Goal: Information Seeking & Learning: Check status

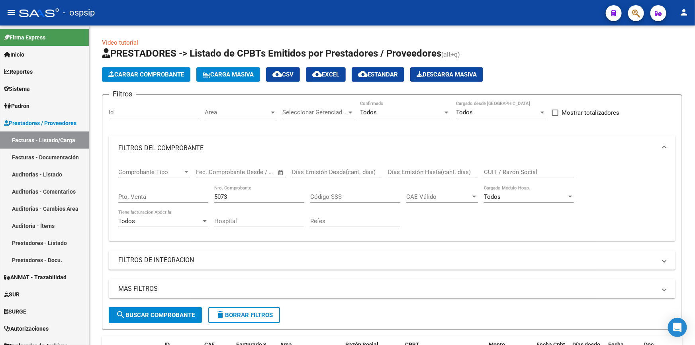
scroll to position [119, 0]
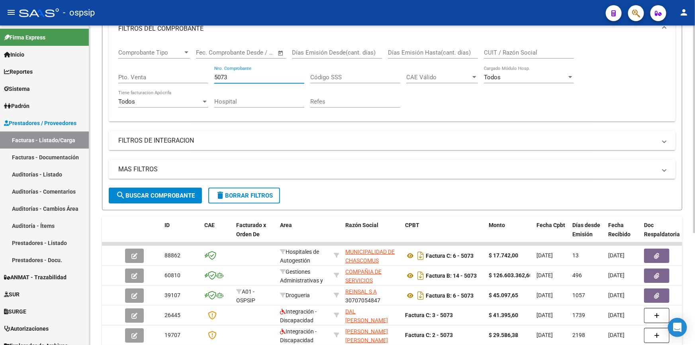
click at [248, 78] on input "5073" at bounding box center [259, 77] width 90 height 7
type input "5"
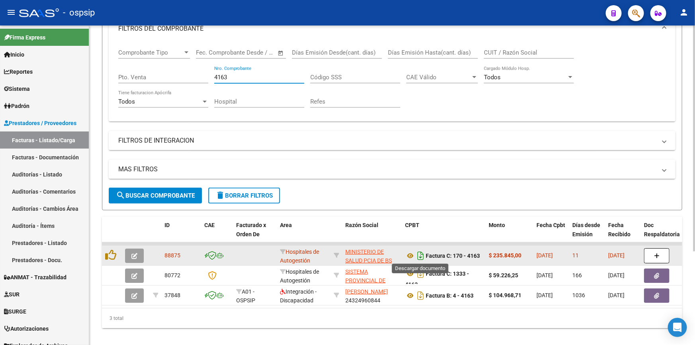
type input "4163"
click at [420, 255] on icon "Descargar documento" at bounding box center [420, 255] width 10 height 13
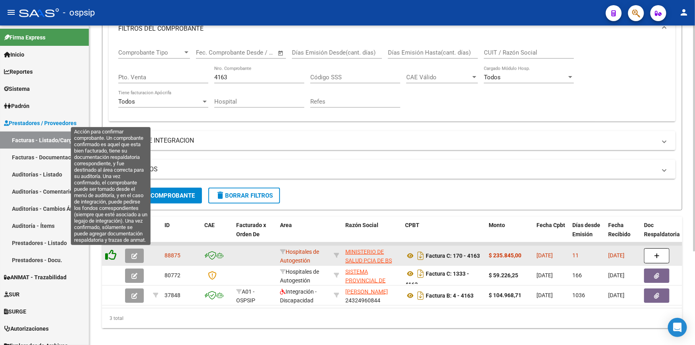
click at [111, 252] on icon at bounding box center [110, 254] width 11 height 11
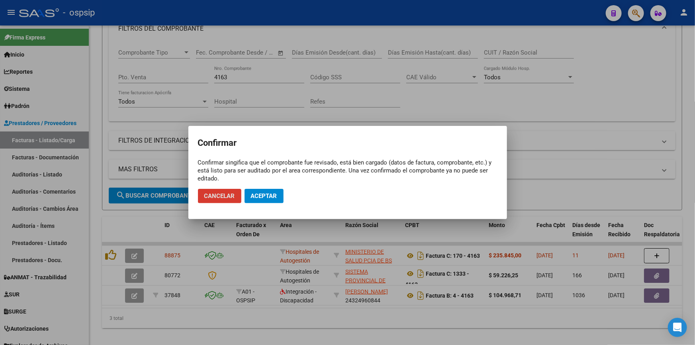
click at [273, 191] on button "Aceptar" at bounding box center [263, 196] width 39 height 14
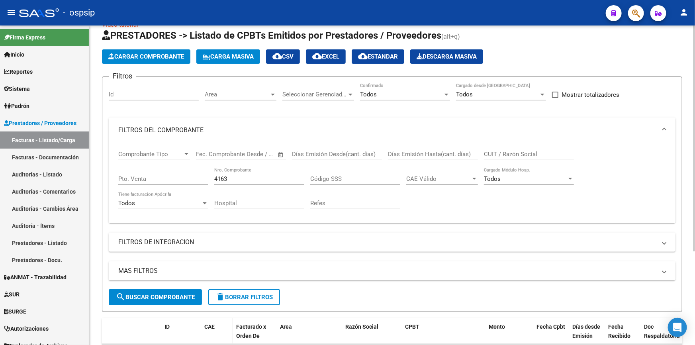
scroll to position [11, 0]
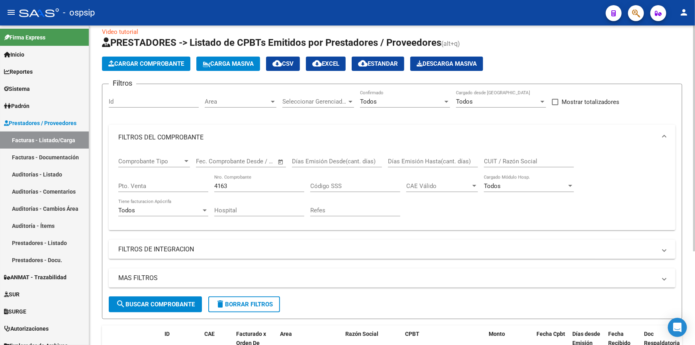
click at [247, 183] on input "4163" at bounding box center [259, 185] width 90 height 7
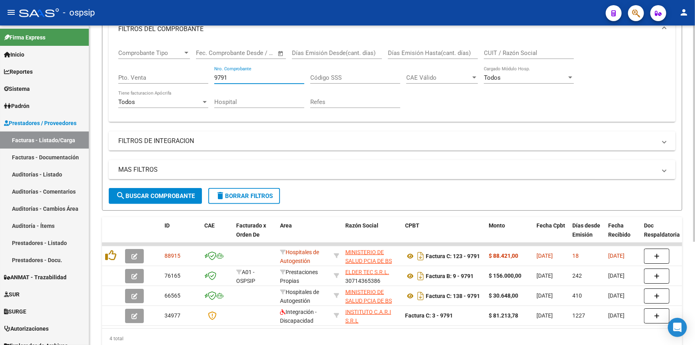
scroll to position [119, 0]
click at [418, 254] on icon "Descargar documento" at bounding box center [420, 255] width 10 height 13
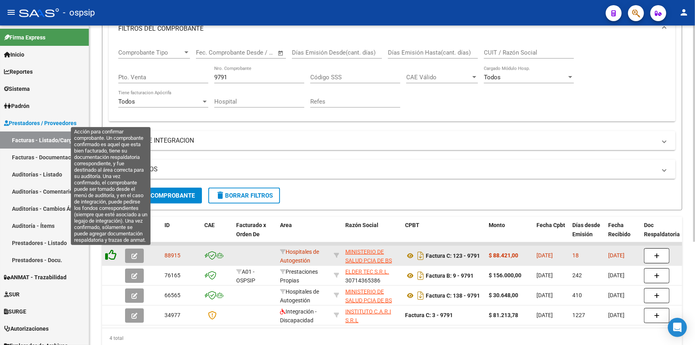
click at [108, 255] on icon at bounding box center [110, 254] width 11 height 11
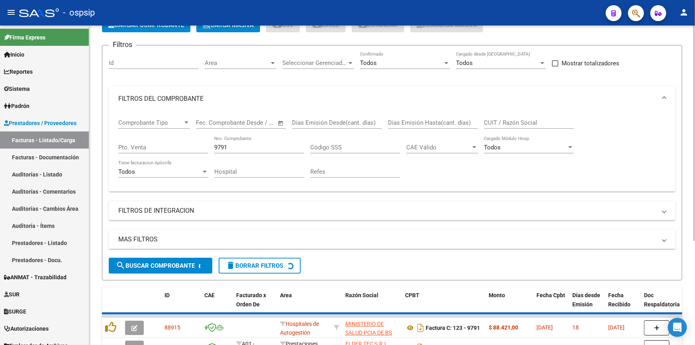
scroll to position [47, 0]
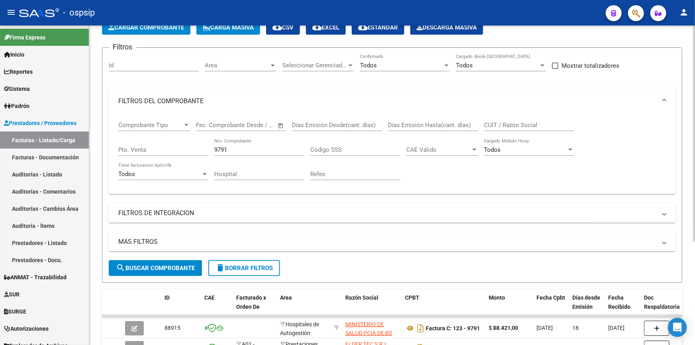
click at [236, 150] on input "9791" at bounding box center [259, 149] width 90 height 7
type input "9"
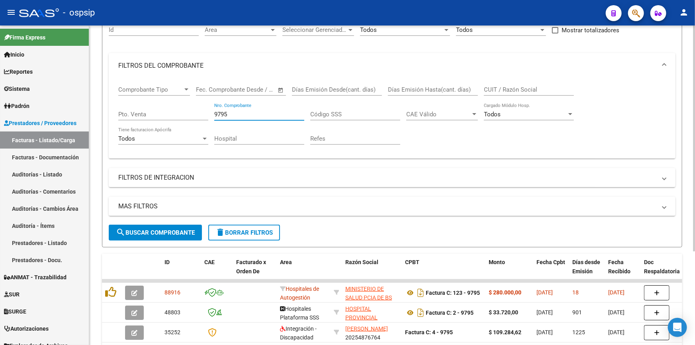
scroll to position [132, 0]
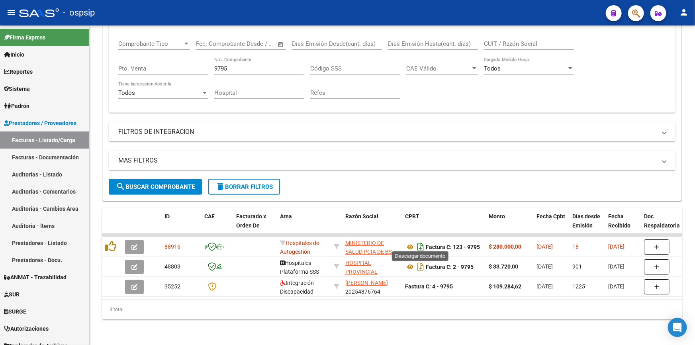
click at [418, 242] on icon "Descargar documento" at bounding box center [420, 246] width 10 height 13
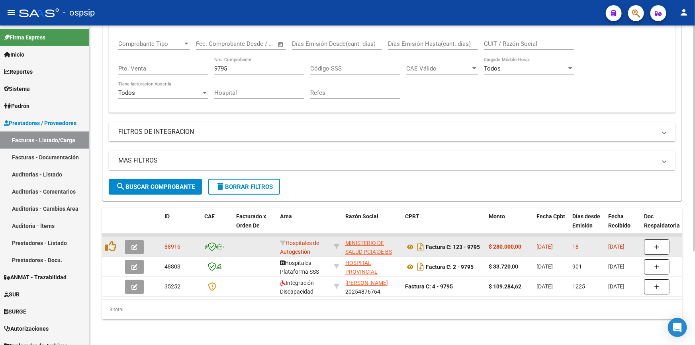
click at [104, 242] on datatable-body-cell at bounding box center [112, 247] width 20 height 20
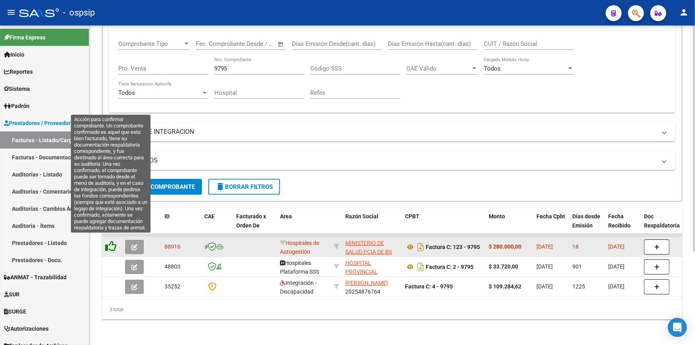
click at [113, 242] on icon at bounding box center [110, 245] width 11 height 11
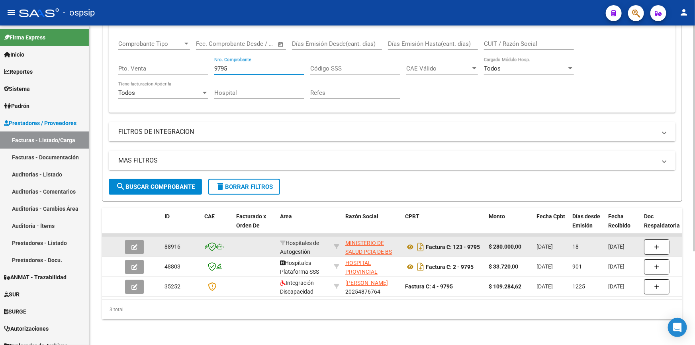
click at [228, 65] on input "9795" at bounding box center [259, 68] width 90 height 7
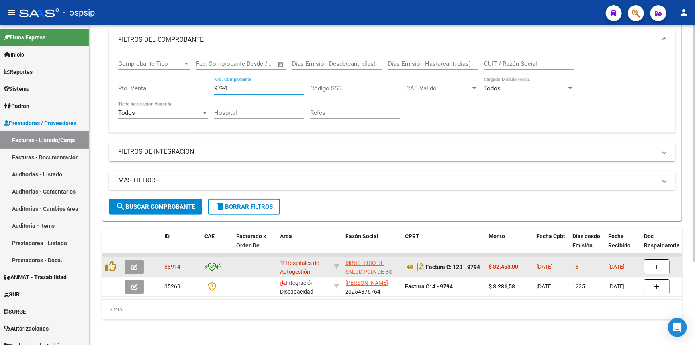
scroll to position [112, 0]
type input "9794"
click at [421, 264] on icon "Descargar documento" at bounding box center [420, 266] width 10 height 13
click at [576, 100] on div "Comprobante Tipo Comprobante Tipo Fecha inicio – Fecha fin Fec. Comprobante Des…" at bounding box center [391, 90] width 547 height 74
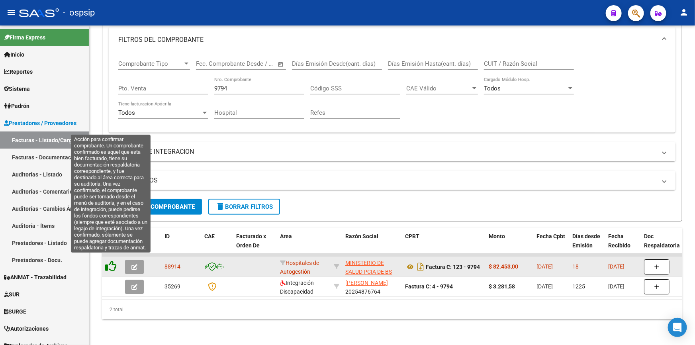
click at [112, 260] on icon at bounding box center [110, 265] width 11 height 11
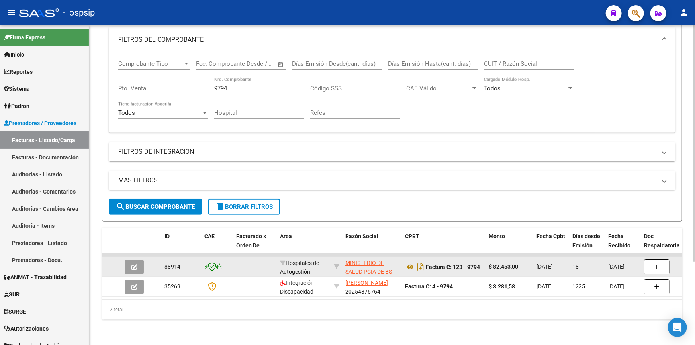
click at [262, 85] on input "9794" at bounding box center [259, 88] width 90 height 7
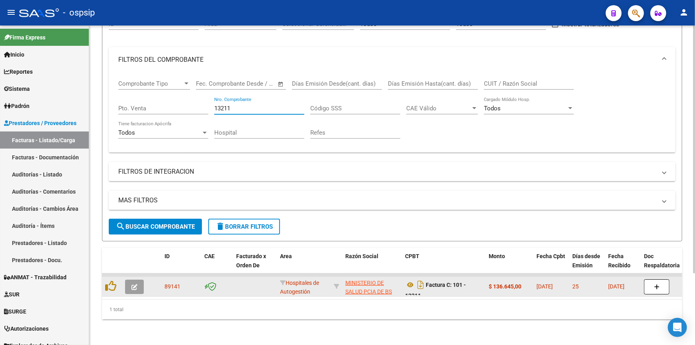
scroll to position [92, 0]
type input "13211"
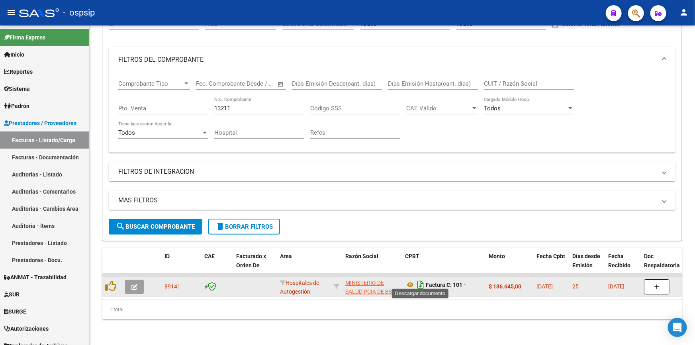
click at [421, 278] on icon "Descargar documento" at bounding box center [420, 284] width 10 height 13
click at [636, 8] on span "button" at bounding box center [636, 13] width 8 height 16
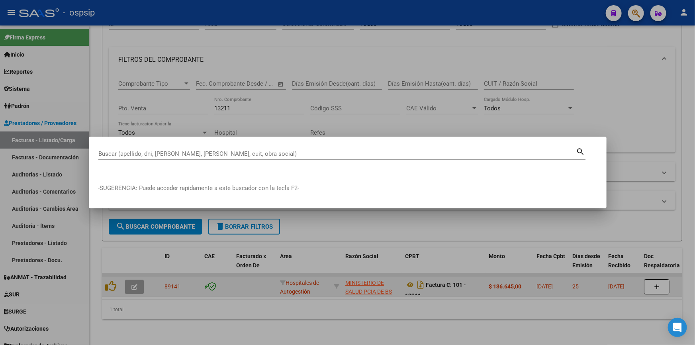
drag, startPoint x: 129, startPoint y: 149, endPoint x: 131, endPoint y: 154, distance: 5.0
click at [129, 150] on div "Buscar (apellido, dni, [PERSON_NAME], [PERSON_NAME], cuit, obra social)" at bounding box center [337, 154] width 478 height 12
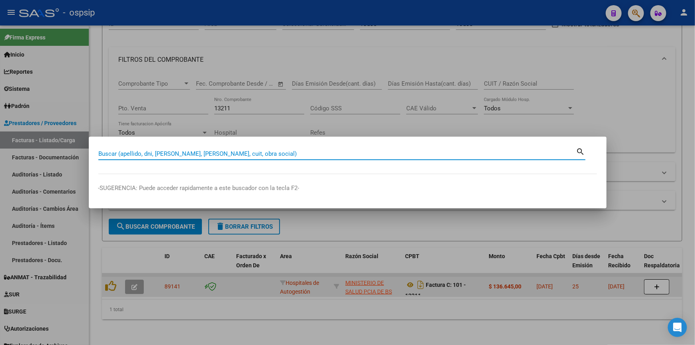
click at [131, 154] on input "Buscar (apellido, dni, [PERSON_NAME], [PERSON_NAME], cuit, obra social)" at bounding box center [337, 153] width 478 height 7
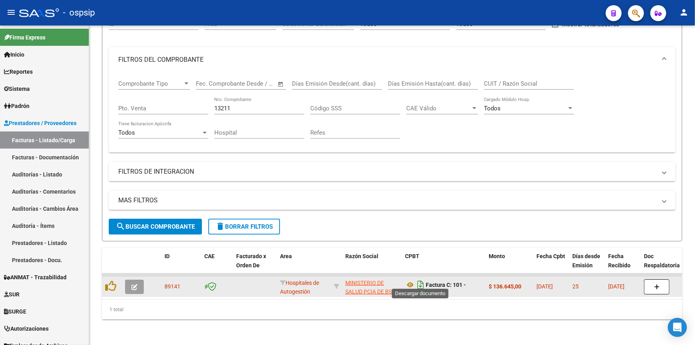
click at [418, 278] on icon "Descargar documento" at bounding box center [420, 284] width 10 height 13
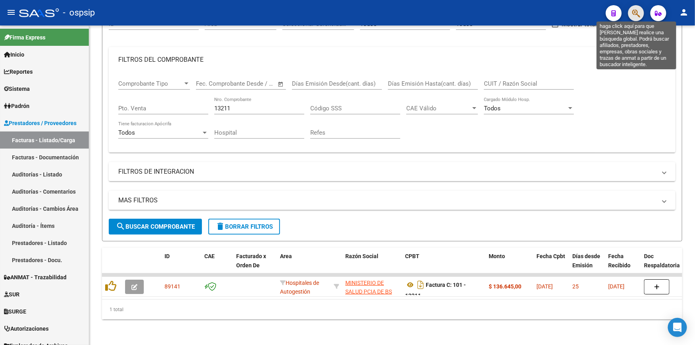
click at [636, 10] on icon "button" at bounding box center [636, 13] width 8 height 9
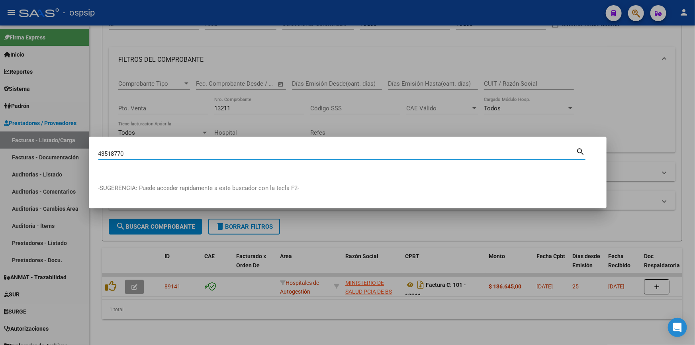
type input "43518770"
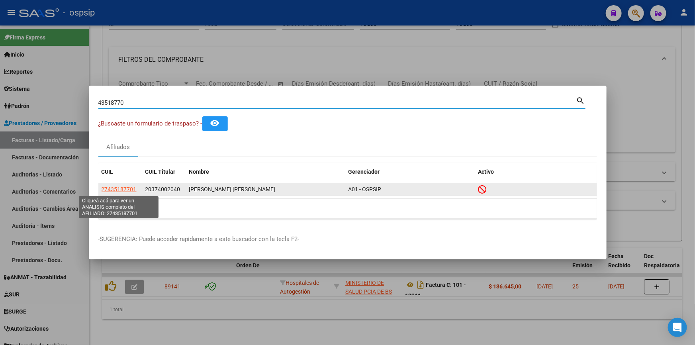
click at [123, 186] on span "27435187701" at bounding box center [118, 189] width 35 height 6
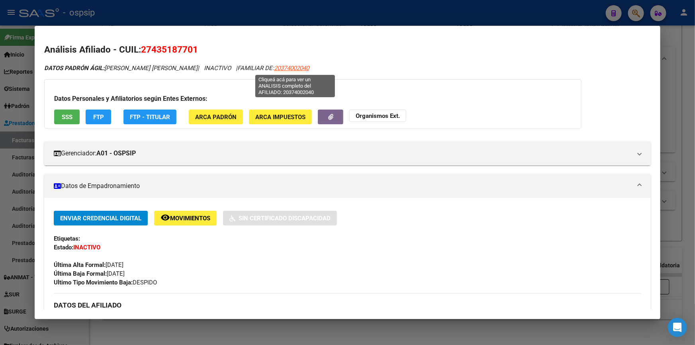
click at [302, 66] on span "20374002040" at bounding box center [291, 67] width 35 height 7
type textarea "20374002040"
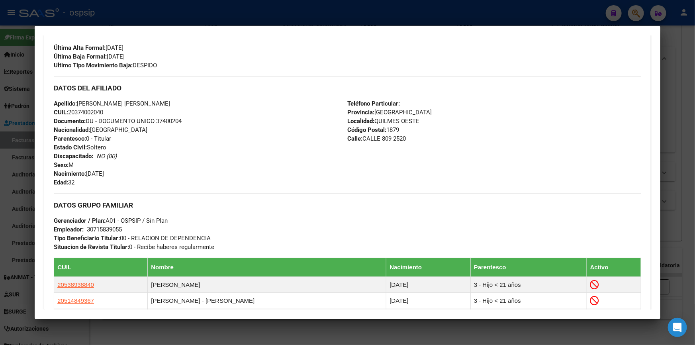
scroll to position [388, 0]
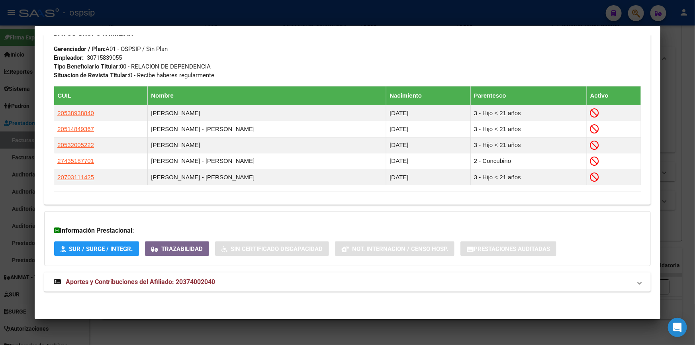
click at [174, 277] on mat-expansion-panel-header "Aportes y Contribuciones del Afiliado: 20374002040" at bounding box center [347, 281] width 606 height 19
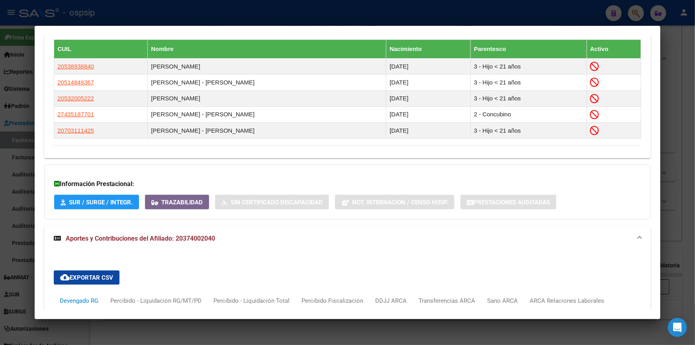
scroll to position [652, 0]
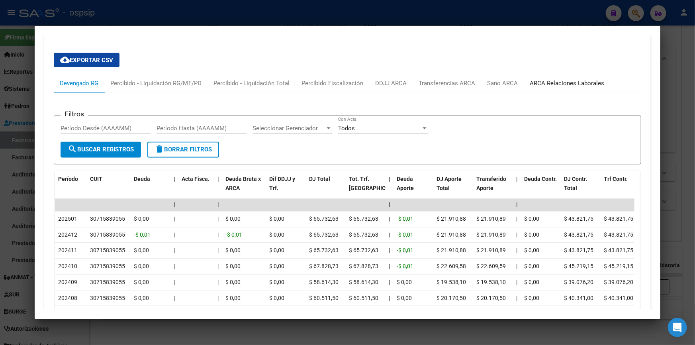
click at [545, 84] on div "ARCA Relaciones Laborales" at bounding box center [566, 83] width 74 height 9
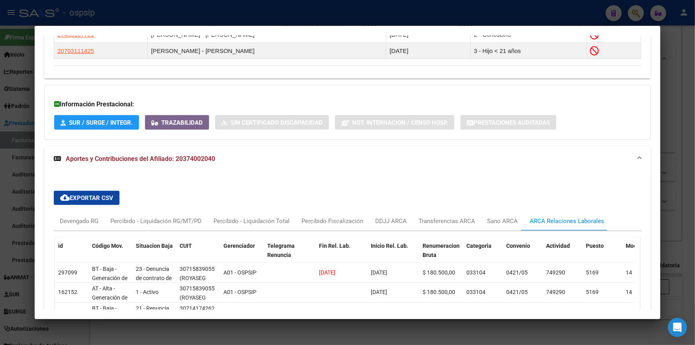
scroll to position [550, 0]
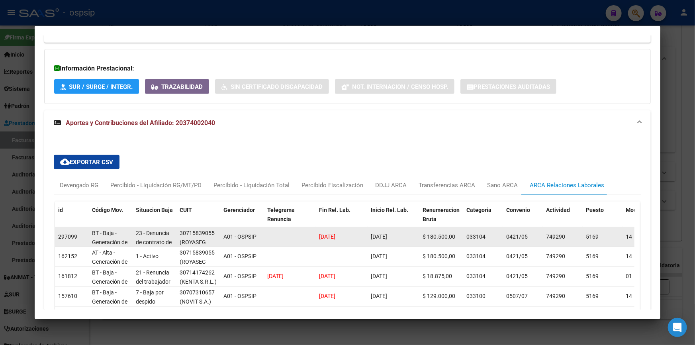
drag, startPoint x: 371, startPoint y: 237, endPoint x: 400, endPoint y: 238, distance: 28.7
click at [387, 238] on span "[DATE]" at bounding box center [379, 236] width 16 height 6
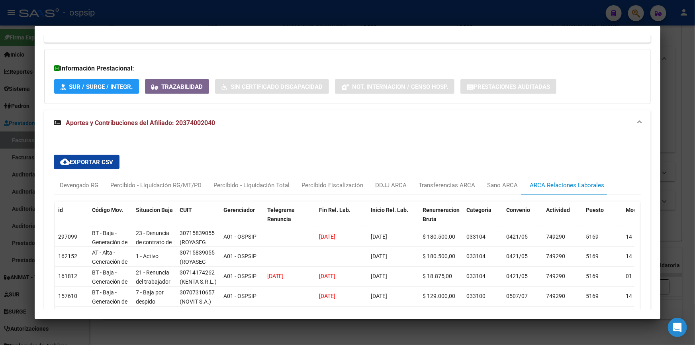
click at [337, 137] on div "cloud_download Exportar CSV Devengado RG Percibido - Liquidación RG/MT/PD Perci…" at bounding box center [347, 272] width 606 height 272
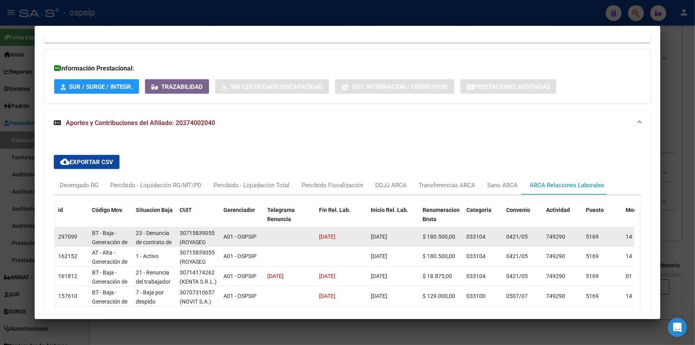
drag, startPoint x: 366, startPoint y: 236, endPoint x: 408, endPoint y: 236, distance: 42.2
click at [408, 236] on div "297099 BT - Baja - Generación de Clave 23 - Denuncia de contrato de trabajo por…" at bounding box center [549, 237] width 989 height 20
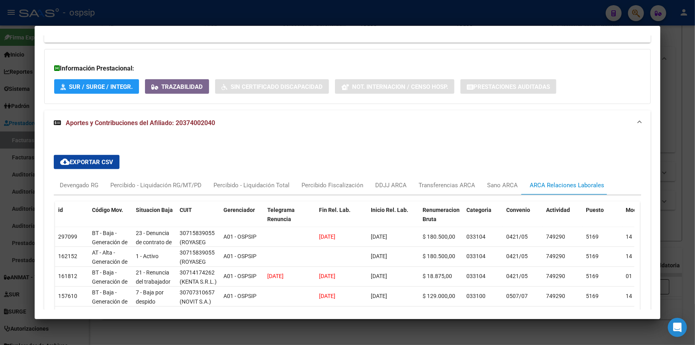
click at [340, 163] on div "cloud_download Exportar CSV Devengado RG Percibido - Liquidación RG/MT/PD Perci…" at bounding box center [347, 271] width 587 height 247
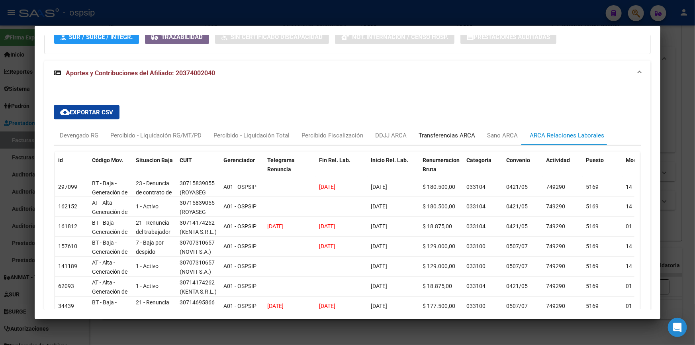
click at [437, 135] on div "Transferencias ARCA" at bounding box center [446, 135] width 57 height 9
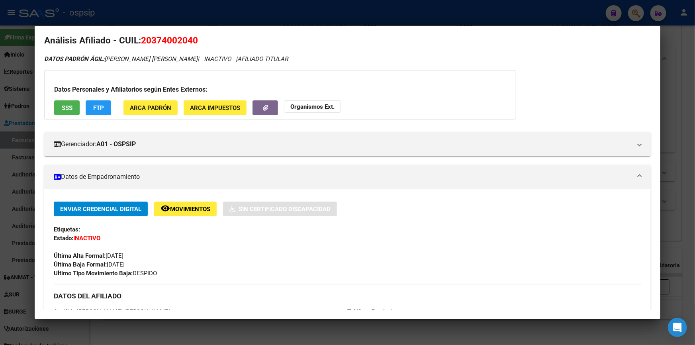
scroll to position [0, 0]
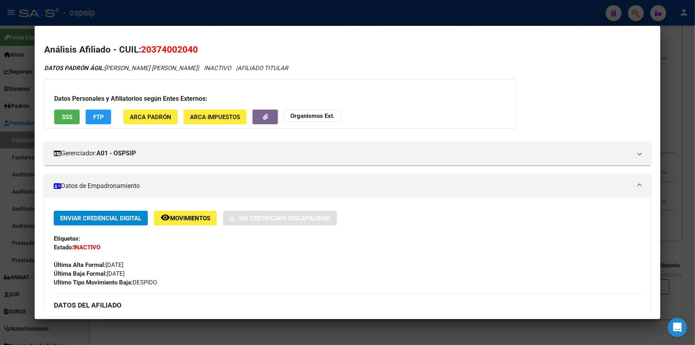
click at [65, 123] on button "SSS" at bounding box center [66, 116] width 25 height 15
click at [303, 116] on strong "Organismos Ext." at bounding box center [312, 115] width 44 height 7
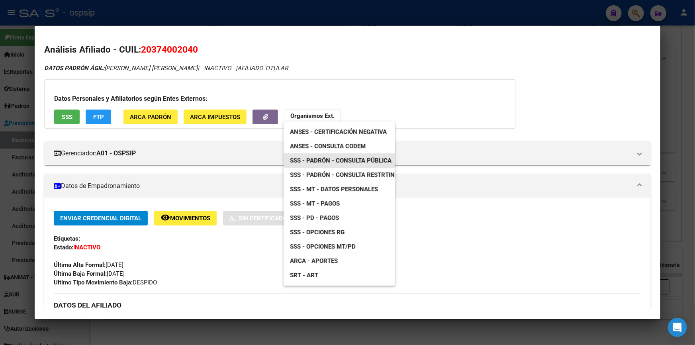
click at [358, 158] on span "SSS - Padrón - Consulta Pública" at bounding box center [340, 160] width 101 height 7
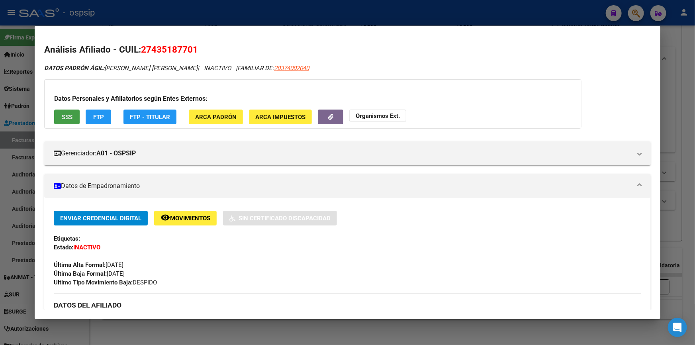
click at [64, 118] on span "SSS" at bounding box center [67, 116] width 11 height 7
click at [354, 113] on button "Organismos Ext." at bounding box center [377, 115] width 57 height 12
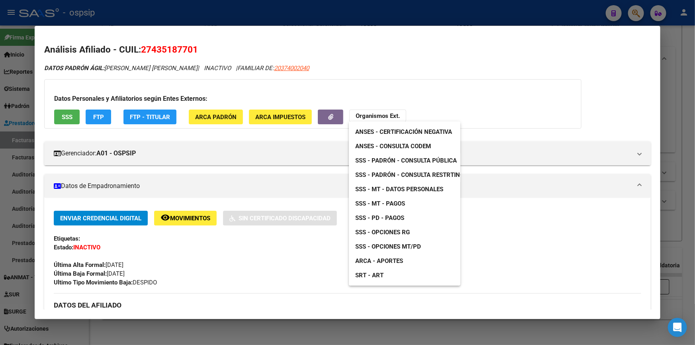
click at [403, 158] on span "SSS - Padrón - Consulta Pública" at bounding box center [405, 160] width 101 height 7
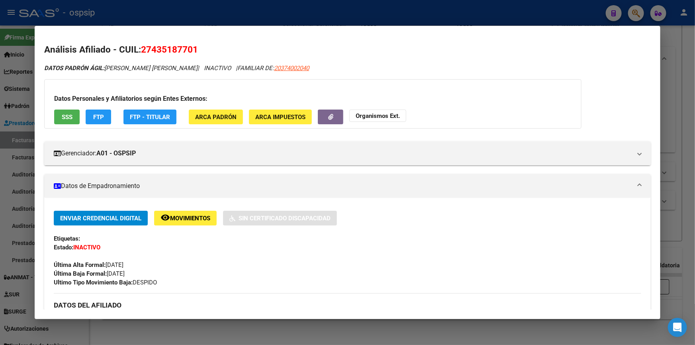
click at [363, 112] on strong "Organismos Ext." at bounding box center [377, 115] width 44 height 7
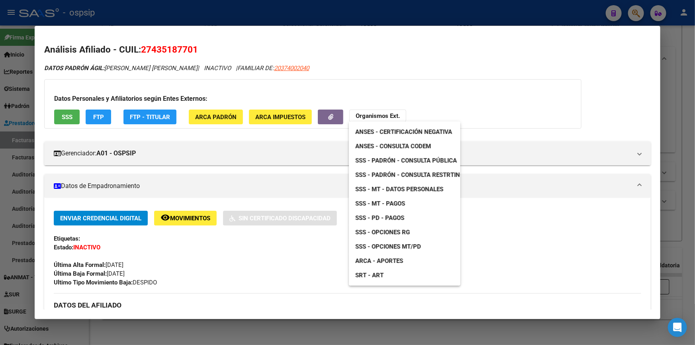
click at [427, 159] on span "SSS - Padrón - Consulta Pública" at bounding box center [405, 160] width 101 height 7
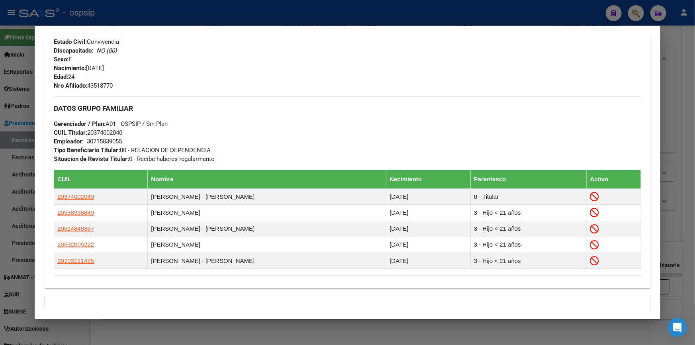
scroll to position [326, 0]
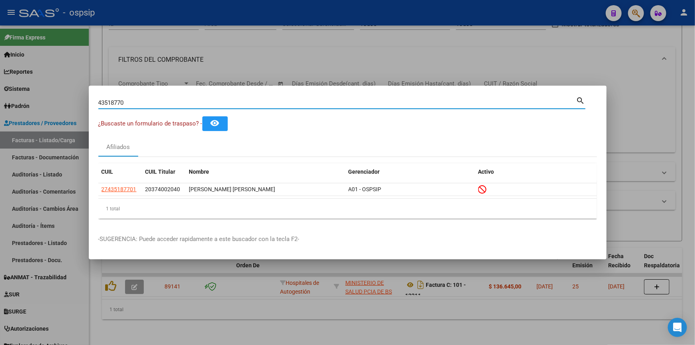
click at [133, 104] on input "43518770" at bounding box center [337, 102] width 478 height 7
type input "27687929"
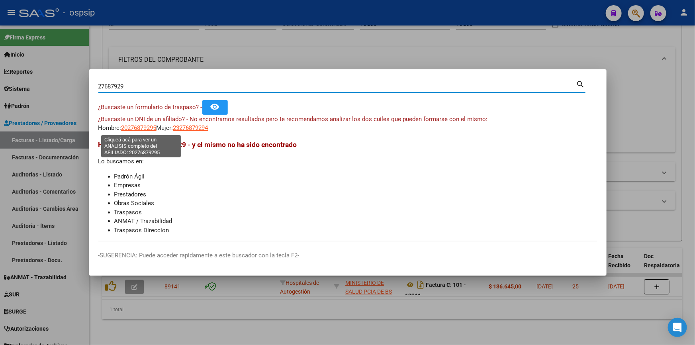
click at [155, 127] on span "20276879295" at bounding box center [138, 127] width 35 height 7
type textarea "20276879295"
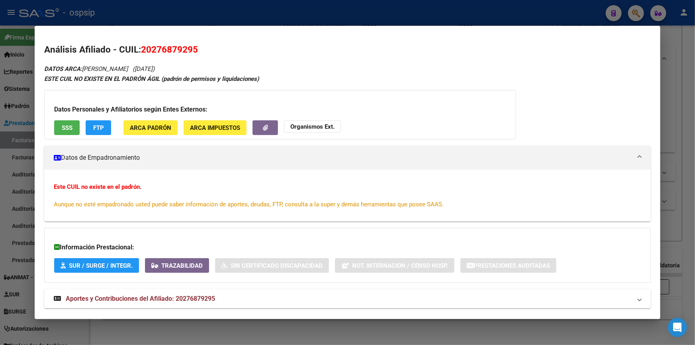
click at [70, 128] on span "SSS" at bounding box center [67, 127] width 11 height 7
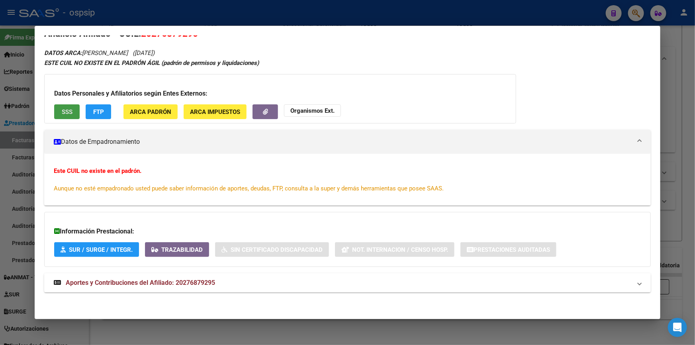
click at [154, 283] on span "Aportes y Contribuciones del Afiliado: 20276879295" at bounding box center [140, 283] width 149 height 8
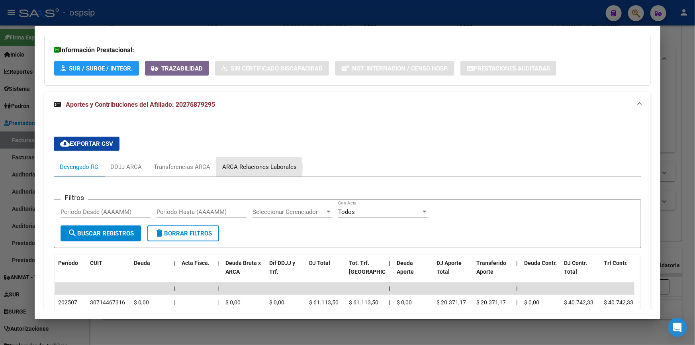
click at [251, 167] on div "ARCA Relaciones Laborales" at bounding box center [259, 166] width 74 height 9
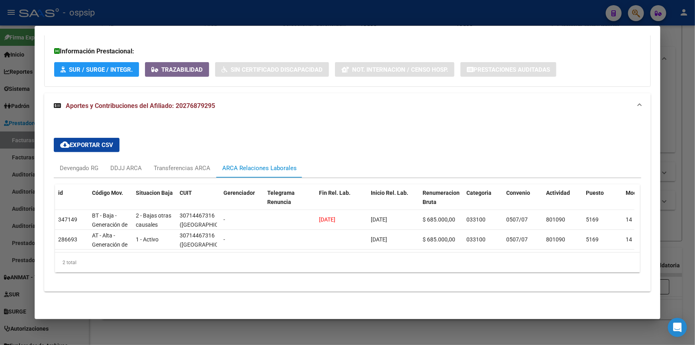
scroll to position [200, 0]
click at [170, 164] on div "Transferencias ARCA" at bounding box center [182, 168] width 57 height 9
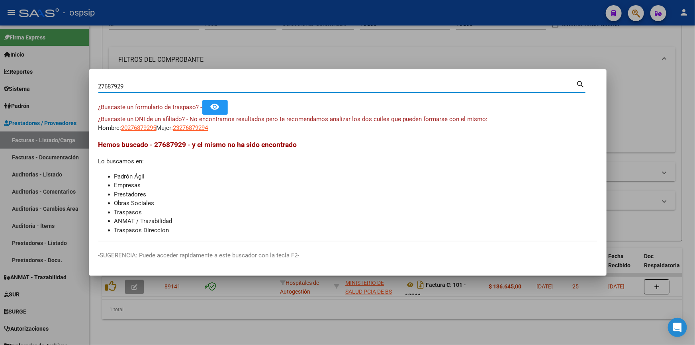
click at [133, 86] on input "27687929" at bounding box center [337, 86] width 478 height 7
type input "29461242"
click at [139, 126] on span "20294612425" at bounding box center [138, 127] width 35 height 7
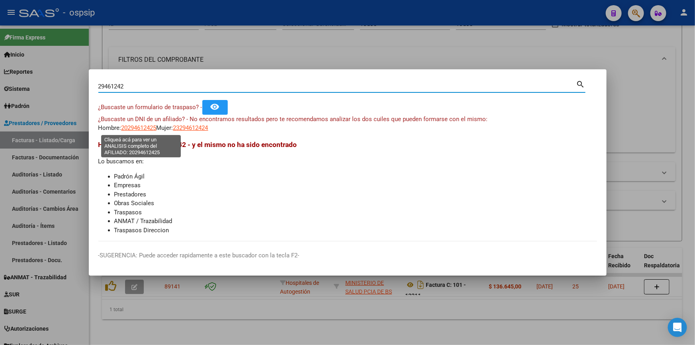
type textarea "20294612425"
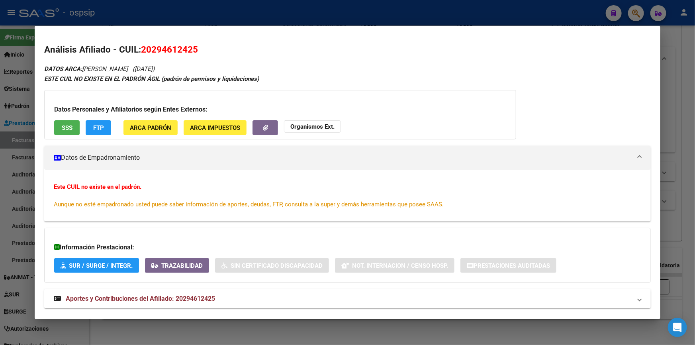
click at [59, 128] on button "SSS" at bounding box center [66, 127] width 25 height 15
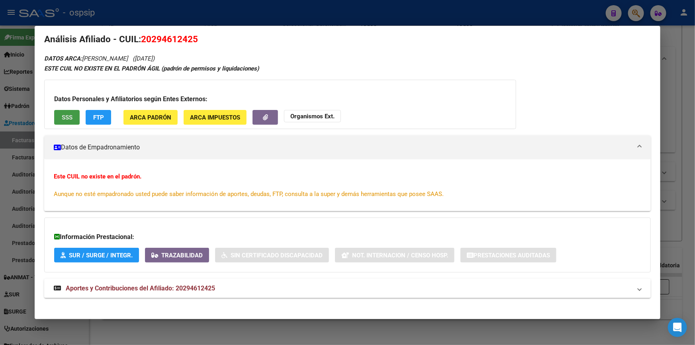
scroll to position [16, 0]
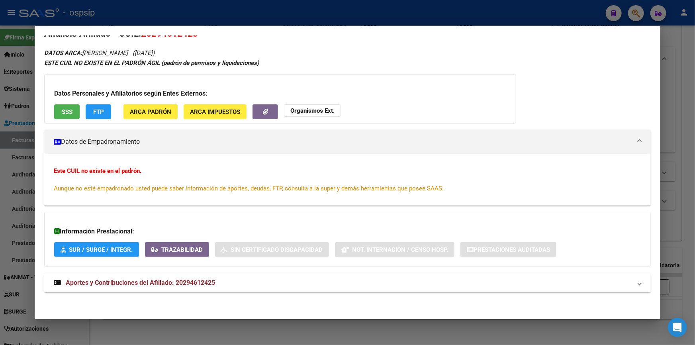
click at [169, 279] on span "Aportes y Contribuciones del Afiliado: 20294612425" at bounding box center [140, 283] width 149 height 8
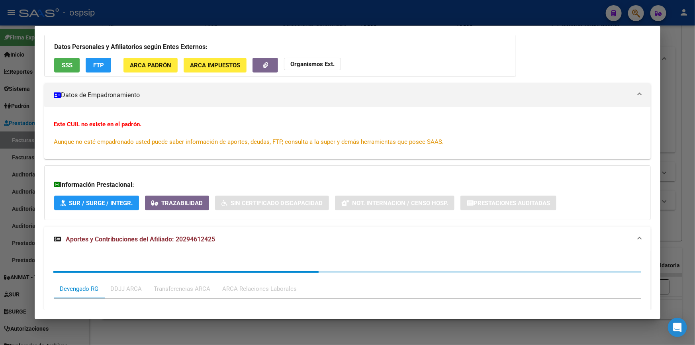
scroll to position [207, 0]
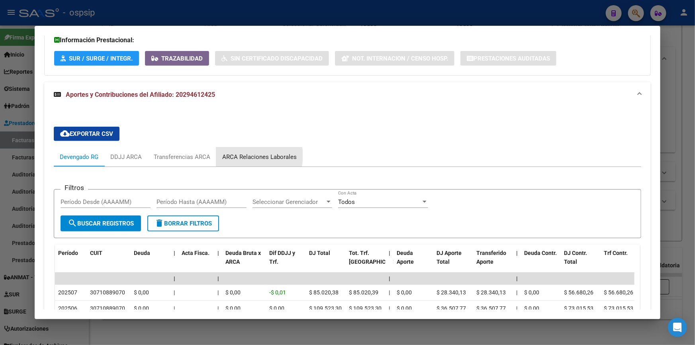
click at [251, 155] on div "ARCA Relaciones Laborales" at bounding box center [259, 156] width 74 height 9
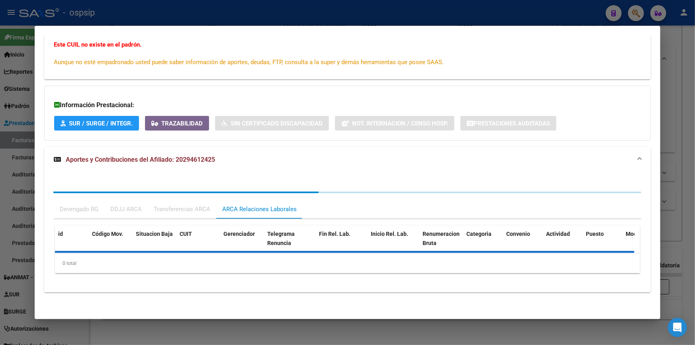
scroll to position [180, 0]
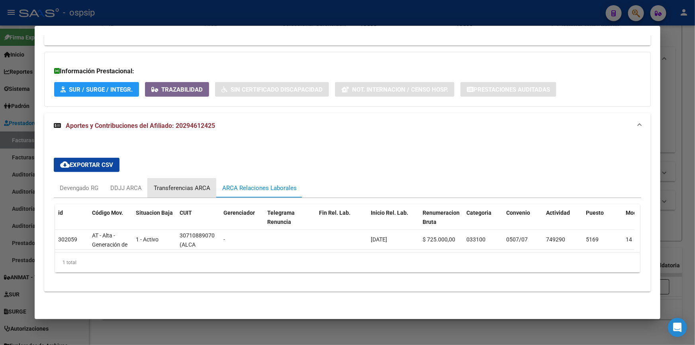
click at [179, 183] on div "Transferencias ARCA" at bounding box center [182, 187] width 57 height 9
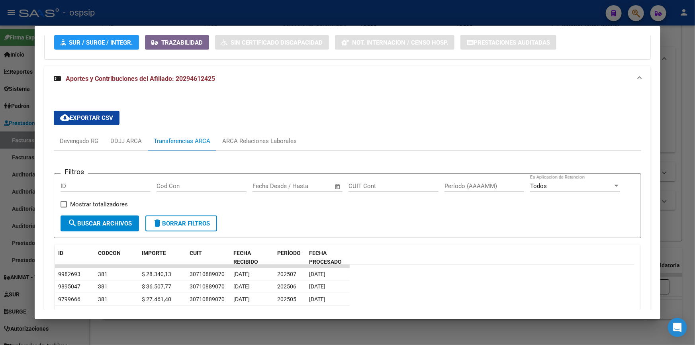
scroll to position [325, 0]
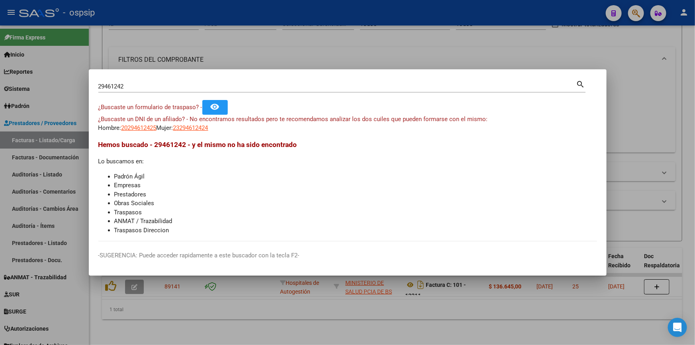
click at [132, 82] on div "29461242 Buscar (apellido, dni, cuil, [PERSON_NAME], cuit, obra social)" at bounding box center [337, 86] width 478 height 12
click at [130, 87] on input "29461242" at bounding box center [337, 86] width 478 height 7
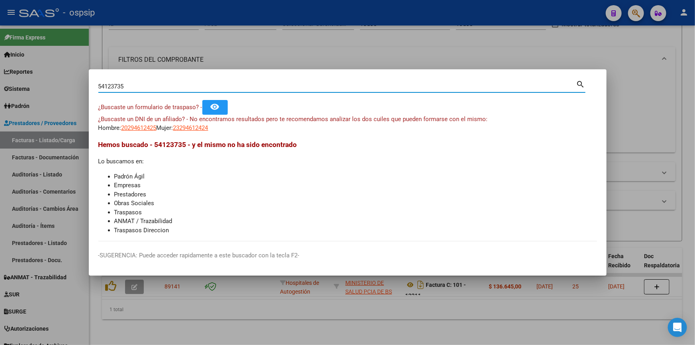
type input "54123735"
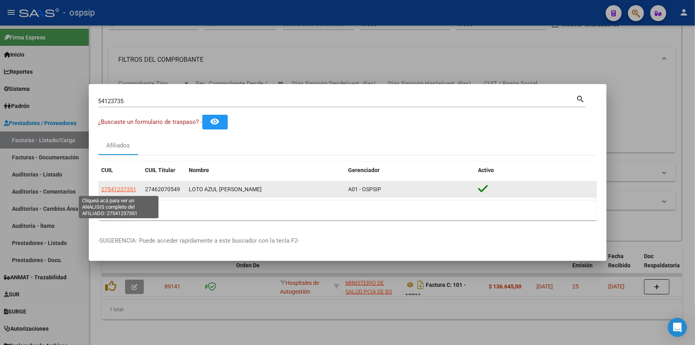
click at [106, 186] on span "27541237351" at bounding box center [118, 189] width 35 height 6
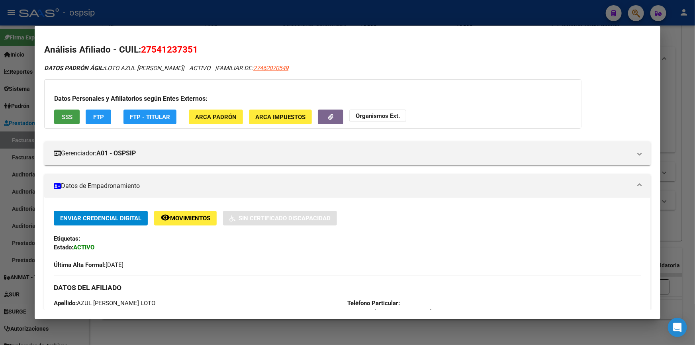
click at [64, 115] on span "SSS" at bounding box center [67, 116] width 11 height 7
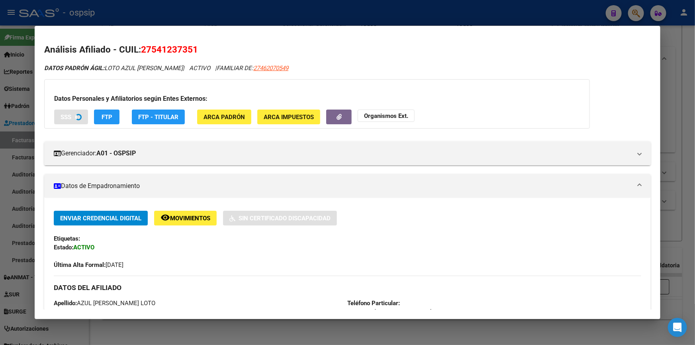
click at [253, 64] on app-link-go-to "27462070549" at bounding box center [270, 68] width 35 height 9
click at [253, 65] on span "27462070549" at bounding box center [270, 67] width 35 height 7
type textarea "27462070549"
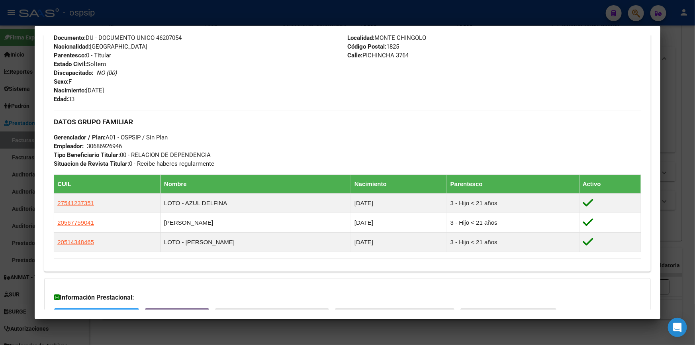
scroll to position [358, 0]
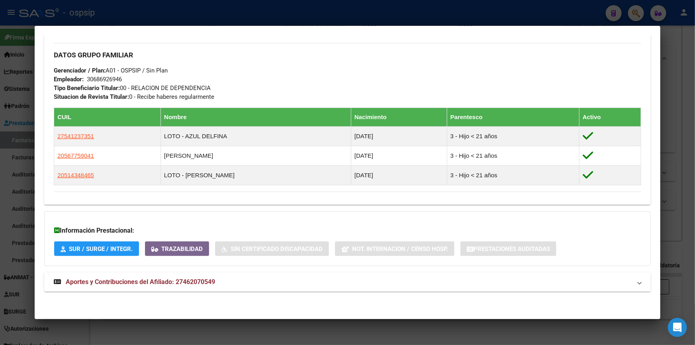
click at [167, 276] on mat-expansion-panel-header "Aportes y Contribuciones del Afiliado: 27462070549" at bounding box center [347, 281] width 606 height 19
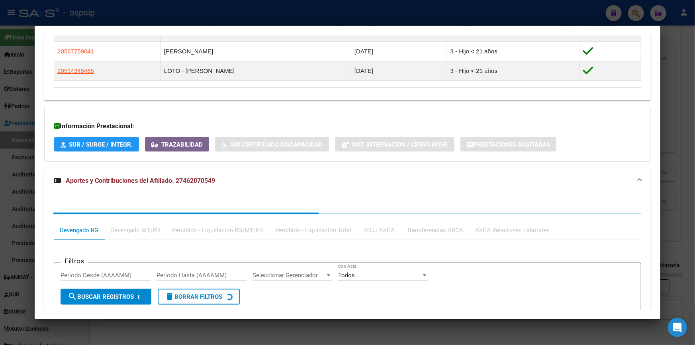
scroll to position [549, 0]
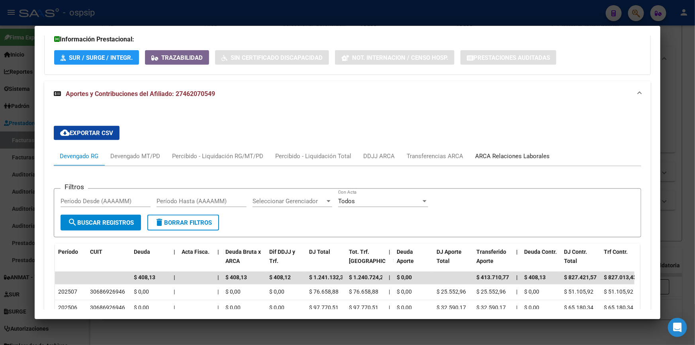
click at [515, 149] on div "ARCA Relaciones Laborales" at bounding box center [512, 155] width 86 height 19
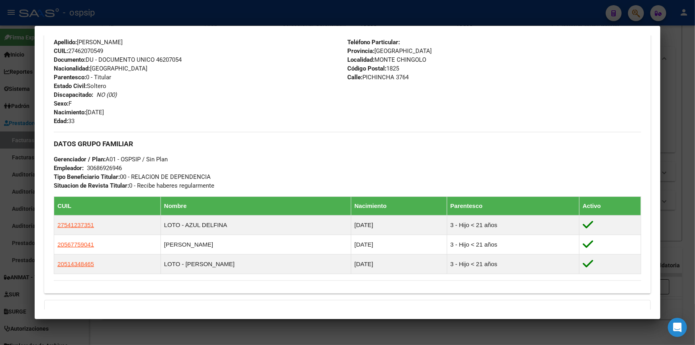
scroll to position [0, 0]
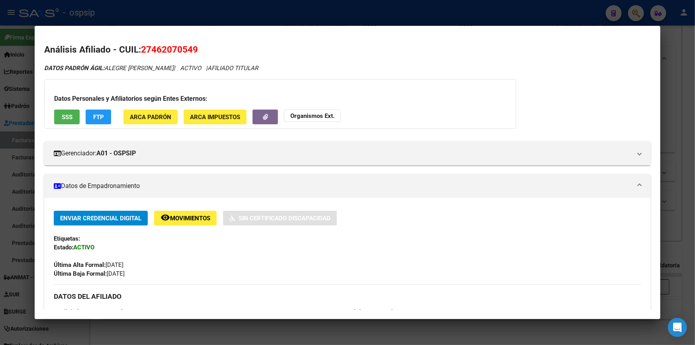
click at [71, 119] on span "SSS" at bounding box center [67, 116] width 11 height 7
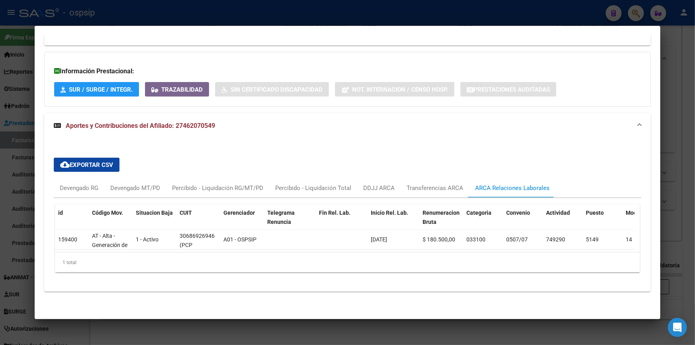
scroll to position [523, 0]
click at [426, 198] on div "id Código Mov. Situacion Baja CUIT Gerenciador Telegrama Renuncia Fin Rel. Lab.…" at bounding box center [347, 238] width 587 height 81
click at [426, 186] on div "Transferencias ARCA" at bounding box center [434, 187] width 57 height 9
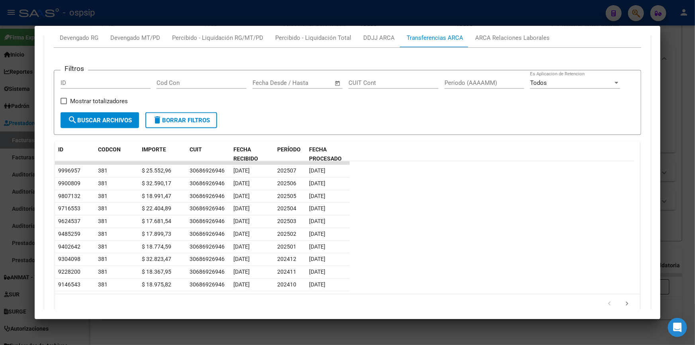
scroll to position [559, 0]
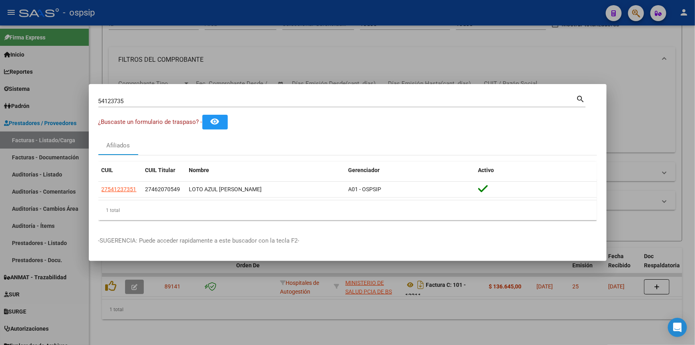
click at [140, 103] on input "54123735" at bounding box center [337, 101] width 478 height 7
type input "26801501"
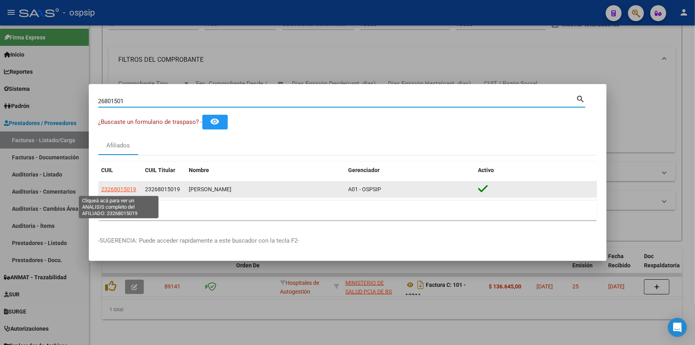
click at [127, 191] on span "23268015019" at bounding box center [118, 189] width 35 height 6
type textarea "23268015019"
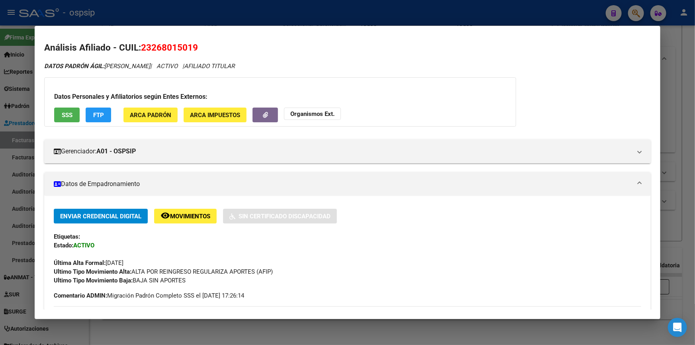
scroll to position [0, 0]
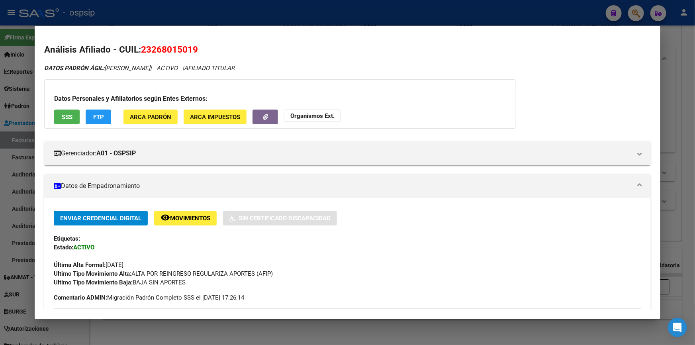
click at [74, 117] on button "SSS" at bounding box center [66, 116] width 25 height 15
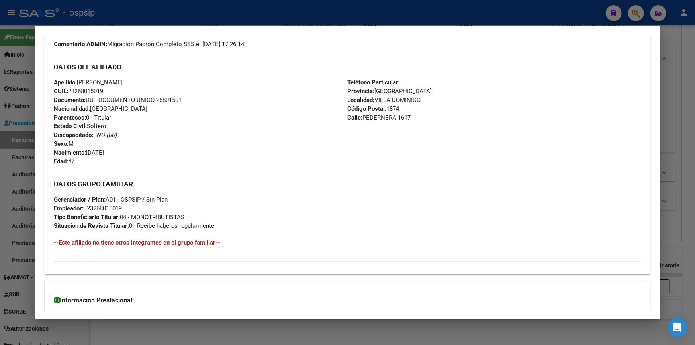
scroll to position [322, 0]
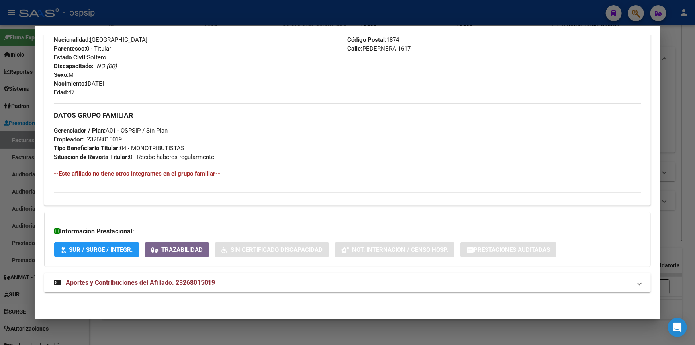
click at [140, 279] on span "Aportes y Contribuciones del Afiliado: 23268015019" at bounding box center [140, 283] width 149 height 8
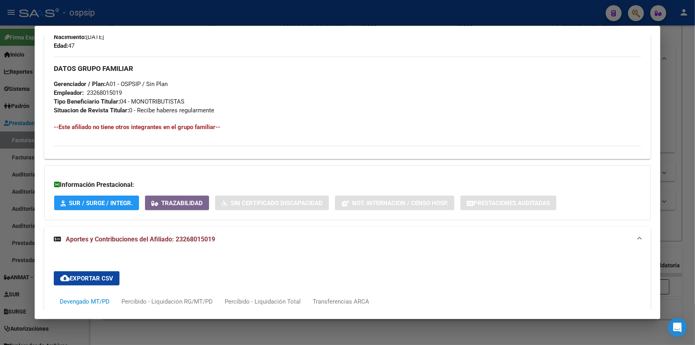
scroll to position [549, 0]
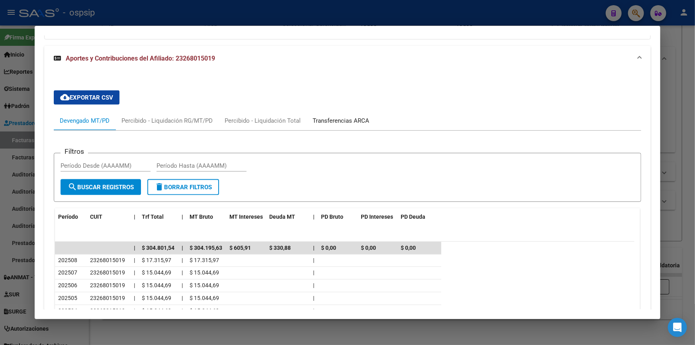
click at [321, 119] on div "Transferencias ARCA" at bounding box center [340, 120] width 57 height 9
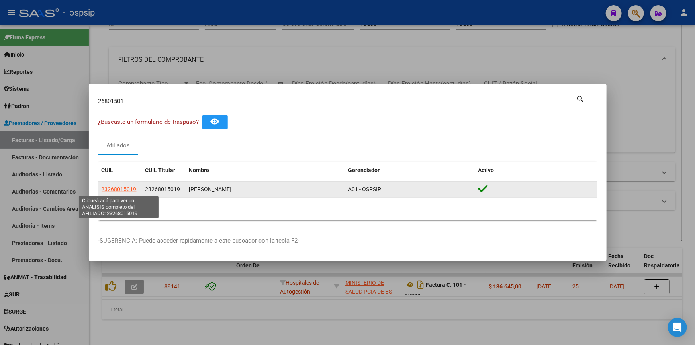
click at [125, 187] on span "23268015019" at bounding box center [118, 189] width 35 height 6
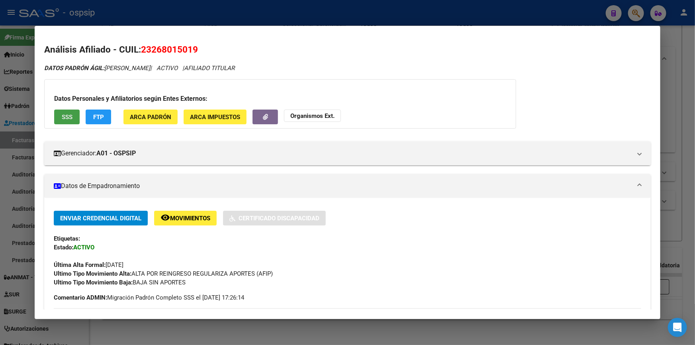
click at [72, 117] on span "SSS" at bounding box center [67, 116] width 11 height 7
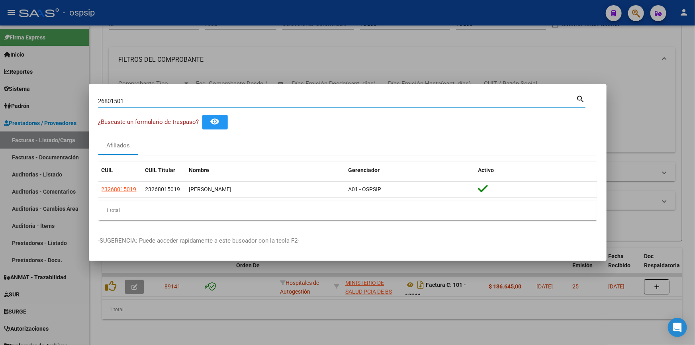
click at [178, 100] on input "26801501" at bounding box center [337, 101] width 478 height 7
type input "42292775"
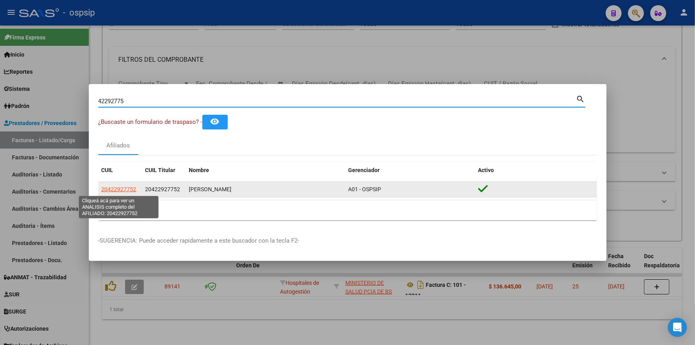
click at [130, 187] on span "20422927752" at bounding box center [118, 189] width 35 height 6
type textarea "20422927752"
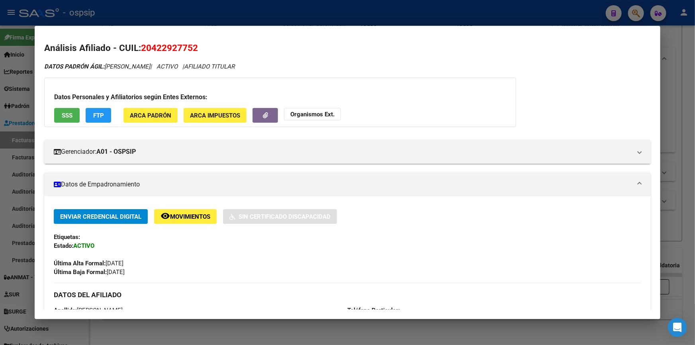
scroll to position [0, 0]
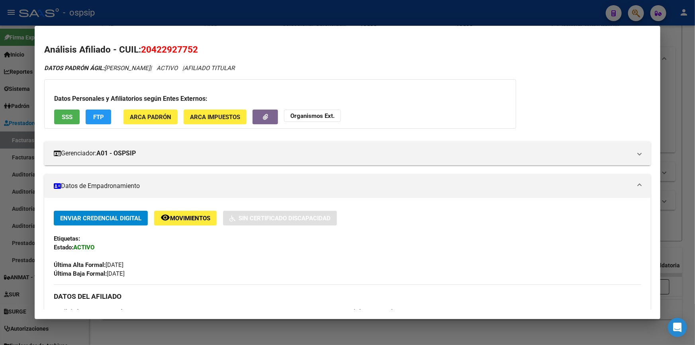
click at [62, 118] on span "SSS" at bounding box center [67, 116] width 11 height 7
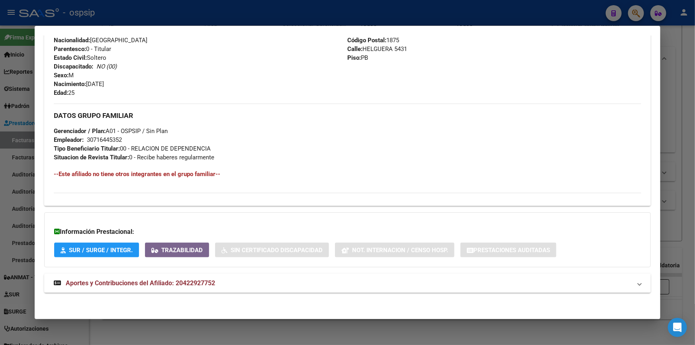
scroll to position [298, 0]
click at [178, 279] on span "Aportes y Contribuciones del Afiliado: 20422927752" at bounding box center [140, 283] width 149 height 8
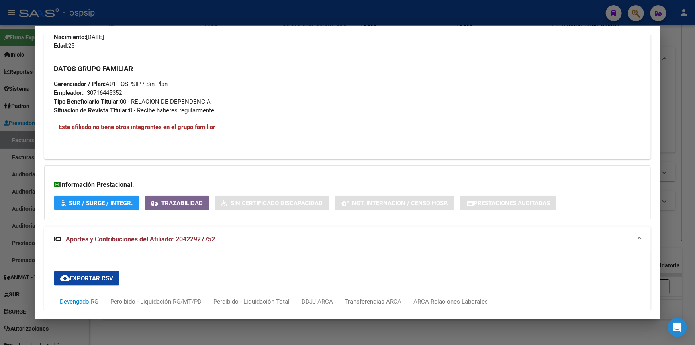
scroll to position [525, 0]
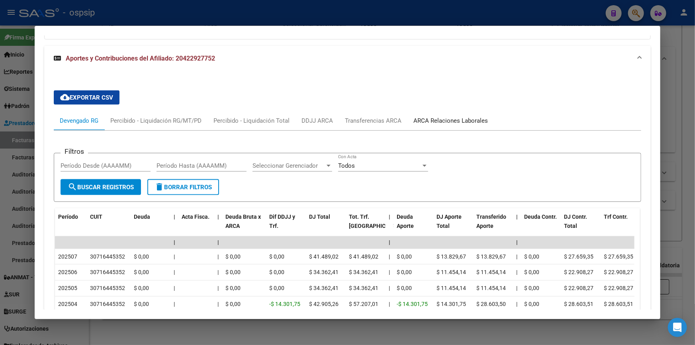
click at [421, 114] on div "ARCA Relaciones Laborales" at bounding box center [450, 120] width 86 height 19
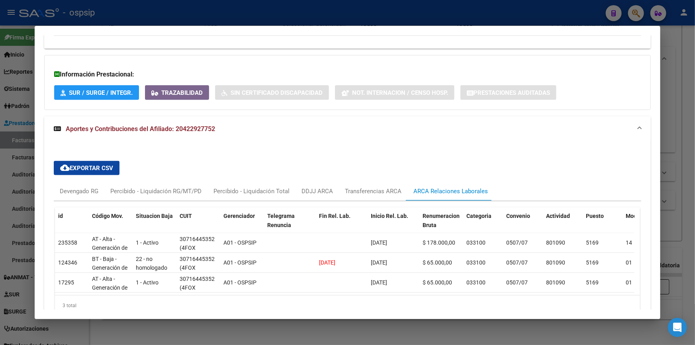
scroll to position [502, 0]
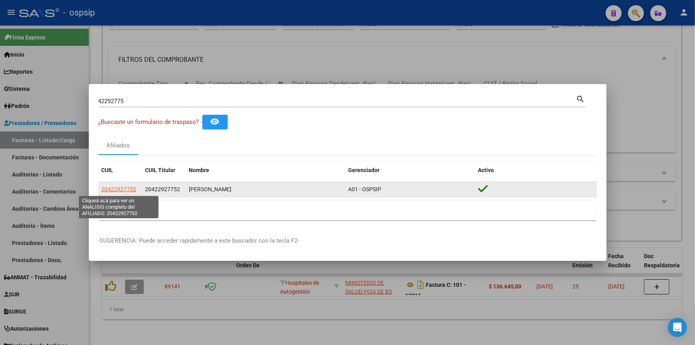
click at [128, 189] on span "20422927752" at bounding box center [118, 189] width 35 height 6
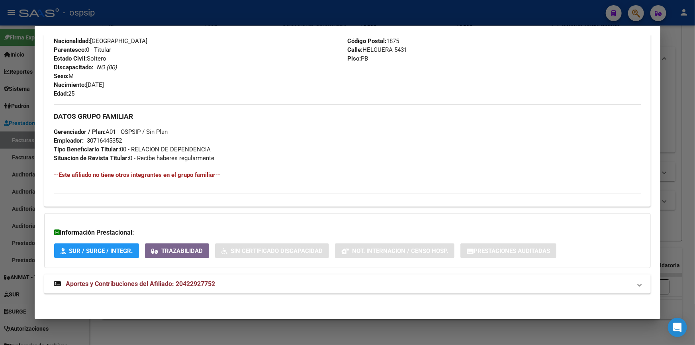
scroll to position [298, 0]
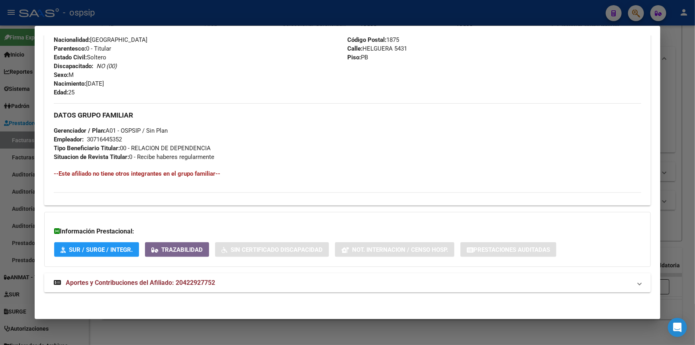
click at [144, 288] on mat-expansion-panel-header "Aportes y Contribuciones del Afiliado: 20422927752" at bounding box center [347, 282] width 606 height 19
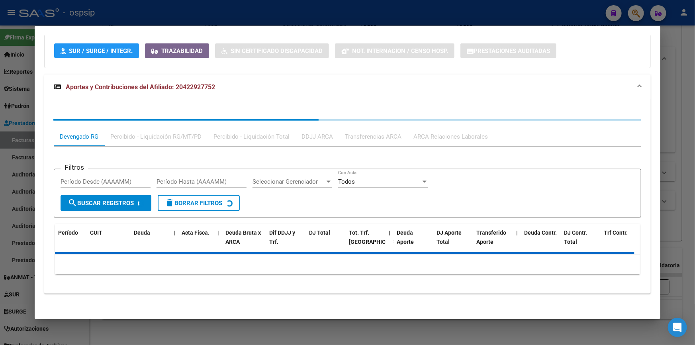
scroll to position [498, 0]
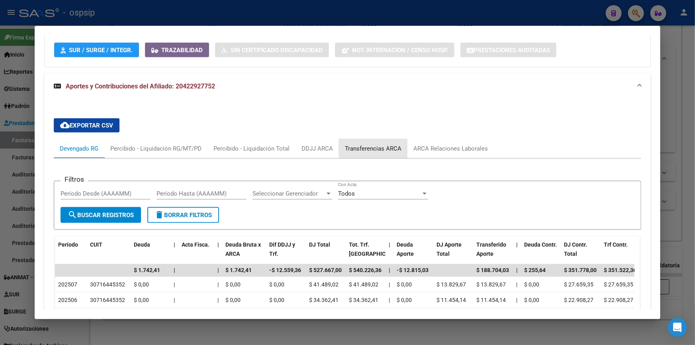
click at [393, 142] on div "Transferencias ARCA" at bounding box center [373, 148] width 68 height 19
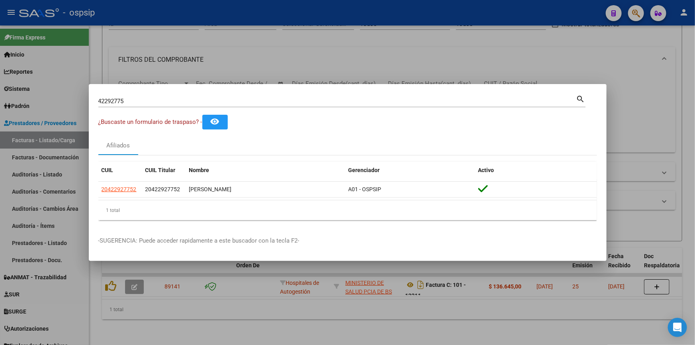
click at [140, 105] on input "42292775" at bounding box center [337, 101] width 478 height 7
type input "42625926"
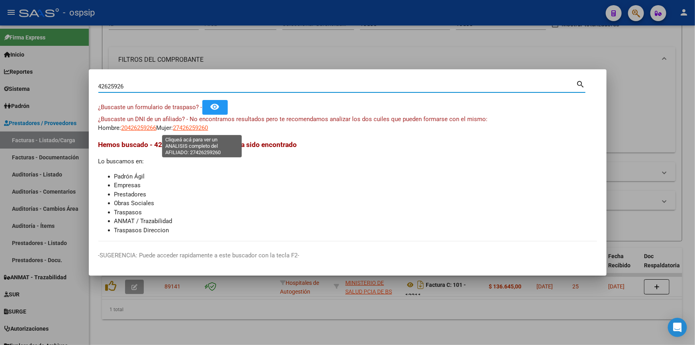
click at [191, 127] on span "27426259260" at bounding box center [190, 127] width 35 height 7
type textarea "27426259260"
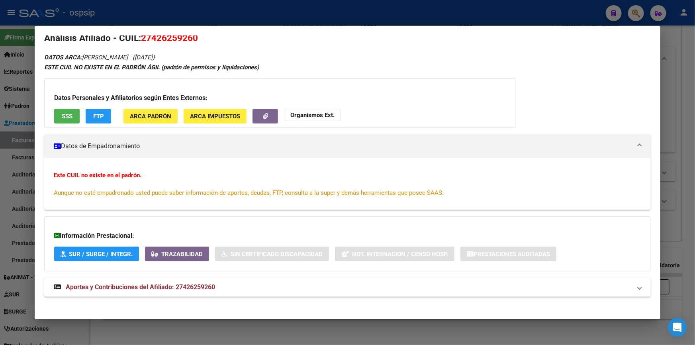
scroll to position [16, 0]
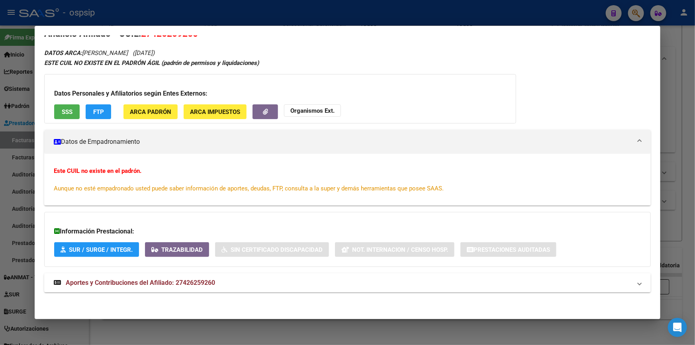
click at [68, 112] on span "SSS" at bounding box center [67, 111] width 11 height 7
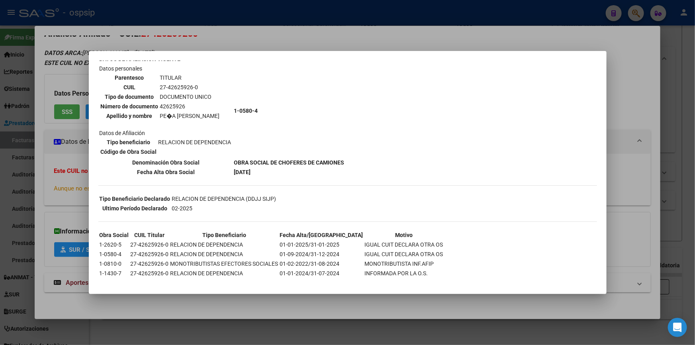
scroll to position [60, 0]
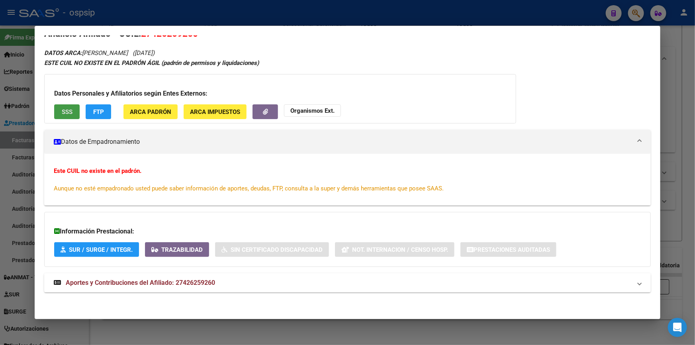
click at [170, 281] on span "Aportes y Contribuciones del Afiliado: 27426259260" at bounding box center [140, 283] width 149 height 8
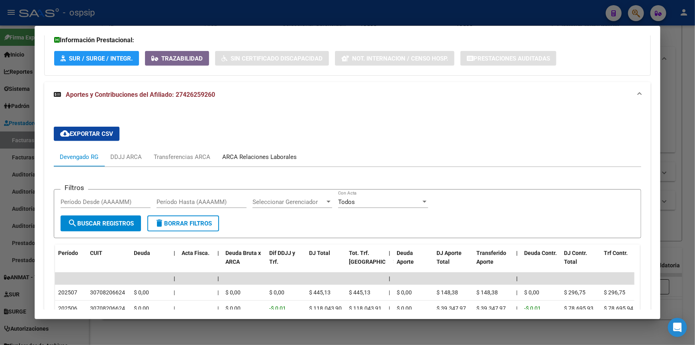
click at [270, 156] on div "ARCA Relaciones Laborales" at bounding box center [259, 156] width 74 height 9
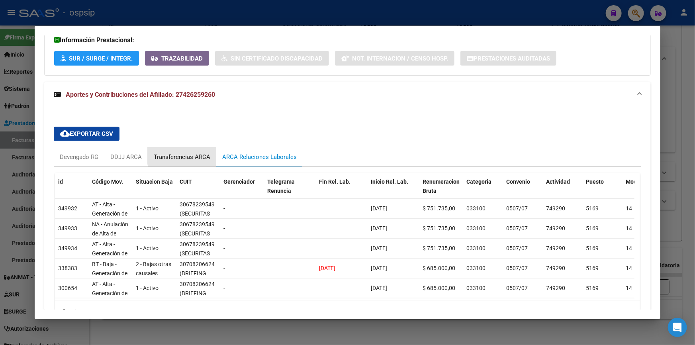
click at [196, 154] on div "Transferencias ARCA" at bounding box center [182, 156] width 57 height 9
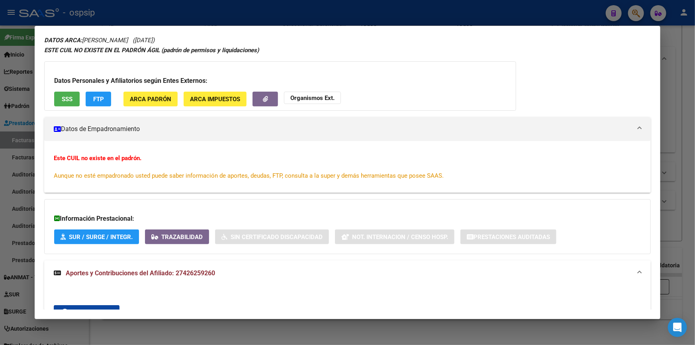
scroll to position [0, 0]
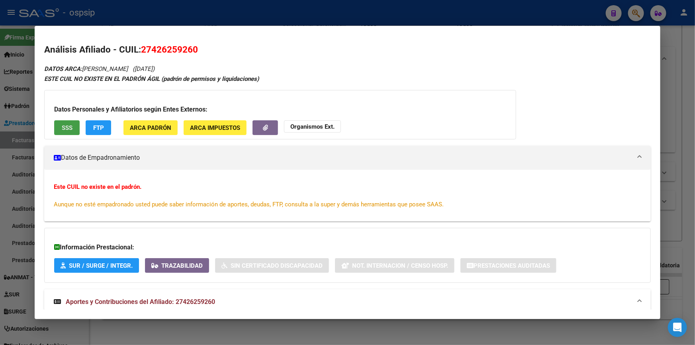
click at [67, 128] on span "SSS" at bounding box center [67, 127] width 11 height 7
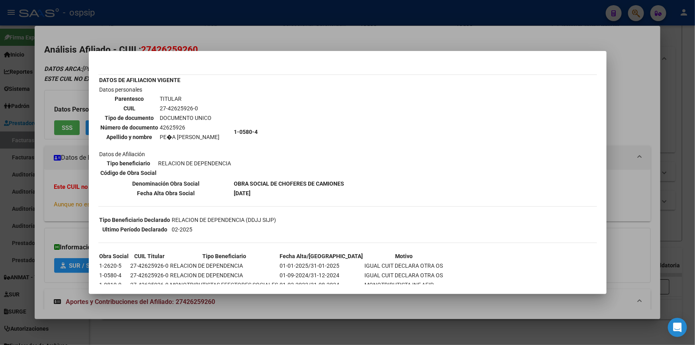
scroll to position [60, 0]
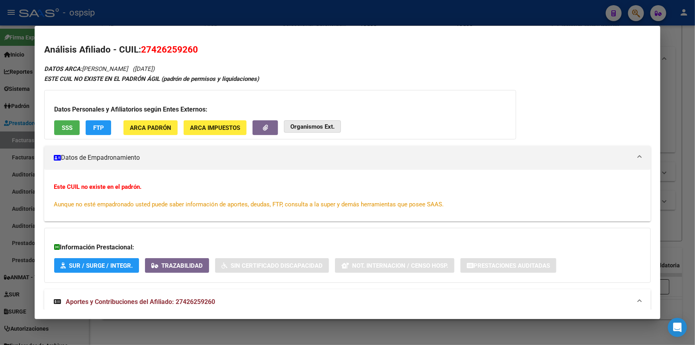
click at [295, 127] on strong "Organismos Ext." at bounding box center [312, 126] width 44 height 7
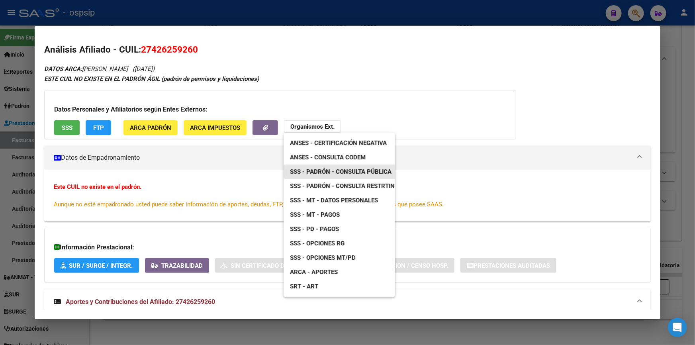
click at [359, 171] on span "SSS - Padrón - Consulta Pública" at bounding box center [340, 171] width 101 height 7
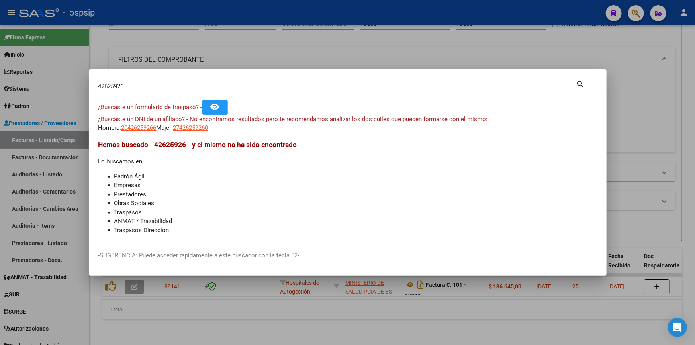
click at [159, 89] on input "42625926" at bounding box center [337, 86] width 478 height 7
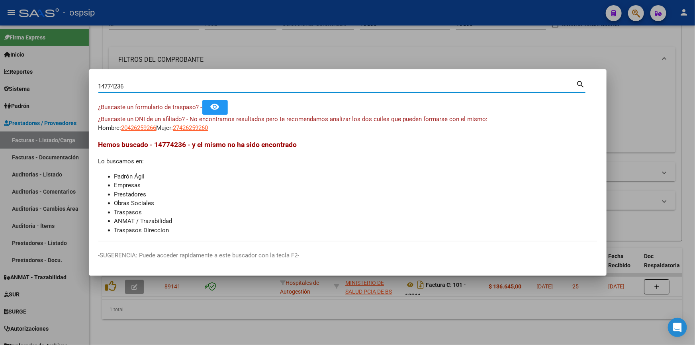
type input "14774236"
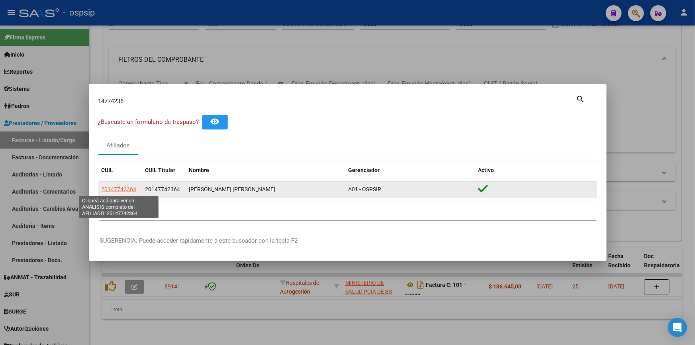
click at [123, 188] on span "20147742364" at bounding box center [118, 189] width 35 height 6
type textarea "20147742364"
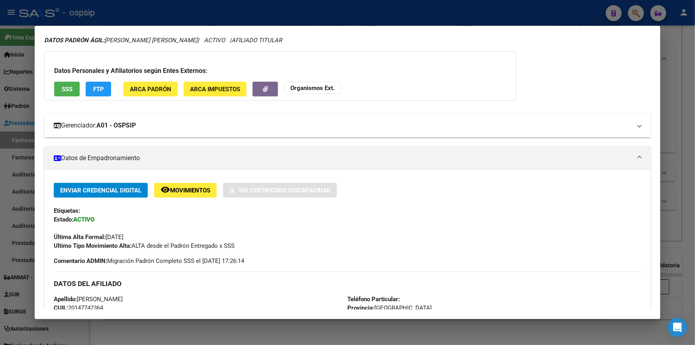
scroll to position [0, 0]
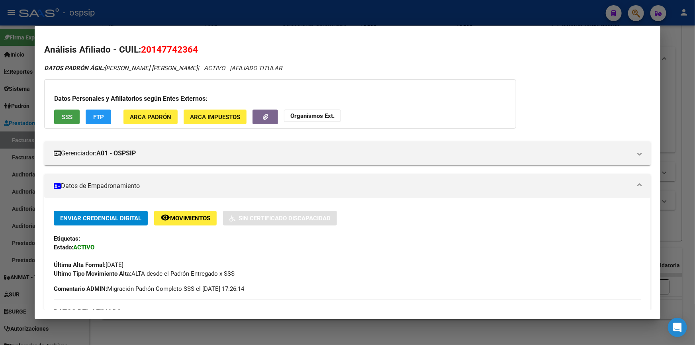
click at [63, 115] on span "SSS" at bounding box center [67, 116] width 11 height 7
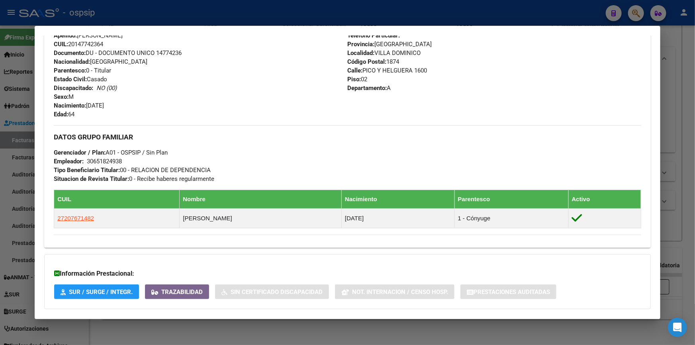
scroll to position [334, 0]
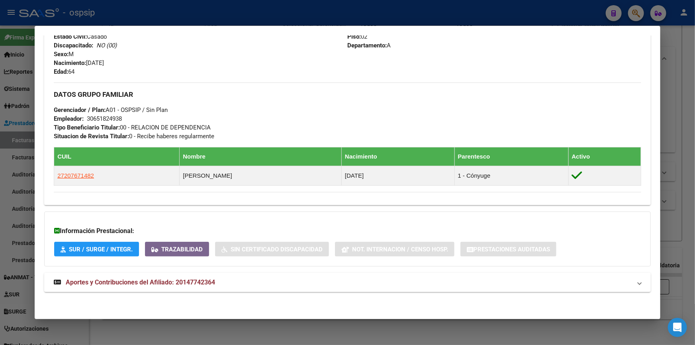
click at [203, 278] on span "Aportes y Contribuciones del Afiliado: 20147742364" at bounding box center [140, 282] width 149 height 8
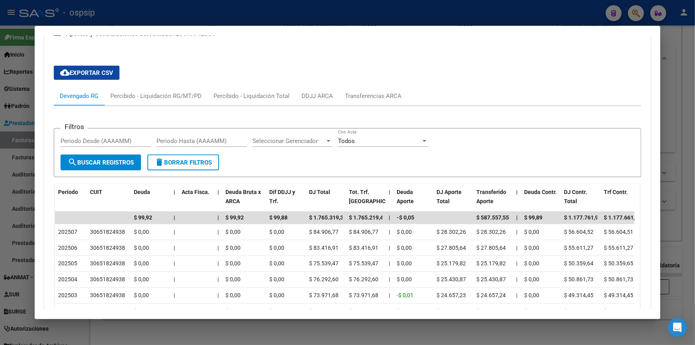
scroll to position [587, 0]
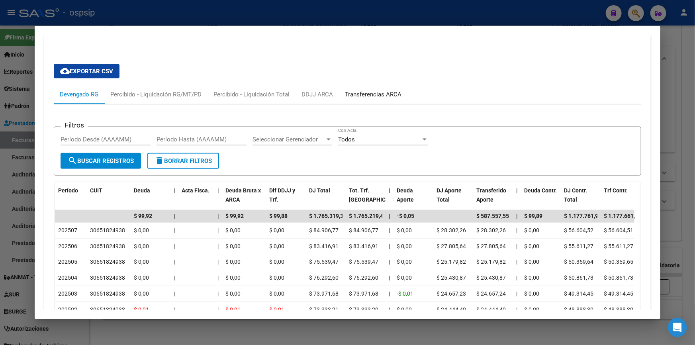
click at [359, 93] on div "Transferencias ARCA" at bounding box center [373, 94] width 57 height 9
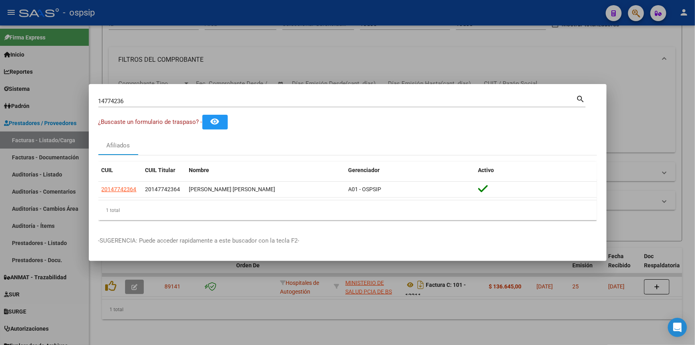
click at [128, 101] on input "14774236" at bounding box center [337, 101] width 478 height 7
type input "22694851"
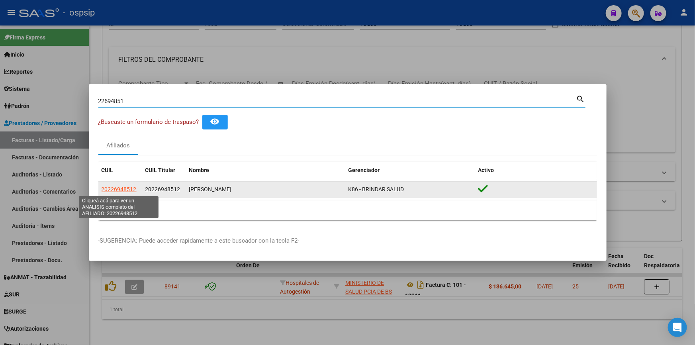
click at [112, 191] on span "20226948512" at bounding box center [118, 189] width 35 height 6
type textarea "20226948512"
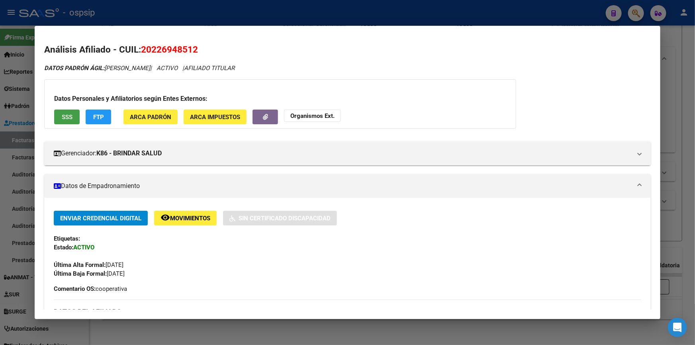
click at [62, 119] on span "SSS" at bounding box center [67, 116] width 11 height 7
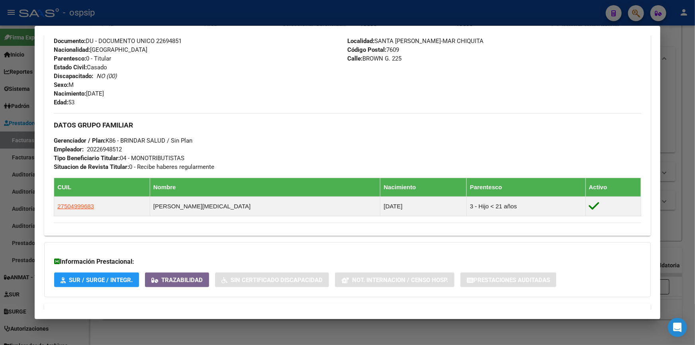
scroll to position [334, 0]
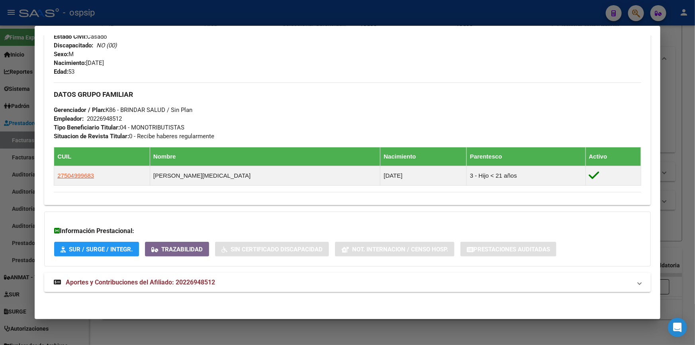
click at [119, 279] on span "Aportes y Contribuciones del Afiliado: 20226948512" at bounding box center [140, 282] width 149 height 8
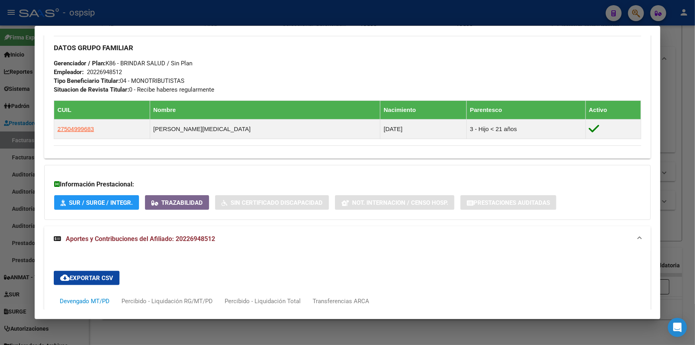
scroll to position [561, 0]
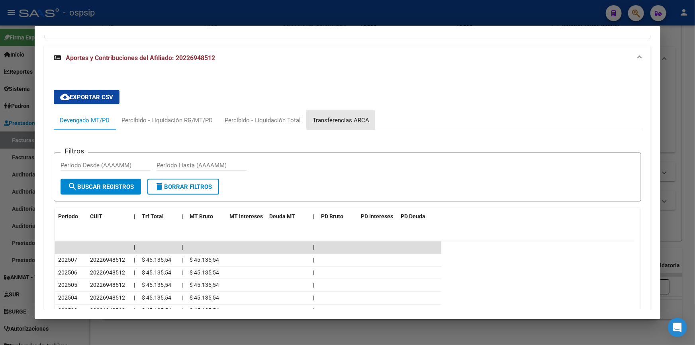
click at [350, 117] on div "Transferencias ARCA" at bounding box center [340, 120] width 57 height 9
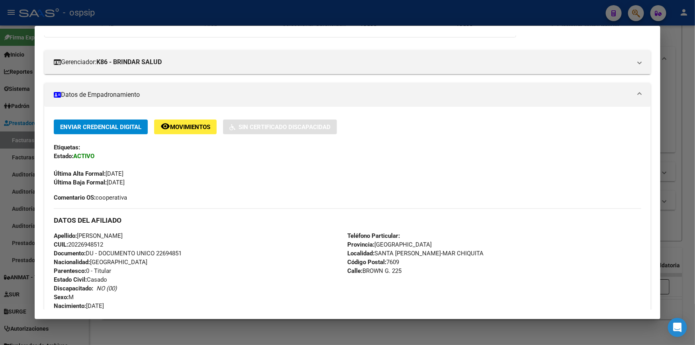
scroll to position [0, 0]
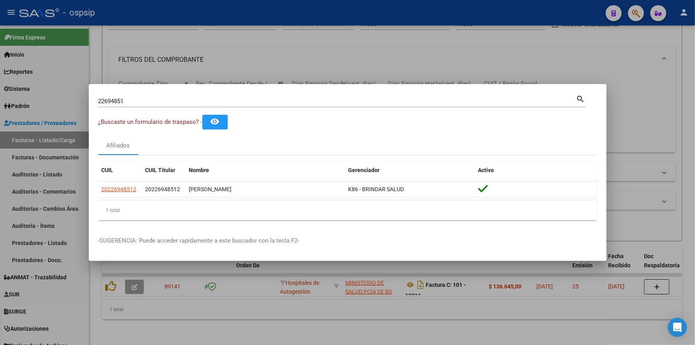
click at [136, 101] on input "22694851" at bounding box center [337, 101] width 478 height 7
type input "16900748"
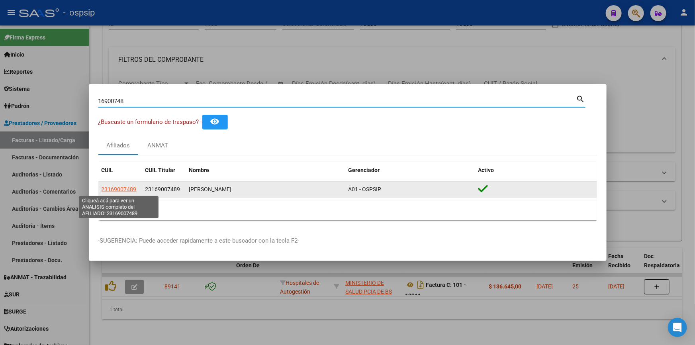
click at [111, 189] on span "23169007489" at bounding box center [118, 189] width 35 height 6
type textarea "23169007489"
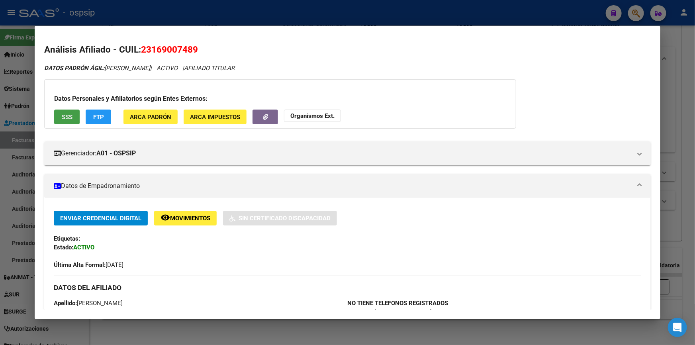
click at [65, 111] on button "SSS" at bounding box center [66, 116] width 25 height 15
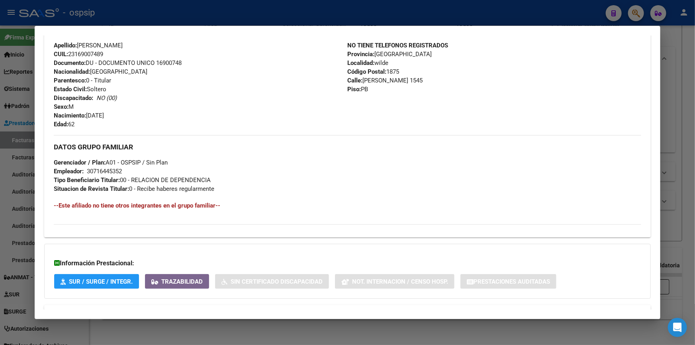
scroll to position [289, 0]
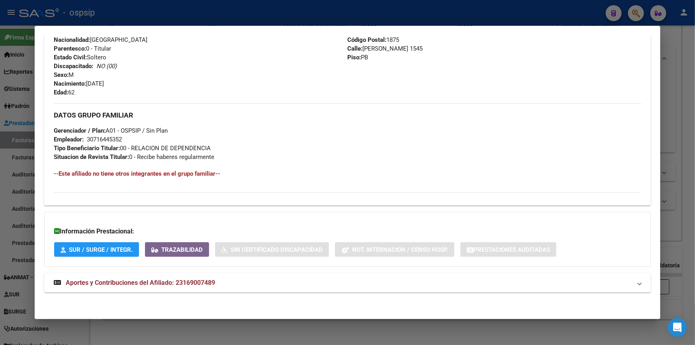
click at [204, 273] on mat-expansion-panel-header "Aportes y Contribuciones del Afiliado: 23169007489" at bounding box center [347, 282] width 606 height 19
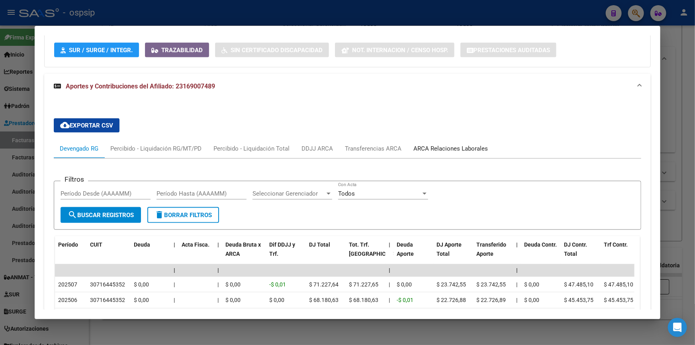
click at [460, 146] on div "ARCA Relaciones Laborales" at bounding box center [450, 148] width 74 height 9
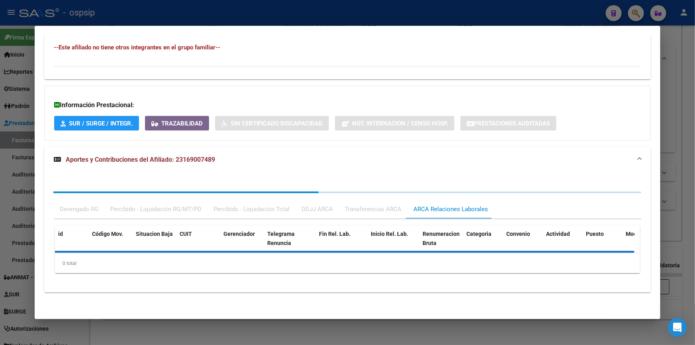
scroll to position [454, 0]
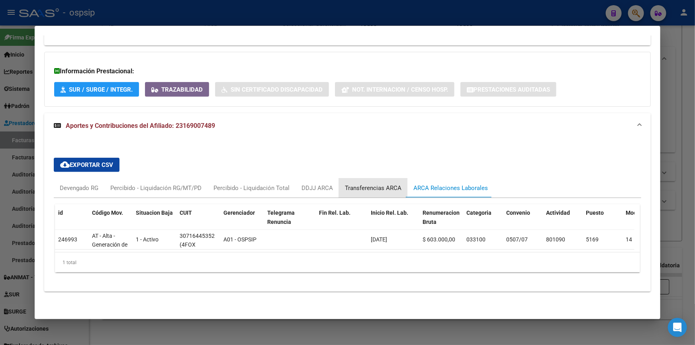
click at [365, 183] on div "Transferencias ARCA" at bounding box center [373, 187] width 57 height 9
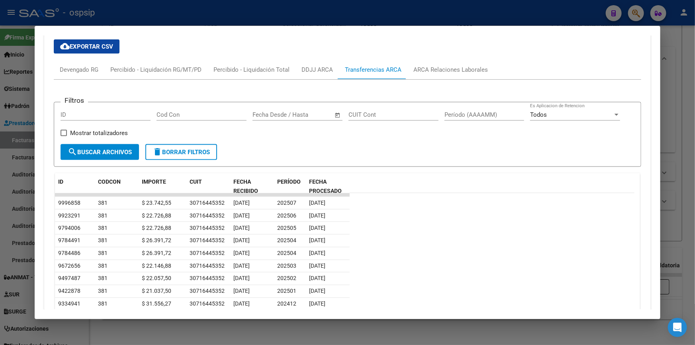
scroll to position [526, 0]
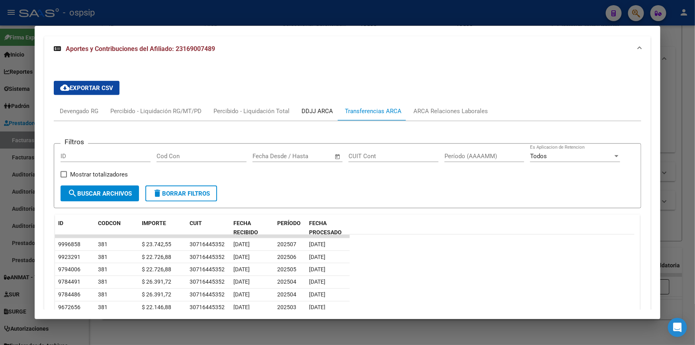
click at [323, 111] on div "DDJJ ARCA" at bounding box center [316, 111] width 31 height 9
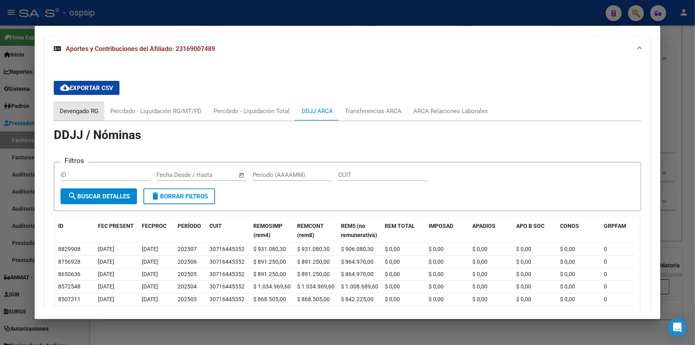
click at [78, 108] on div "Devengado RG" at bounding box center [79, 111] width 39 height 9
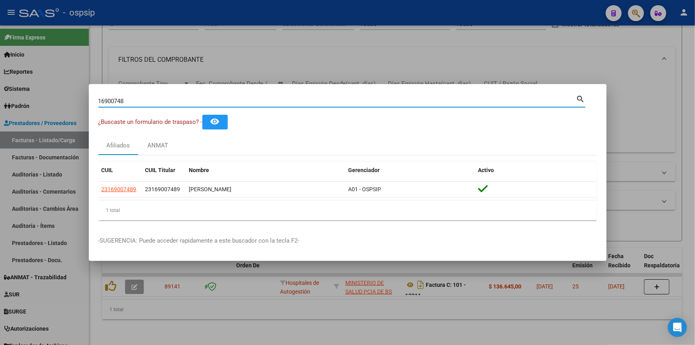
click at [130, 101] on input "16900748" at bounding box center [337, 101] width 478 height 7
type input "36761332"
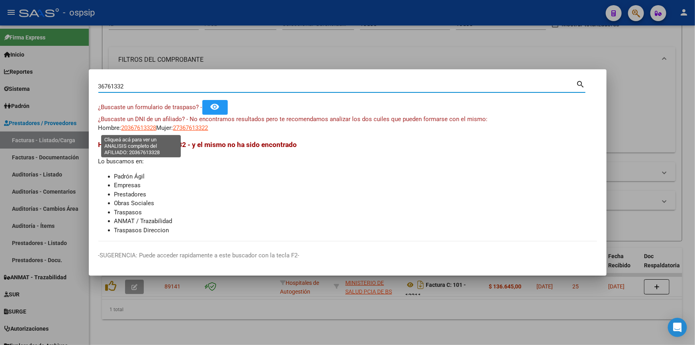
click at [142, 130] on span "20367613328" at bounding box center [138, 127] width 35 height 7
type textarea "20367613328"
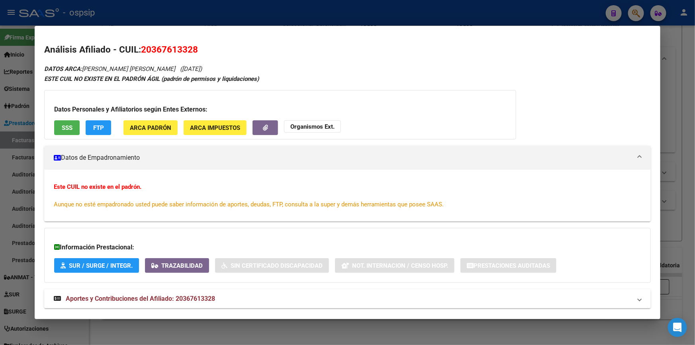
click at [58, 123] on button "SSS" at bounding box center [66, 127] width 25 height 15
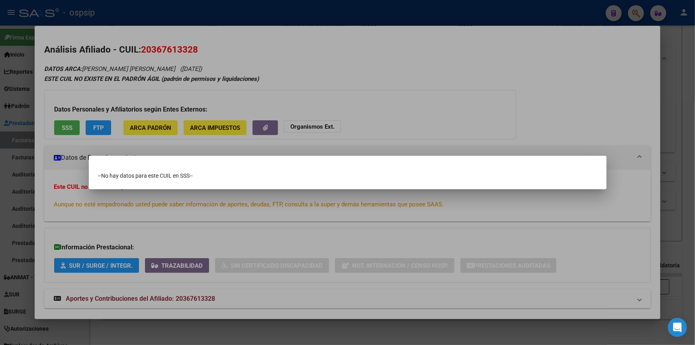
click at [381, 105] on div at bounding box center [347, 172] width 695 height 345
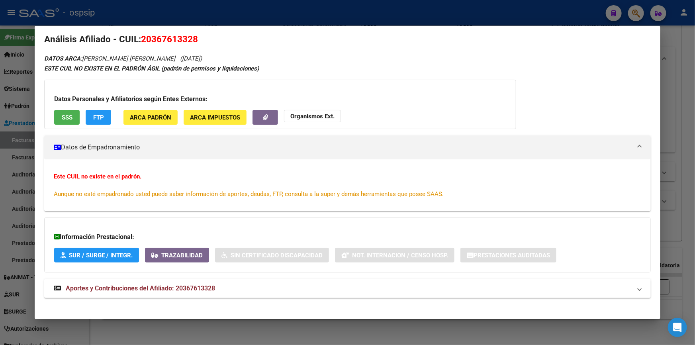
scroll to position [16, 0]
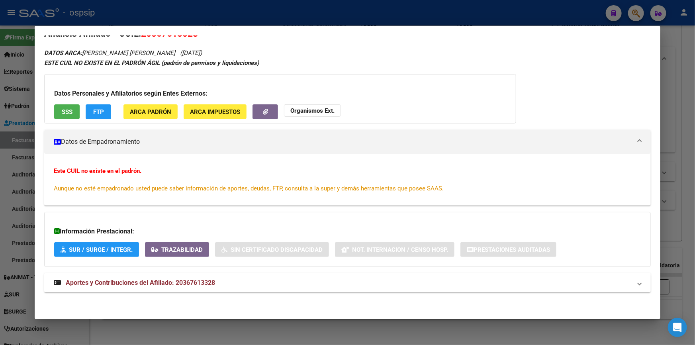
click at [145, 281] on span "Aportes y Contribuciones del Afiliado: 20367613328" at bounding box center [140, 283] width 149 height 8
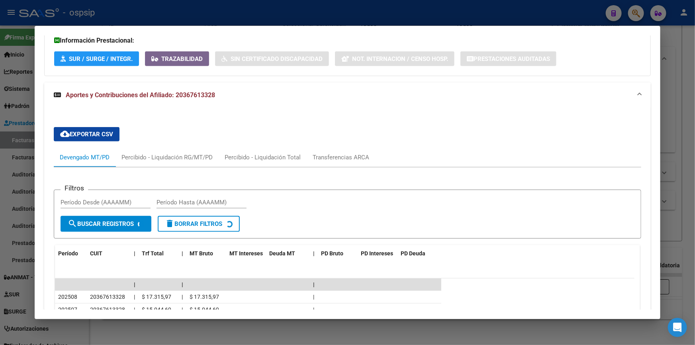
scroll to position [207, 0]
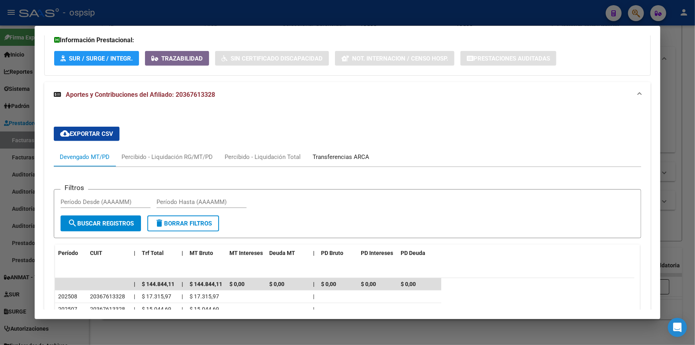
click at [330, 154] on div "Transferencias ARCA" at bounding box center [340, 156] width 57 height 9
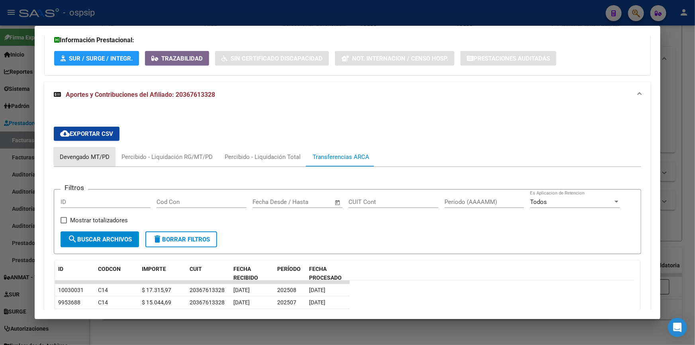
click at [93, 151] on div "Devengado MT/PD" at bounding box center [85, 156] width 62 height 19
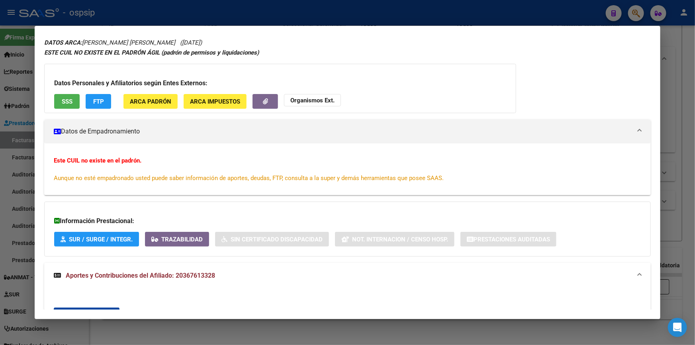
scroll to position [0, 0]
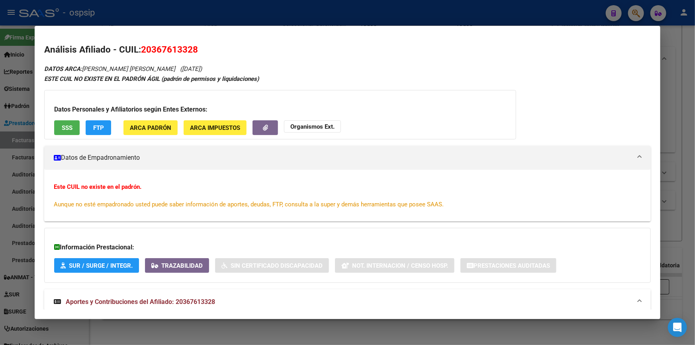
click at [300, 127] on strong "Organismos Ext." at bounding box center [312, 126] width 44 height 7
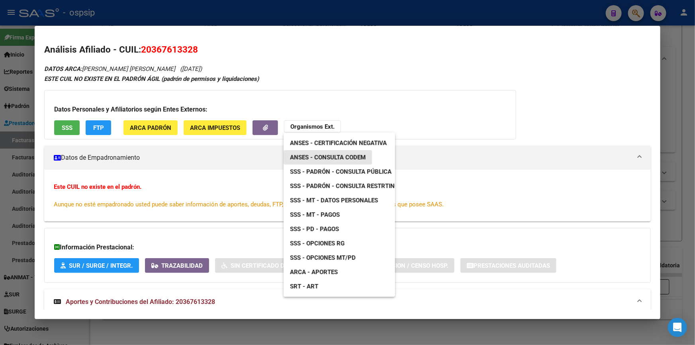
click at [336, 155] on span "ANSES - Consulta CODEM" at bounding box center [328, 157] width 76 height 7
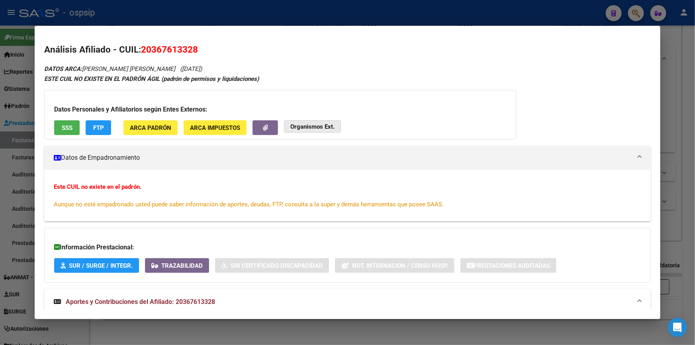
click at [306, 127] on strong "Organismos Ext." at bounding box center [312, 126] width 44 height 7
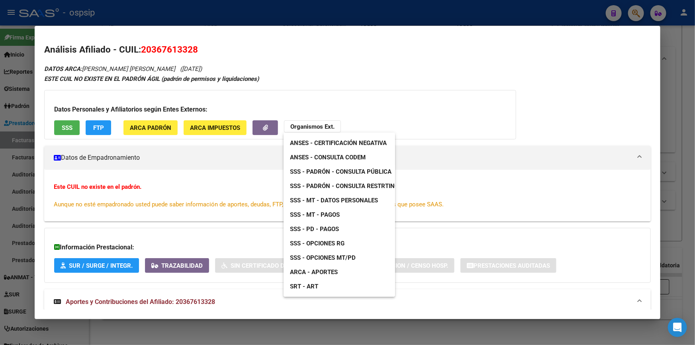
click at [350, 169] on span "SSS - Padrón - Consulta Pública" at bounding box center [340, 171] width 101 height 7
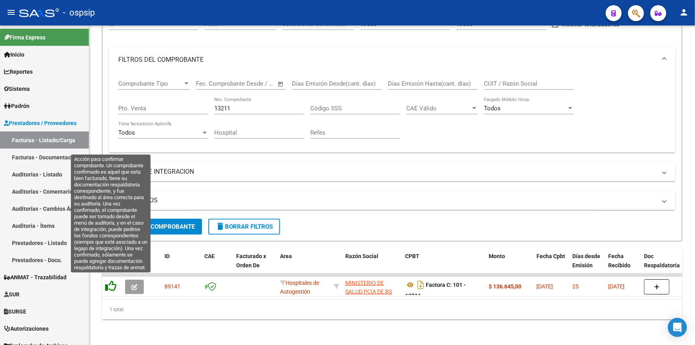
click at [112, 280] on icon at bounding box center [110, 285] width 11 height 11
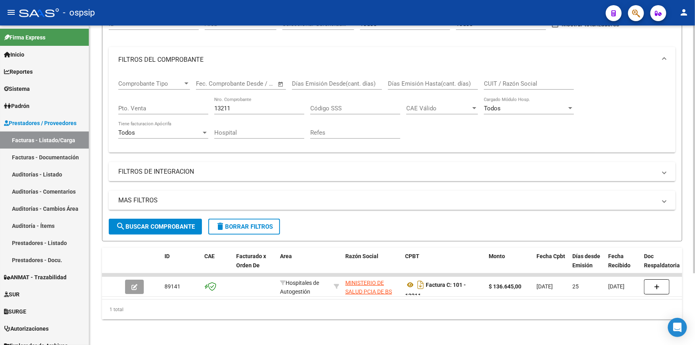
click at [238, 105] on input "13211" at bounding box center [259, 108] width 90 height 7
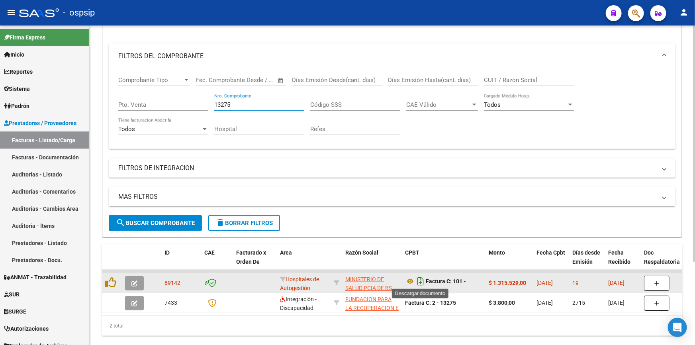
type input "13275"
click at [418, 275] on icon "Descargar documento" at bounding box center [420, 281] width 10 height 13
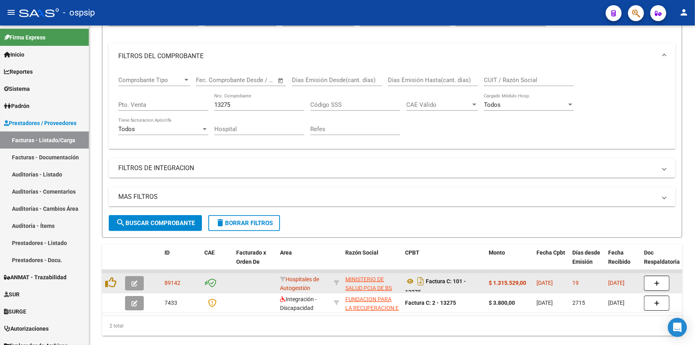
click at [628, 14] on button "button" at bounding box center [636, 13] width 16 height 16
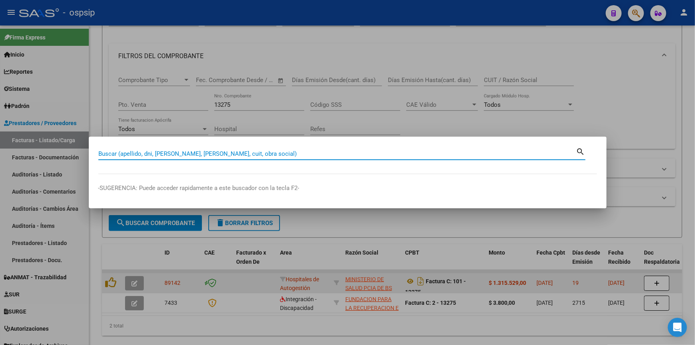
click at [628, 14] on div at bounding box center [347, 172] width 695 height 345
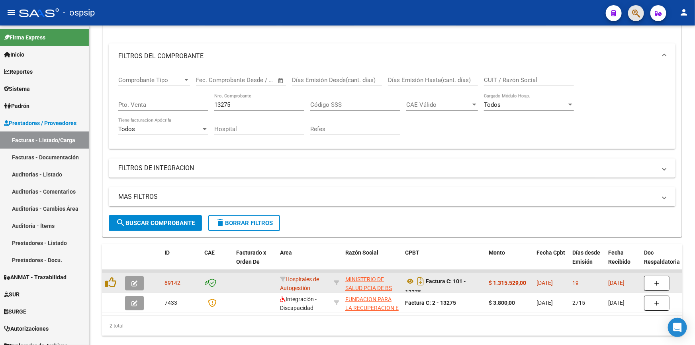
click at [628, 14] on button "button" at bounding box center [636, 13] width 16 height 16
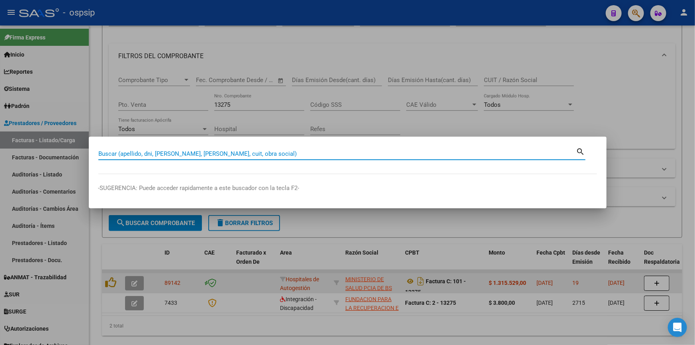
click at [628, 14] on div at bounding box center [347, 172] width 695 height 345
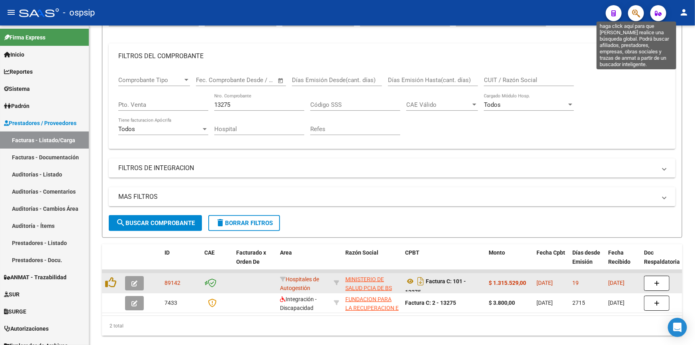
click at [632, 13] on icon "button" at bounding box center [636, 13] width 8 height 9
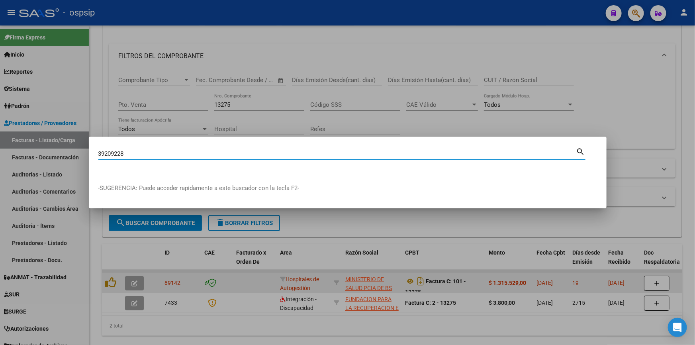
type input "39209228"
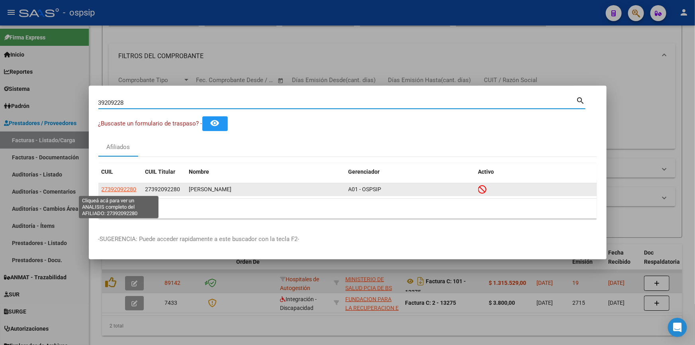
click at [127, 191] on span "27392092280" at bounding box center [118, 189] width 35 height 6
type textarea "27392092280"
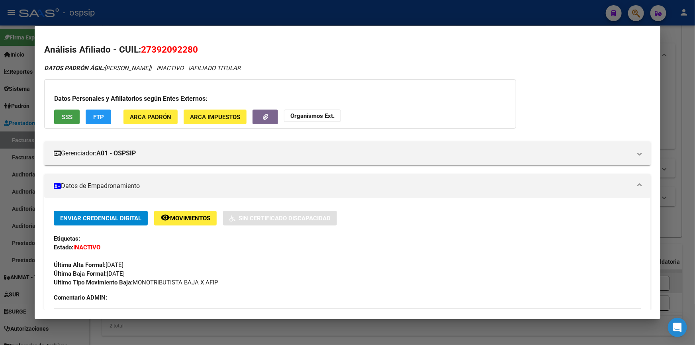
click at [78, 115] on button "SSS" at bounding box center [66, 116] width 25 height 15
click at [326, 111] on button "Organismos Ext." at bounding box center [312, 115] width 57 height 12
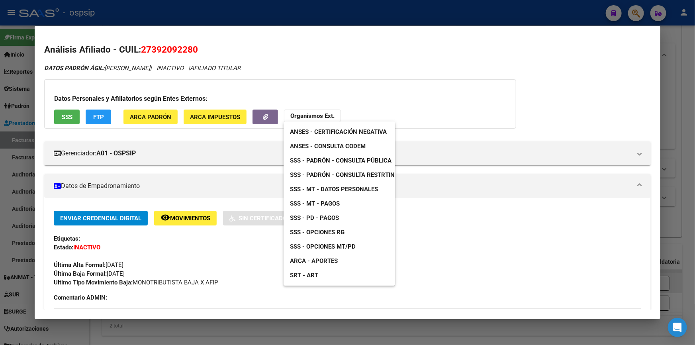
click at [345, 142] on span "ANSES - Consulta CODEM" at bounding box center [328, 145] width 76 height 7
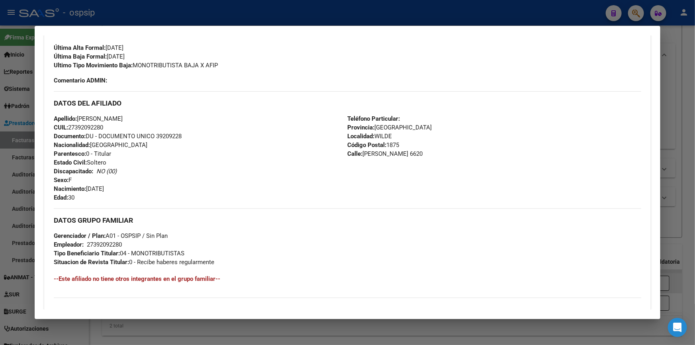
scroll to position [322, 0]
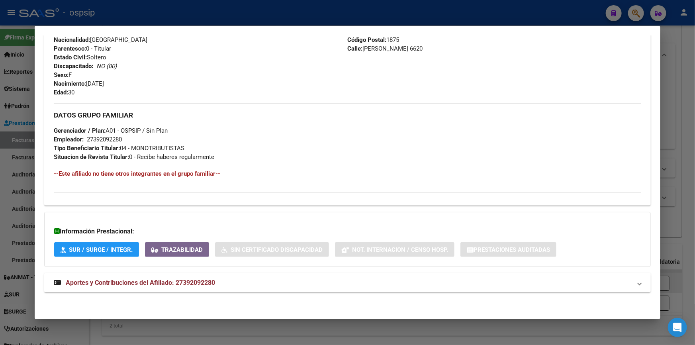
click at [134, 279] on span "Aportes y Contribuciones del Afiliado: 27392092280" at bounding box center [140, 283] width 149 height 8
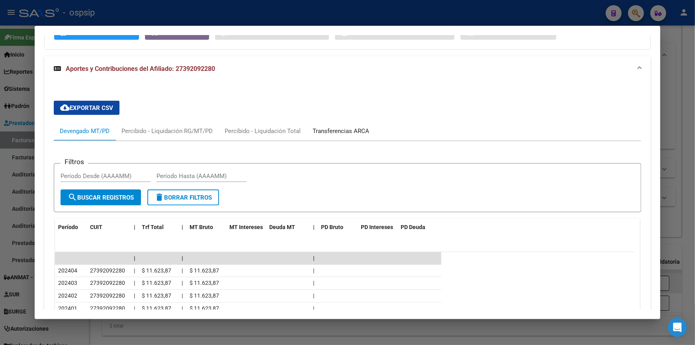
click at [327, 131] on div "Transferencias ARCA" at bounding box center [340, 131] width 57 height 9
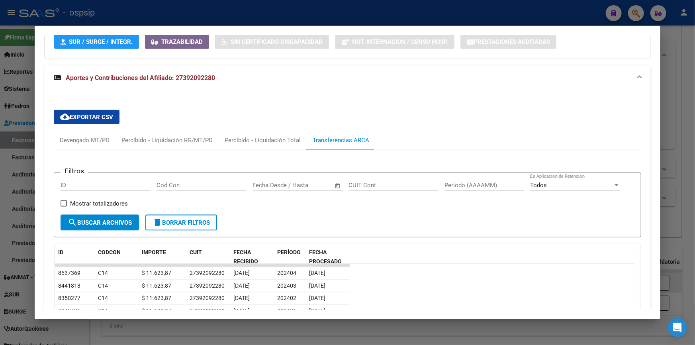
scroll to position [503, 0]
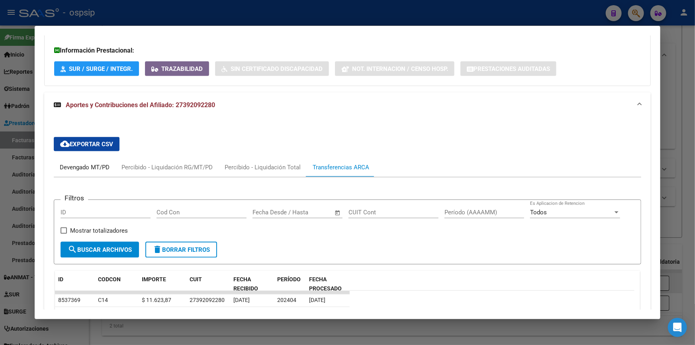
click at [91, 164] on div "Devengado MT/PD" at bounding box center [85, 167] width 50 height 9
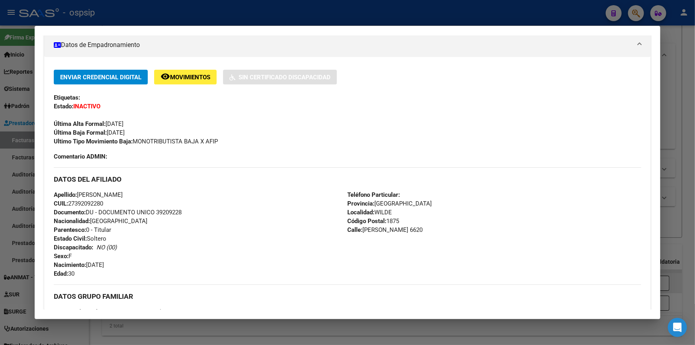
scroll to position [0, 0]
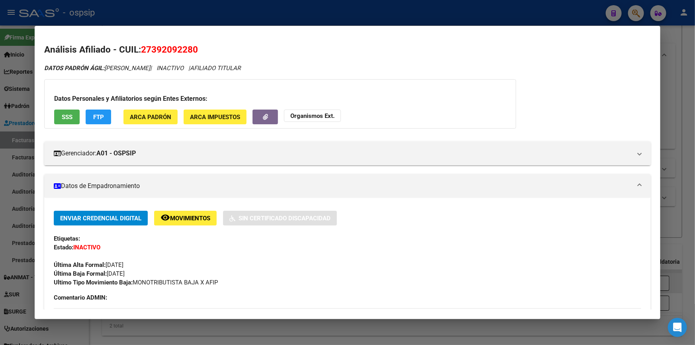
click at [326, 116] on strong "Organismos Ext." at bounding box center [312, 115] width 44 height 7
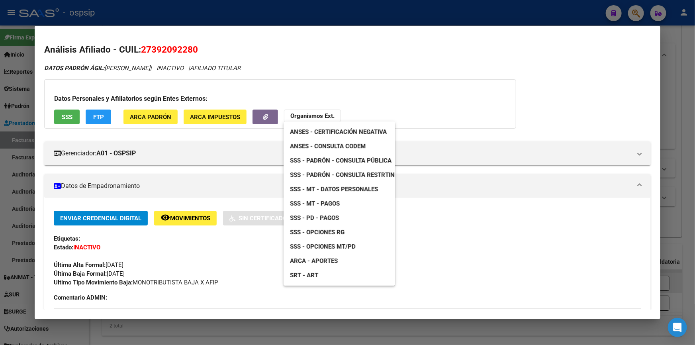
click at [338, 157] on span "SSS - Padrón - Consulta Pública" at bounding box center [340, 160] width 101 height 7
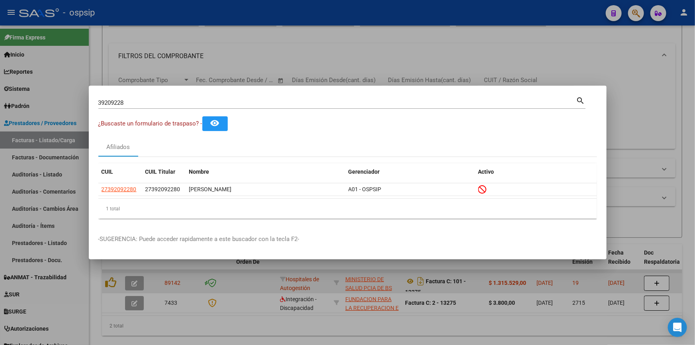
click at [143, 103] on input "39209228" at bounding box center [337, 102] width 478 height 7
type input "33156323"
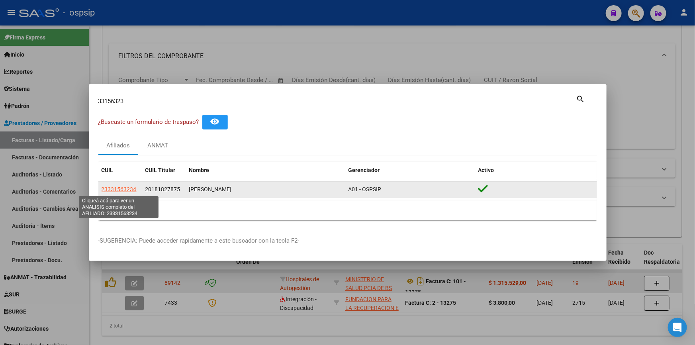
click at [117, 188] on span "23331563234" at bounding box center [118, 189] width 35 height 6
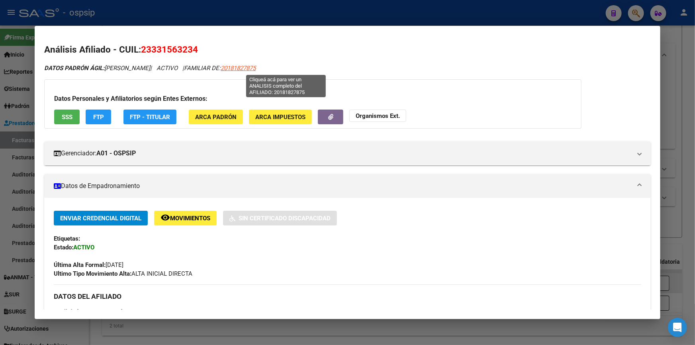
click at [256, 68] on span "20181827875" at bounding box center [237, 67] width 35 height 7
type textarea "20181827875"
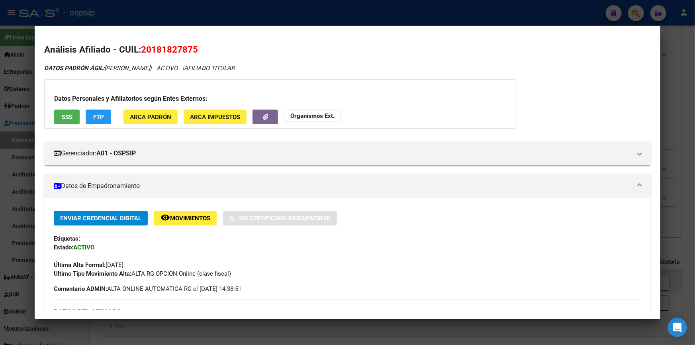
click at [72, 115] on span "SSS" at bounding box center [67, 116] width 11 height 7
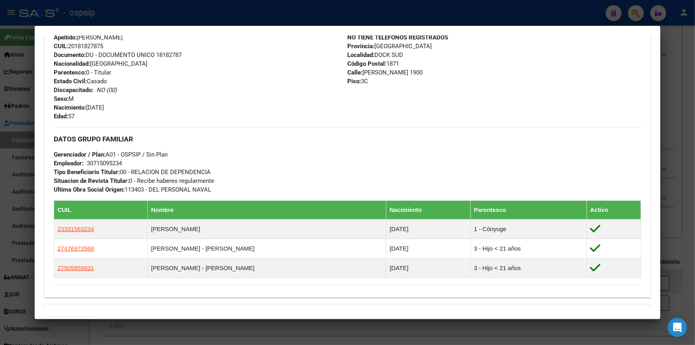
scroll to position [382, 0]
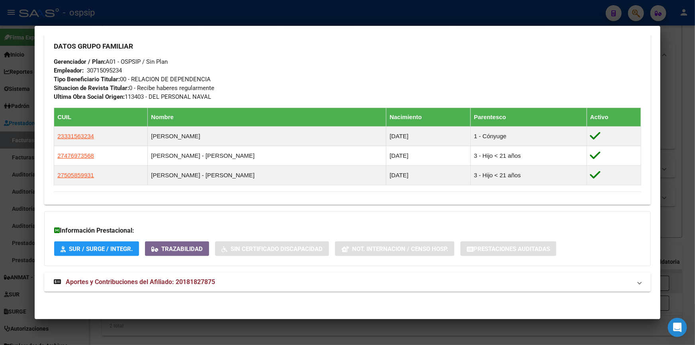
click at [184, 278] on span "Aportes y Contribuciones del Afiliado: 20181827875" at bounding box center [140, 282] width 149 height 8
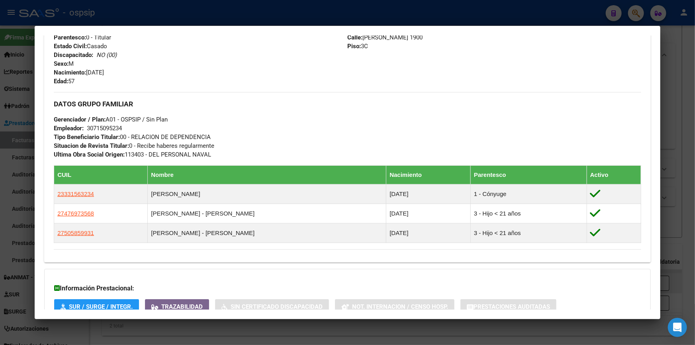
scroll to position [563, 0]
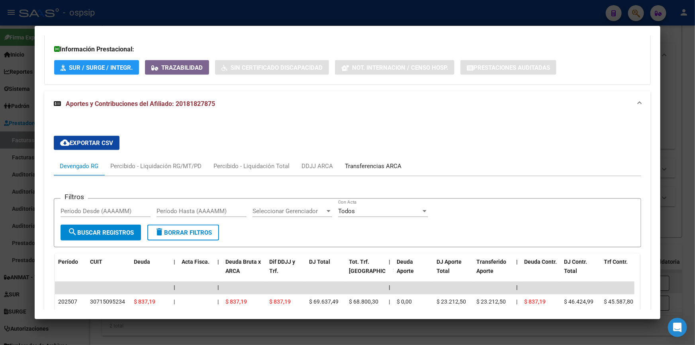
click at [357, 166] on div "Transferencias ARCA" at bounding box center [373, 166] width 57 height 9
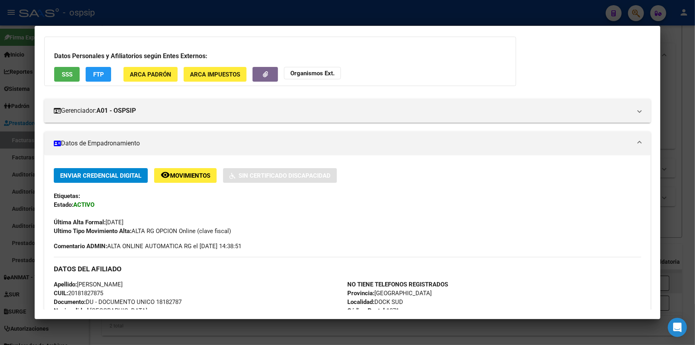
scroll to position [0, 0]
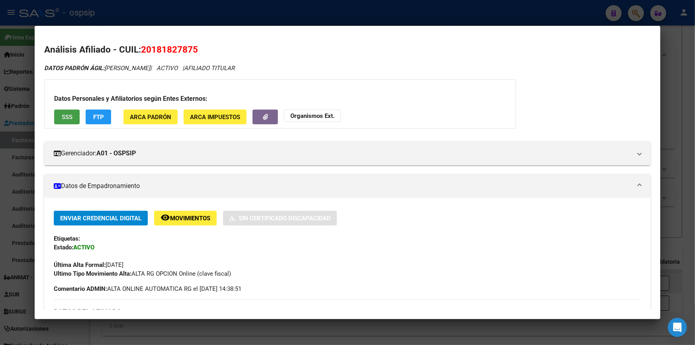
click at [71, 114] on span "SSS" at bounding box center [67, 116] width 11 height 7
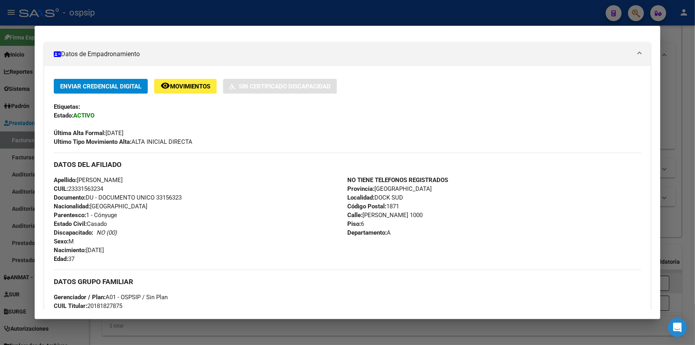
scroll to position [217, 0]
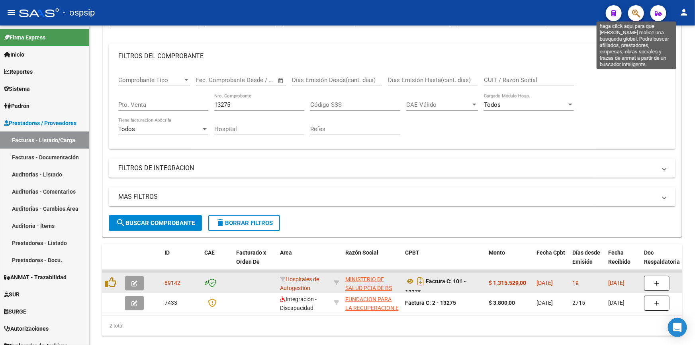
click at [637, 12] on icon "button" at bounding box center [636, 13] width 8 height 9
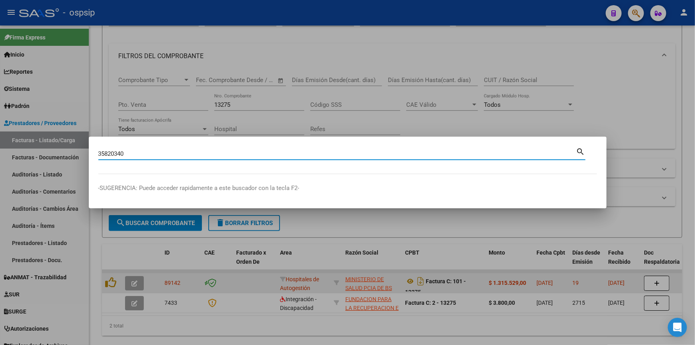
type input "35820340"
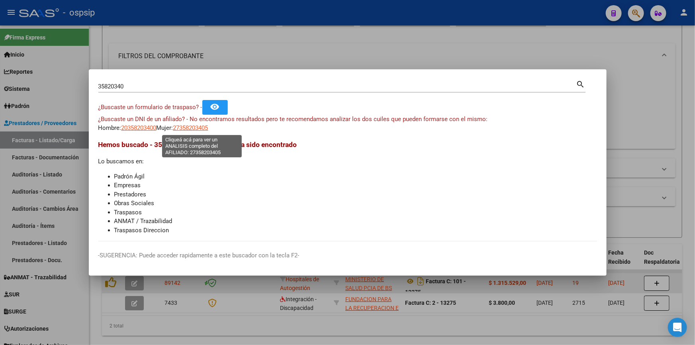
click at [195, 127] on span "27358203405" at bounding box center [190, 127] width 35 height 7
type textarea "27358203405"
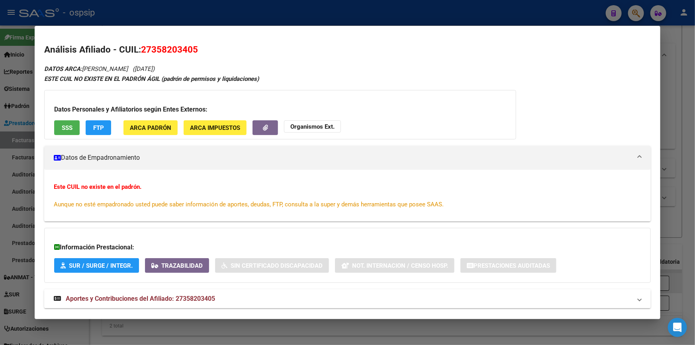
scroll to position [16, 0]
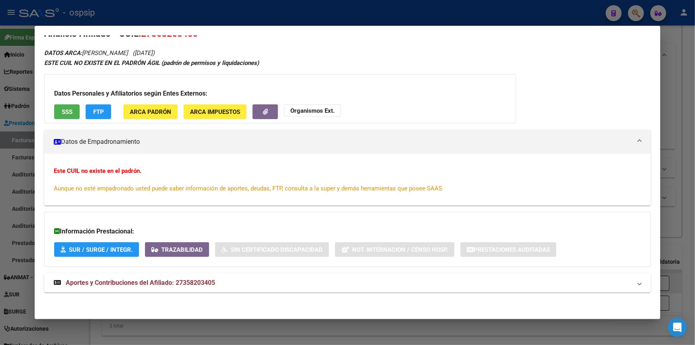
click at [119, 283] on span "Aportes y Contribuciones del Afiliado: 27358203405" at bounding box center [140, 283] width 149 height 8
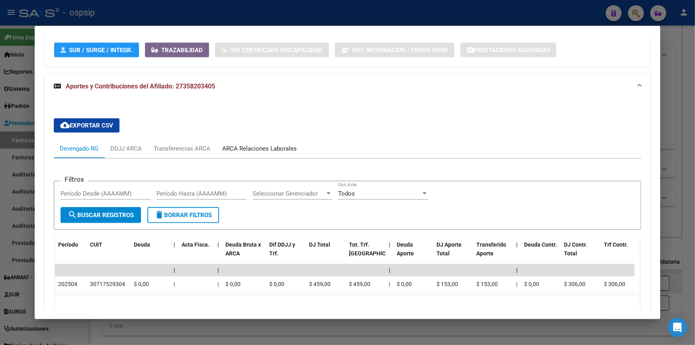
click at [262, 147] on div "ARCA Relaciones Laborales" at bounding box center [259, 148] width 74 height 9
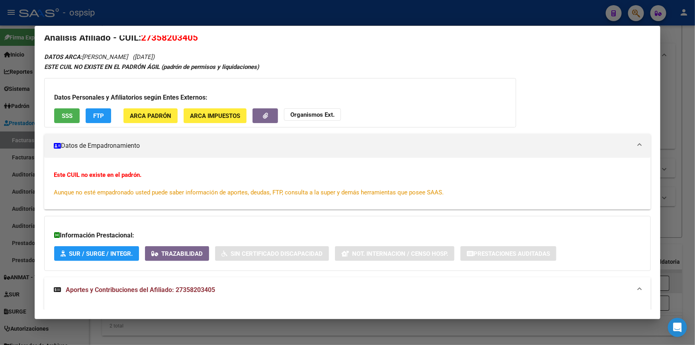
scroll to position [0, 0]
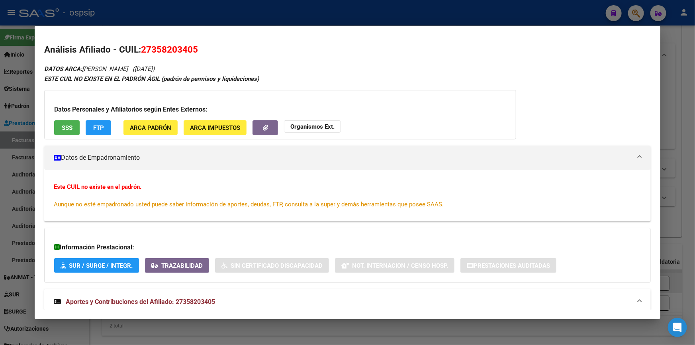
click at [72, 133] on button "SSS" at bounding box center [66, 127] width 25 height 15
click at [337, 129] on button "Organismos Ext." at bounding box center [312, 126] width 57 height 12
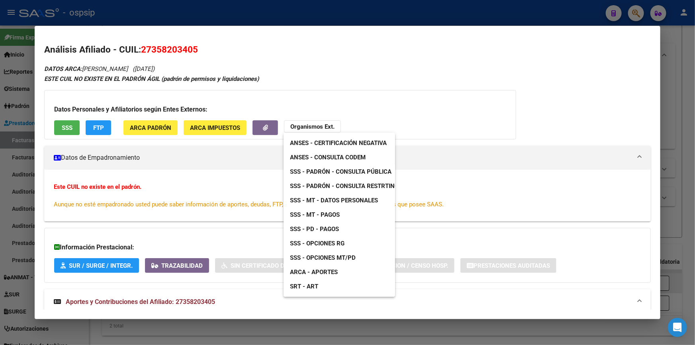
click at [351, 159] on span "ANSES - Consulta CODEM" at bounding box center [328, 157] width 76 height 7
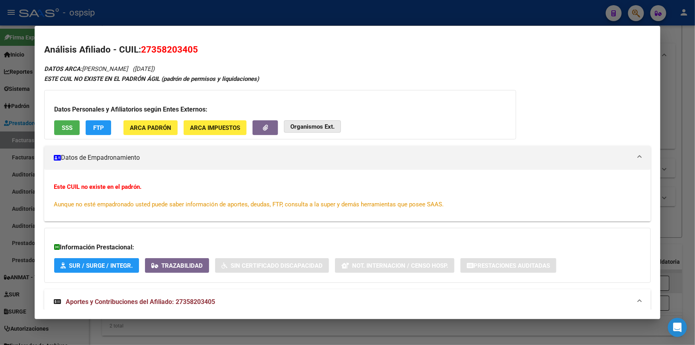
click at [311, 127] on strong "Organismos Ext." at bounding box center [312, 126] width 44 height 7
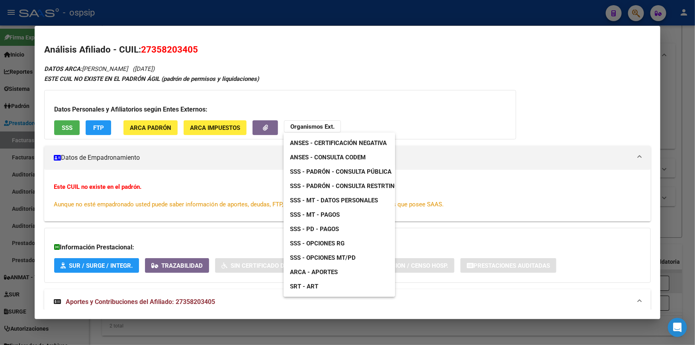
click at [361, 170] on span "SSS - Padrón - Consulta Pública" at bounding box center [340, 171] width 101 height 7
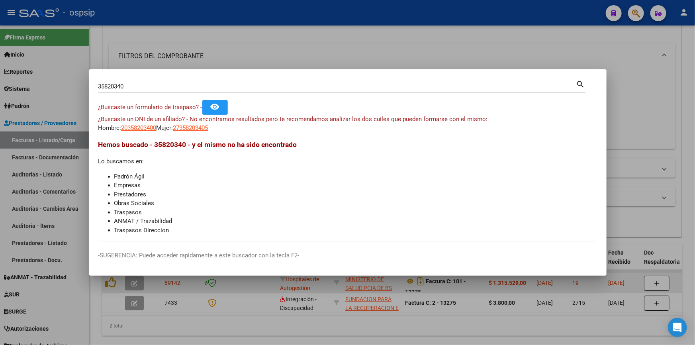
click at [134, 88] on input "35820340" at bounding box center [337, 86] width 478 height 7
type input "96356442"
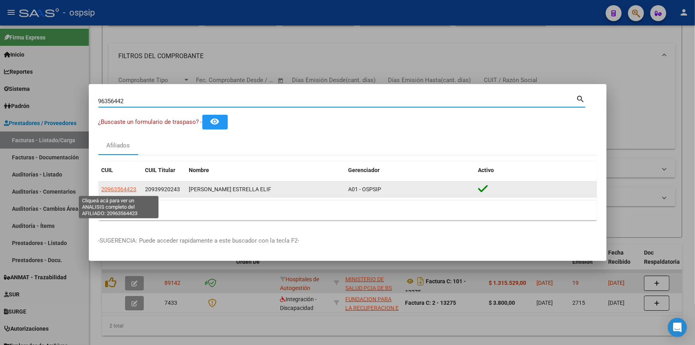
click at [124, 186] on span "20963564423" at bounding box center [118, 189] width 35 height 6
type textarea "20963564423"
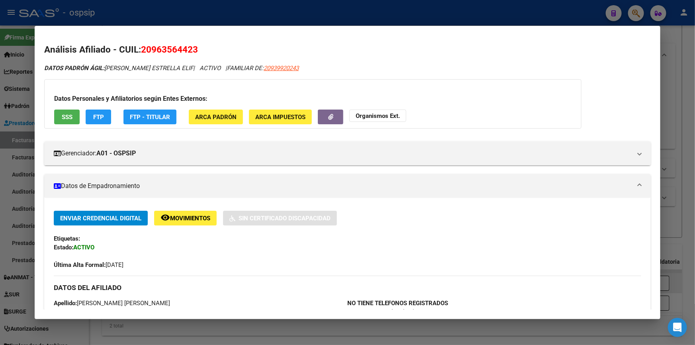
click at [69, 113] on span "SSS" at bounding box center [67, 116] width 11 height 7
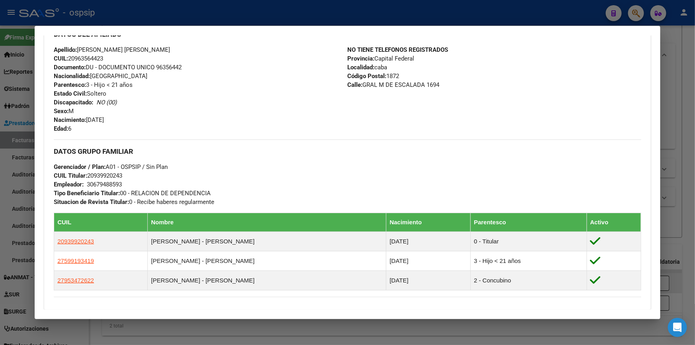
scroll to position [378, 0]
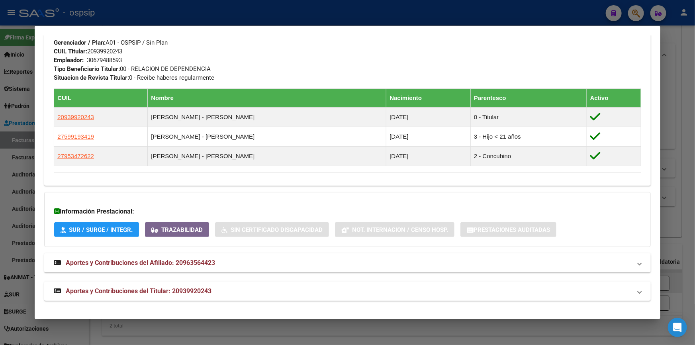
click at [175, 294] on span "Aportes y Contribuciones del Titular: 20939920243" at bounding box center [139, 291] width 146 height 8
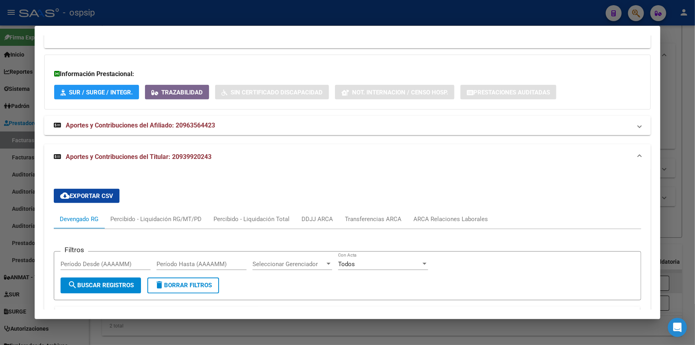
scroll to position [605, 0]
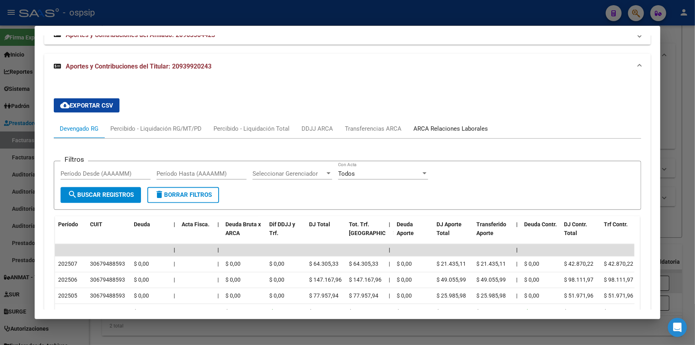
click at [427, 126] on div "ARCA Relaciones Laborales" at bounding box center [450, 128] width 74 height 9
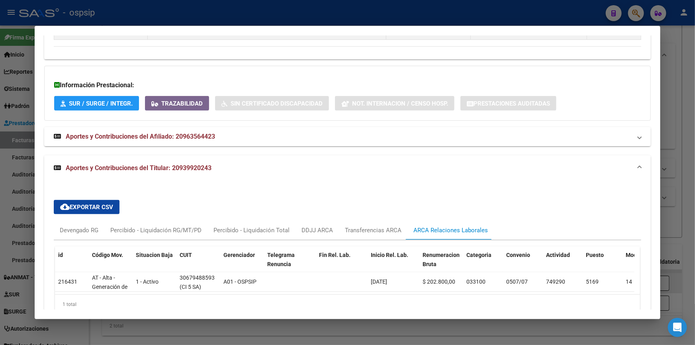
scroll to position [542, 0]
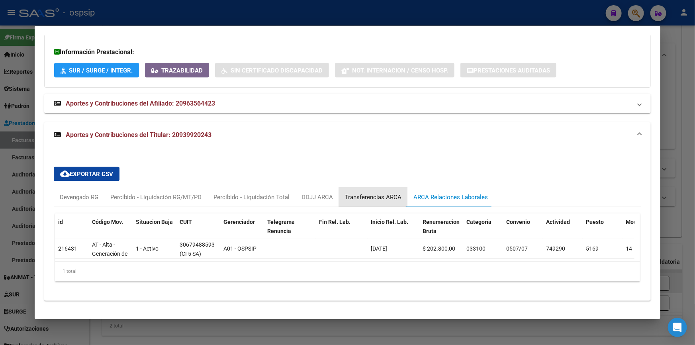
click at [354, 187] on div "Transferencias ARCA" at bounding box center [373, 196] width 68 height 19
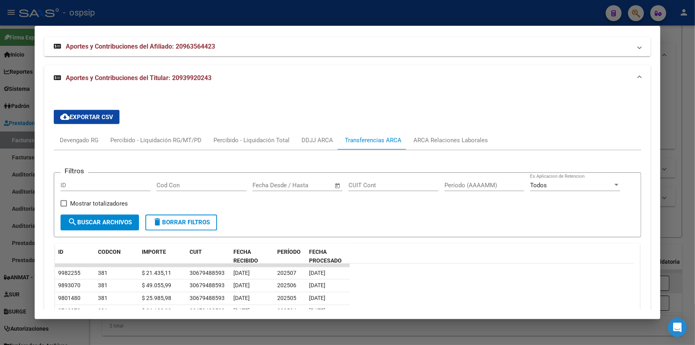
scroll to position [723, 0]
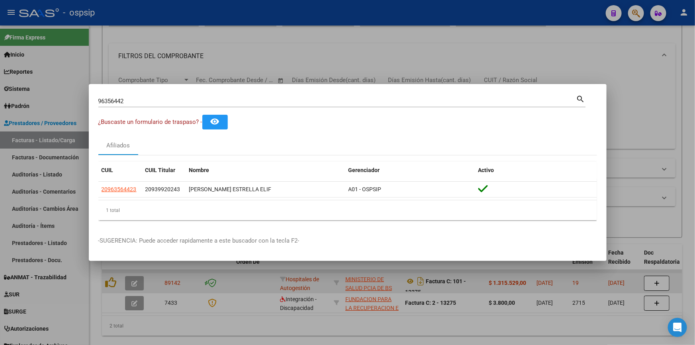
click at [141, 98] on input "96356442" at bounding box center [337, 101] width 478 height 7
type input "18541326"
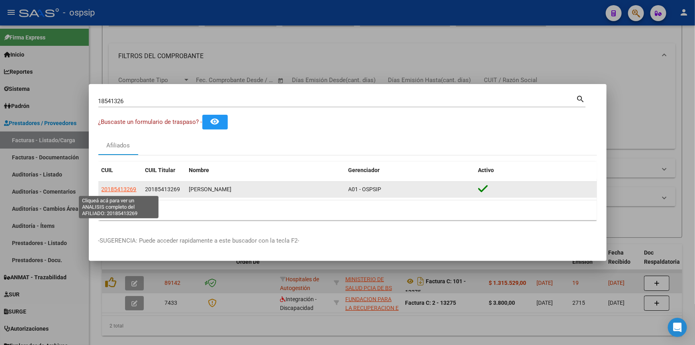
click at [122, 187] on span "20185413269" at bounding box center [118, 189] width 35 height 6
type textarea "20185413269"
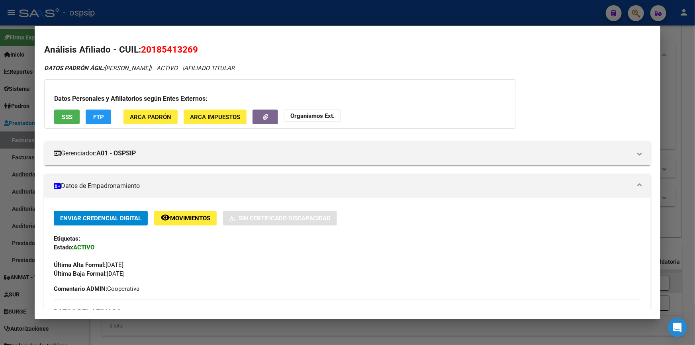
click at [77, 121] on button "SSS" at bounding box center [66, 116] width 25 height 15
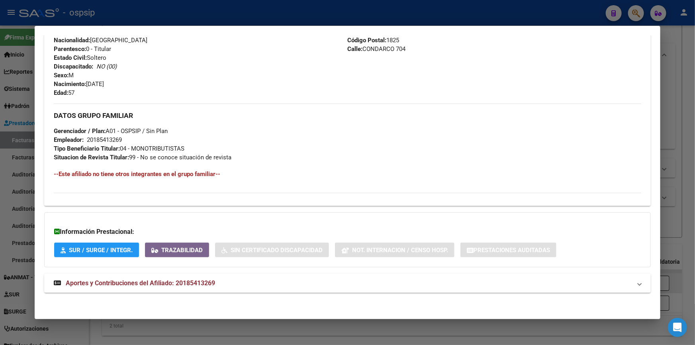
scroll to position [313, 0]
click at [179, 279] on span "Aportes y Contribuciones del Afiliado: 20185413269" at bounding box center [140, 283] width 149 height 8
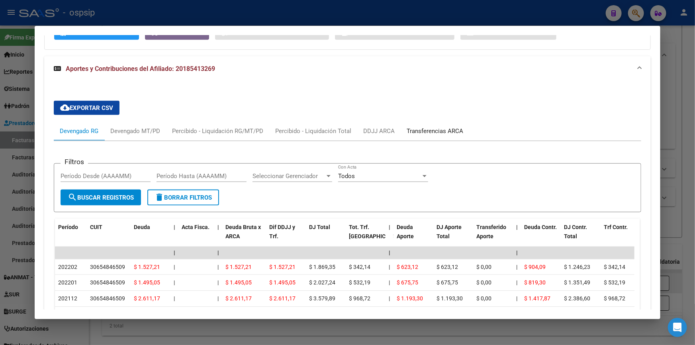
click at [412, 131] on div "Transferencias ARCA" at bounding box center [434, 131] width 57 height 9
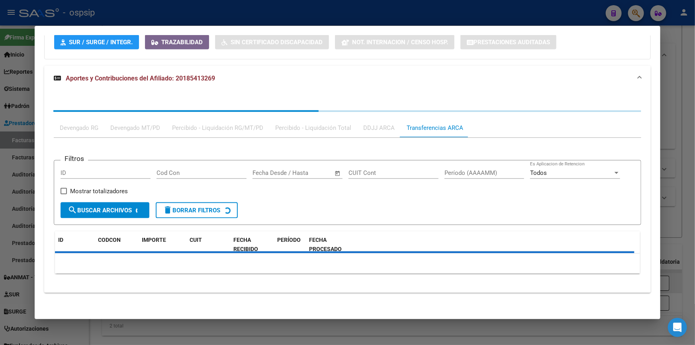
scroll to position [530, 0]
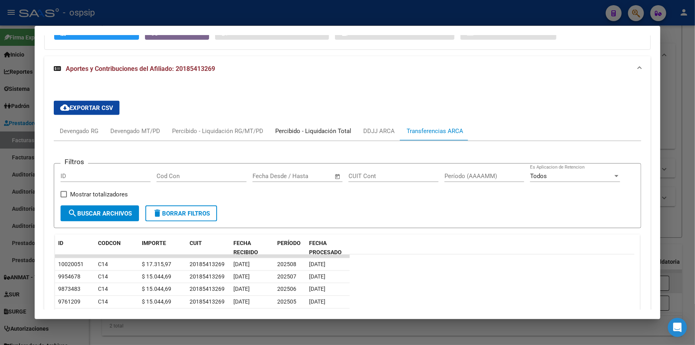
click at [289, 127] on div "Percibido - Liquidación Total" at bounding box center [313, 131] width 76 height 9
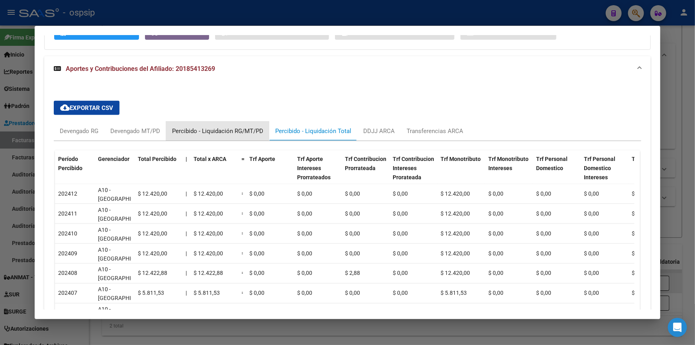
click at [217, 128] on div "Percibido - Liquidación RG/MT/PD" at bounding box center [217, 131] width 91 height 9
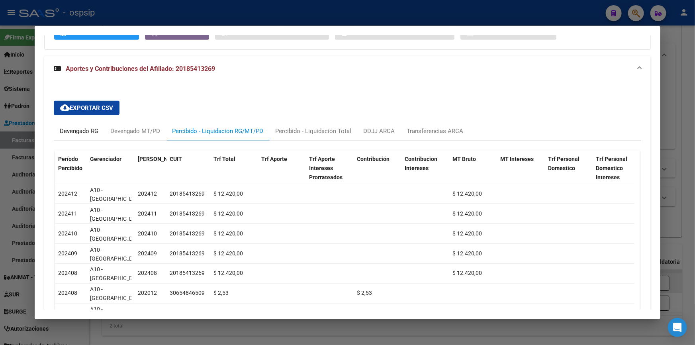
click at [87, 127] on div "Devengado RG" at bounding box center [79, 131] width 39 height 9
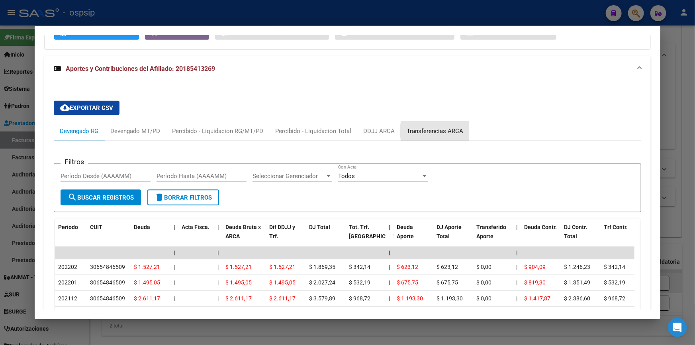
click at [445, 130] on div "Transferencias ARCA" at bounding box center [434, 131] width 57 height 9
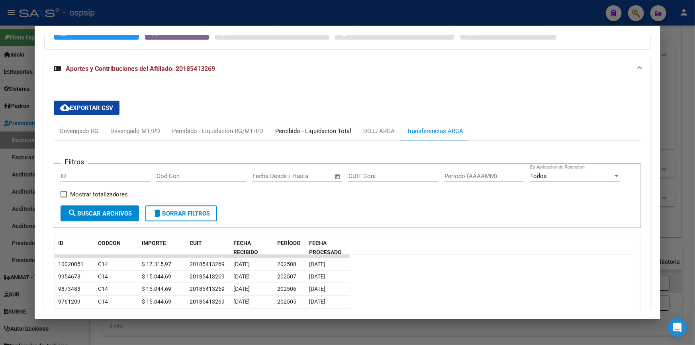
click at [355, 127] on div "Percibido - Liquidación Total" at bounding box center [313, 130] width 88 height 19
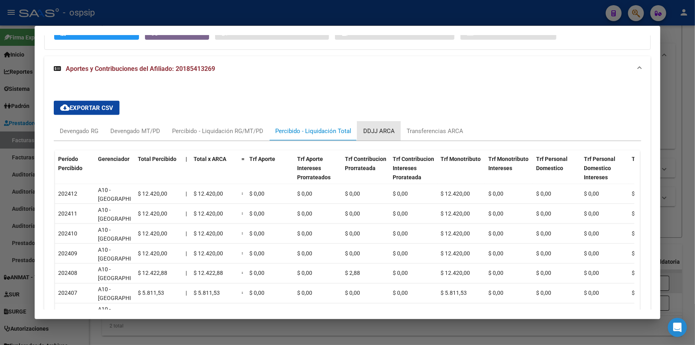
click at [368, 129] on div "DDJJ ARCA" at bounding box center [378, 131] width 31 height 9
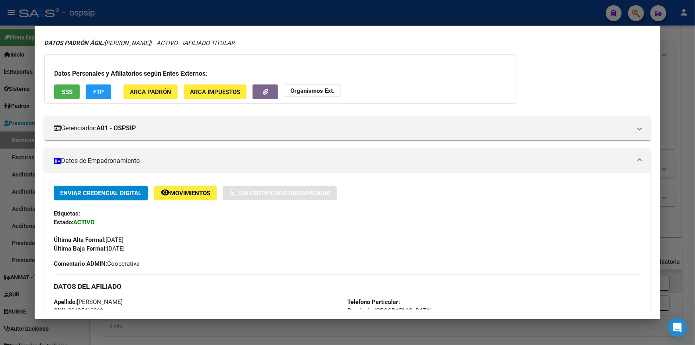
scroll to position [24, 0]
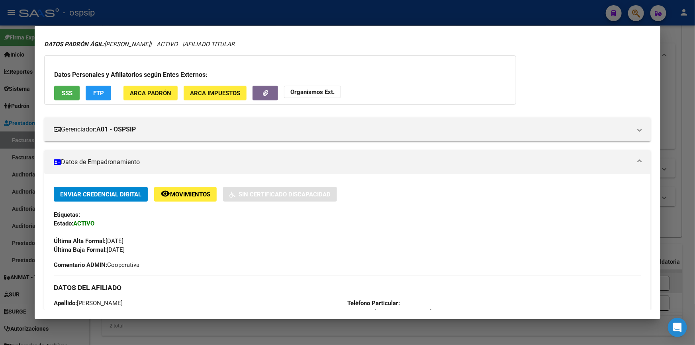
click at [71, 90] on span "SSS" at bounding box center [67, 93] width 11 height 7
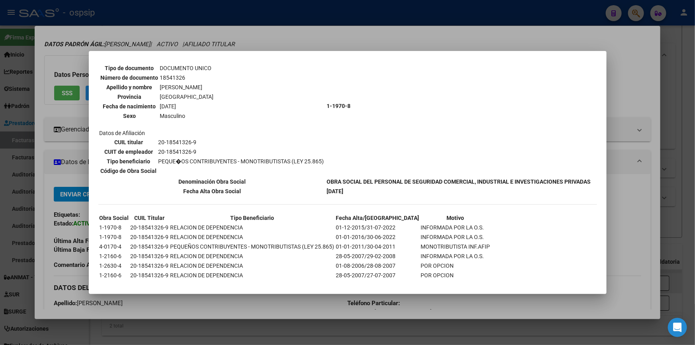
scroll to position [99, 0]
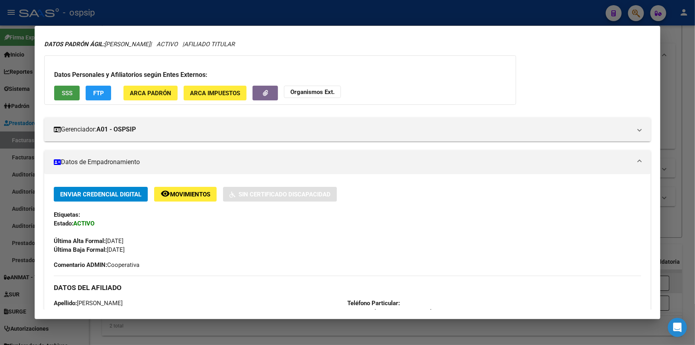
click at [310, 90] on strong "Organismos Ext." at bounding box center [312, 91] width 44 height 7
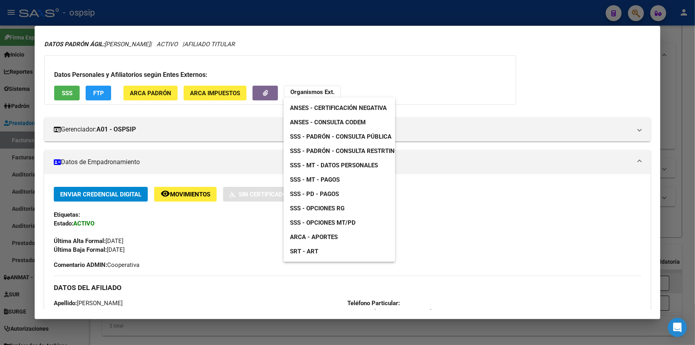
click at [351, 135] on span "SSS - Padrón - Consulta Pública" at bounding box center [340, 136] width 101 height 7
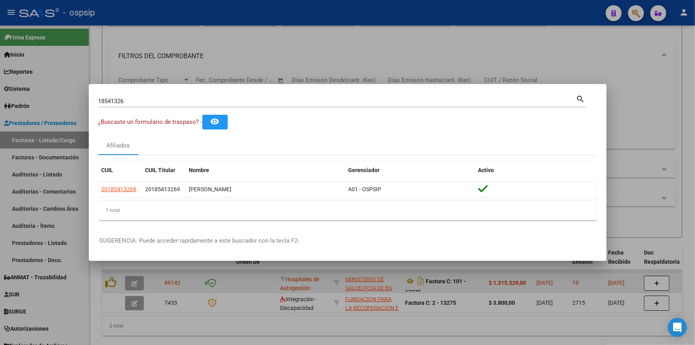
click at [135, 106] on div "18541326 Buscar (apellido, dni, cuil, nro traspaso, cuit, obra social)" at bounding box center [337, 101] width 478 height 12
click at [135, 105] on input "18541326" at bounding box center [337, 101] width 478 height 7
type input "16559853"
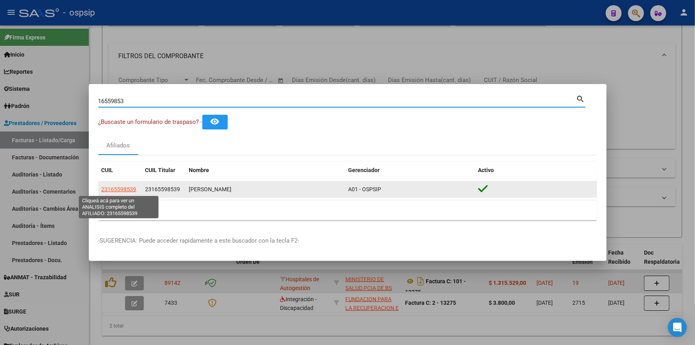
click at [123, 191] on span "23165598539" at bounding box center [118, 189] width 35 height 6
type textarea "23165598539"
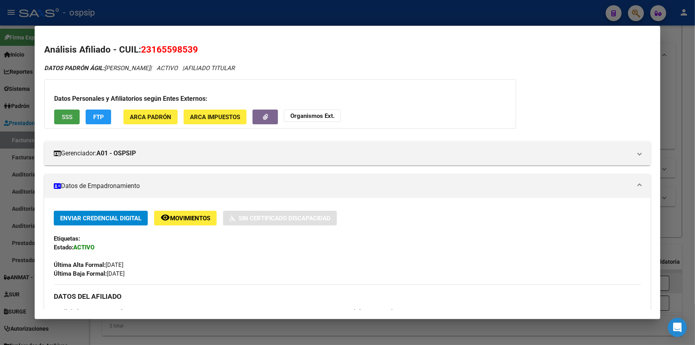
click at [66, 113] on span "SSS" at bounding box center [67, 116] width 11 height 7
click at [303, 117] on strong "Organismos Ext." at bounding box center [312, 115] width 44 height 7
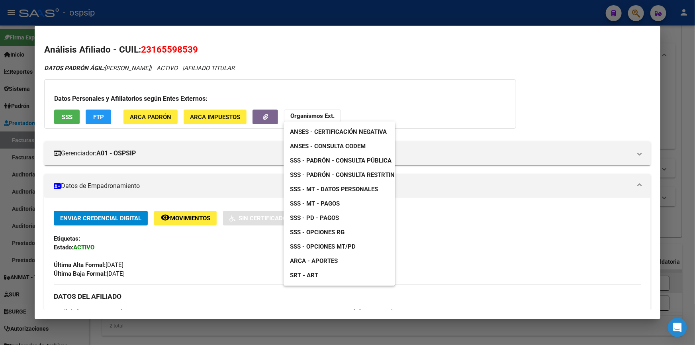
click at [354, 156] on link "SSS - Padrón - Consulta Pública" at bounding box center [340, 160] width 114 height 14
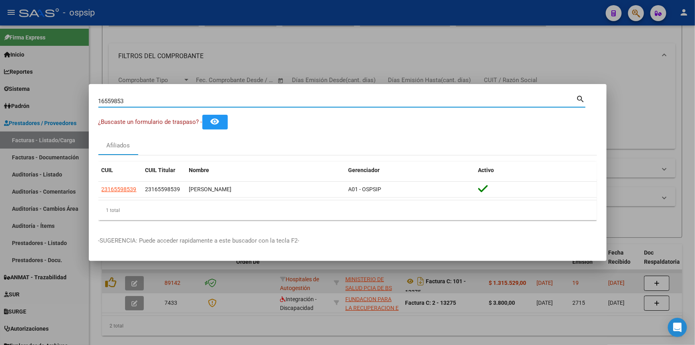
click at [129, 100] on input "16559853" at bounding box center [337, 101] width 478 height 7
type input "24876221"
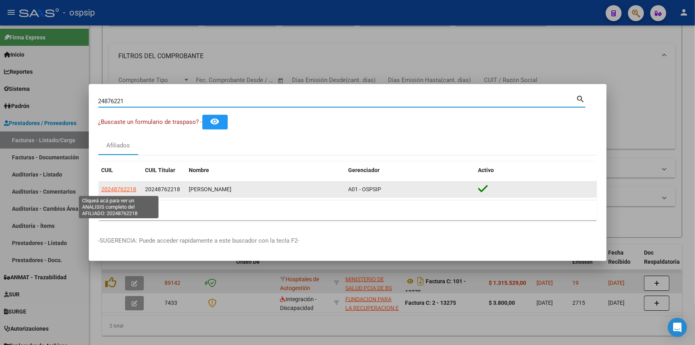
click at [124, 186] on span "20248762218" at bounding box center [118, 189] width 35 height 6
type textarea "20248762218"
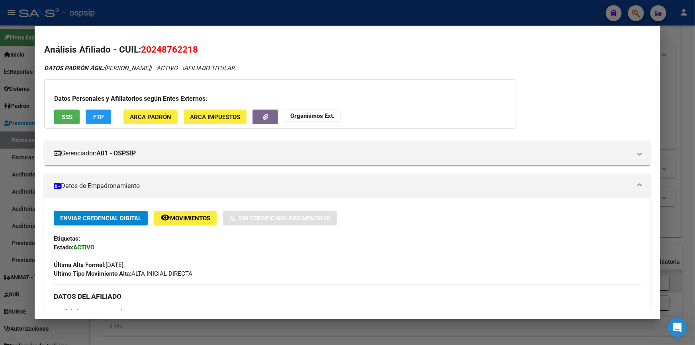
click at [61, 109] on button "SSS" at bounding box center [66, 116] width 25 height 15
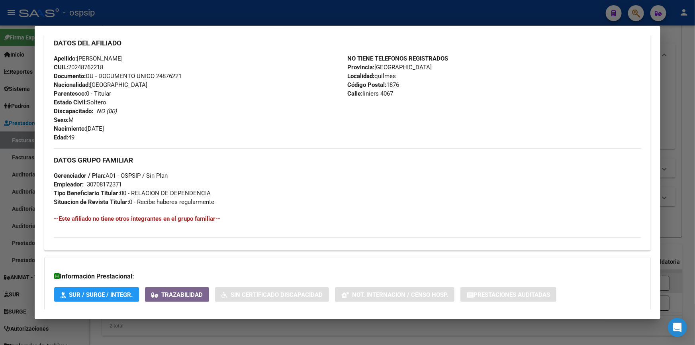
scroll to position [298, 0]
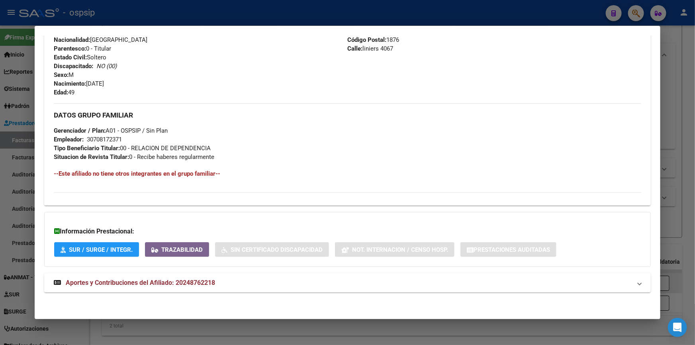
click at [119, 279] on span "Aportes y Contribuciones del Afiliado: 20248762218" at bounding box center [140, 283] width 149 height 8
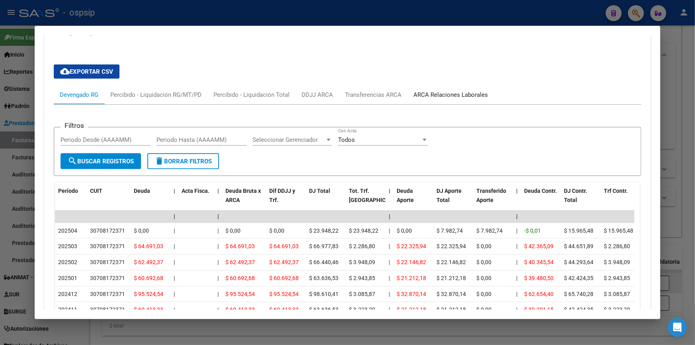
click at [457, 94] on div "ARCA Relaciones Laborales" at bounding box center [450, 94] width 74 height 9
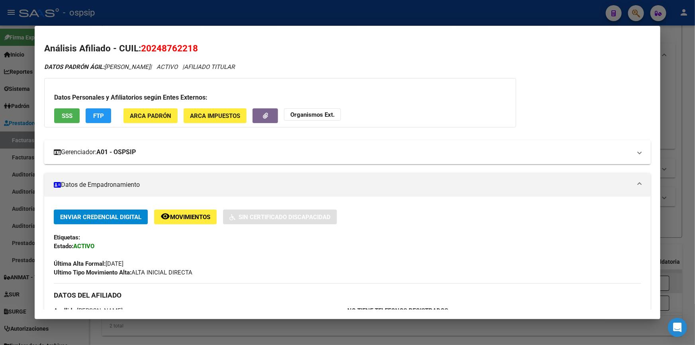
scroll to position [0, 0]
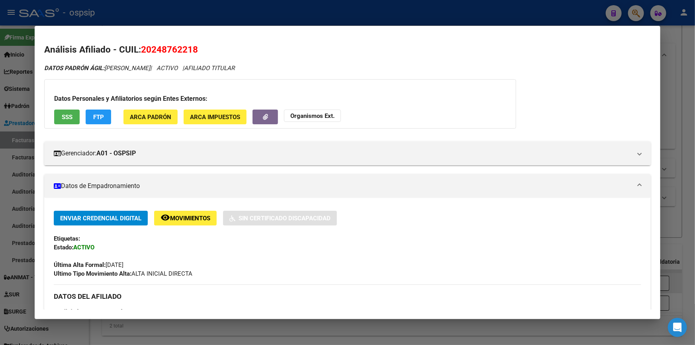
click at [72, 111] on button "SSS" at bounding box center [66, 116] width 25 height 15
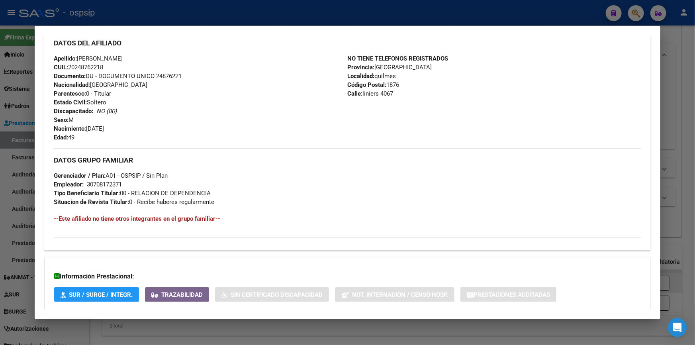
scroll to position [470, 0]
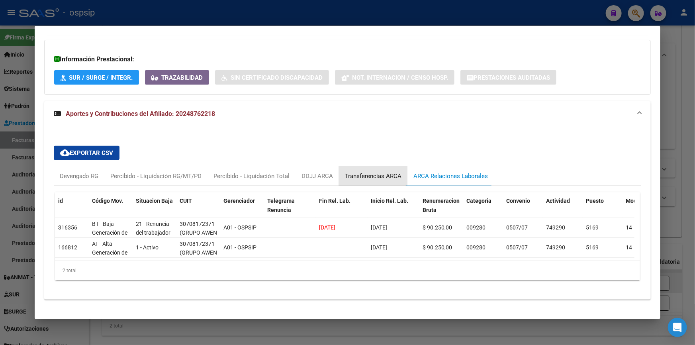
click at [366, 172] on div "Transferencias ARCA" at bounding box center [373, 176] width 57 height 9
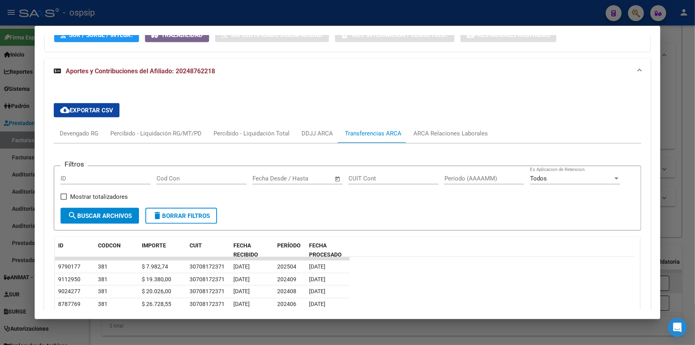
scroll to position [579, 0]
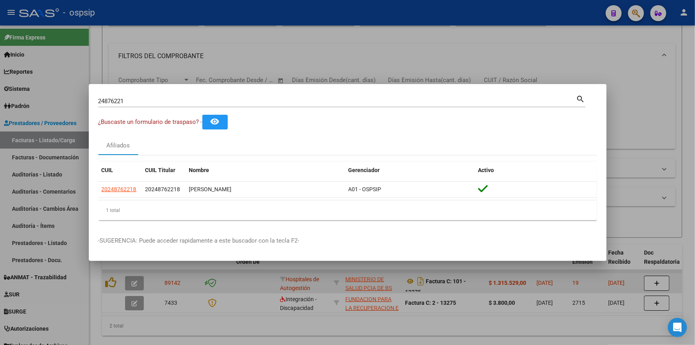
click at [159, 100] on input "24876221" at bounding box center [337, 101] width 478 height 7
type input "20760024"
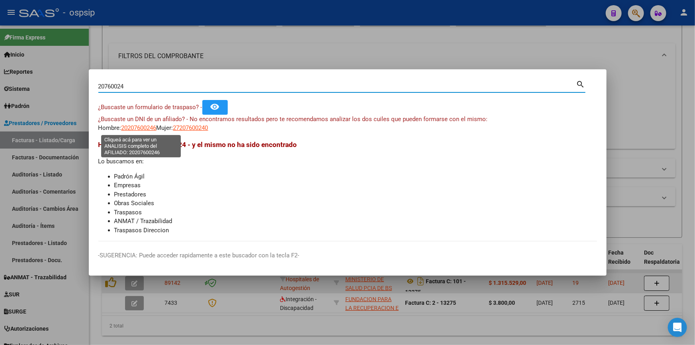
click at [137, 127] on span "20207600246" at bounding box center [138, 127] width 35 height 7
type textarea "20207600246"
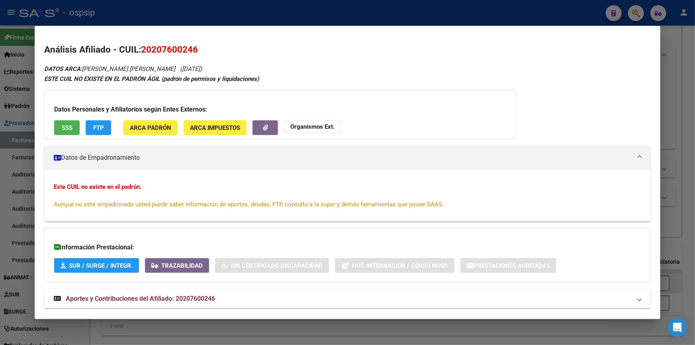
click at [61, 120] on button "SSS" at bounding box center [66, 127] width 25 height 15
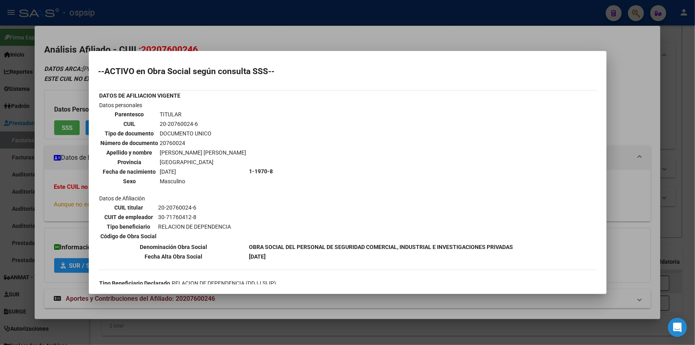
scroll to position [159, 0]
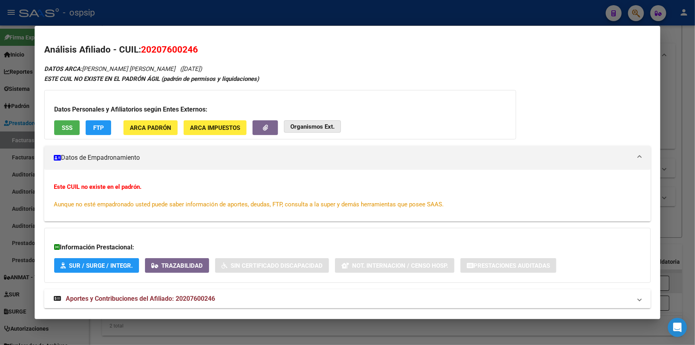
click at [309, 125] on strong "Organismos Ext." at bounding box center [312, 126] width 44 height 7
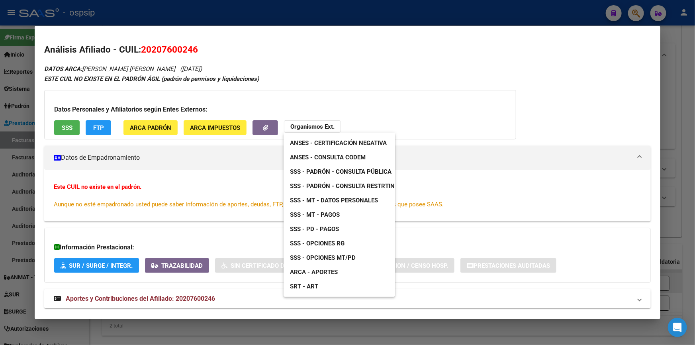
click at [281, 68] on div at bounding box center [347, 172] width 695 height 345
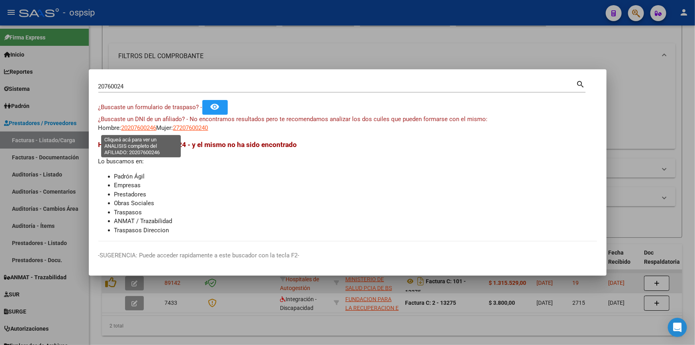
click at [143, 129] on span "20207600246" at bounding box center [138, 127] width 35 height 7
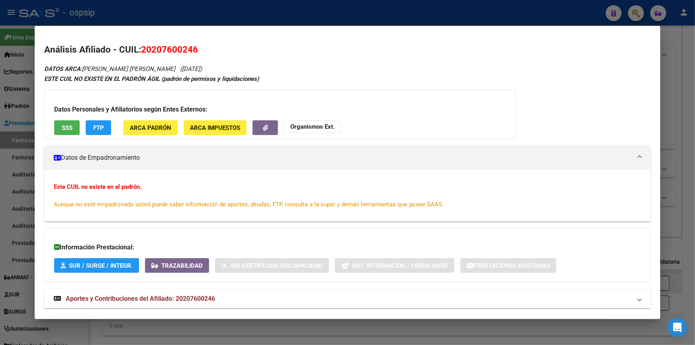
click at [53, 124] on div "Datos Personales y Afiliatorios según Entes Externos: SSS FTP ARCA Padrón ARCA …" at bounding box center [280, 114] width 472 height 49
click at [64, 125] on span "SSS" at bounding box center [67, 127] width 11 height 7
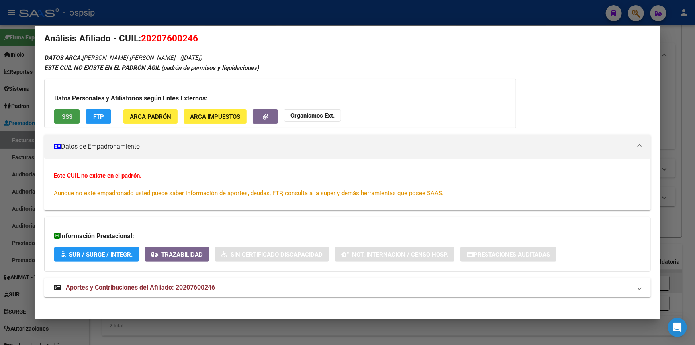
scroll to position [16, 0]
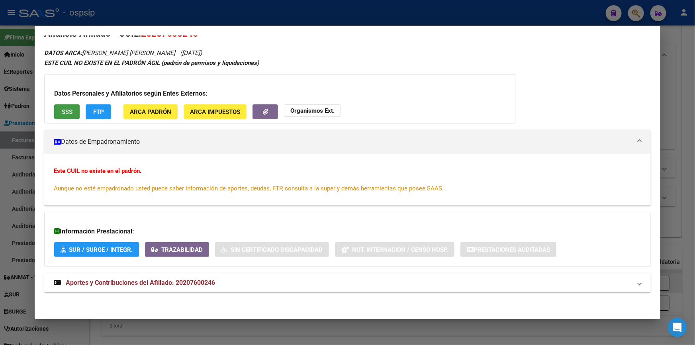
click at [182, 283] on span "Aportes y Contribuciones del Afiliado: 20207600246" at bounding box center [140, 283] width 149 height 8
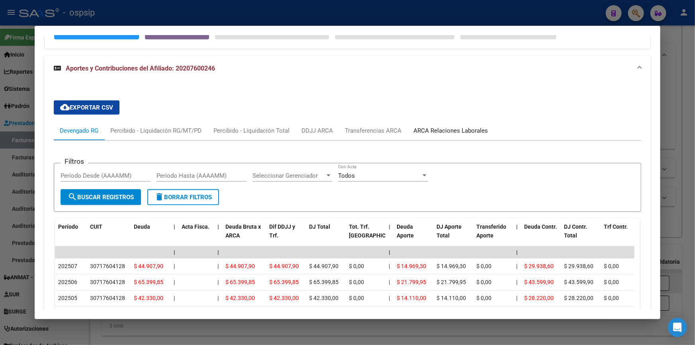
click at [427, 129] on div "ARCA Relaciones Laborales" at bounding box center [450, 130] width 74 height 9
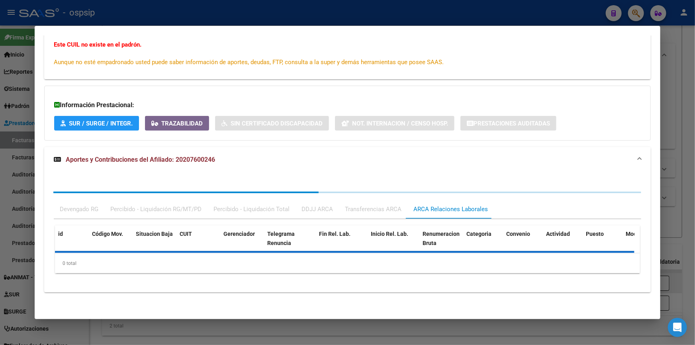
scroll to position [200, 0]
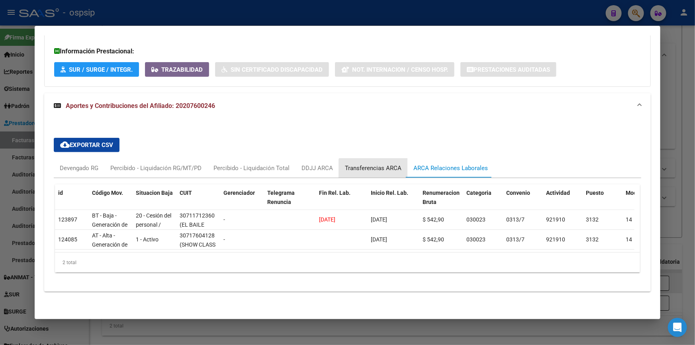
click at [372, 165] on div "Transferencias ARCA" at bounding box center [373, 168] width 57 height 9
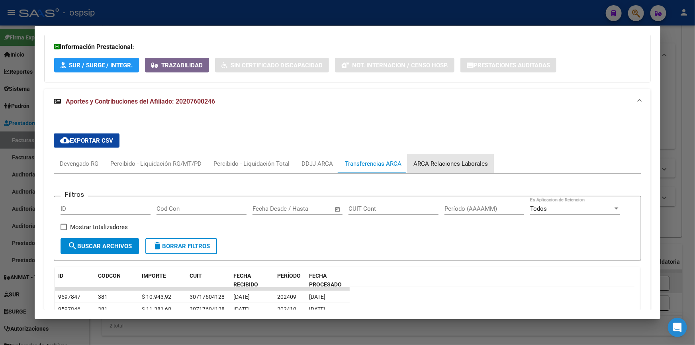
click at [466, 155] on div "ARCA Relaciones Laborales" at bounding box center [450, 163] width 86 height 19
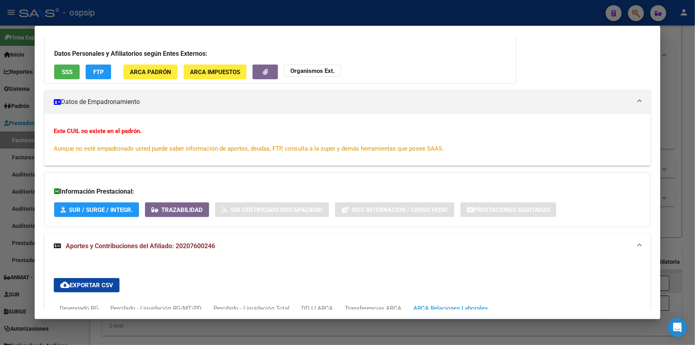
scroll to position [0, 0]
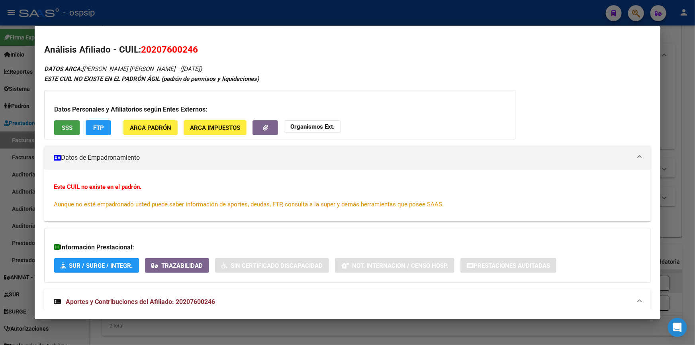
click at [72, 128] on span "SSS" at bounding box center [67, 127] width 11 height 7
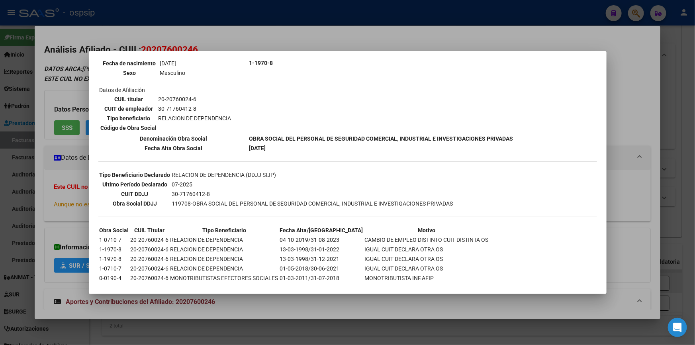
scroll to position [159, 0]
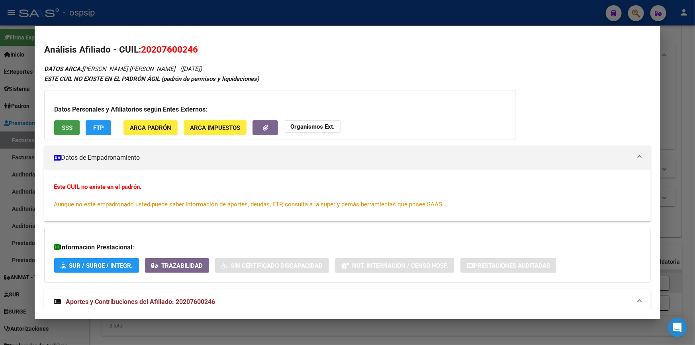
click at [318, 123] on span "Organismos Ext." at bounding box center [312, 126] width 44 height 7
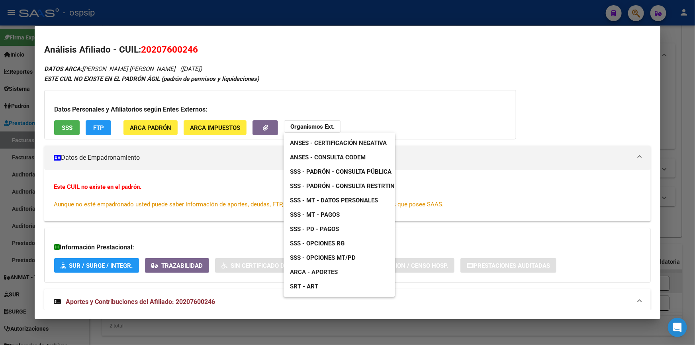
click at [366, 168] on span "SSS - Padrón - Consulta Pública" at bounding box center [340, 171] width 101 height 7
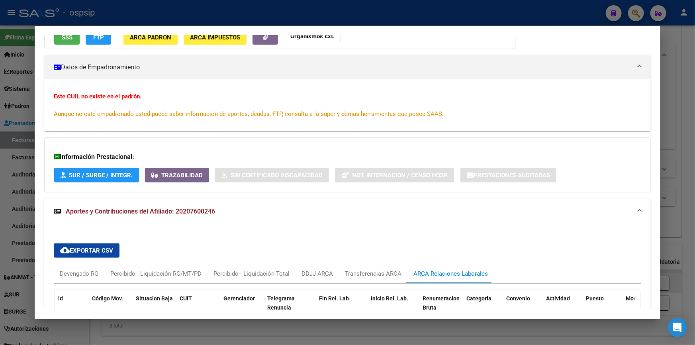
scroll to position [200, 0]
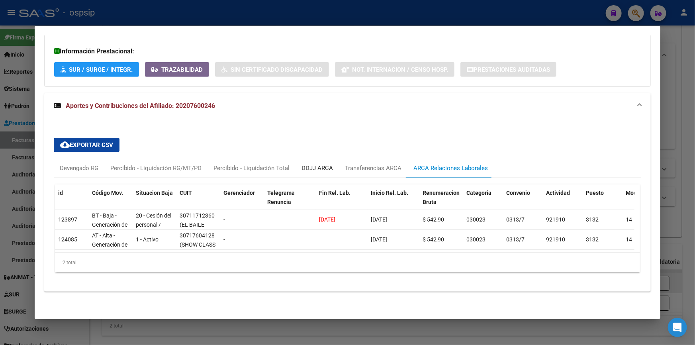
click at [312, 164] on div "DDJJ ARCA" at bounding box center [316, 168] width 31 height 9
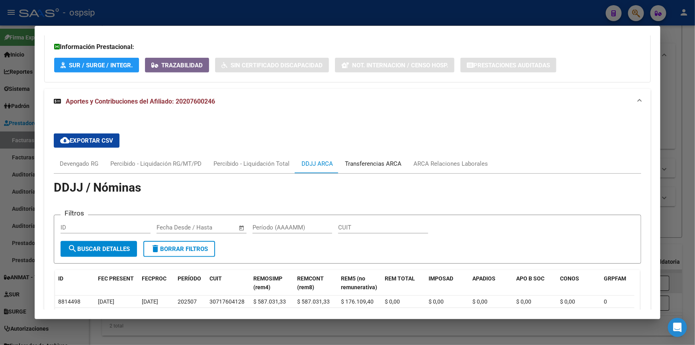
click at [367, 162] on div "Transferencias ARCA" at bounding box center [373, 163] width 57 height 9
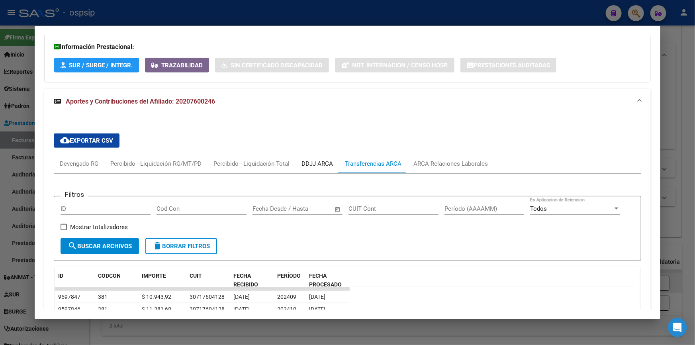
click at [306, 160] on div "DDJJ ARCA" at bounding box center [316, 163] width 31 height 9
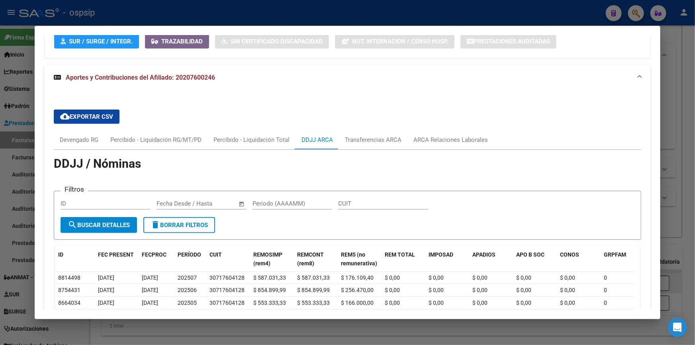
scroll to position [236, 0]
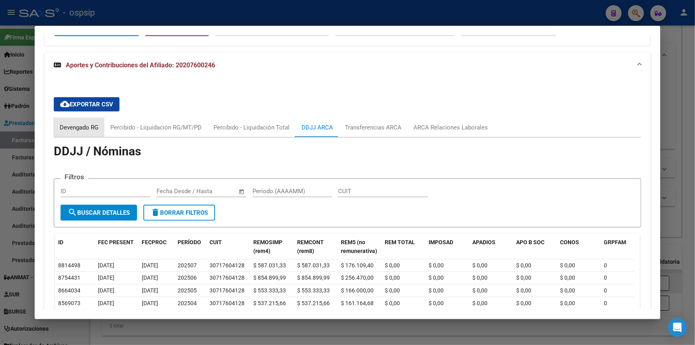
click at [85, 124] on div "Devengado RG" at bounding box center [79, 127] width 39 height 9
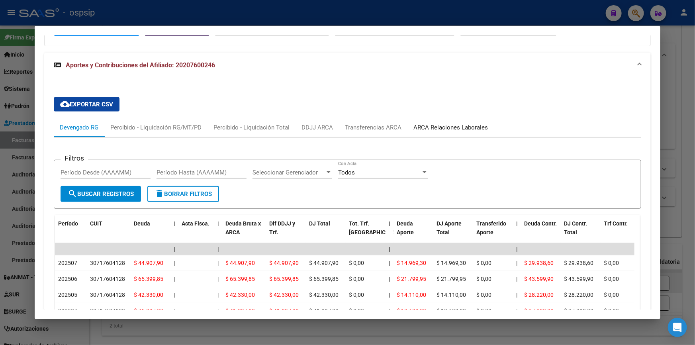
click at [425, 127] on div "ARCA Relaciones Laborales" at bounding box center [450, 127] width 74 height 9
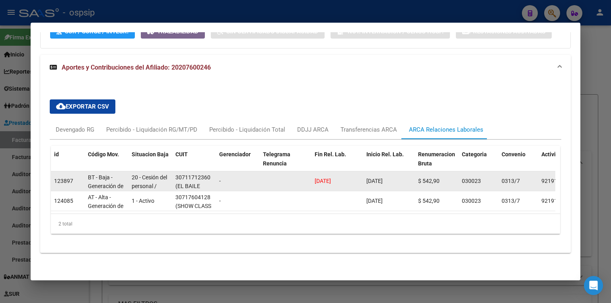
scroll to position [171, 0]
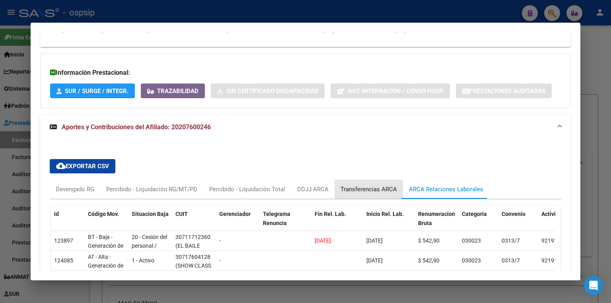
click at [361, 183] on div "Transferencias ARCA" at bounding box center [369, 189] width 68 height 19
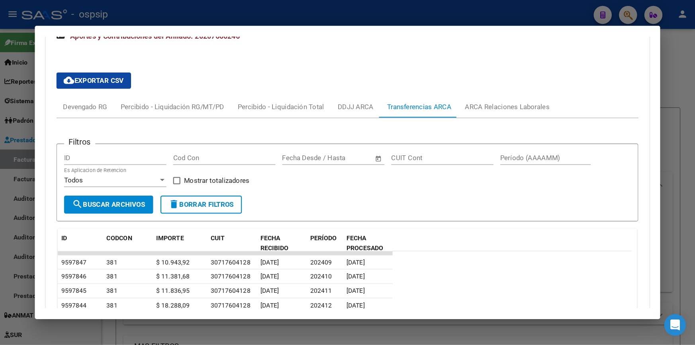
scroll to position [267, 0]
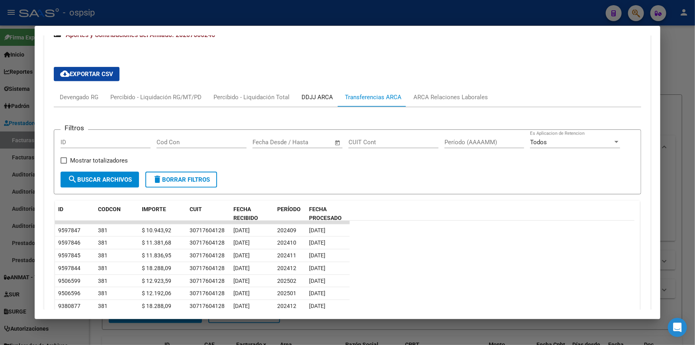
click at [306, 97] on div "DDJJ ARCA" at bounding box center [316, 97] width 31 height 9
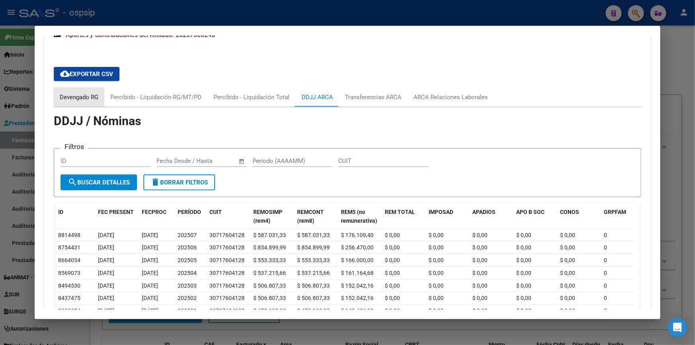
click at [75, 97] on div "Devengado RG" at bounding box center [79, 97] width 39 height 9
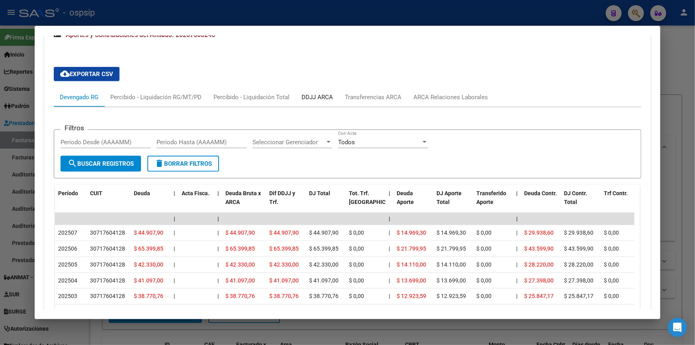
click at [295, 95] on div "DDJJ ARCA" at bounding box center [316, 97] width 43 height 19
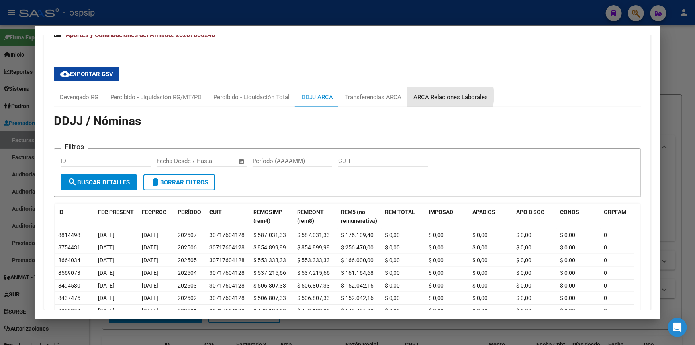
click at [442, 95] on div "ARCA Relaciones Laborales" at bounding box center [450, 97] width 74 height 9
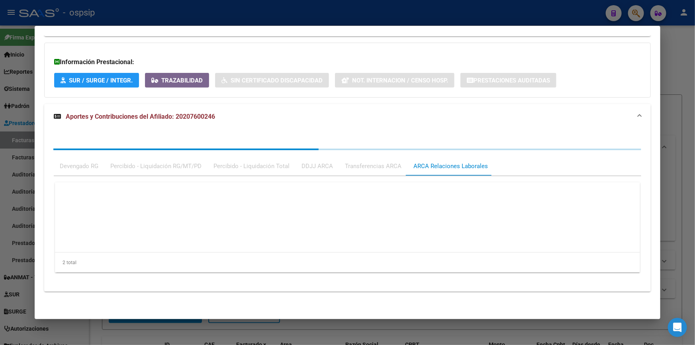
scroll to position [200, 0]
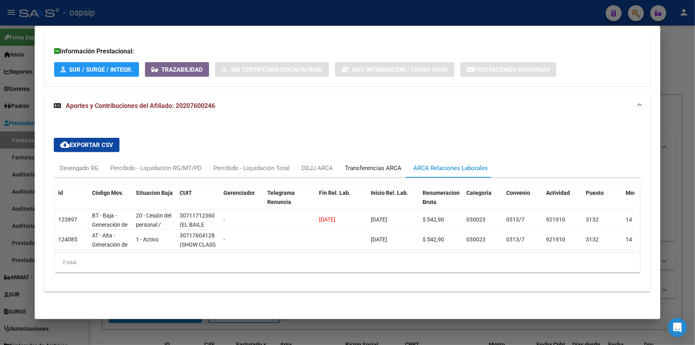
click at [394, 164] on div "Transferencias ARCA" at bounding box center [373, 168] width 57 height 9
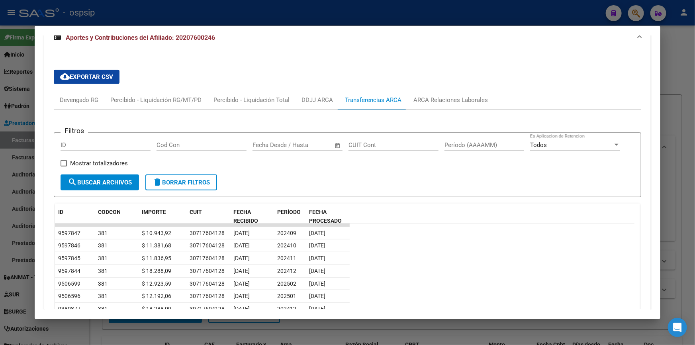
scroll to position [164, 0]
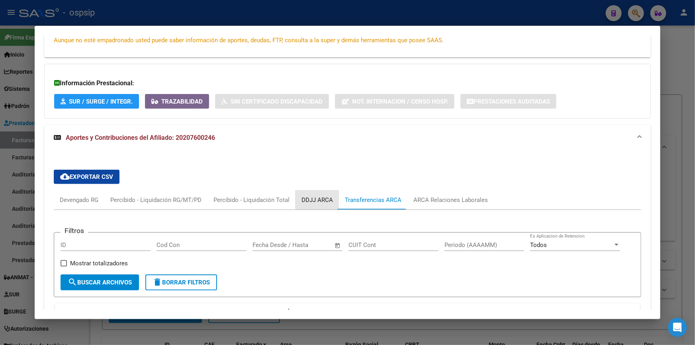
click at [326, 199] on div "DDJJ ARCA" at bounding box center [316, 199] width 31 height 9
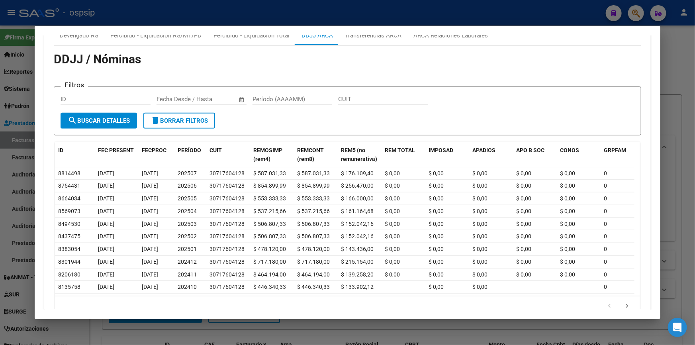
scroll to position [267, 0]
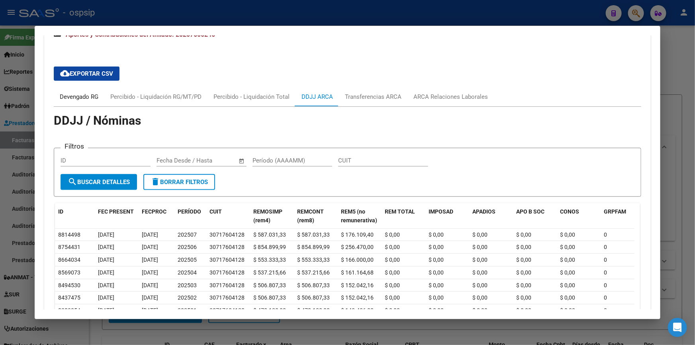
click at [86, 89] on div "Devengado RG" at bounding box center [79, 96] width 51 height 19
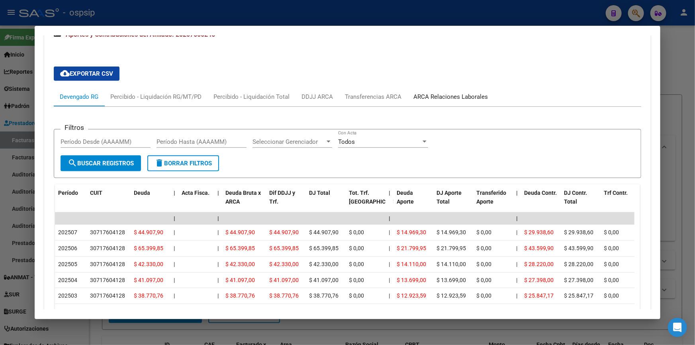
click at [442, 90] on div "ARCA Relaciones Laborales" at bounding box center [450, 96] width 86 height 19
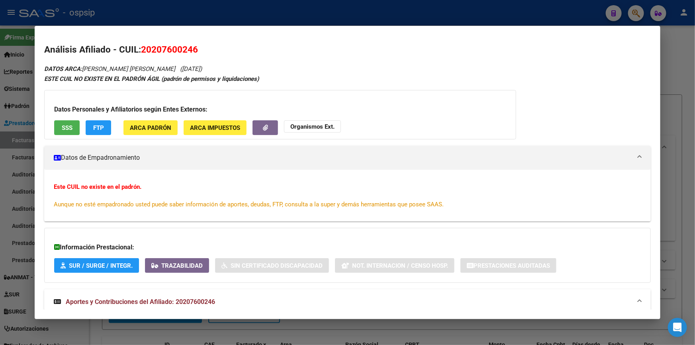
scroll to position [200, 0]
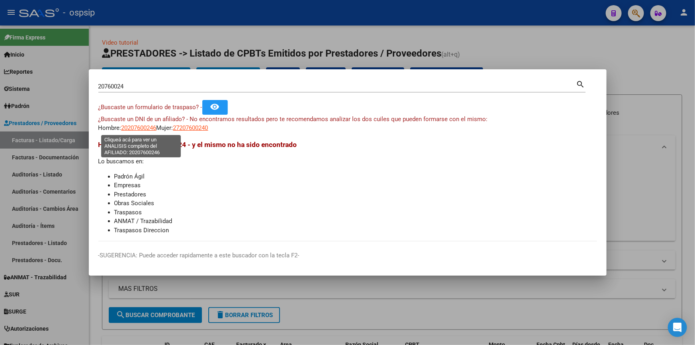
click at [134, 131] on span "20207600246" at bounding box center [138, 127] width 35 height 7
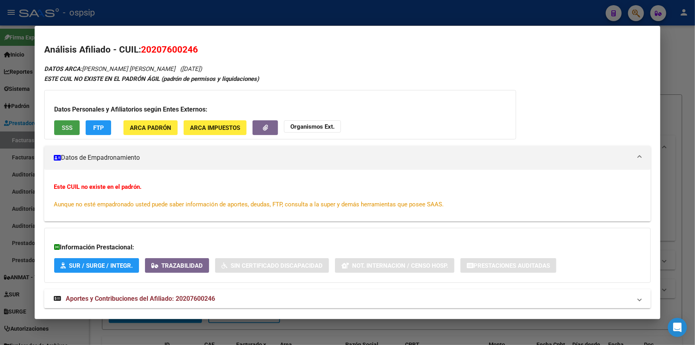
click at [69, 131] on span "SSS" at bounding box center [67, 127] width 11 height 7
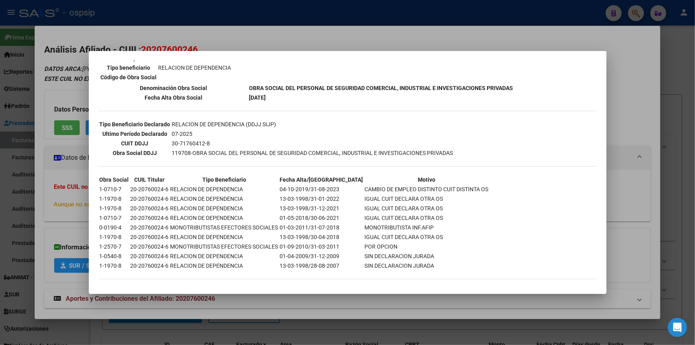
scroll to position [123, 0]
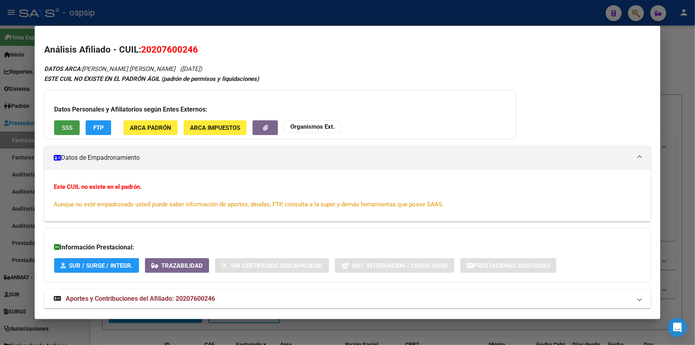
click at [306, 126] on strong "Organismos Ext." at bounding box center [312, 126] width 44 height 7
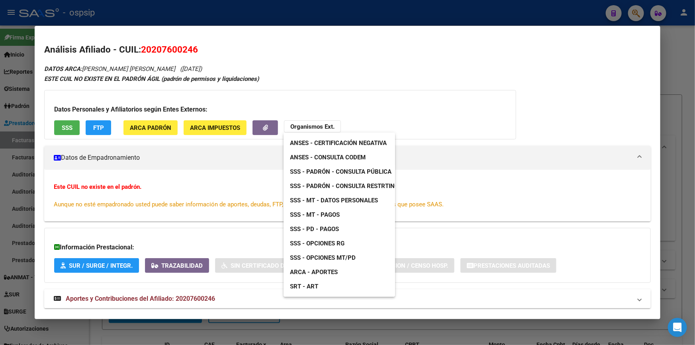
click at [230, 174] on div at bounding box center [347, 172] width 695 height 345
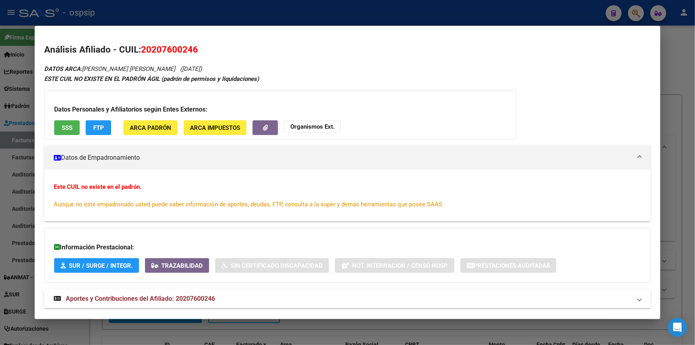
scroll to position [16, 0]
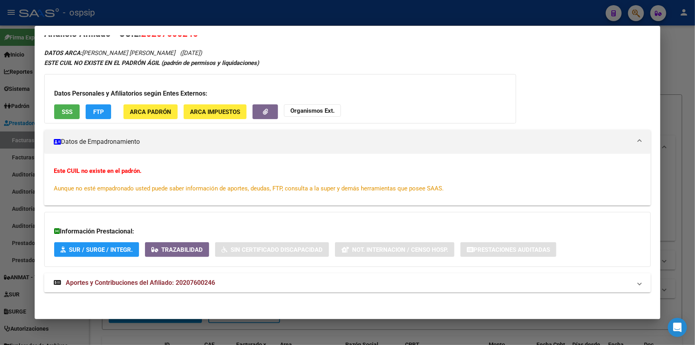
click at [192, 279] on span "Aportes y Contribuciones del Afiliado: 20207600246" at bounding box center [140, 283] width 149 height 8
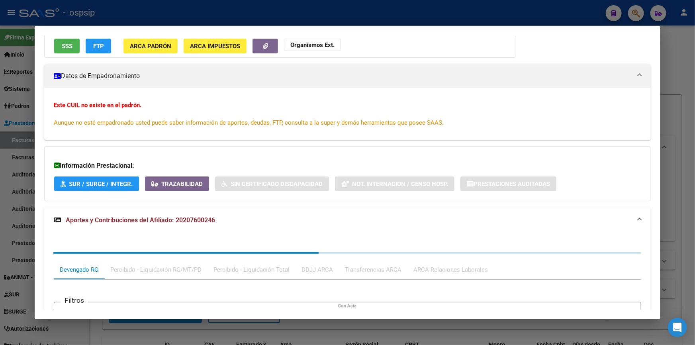
scroll to position [197, 0]
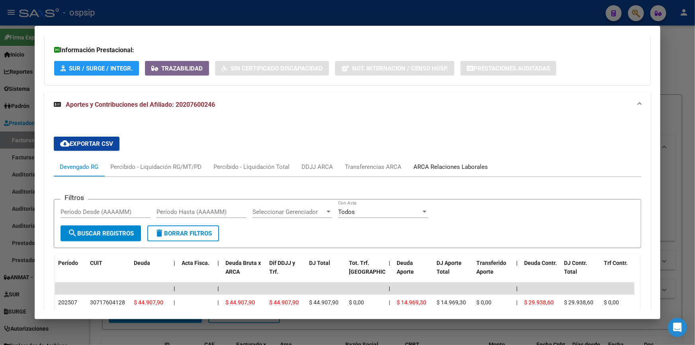
click at [426, 168] on div "ARCA Relaciones Laborales" at bounding box center [450, 166] width 74 height 9
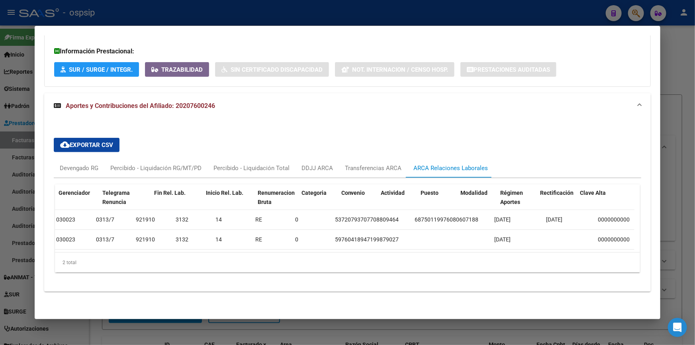
scroll to position [0, 0]
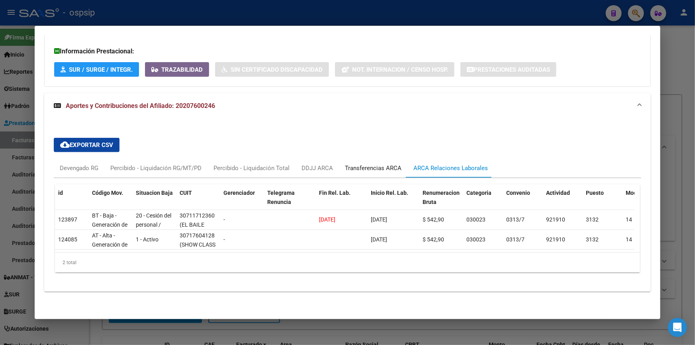
click at [352, 161] on div "Transferencias ARCA" at bounding box center [373, 167] width 68 height 19
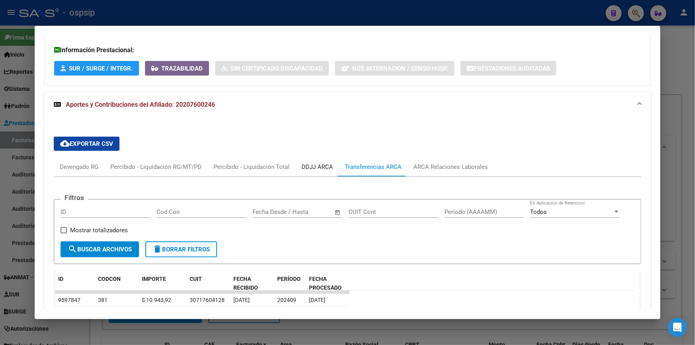
click at [323, 164] on div "DDJJ ARCA" at bounding box center [316, 166] width 31 height 9
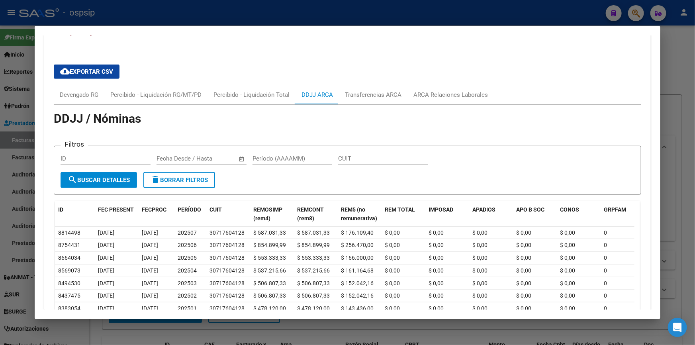
scroll to position [269, 0]
click at [92, 95] on div "Devengado RG" at bounding box center [79, 94] width 39 height 9
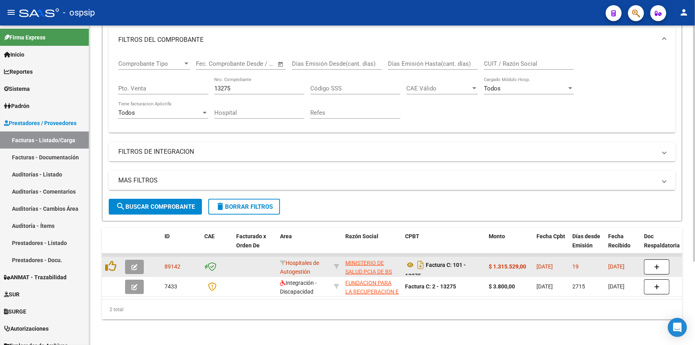
scroll to position [0, 0]
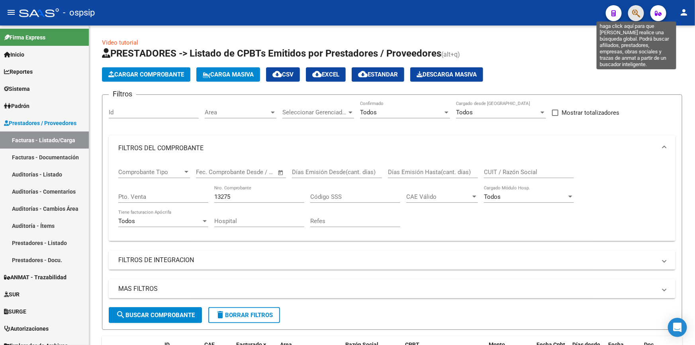
click at [637, 12] on icon "button" at bounding box center [636, 13] width 8 height 9
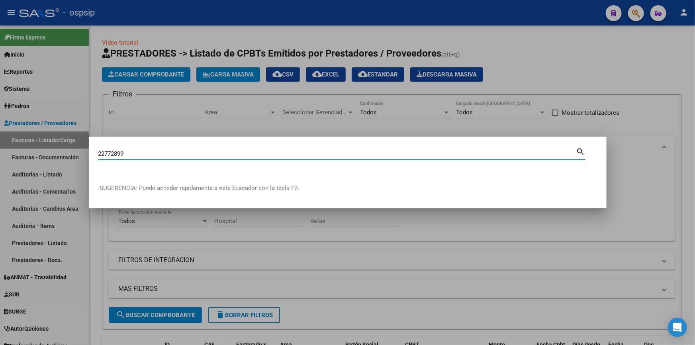
type input "22772899"
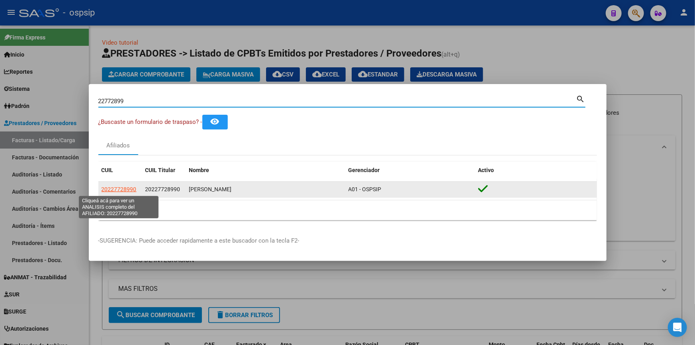
click at [119, 190] on span "20227728990" at bounding box center [118, 189] width 35 height 6
type textarea "20227728990"
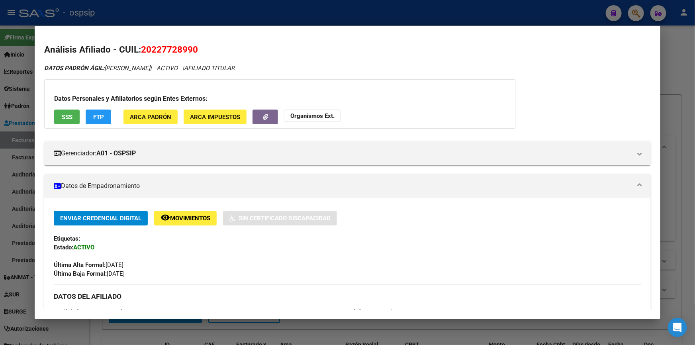
click at [64, 116] on span "SSS" at bounding box center [67, 116] width 11 height 7
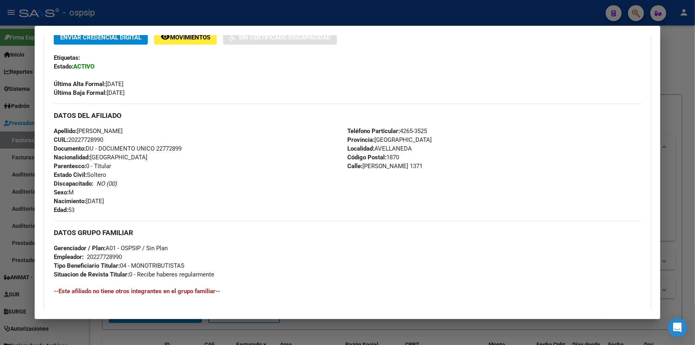
scroll to position [298, 0]
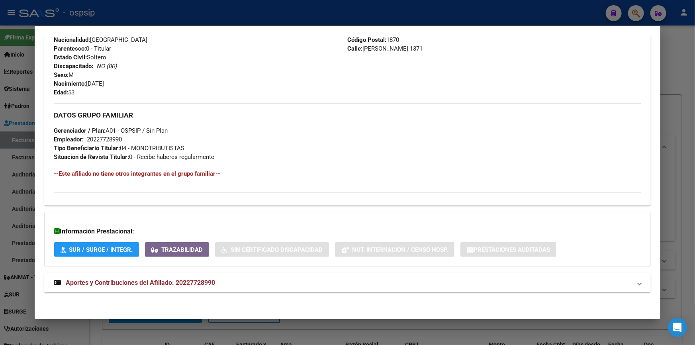
click at [172, 283] on span "Aportes y Contribuciones del Afiliado: 20227728990" at bounding box center [140, 283] width 149 height 8
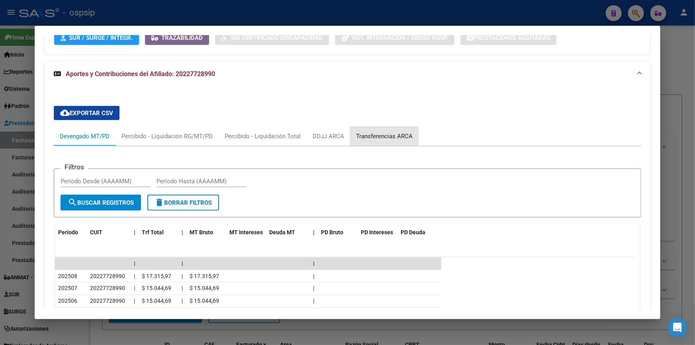
click at [369, 135] on div "Transferencias ARCA" at bounding box center [384, 136] width 57 height 9
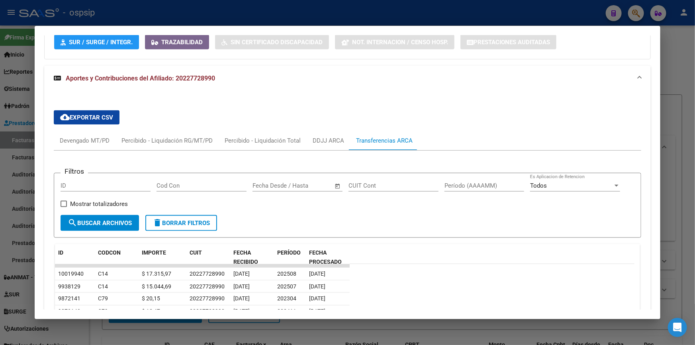
scroll to position [510, 0]
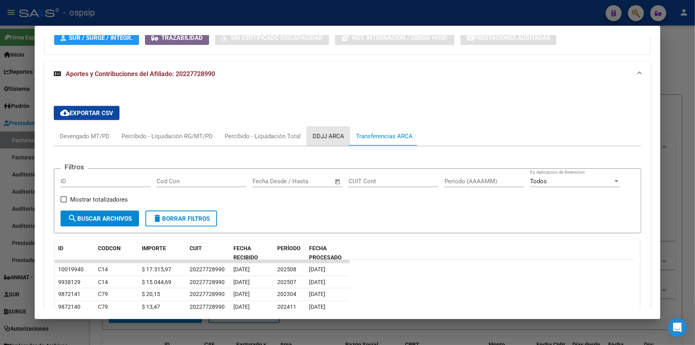
click at [340, 128] on div "DDJJ ARCA" at bounding box center [327, 136] width 43 height 19
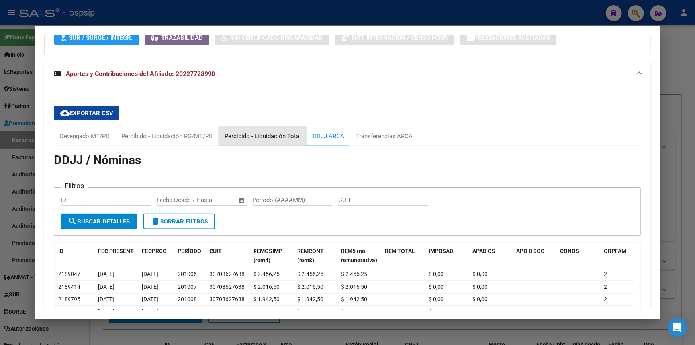
click at [270, 134] on div "Percibido - Liquidación Total" at bounding box center [262, 136] width 76 height 9
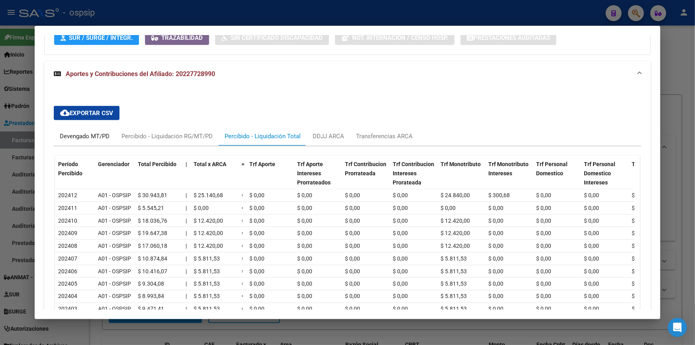
click at [88, 140] on div "Devengado MT/PD" at bounding box center [85, 136] width 62 height 19
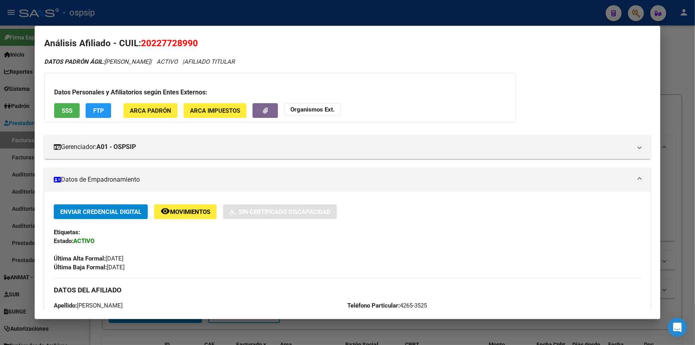
scroll to position [4, 0]
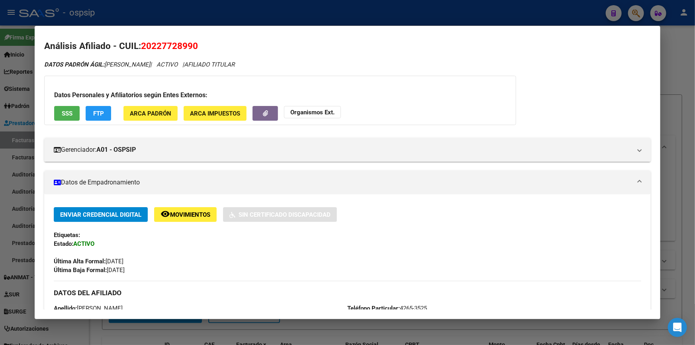
click at [72, 117] on button "SSS" at bounding box center [66, 113] width 25 height 15
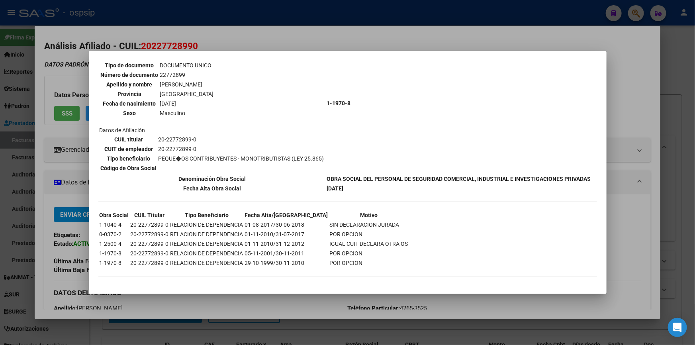
scroll to position [0, 0]
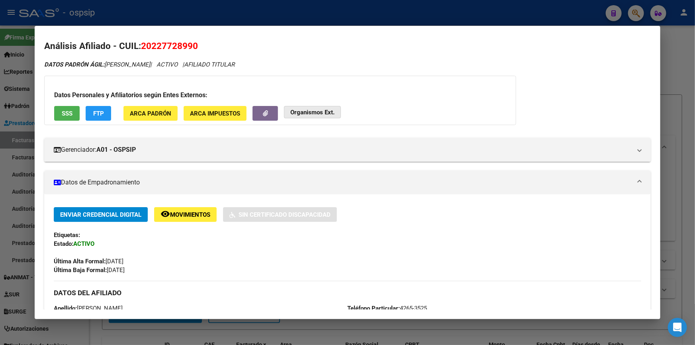
click at [309, 115] on strong "Organismos Ext." at bounding box center [312, 112] width 44 height 7
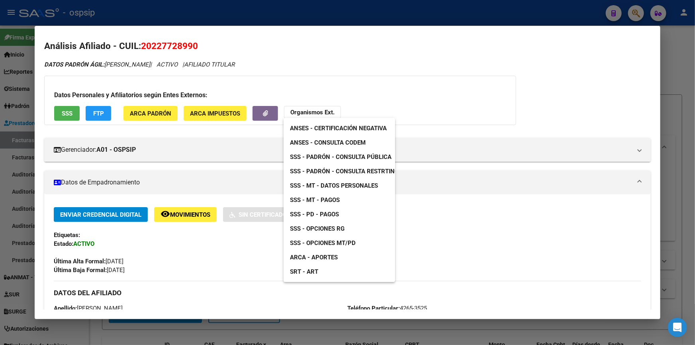
click at [508, 113] on div at bounding box center [347, 172] width 695 height 345
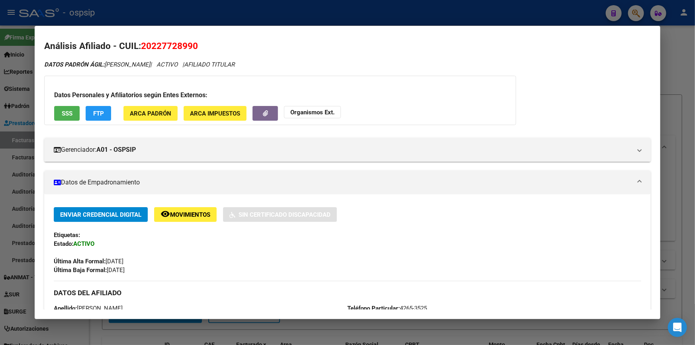
click at [326, 111] on strong "Organismos Ext." at bounding box center [312, 112] width 44 height 7
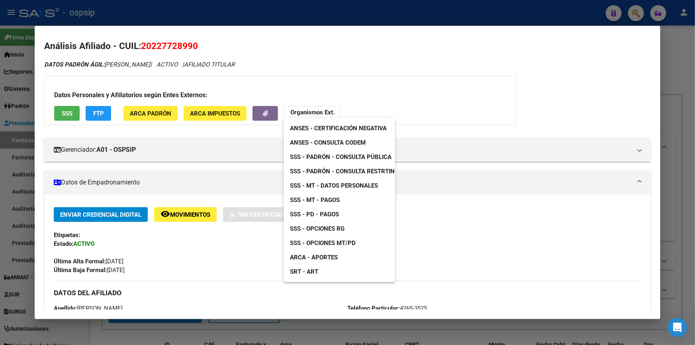
click at [358, 158] on span "SSS - Padrón - Consulta Pública" at bounding box center [340, 156] width 101 height 7
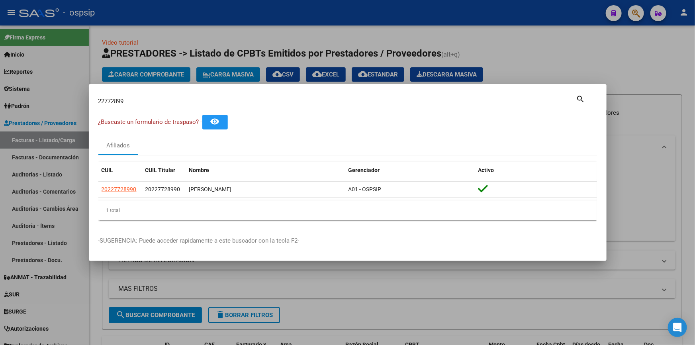
click at [140, 101] on input "22772899" at bounding box center [337, 101] width 478 height 7
type input "44260674"
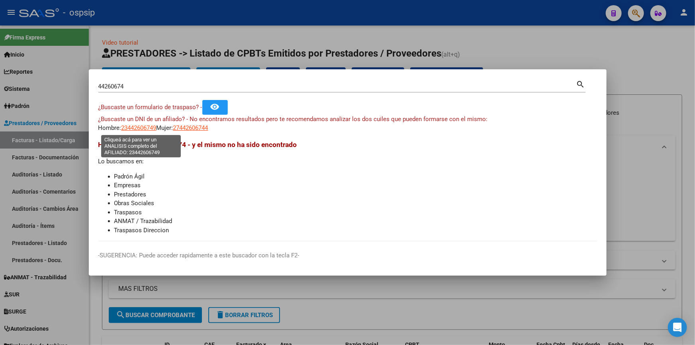
click at [144, 129] on span "23442606749" at bounding box center [138, 127] width 35 height 7
type textarea "23442606749"
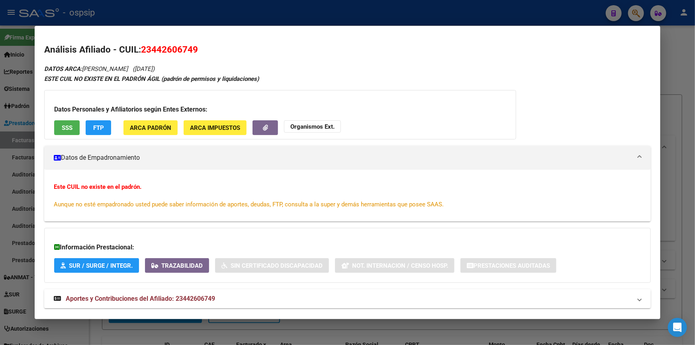
click at [64, 124] on span "SSS" at bounding box center [67, 127] width 11 height 7
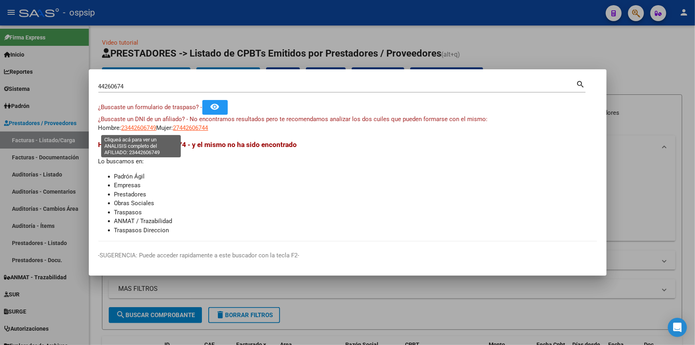
click at [128, 125] on span "23442606749" at bounding box center [138, 127] width 35 height 7
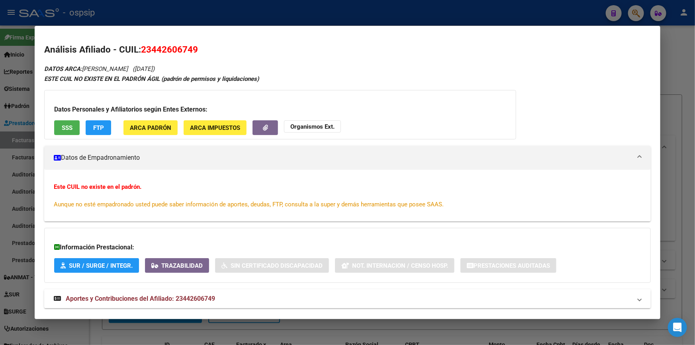
click at [307, 128] on strong "Organismos Ext." at bounding box center [312, 126] width 44 height 7
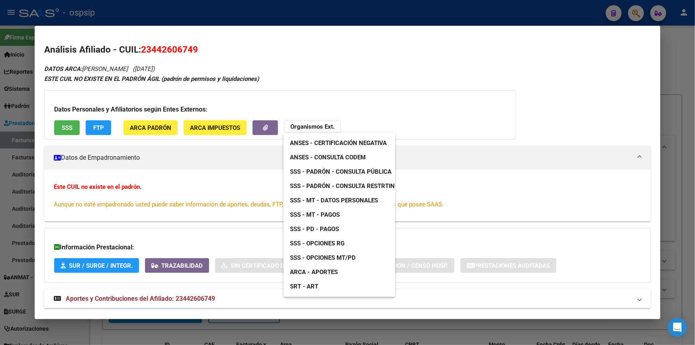
click at [335, 171] on span "SSS - Padrón - Consulta Pública" at bounding box center [340, 171] width 101 height 7
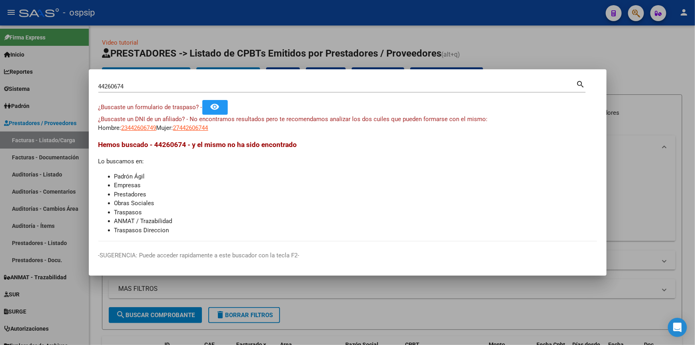
click at [135, 87] on input "44260674" at bounding box center [337, 86] width 478 height 7
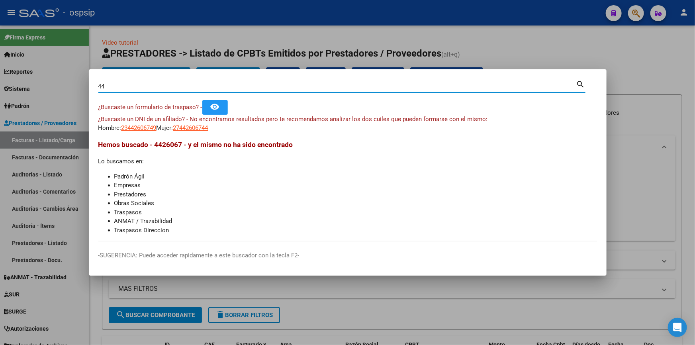
type input "4"
type input "27383245"
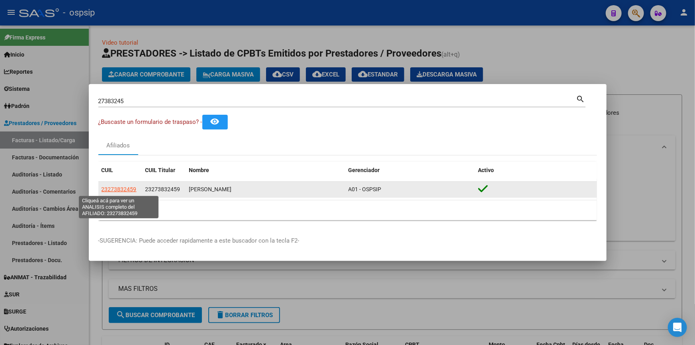
click at [117, 191] on span "23273832459" at bounding box center [118, 189] width 35 height 6
type textarea "23273832459"
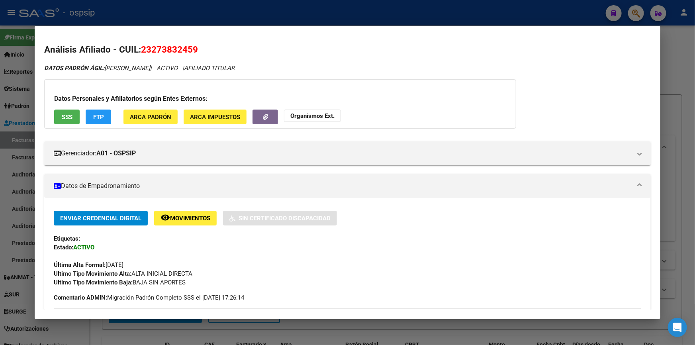
click at [68, 113] on span "SSS" at bounding box center [67, 116] width 11 height 7
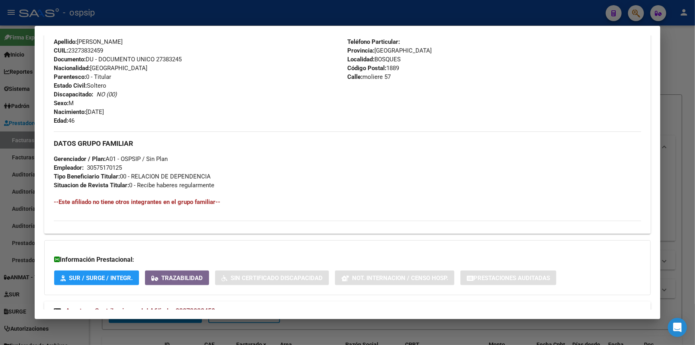
scroll to position [322, 0]
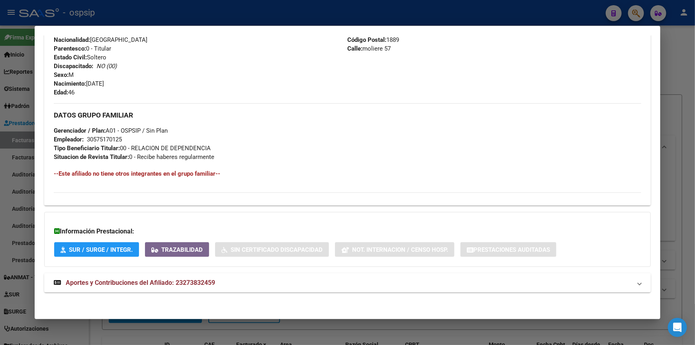
click at [148, 288] on mat-expansion-panel-header "Aportes y Contribuciones del Afiliado: 23273832459" at bounding box center [347, 282] width 606 height 19
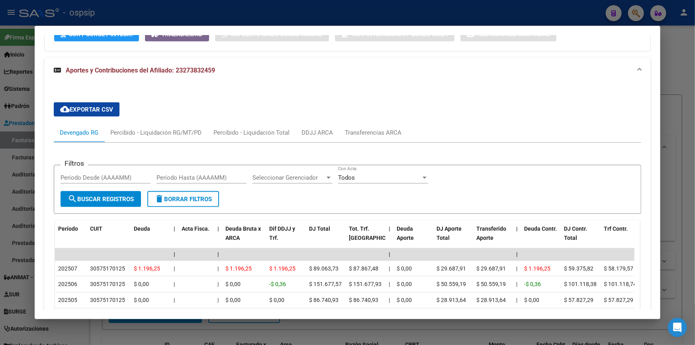
scroll to position [539, 0]
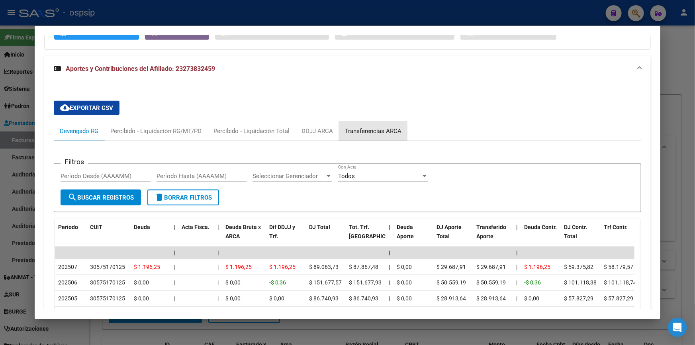
click at [358, 131] on div "Transferencias ARCA" at bounding box center [373, 131] width 57 height 9
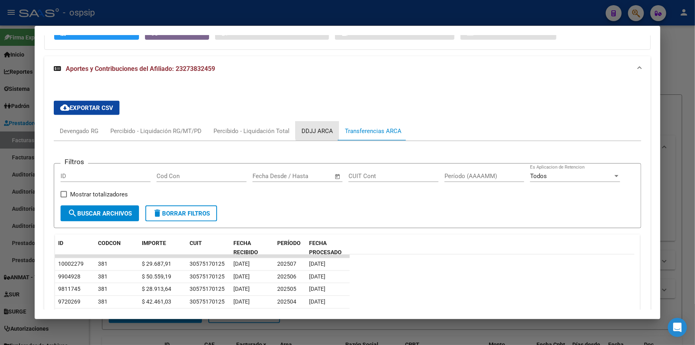
click at [325, 129] on div "DDJJ ARCA" at bounding box center [316, 131] width 31 height 9
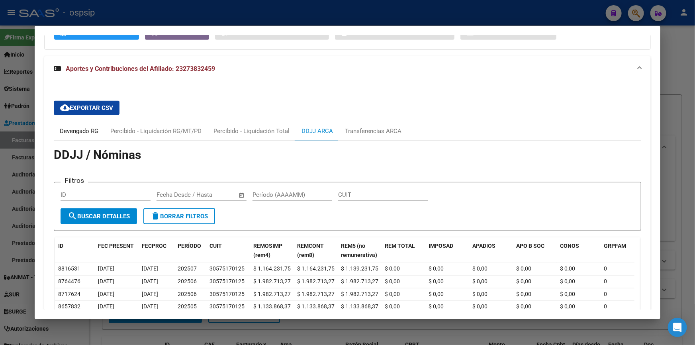
click at [81, 128] on div "Devengado RG" at bounding box center [79, 131] width 39 height 9
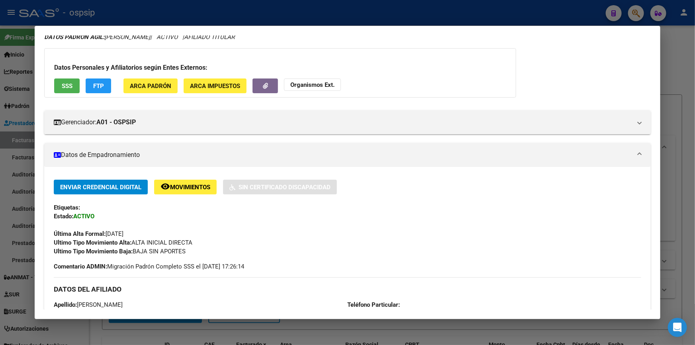
scroll to position [0, 0]
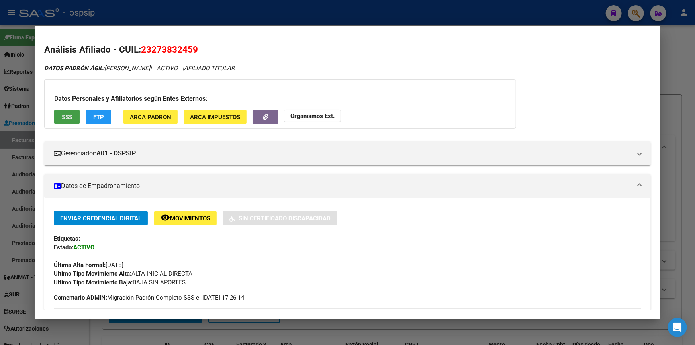
click at [59, 117] on button "SSS" at bounding box center [66, 116] width 25 height 15
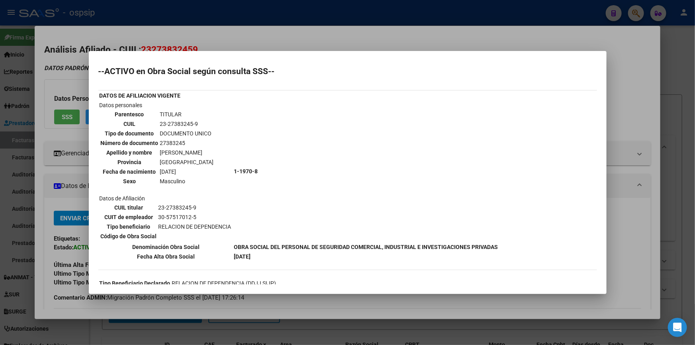
scroll to position [102, 0]
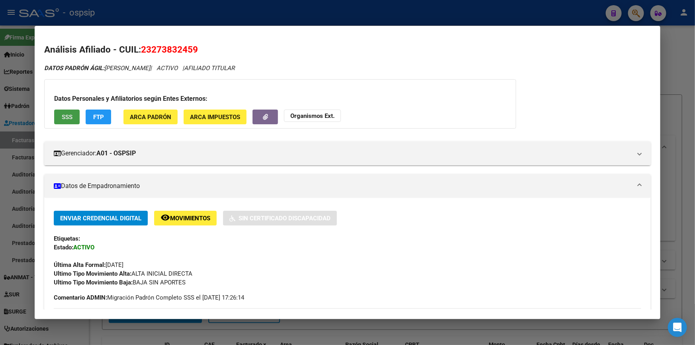
click at [309, 111] on button "Organismos Ext." at bounding box center [312, 115] width 57 height 12
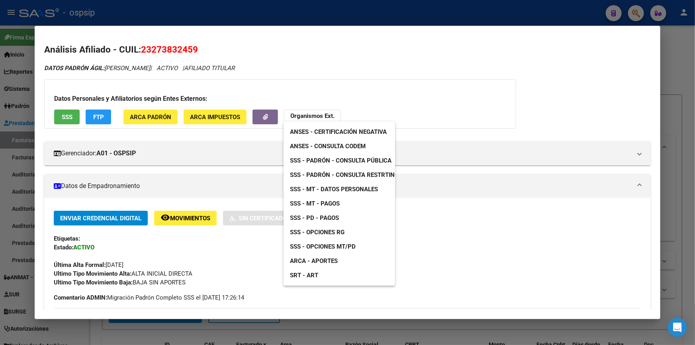
click at [342, 158] on span "SSS - Padrón - Consulta Pública" at bounding box center [340, 160] width 101 height 7
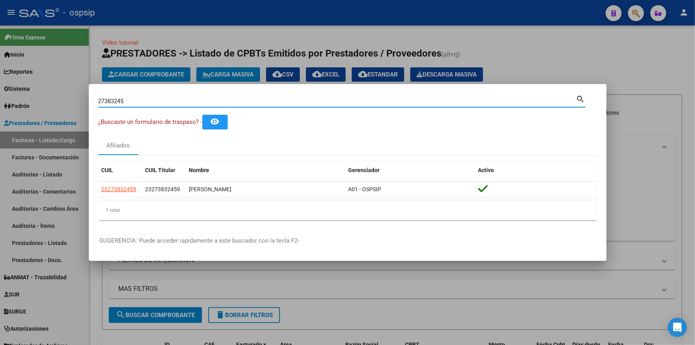
click at [145, 100] on input "27383245" at bounding box center [337, 101] width 478 height 7
type input "42617951"
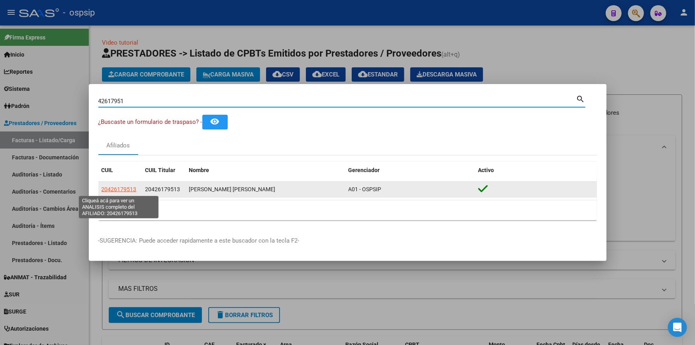
click at [122, 191] on span "20426179513" at bounding box center [118, 189] width 35 height 6
type textarea "20426179513"
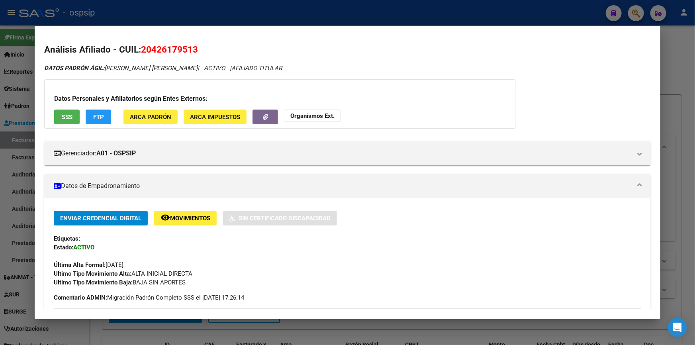
click at [72, 113] on span "SSS" at bounding box center [67, 116] width 11 height 7
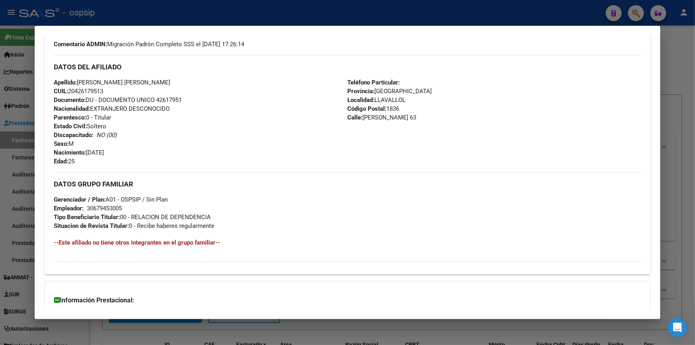
scroll to position [322, 0]
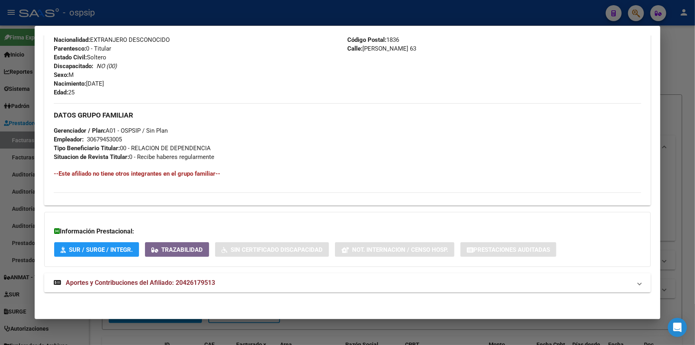
click at [164, 283] on span "Aportes y Contribuciones del Afiliado: 20426179513" at bounding box center [140, 283] width 149 height 8
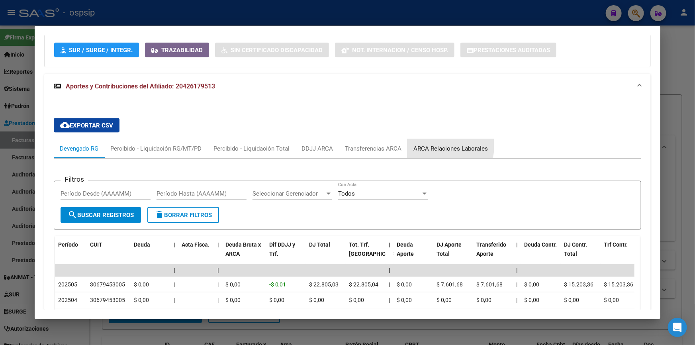
click at [420, 144] on div "ARCA Relaciones Laborales" at bounding box center [450, 148] width 74 height 9
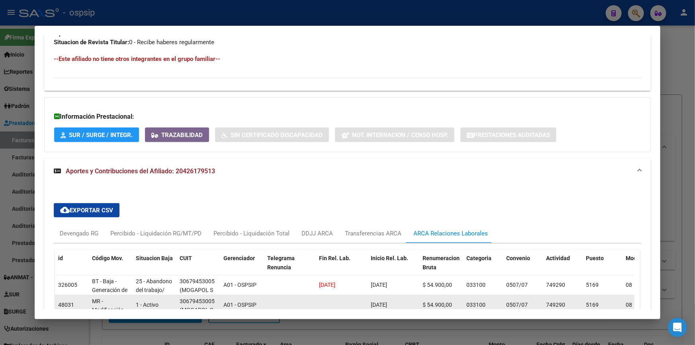
scroll to position [377, 0]
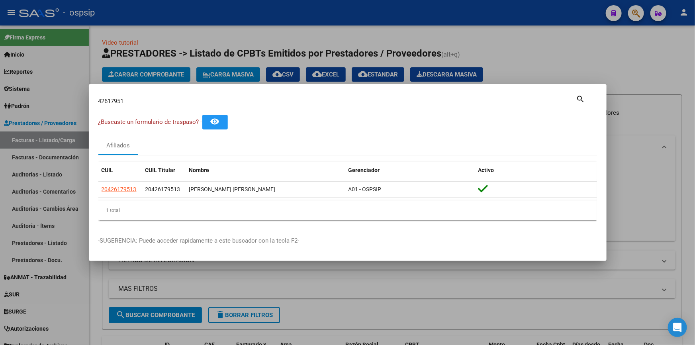
click at [175, 100] on input "42617951" at bounding box center [337, 101] width 478 height 7
type input "38239144"
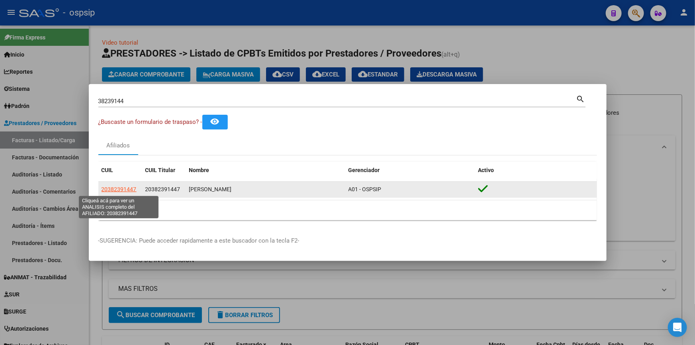
click at [125, 189] on span "20382391447" at bounding box center [118, 189] width 35 height 6
type textarea "20382391447"
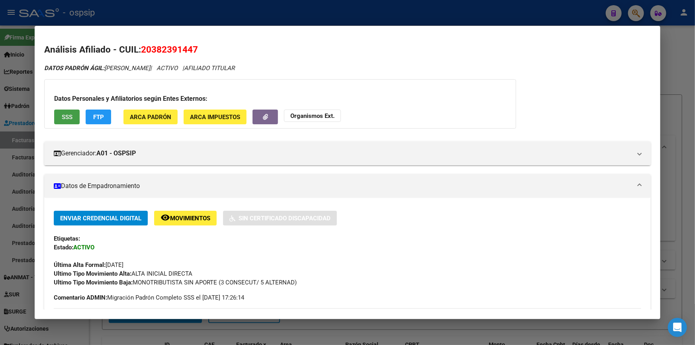
click at [66, 117] on span "SSS" at bounding box center [67, 116] width 11 height 7
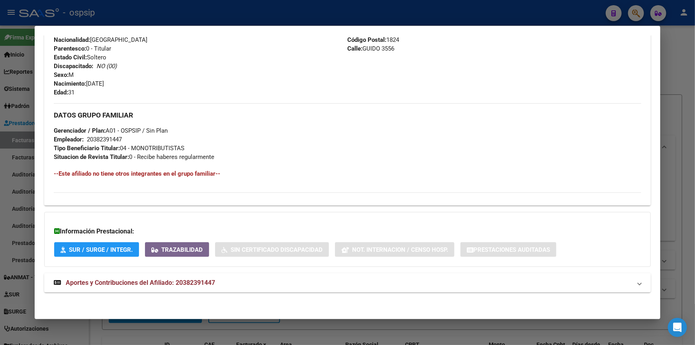
click at [163, 278] on strong "Aportes y Contribuciones del Afiliado: 20382391447" at bounding box center [134, 283] width 161 height 10
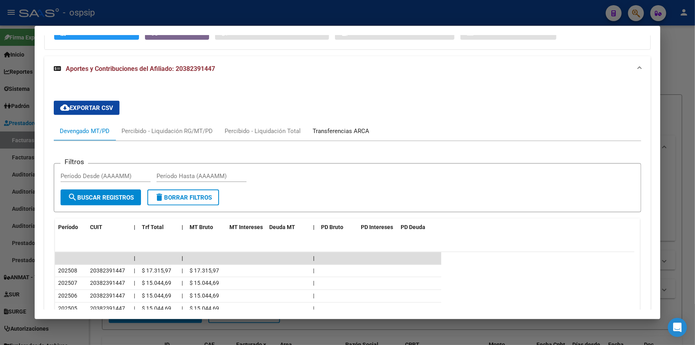
click at [332, 133] on div "Transferencias ARCA" at bounding box center [340, 131] width 57 height 9
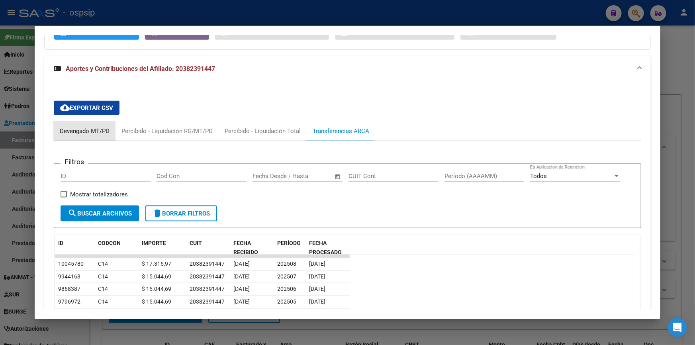
click at [82, 125] on div "Devengado MT/PD" at bounding box center [85, 130] width 62 height 19
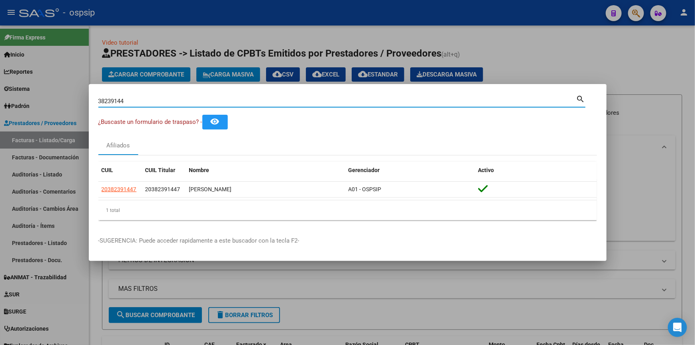
click at [187, 101] on input "38239144" at bounding box center [337, 101] width 478 height 7
type input "41737200"
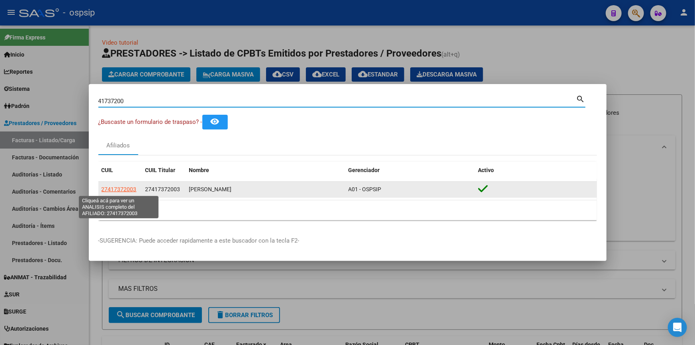
click at [131, 189] on span "27417372003" at bounding box center [118, 189] width 35 height 6
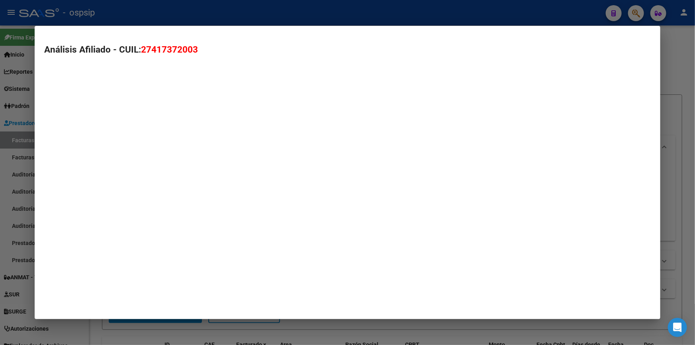
type textarea "27417372003"
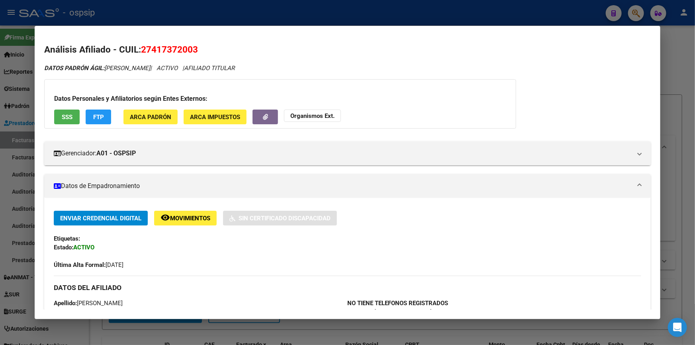
click at [71, 116] on span "SSS" at bounding box center [67, 116] width 11 height 7
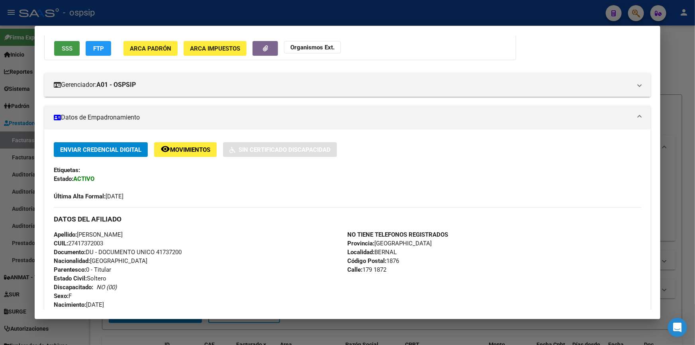
scroll to position [0, 0]
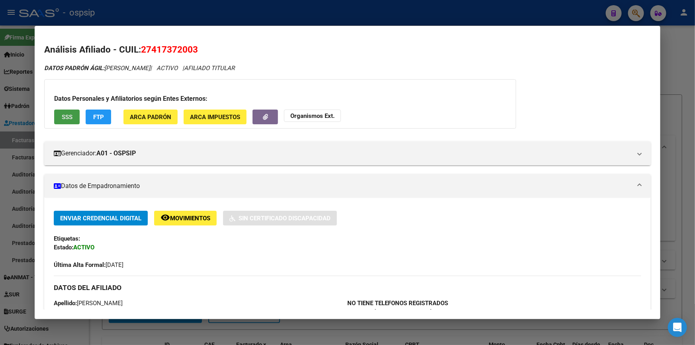
click at [81, 111] on div "Datos Personales y Afiliatorios según Entes Externos: SSS FTP ARCA Padrón ARCA …" at bounding box center [280, 103] width 472 height 49
click at [71, 114] on span "SSS" at bounding box center [67, 116] width 11 height 7
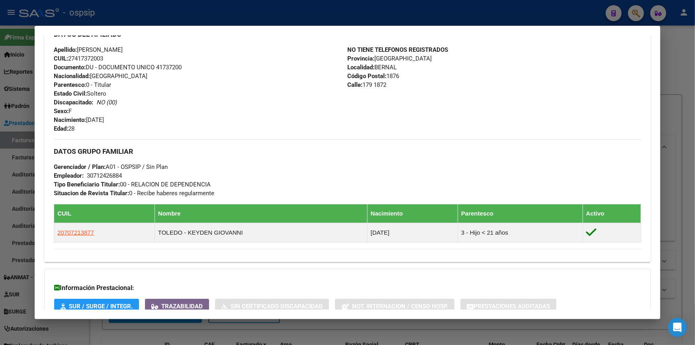
scroll to position [310, 0]
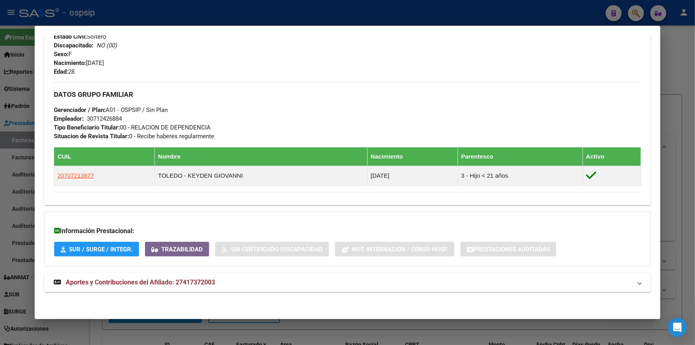
click at [186, 273] on mat-expansion-panel-header "Aportes y Contribuciones del Afiliado: 27417372003" at bounding box center [347, 282] width 606 height 19
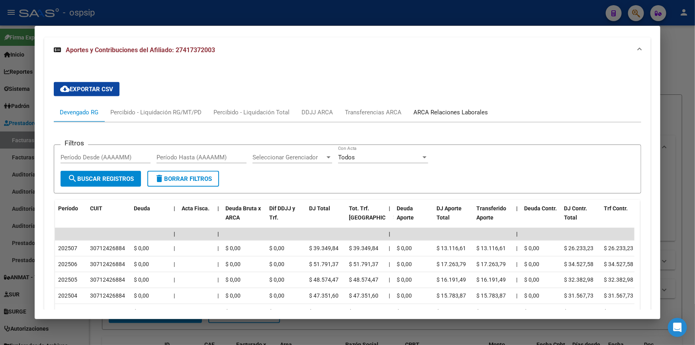
click at [435, 112] on div "ARCA Relaciones Laborales" at bounding box center [450, 112] width 74 height 9
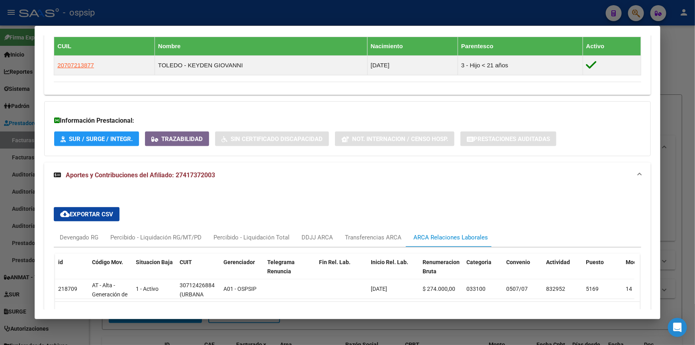
scroll to position [474, 0]
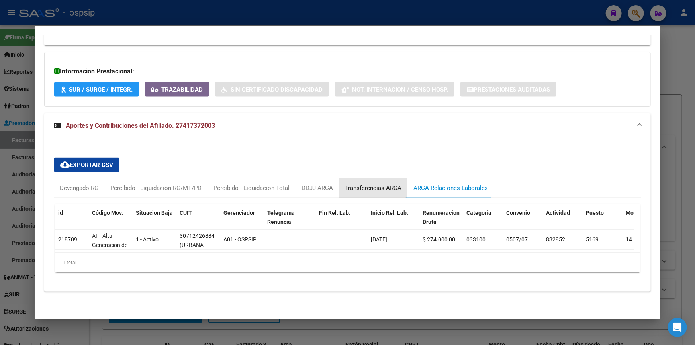
click at [370, 187] on div "Transferencias ARCA" at bounding box center [373, 187] width 68 height 19
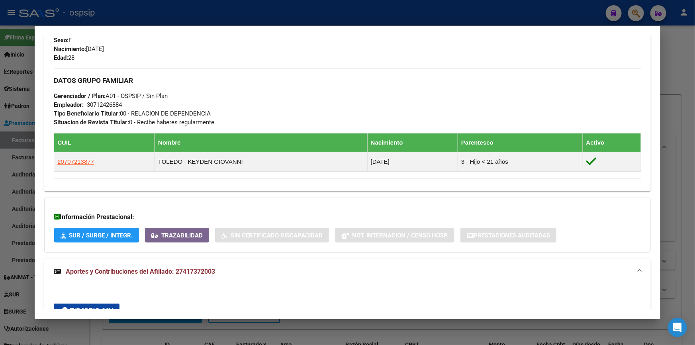
scroll to position [438, 0]
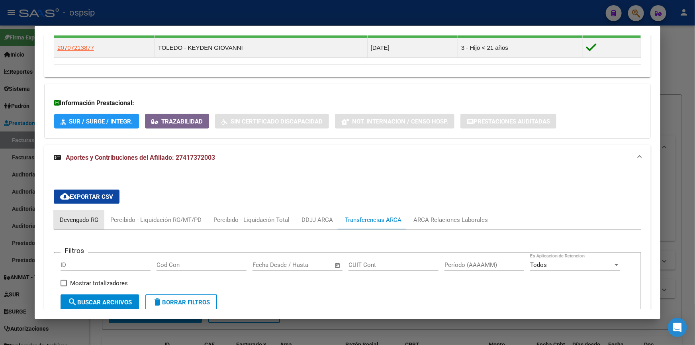
click at [76, 223] on div "Devengado RG" at bounding box center [79, 219] width 51 height 19
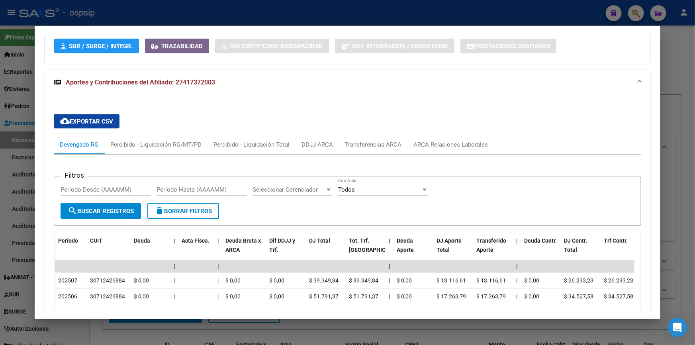
scroll to position [506, 0]
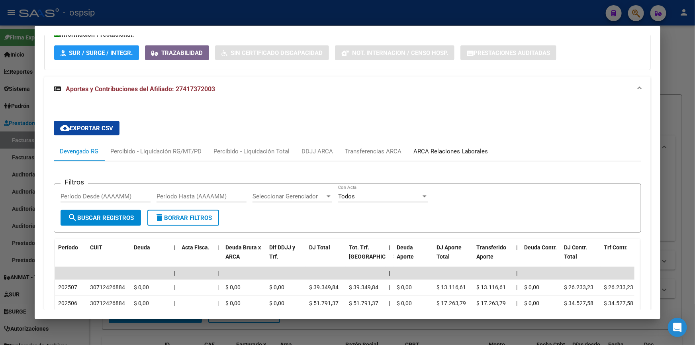
click at [420, 151] on div "ARCA Relaciones Laborales" at bounding box center [450, 151] width 74 height 9
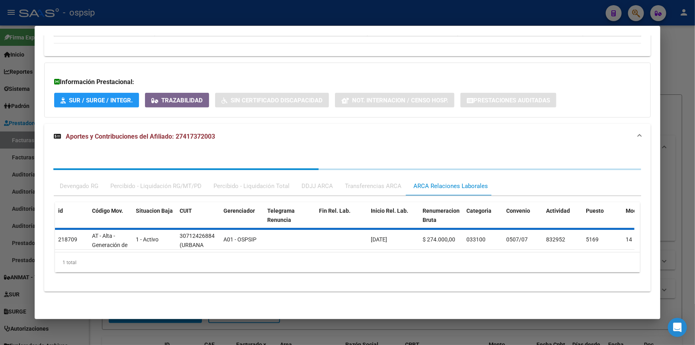
scroll to position [474, 0]
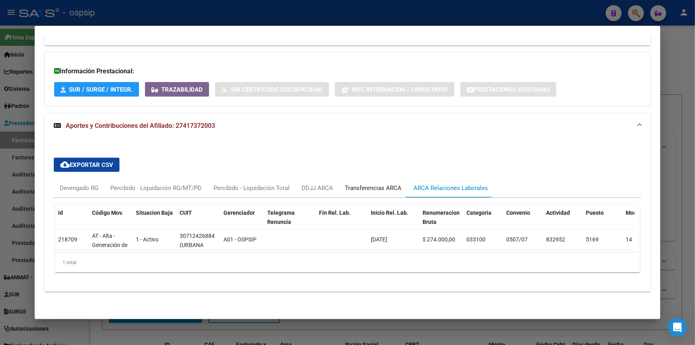
click at [377, 183] on div "Transferencias ARCA" at bounding box center [373, 187] width 57 height 9
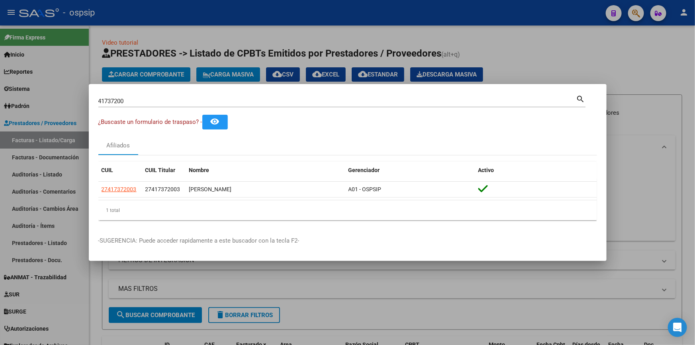
click at [146, 103] on input "41737200" at bounding box center [337, 101] width 478 height 7
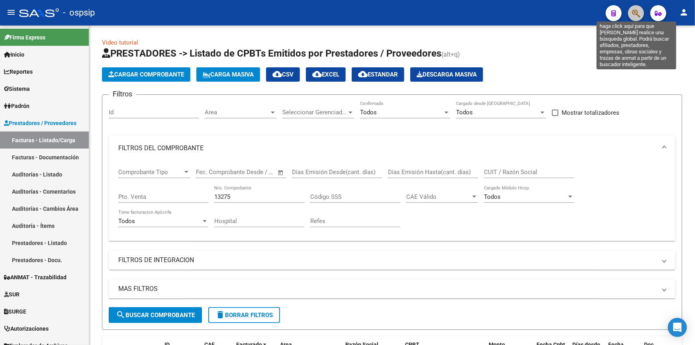
click at [638, 13] on icon "button" at bounding box center [636, 13] width 8 height 9
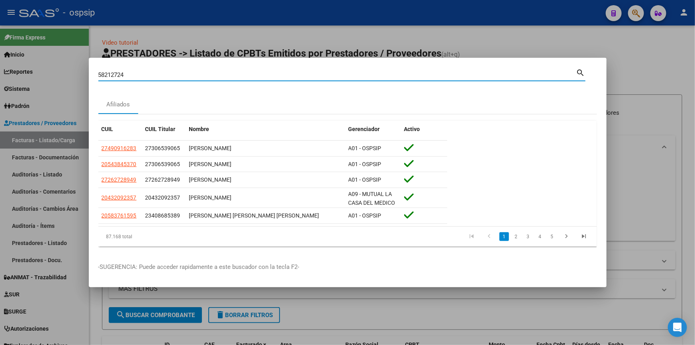
type input "58212724"
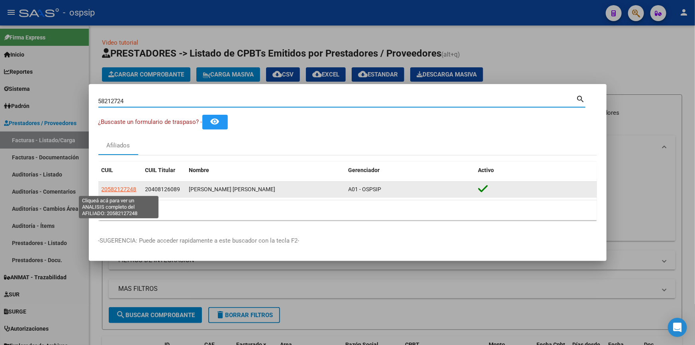
click at [120, 191] on span "20582127248" at bounding box center [118, 189] width 35 height 6
type textarea "20582127248"
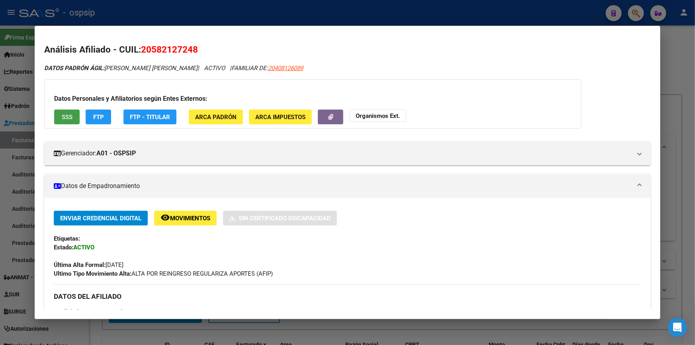
click at [68, 115] on span "SSS" at bounding box center [67, 116] width 11 height 7
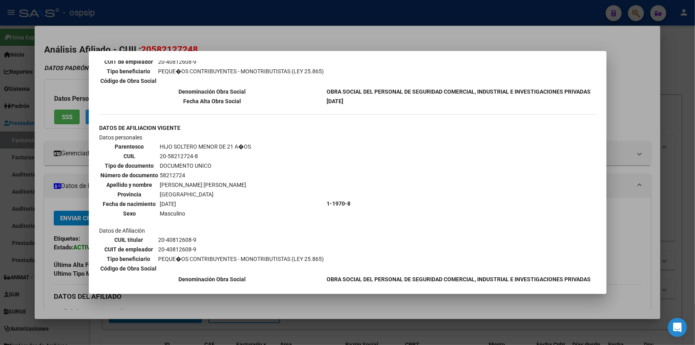
scroll to position [226, 0]
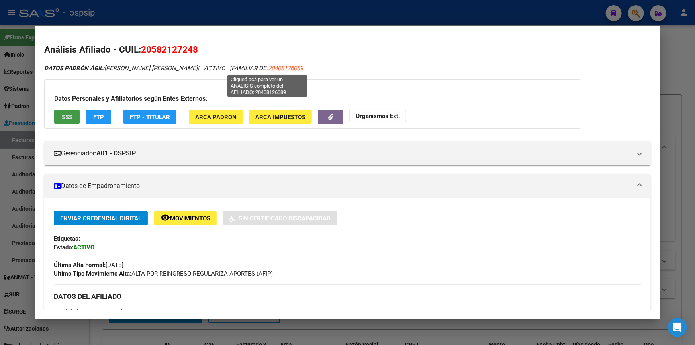
click at [268, 71] on span "20408126089" at bounding box center [285, 67] width 35 height 7
type textarea "20408126089"
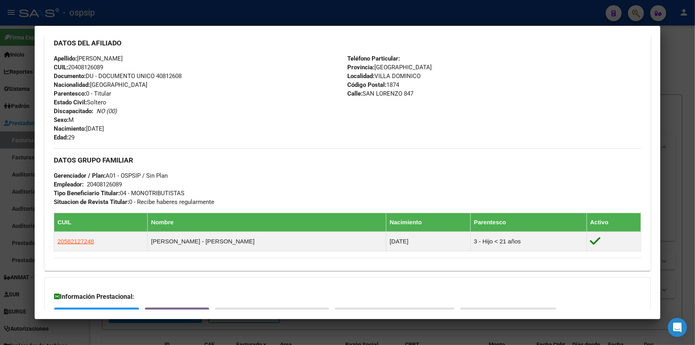
scroll to position [318, 0]
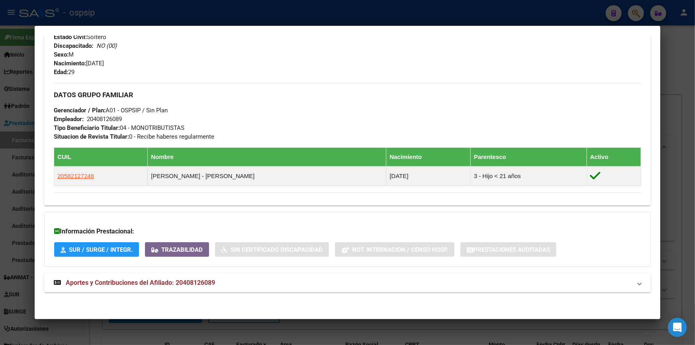
click at [155, 278] on strong "Aportes y Contribuciones del Afiliado: 20408126089" at bounding box center [134, 283] width 161 height 10
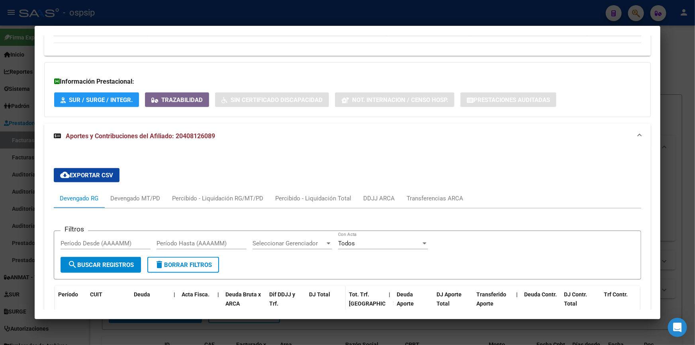
scroll to position [608, 0]
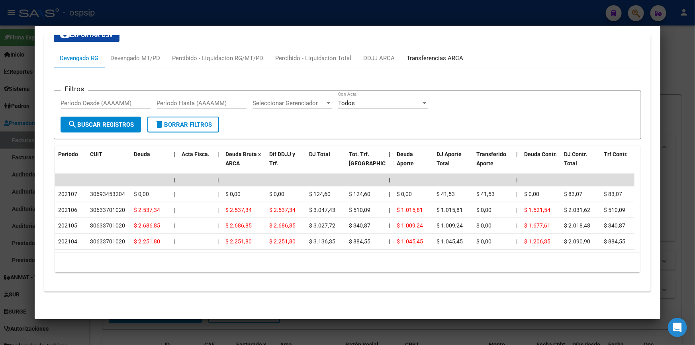
click at [437, 56] on div "Transferencias ARCA" at bounding box center [434, 58] width 57 height 9
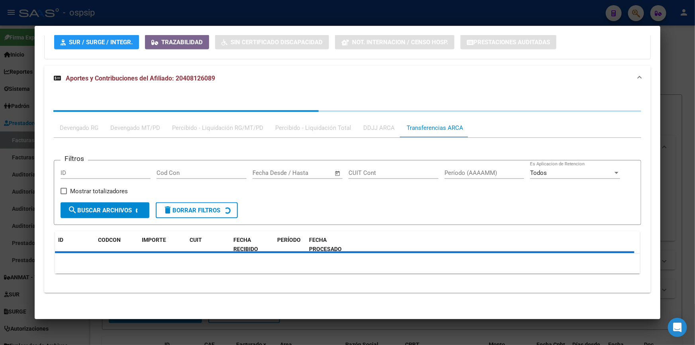
scroll to position [562, 0]
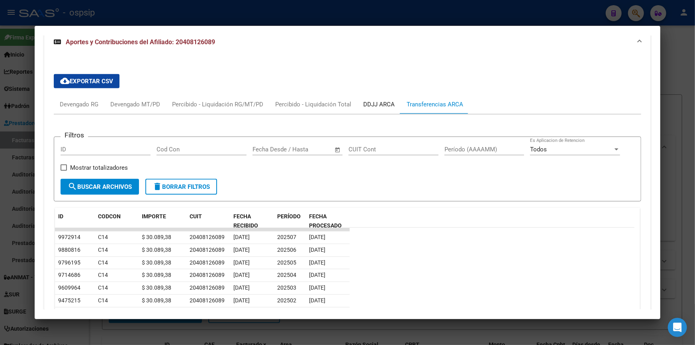
click at [378, 109] on div "DDJJ ARCA" at bounding box center [378, 104] width 43 height 19
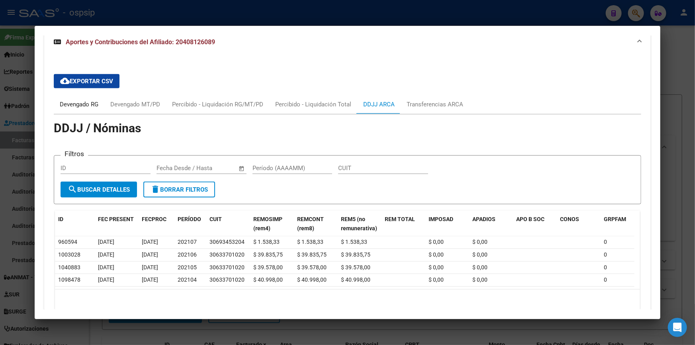
click at [87, 98] on div "Devengado RG" at bounding box center [79, 104] width 51 height 19
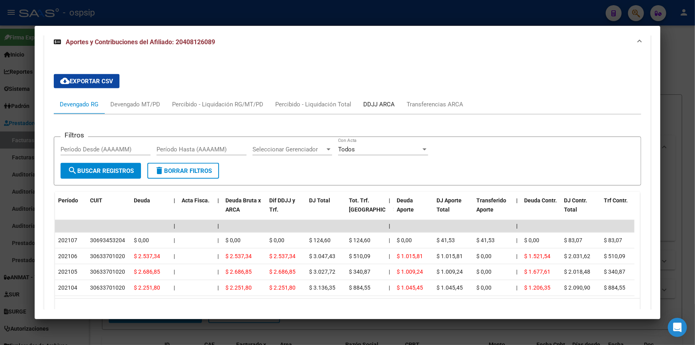
click at [361, 104] on div "DDJJ ARCA" at bounding box center [378, 104] width 43 height 19
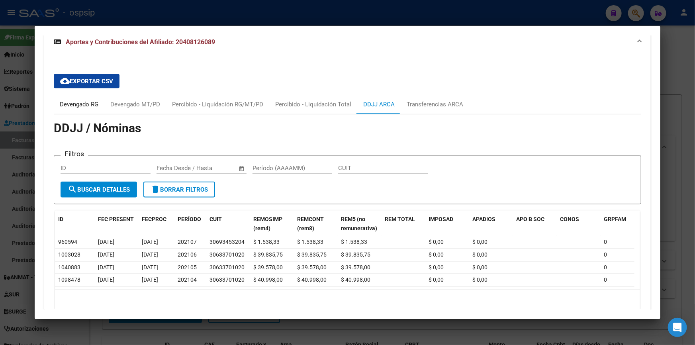
click at [59, 105] on div "Devengado RG" at bounding box center [79, 104] width 51 height 19
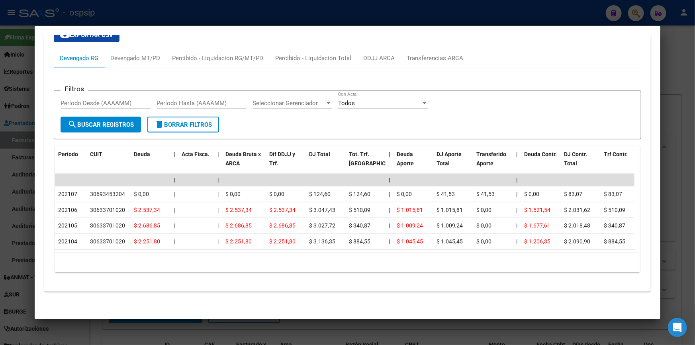
scroll to position [611, 0]
click at [443, 49] on div "Transferencias ARCA" at bounding box center [434, 58] width 68 height 19
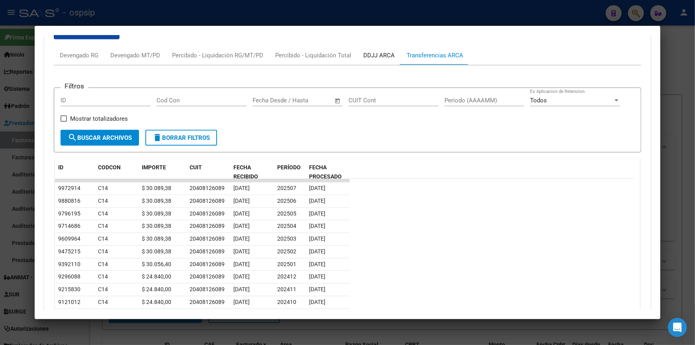
click at [387, 51] on div "DDJJ ARCA" at bounding box center [378, 55] width 31 height 9
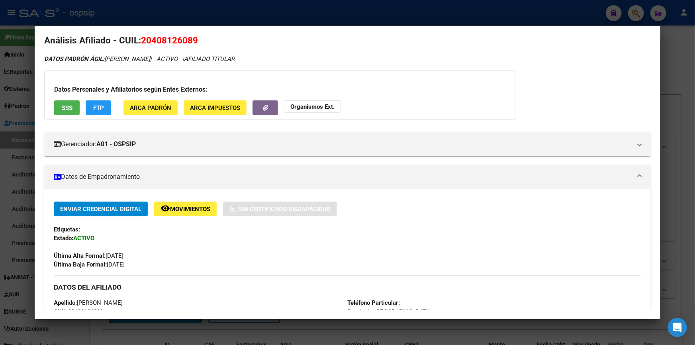
scroll to position [0, 0]
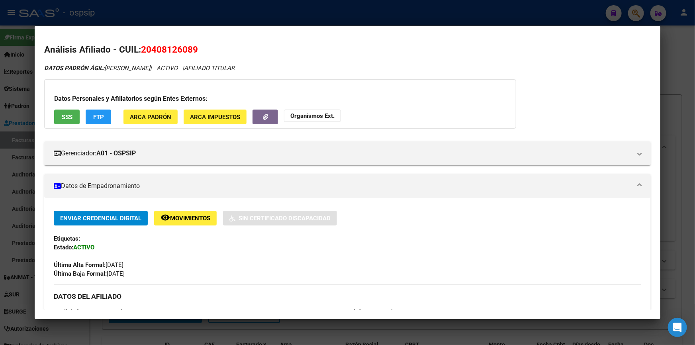
click at [315, 117] on strong "Organismos Ext." at bounding box center [312, 115] width 44 height 7
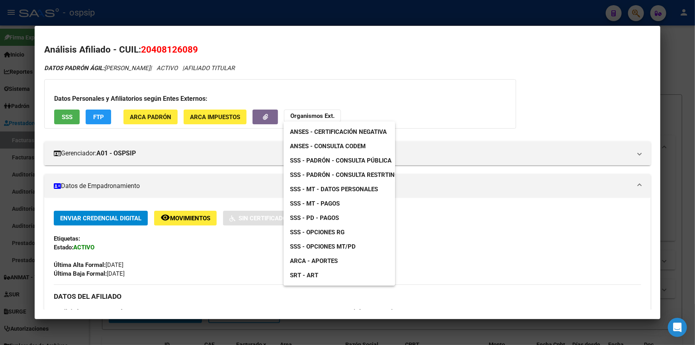
click at [349, 139] on link "ANSES - Certificación Negativa" at bounding box center [337, 132] width 109 height 14
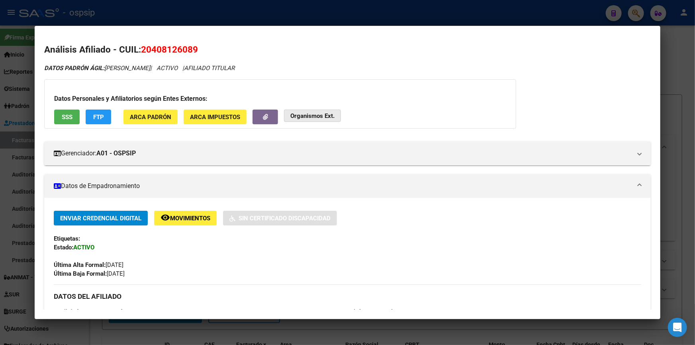
click at [306, 115] on strong "Organismos Ext." at bounding box center [312, 115] width 44 height 7
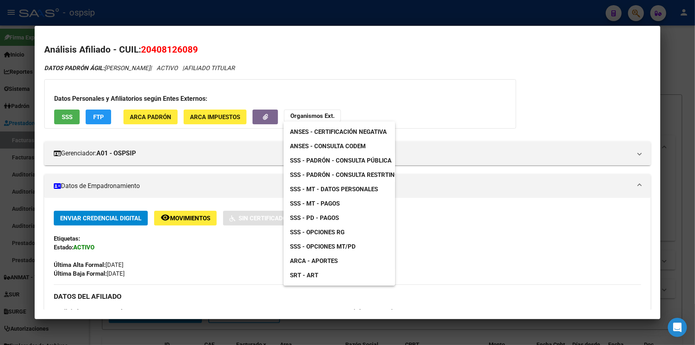
click at [352, 143] on span "ANSES - Consulta CODEM" at bounding box center [328, 145] width 76 height 7
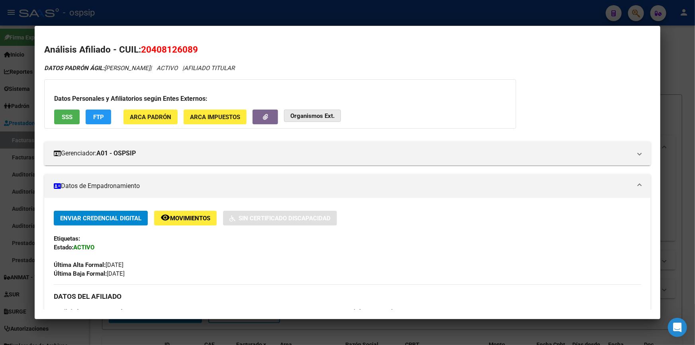
click at [300, 121] on button "Organismos Ext." at bounding box center [312, 115] width 57 height 12
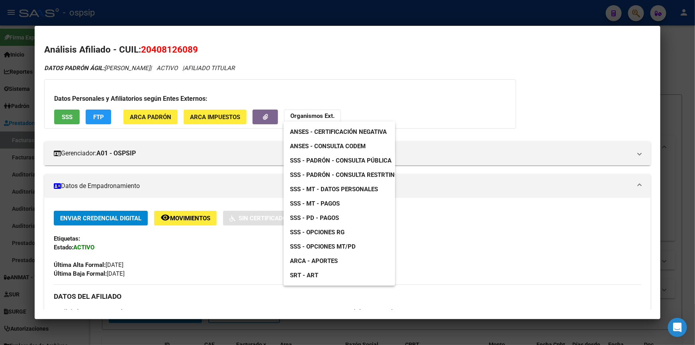
click at [361, 162] on span "SSS - Padrón - Consulta Pública" at bounding box center [340, 160] width 101 height 7
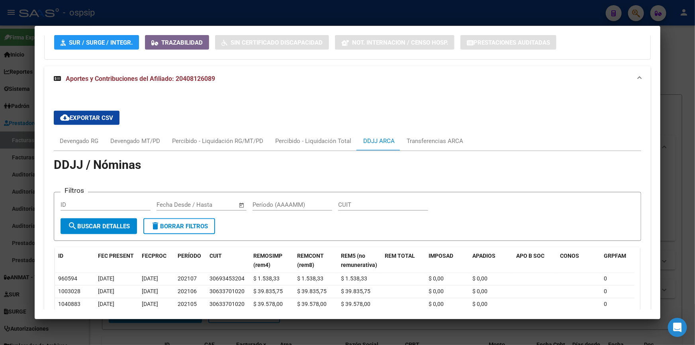
scroll to position [470, 0]
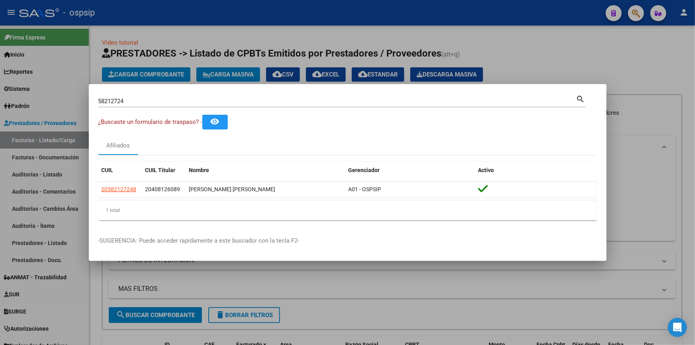
click at [163, 95] on div "58212724 Buscar (apellido, dni, [PERSON_NAME], [PERSON_NAME], cuit, obra social…" at bounding box center [341, 101] width 487 height 14
click at [161, 100] on input "58212724" at bounding box center [337, 101] width 478 height 7
type input "26843898"
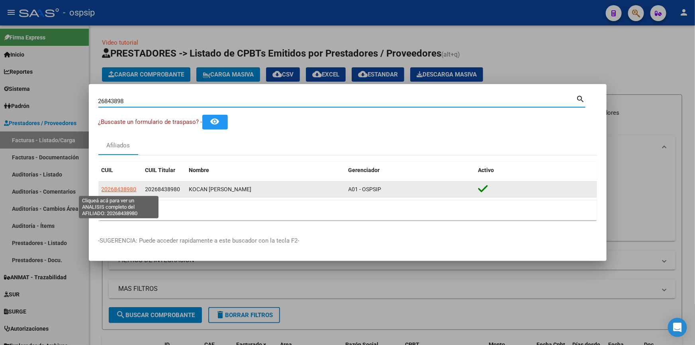
click at [127, 186] on span "20268438980" at bounding box center [118, 189] width 35 height 6
type textarea "20268438980"
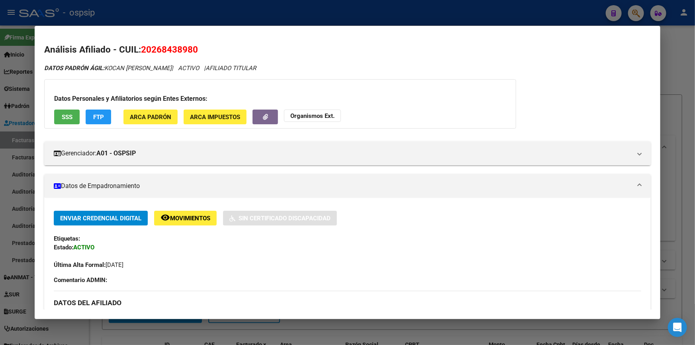
click at [71, 113] on span "SSS" at bounding box center [67, 116] width 11 height 7
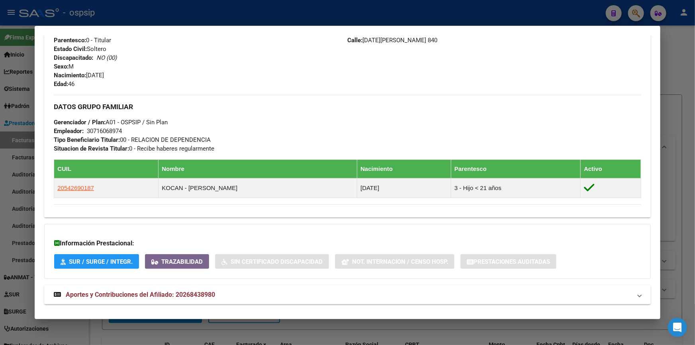
scroll to position [325, 0]
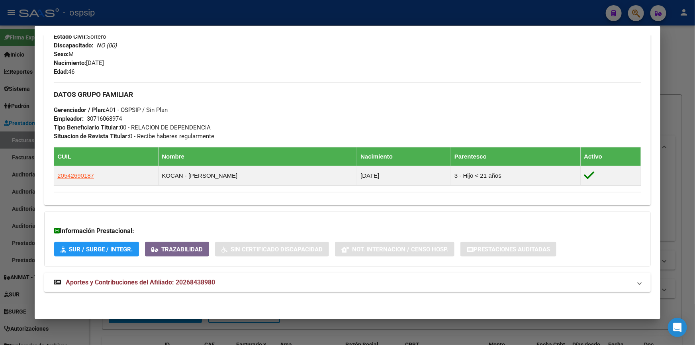
click at [152, 279] on span "Aportes y Contribuciones del Afiliado: 20268438980" at bounding box center [140, 282] width 149 height 8
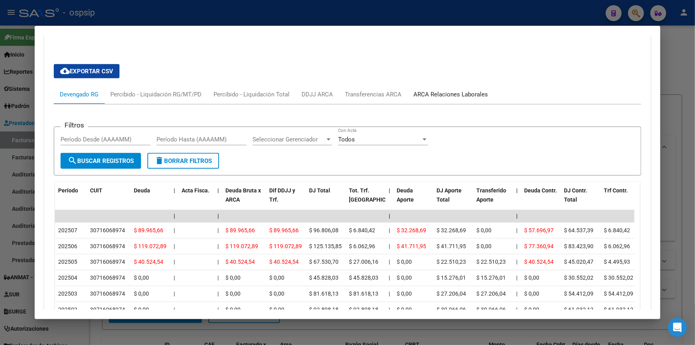
click at [449, 94] on div "ARCA Relaciones Laborales" at bounding box center [450, 94] width 74 height 9
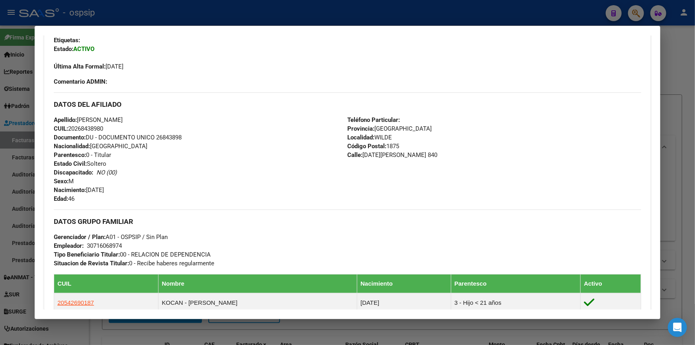
scroll to position [75, 0]
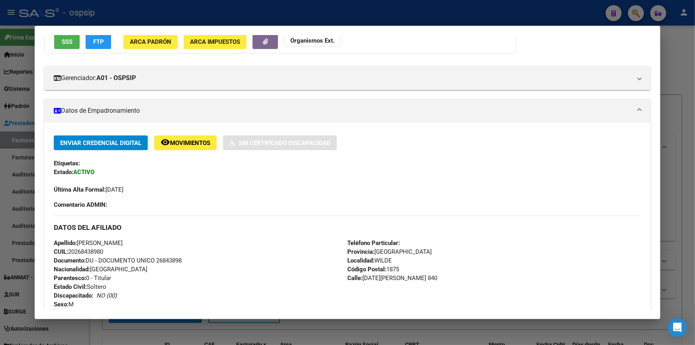
click at [58, 38] on button "SSS" at bounding box center [66, 41] width 25 height 15
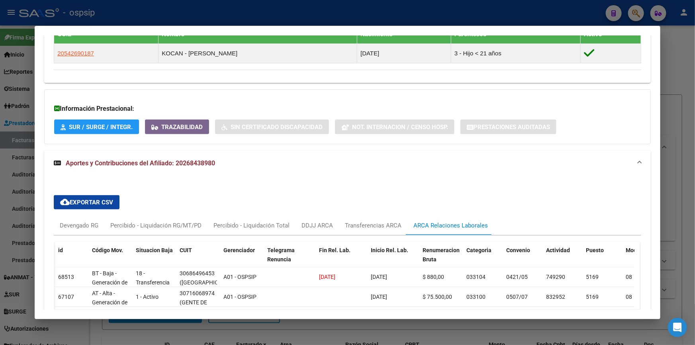
scroll to position [508, 0]
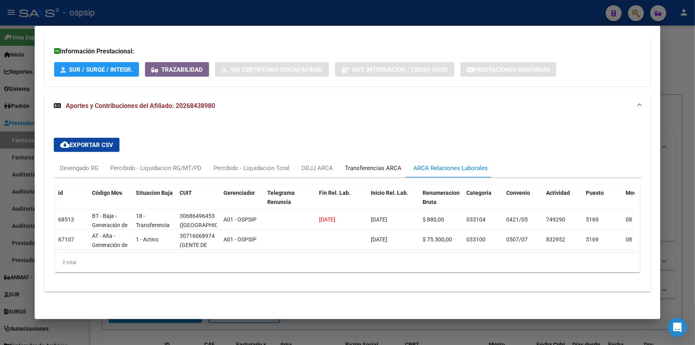
click at [368, 164] on div "Transferencias ARCA" at bounding box center [373, 168] width 57 height 9
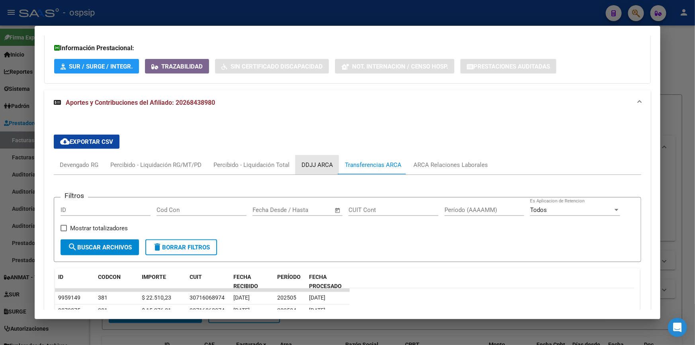
click at [308, 167] on div "DDJJ ARCA" at bounding box center [316, 164] width 31 height 9
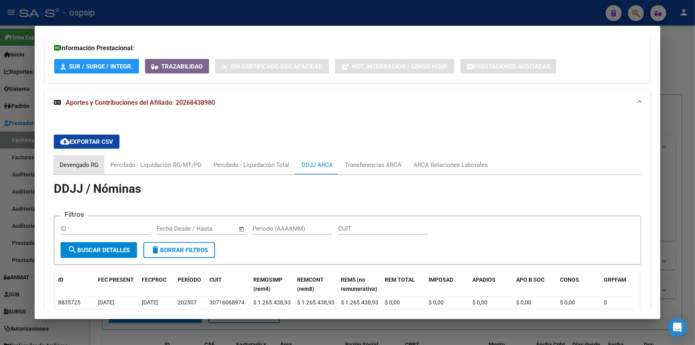
click at [61, 162] on div "Devengado RG" at bounding box center [79, 164] width 39 height 9
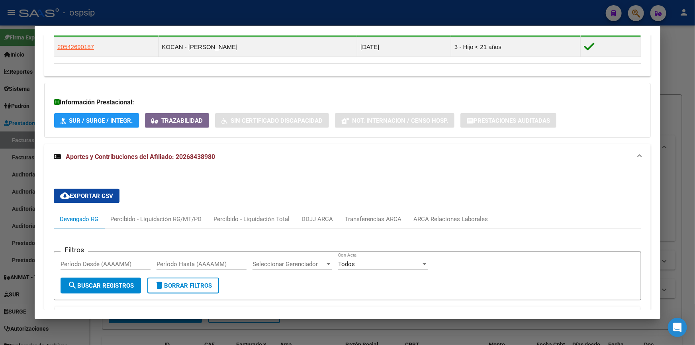
scroll to position [435, 0]
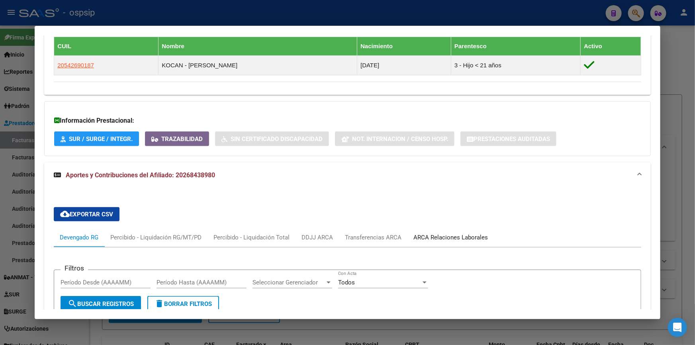
click at [446, 235] on div "ARCA Relaciones Laborales" at bounding box center [450, 237] width 74 height 9
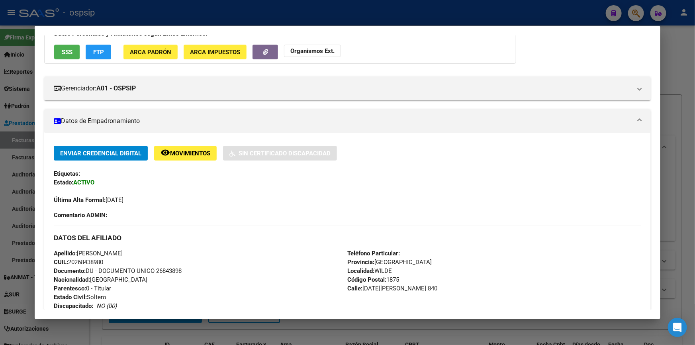
scroll to position [0, 0]
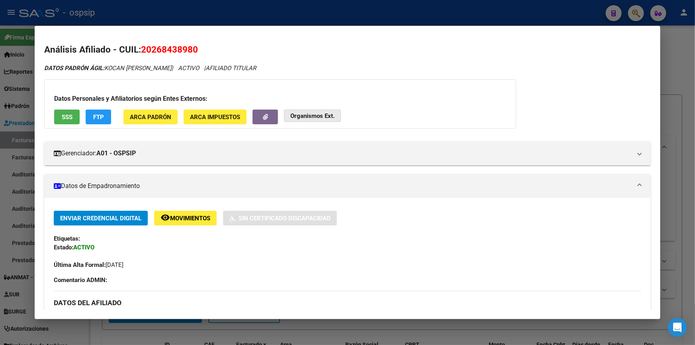
click at [297, 111] on button "Organismos Ext." at bounding box center [312, 115] width 57 height 12
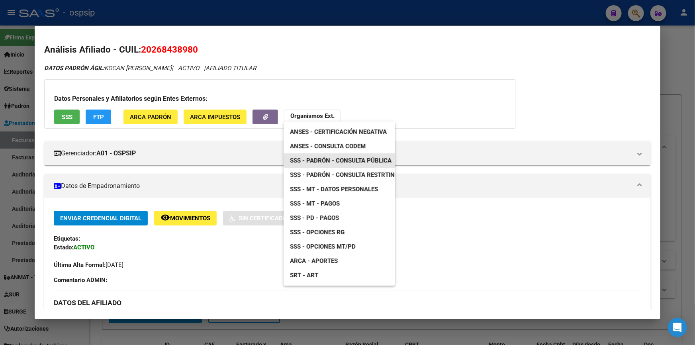
click at [359, 162] on span "SSS - Padrón - Consulta Pública" at bounding box center [340, 160] width 101 height 7
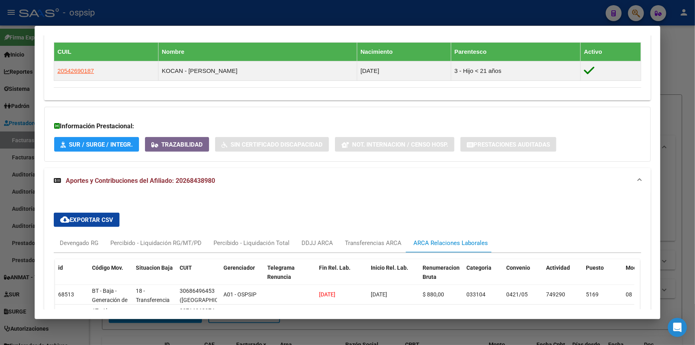
scroll to position [401, 0]
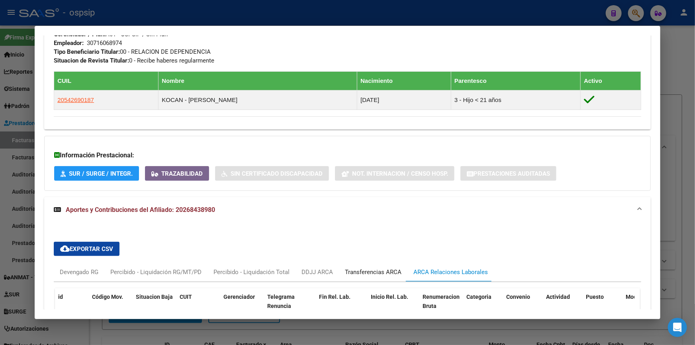
click at [377, 273] on div "Transferencias ARCA" at bounding box center [373, 271] width 57 height 9
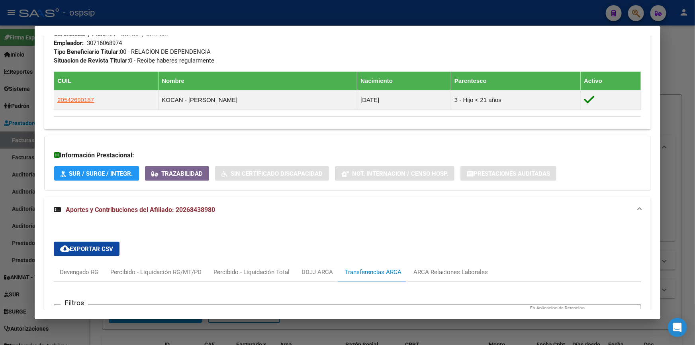
scroll to position [545, 0]
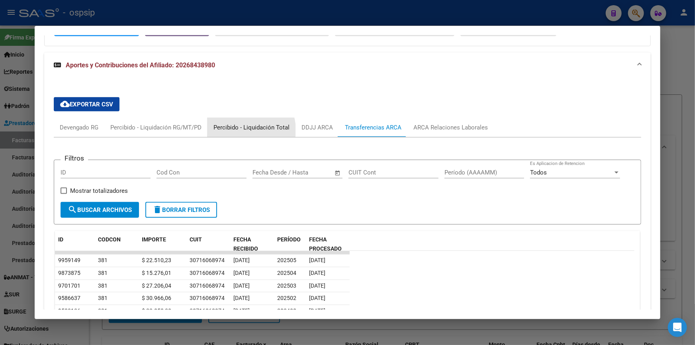
click at [243, 129] on div "Percibido - Liquidación Total" at bounding box center [251, 127] width 76 height 9
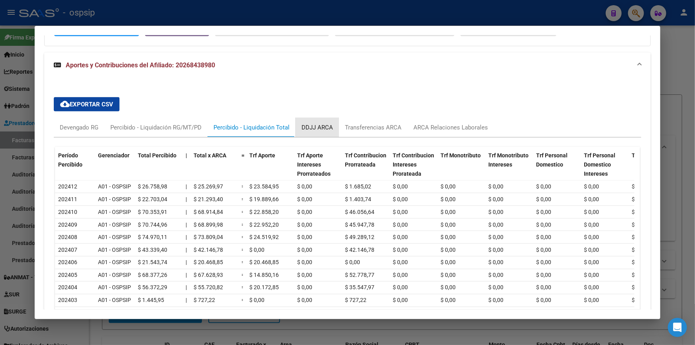
click at [311, 123] on div "DDJJ ARCA" at bounding box center [316, 127] width 31 height 9
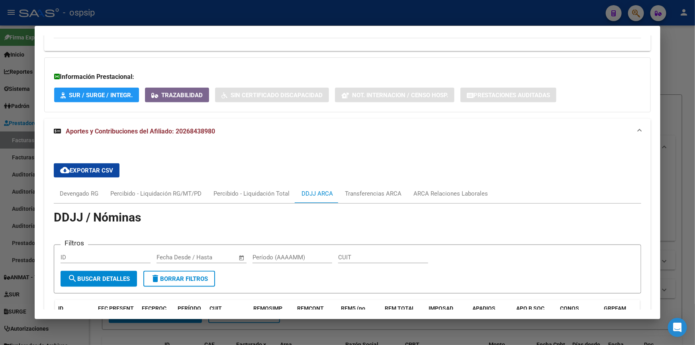
scroll to position [473, 0]
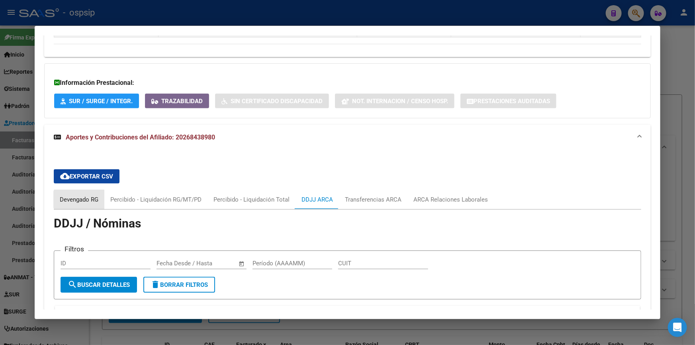
click at [80, 199] on div "Devengado RG" at bounding box center [79, 199] width 39 height 9
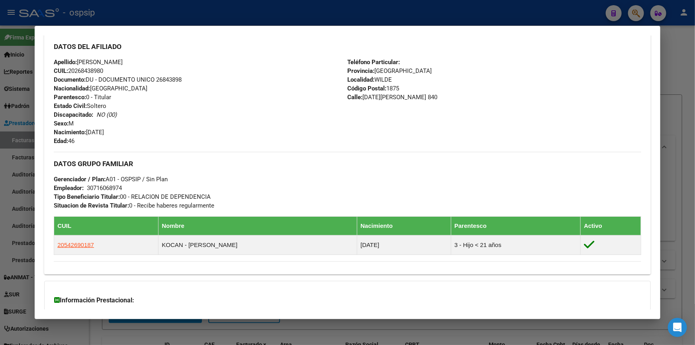
scroll to position [147, 0]
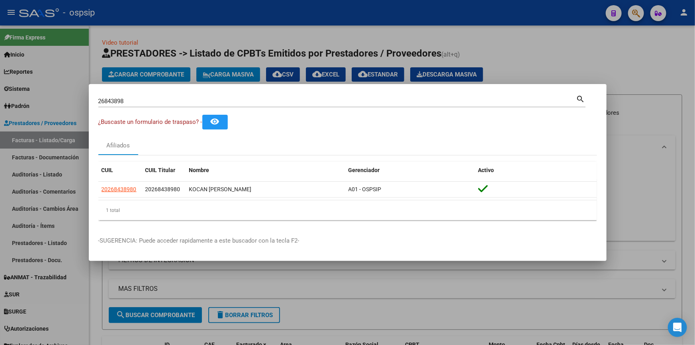
click at [152, 109] on div "26843898 Buscar (apellido, dni, [PERSON_NAME], [PERSON_NAME], cuit, obra social…" at bounding box center [341, 104] width 487 height 21
click at [149, 101] on input "26843898" at bounding box center [337, 101] width 478 height 7
type input "56634446"
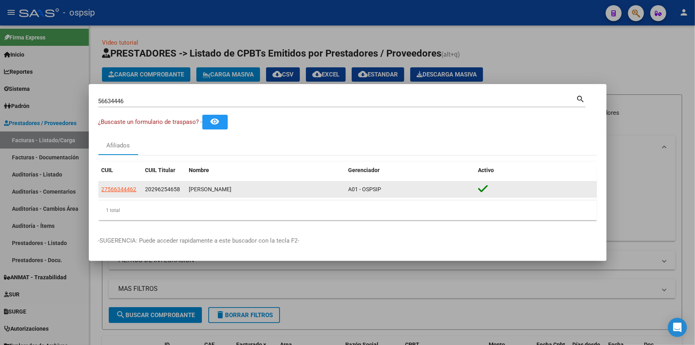
click at [120, 193] on app-link-go-to "27566344462" at bounding box center [118, 189] width 35 height 9
click at [120, 191] on span "27566344462" at bounding box center [118, 189] width 35 height 6
type textarea "27566344462"
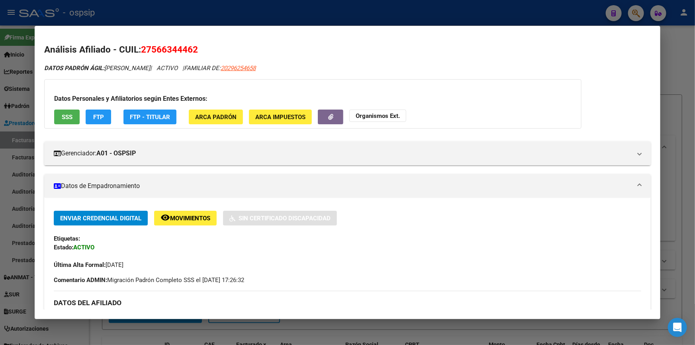
click at [62, 119] on span "SSS" at bounding box center [67, 116] width 11 height 7
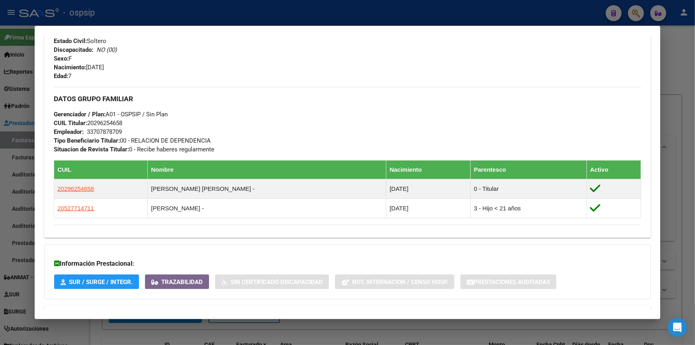
scroll to position [373, 0]
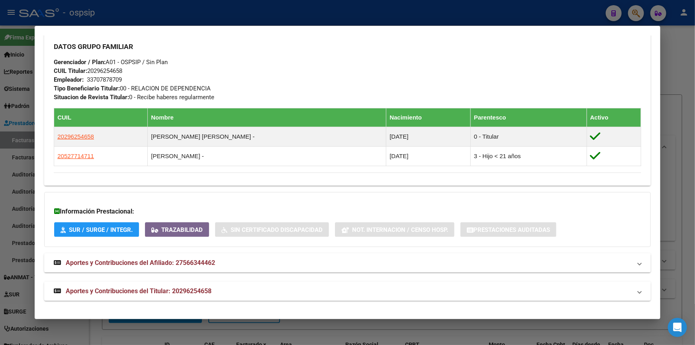
click at [159, 299] on mat-expansion-panel-header "Aportes y Contribuciones del Titular: 20296254658" at bounding box center [347, 290] width 606 height 19
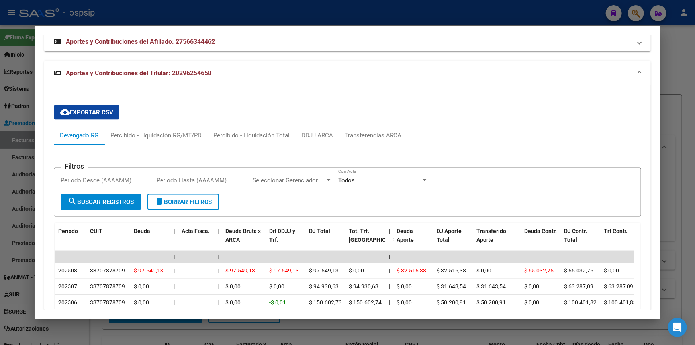
scroll to position [600, 0]
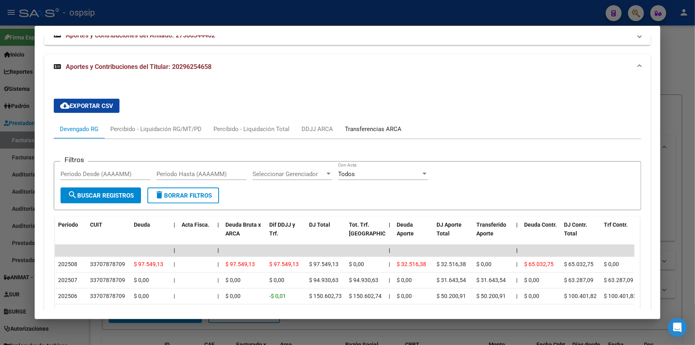
click at [350, 123] on div "Transferencias ARCA" at bounding box center [373, 128] width 68 height 19
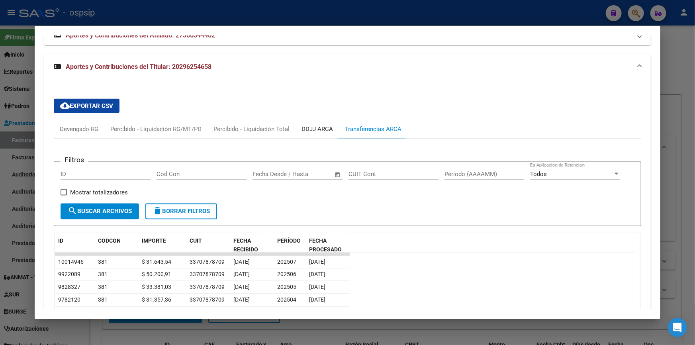
click at [309, 129] on div "DDJJ ARCA" at bounding box center [316, 129] width 31 height 9
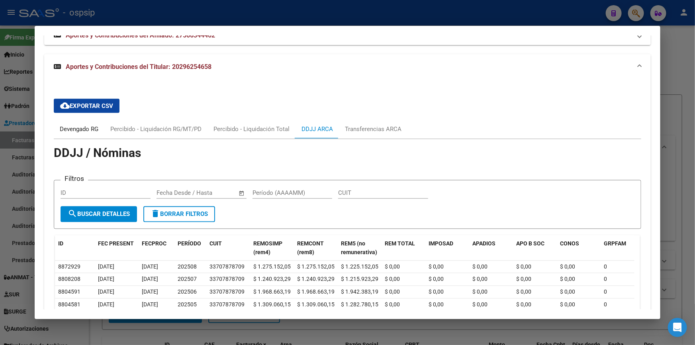
click at [78, 131] on div "Devengado RG" at bounding box center [79, 129] width 39 height 9
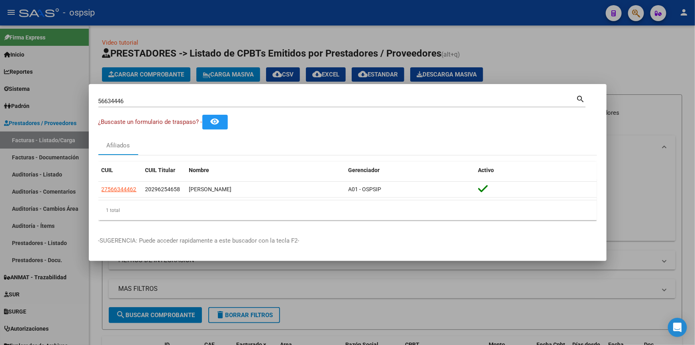
click at [158, 100] on input "56634446" at bounding box center [337, 101] width 478 height 7
type input "14689581"
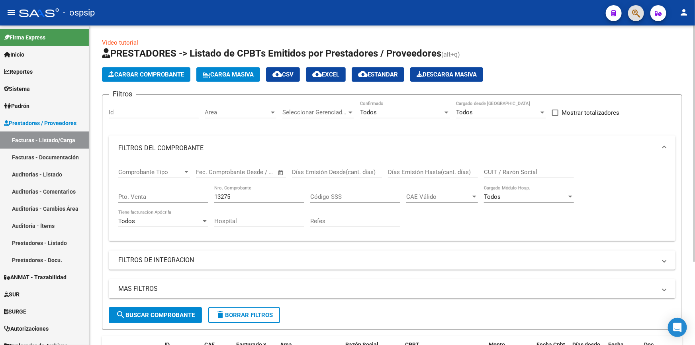
click at [242, 197] on input "13275" at bounding box center [259, 196] width 90 height 7
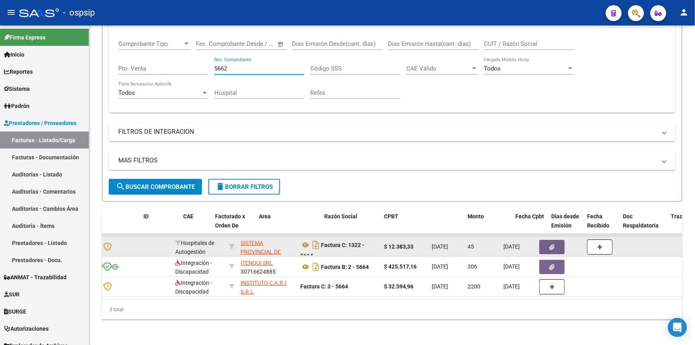
scroll to position [0, 0]
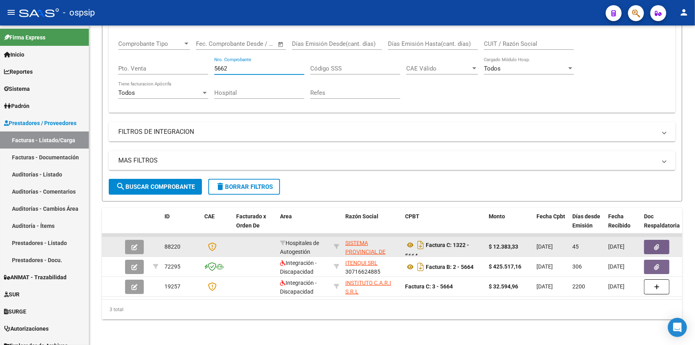
type input "5662"
drag, startPoint x: 494, startPoint y: 240, endPoint x: 507, endPoint y: 240, distance: 13.1
click at [507, 243] on strong "$ 12.383,33" at bounding box center [502, 246] width 29 height 6
drag, startPoint x: 485, startPoint y: 238, endPoint x: 511, endPoint y: 240, distance: 26.0
click at [511, 240] on datatable-body-cell "$ 12.383,33" at bounding box center [509, 247] width 48 height 20
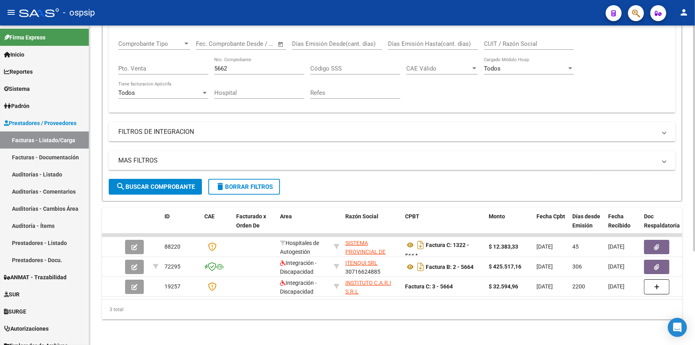
scroll to position [60, 0]
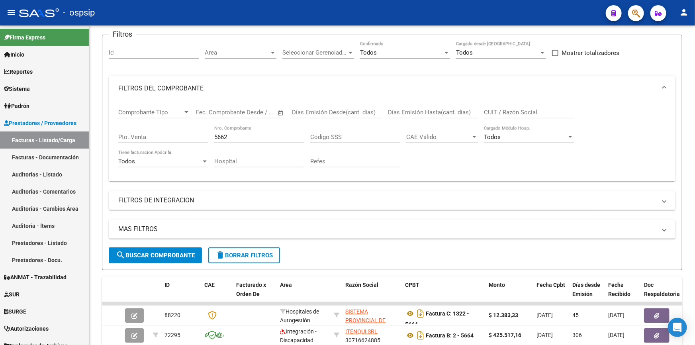
click at [639, 9] on icon "button" at bounding box center [636, 13] width 8 height 9
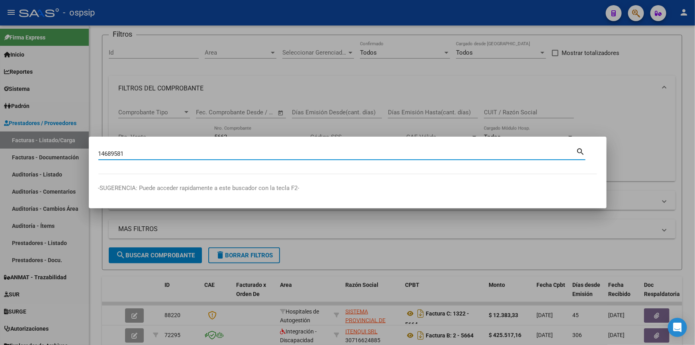
type input "14689581"
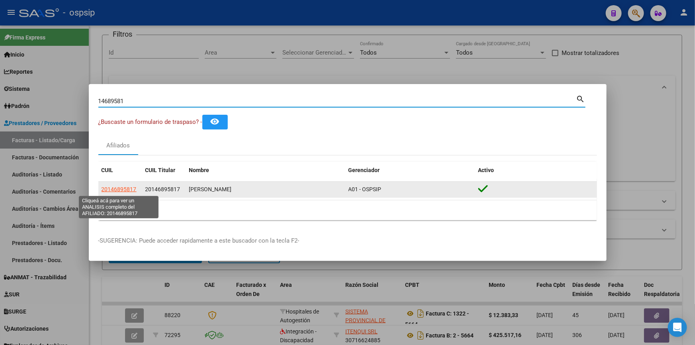
click at [106, 189] on span "20146895817" at bounding box center [118, 189] width 35 height 6
type textarea "20146895817"
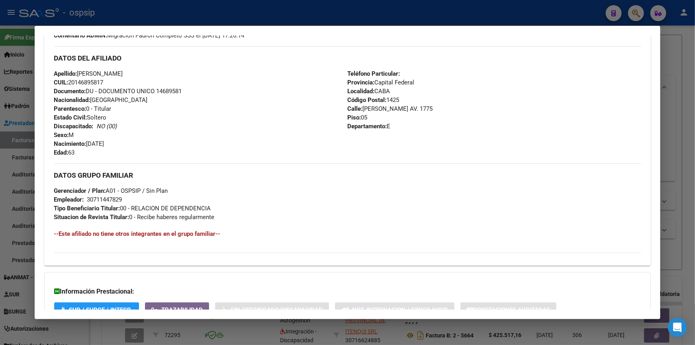
scroll to position [313, 0]
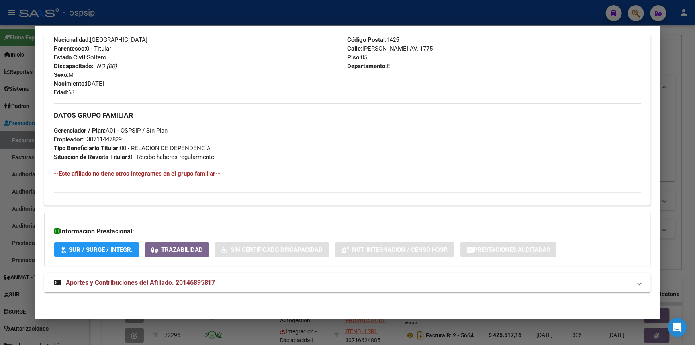
click at [119, 283] on span "Aportes y Contribuciones del Afiliado: 20146895817" at bounding box center [140, 283] width 149 height 8
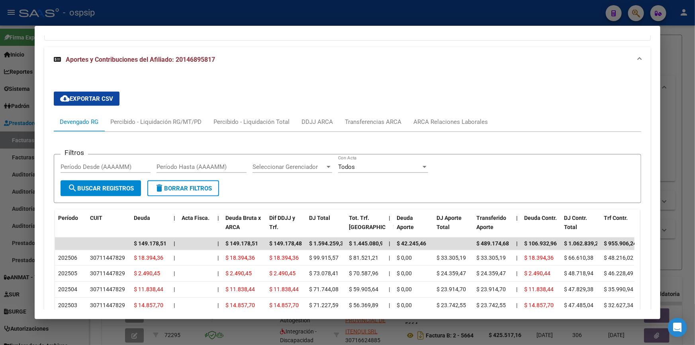
scroll to position [541, 0]
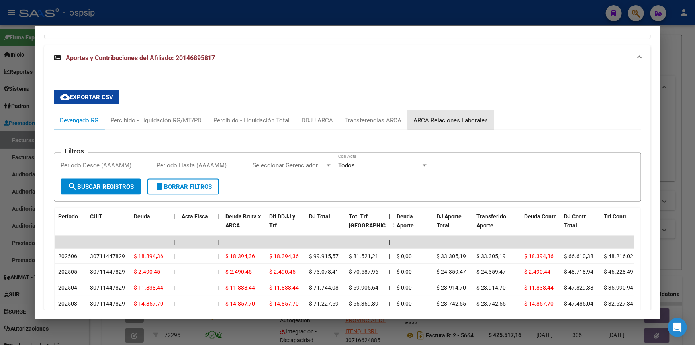
click at [454, 113] on div "ARCA Relaciones Laborales" at bounding box center [450, 120] width 86 height 19
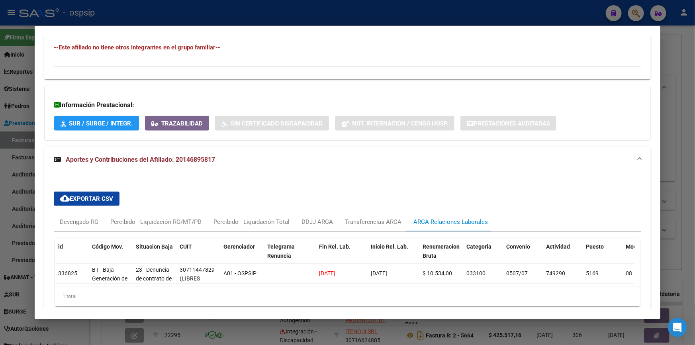
scroll to position [478, 0]
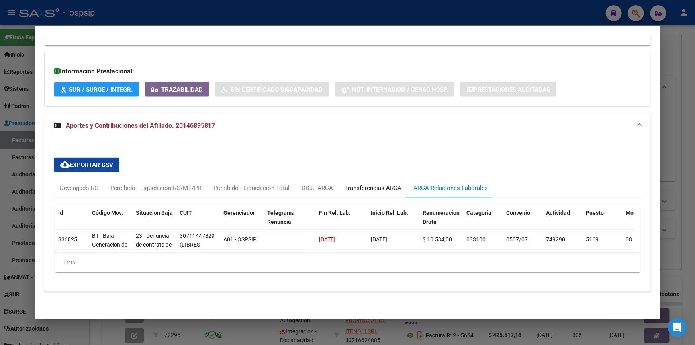
click at [373, 183] on div "Transferencias ARCA" at bounding box center [373, 187] width 57 height 9
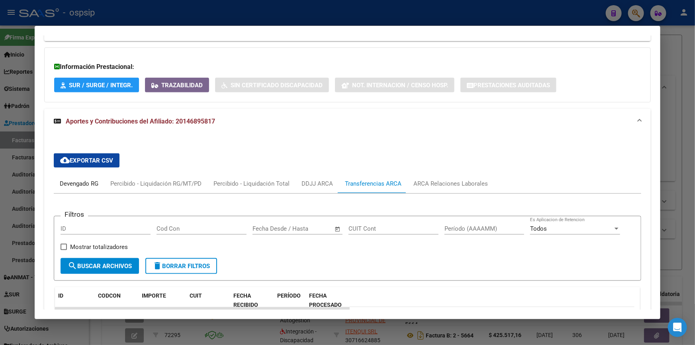
click at [86, 179] on div "Devengado RG" at bounding box center [79, 183] width 39 height 9
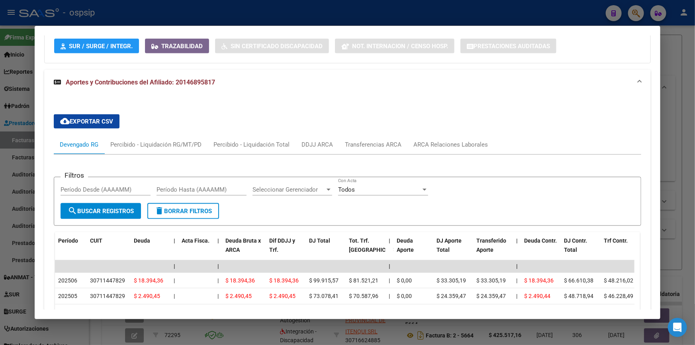
scroll to position [514, 0]
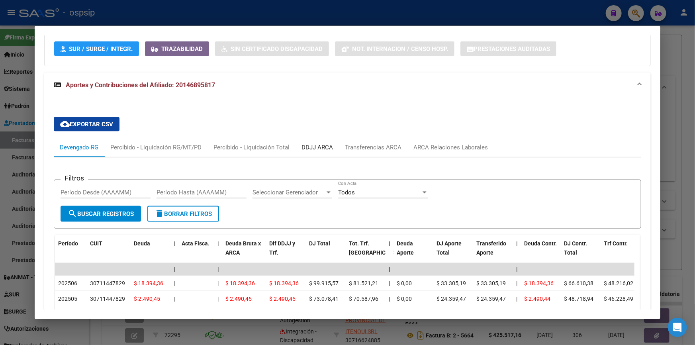
click at [309, 139] on div "DDJJ ARCA" at bounding box center [316, 147] width 43 height 19
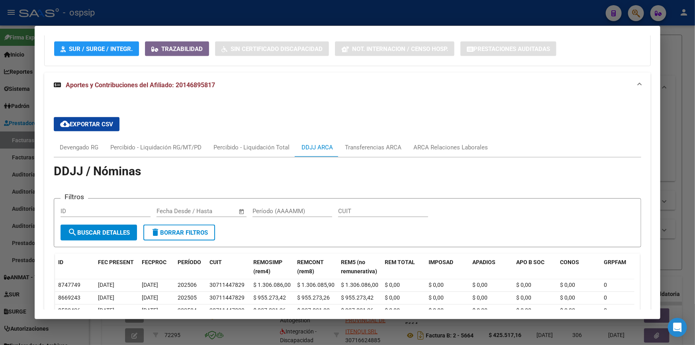
scroll to position [369, 0]
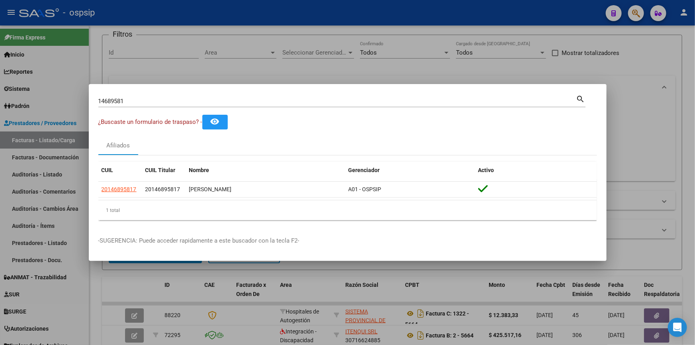
click at [137, 103] on input "14689581" at bounding box center [337, 101] width 478 height 7
type input "33991522"
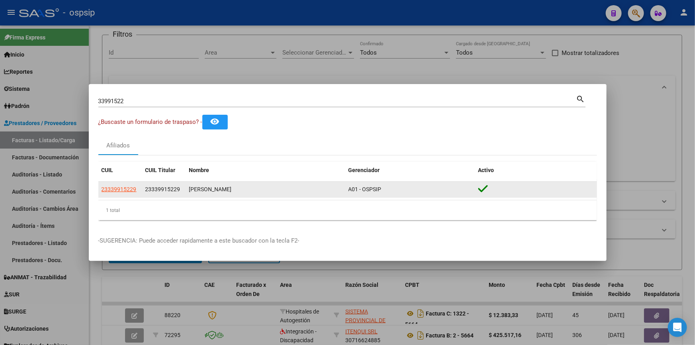
click at [111, 193] on app-link-go-to "23339915229" at bounding box center [118, 189] width 35 height 9
click at [110, 191] on span "23339915229" at bounding box center [118, 189] width 35 height 6
type textarea "23339915229"
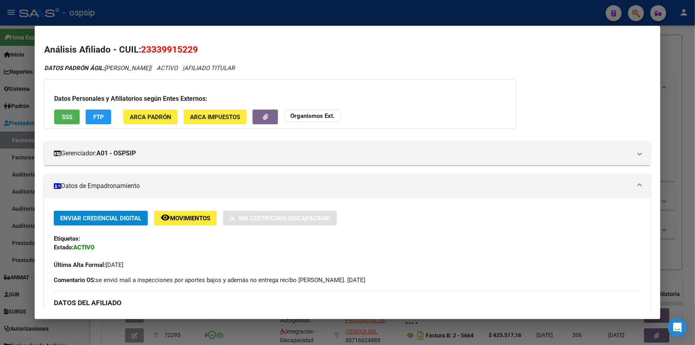
click at [64, 113] on span "SSS" at bounding box center [67, 116] width 11 height 7
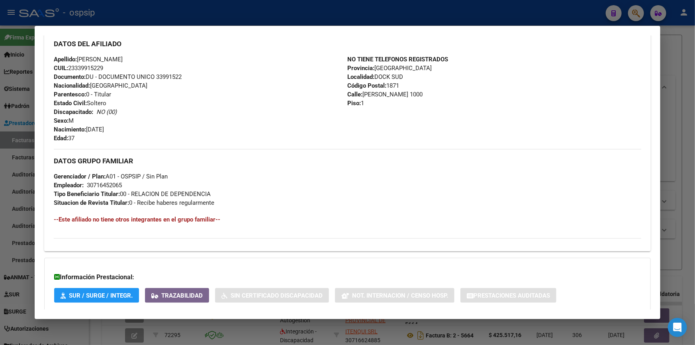
scroll to position [304, 0]
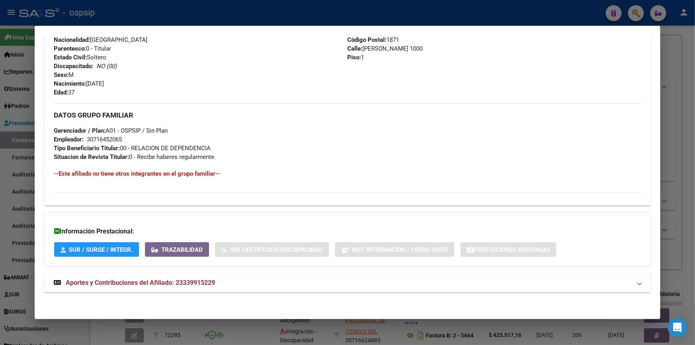
click at [118, 279] on span "Aportes y Contribuciones del Afiliado: 23339915229" at bounding box center [140, 283] width 149 height 8
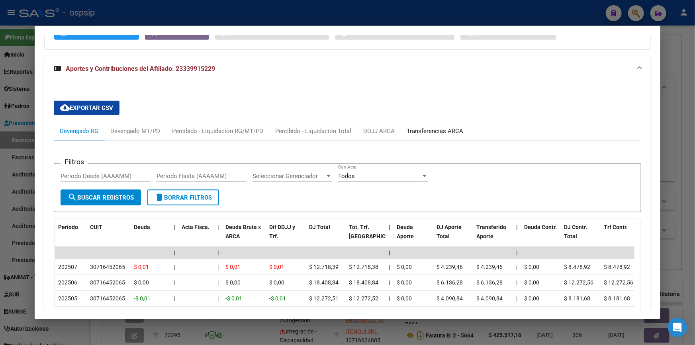
click at [420, 129] on div "Transferencias ARCA" at bounding box center [434, 131] width 57 height 9
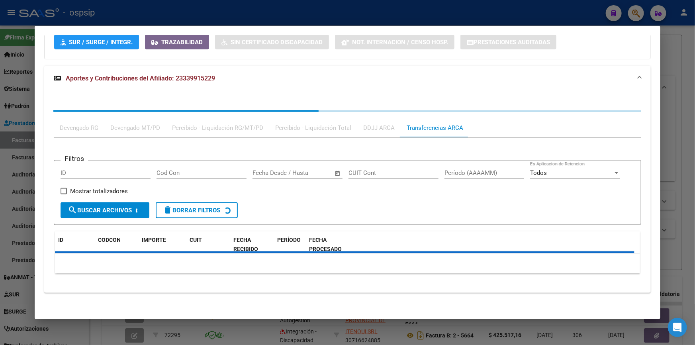
scroll to position [521, 0]
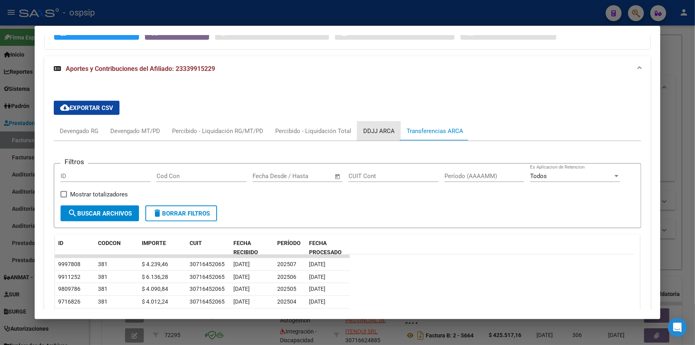
click at [364, 127] on div "DDJJ ARCA" at bounding box center [378, 131] width 31 height 9
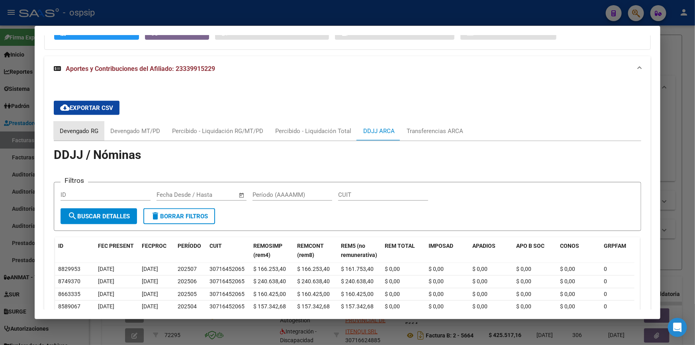
click at [80, 129] on div "Devengado RG" at bounding box center [79, 131] width 39 height 9
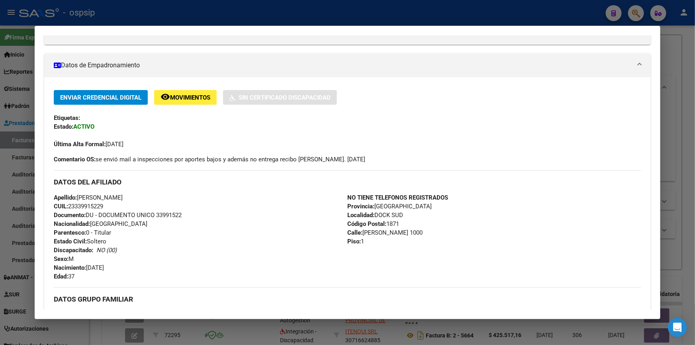
scroll to position [0, 0]
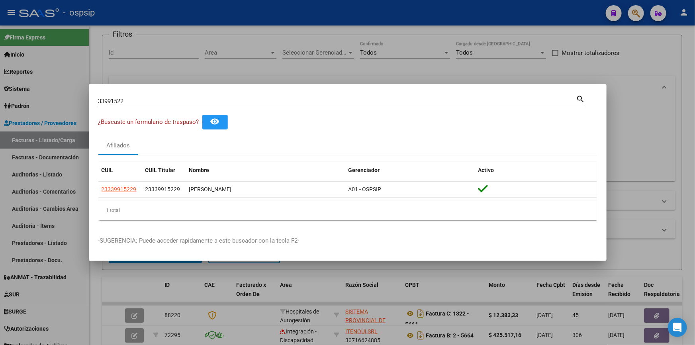
click at [132, 108] on div "33991522 Buscar (apellido, dni, [PERSON_NAME], [PERSON_NAME], cuit, obra social…" at bounding box center [341, 104] width 487 height 21
click at [131, 107] on div "33991522 Buscar (apellido, dni, [PERSON_NAME], [PERSON_NAME], cuit, obra social)" at bounding box center [337, 101] width 478 height 12
click at [131, 101] on input "33991522" at bounding box center [337, 101] width 478 height 7
type input "22434189"
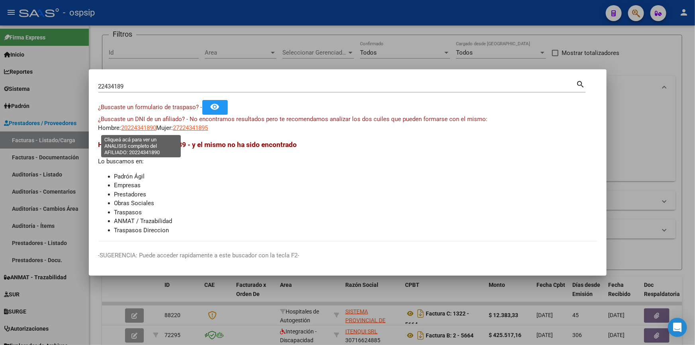
click at [137, 124] on span "20224341890" at bounding box center [138, 127] width 35 height 7
type textarea "20224341890"
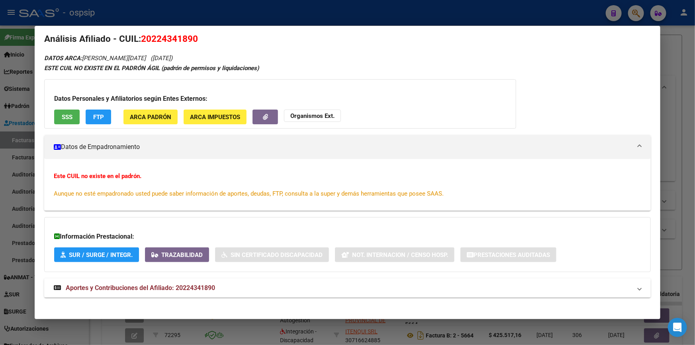
scroll to position [16, 0]
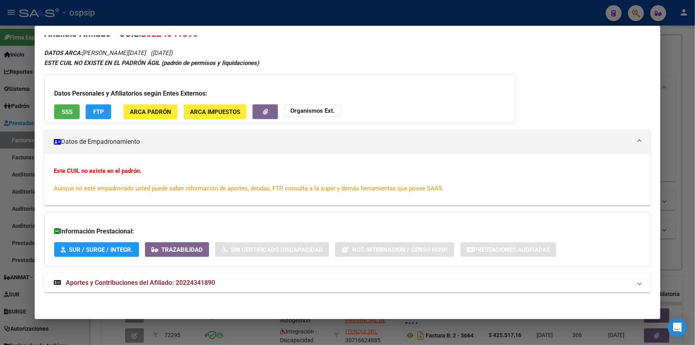
click at [128, 285] on strong "Aportes y Contribuciones del Afiliado: 20224341890" at bounding box center [134, 283] width 161 height 10
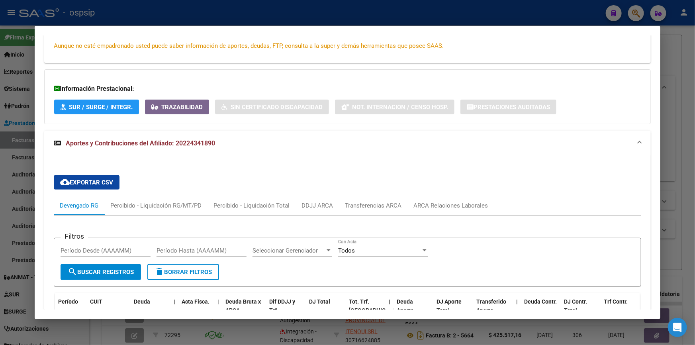
scroll to position [161, 0]
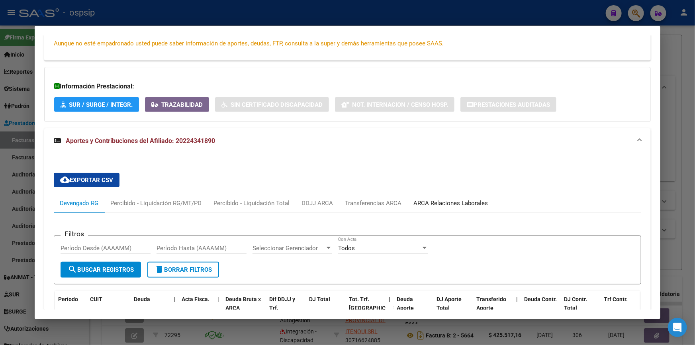
click at [429, 200] on div "ARCA Relaciones Laborales" at bounding box center [450, 203] width 74 height 9
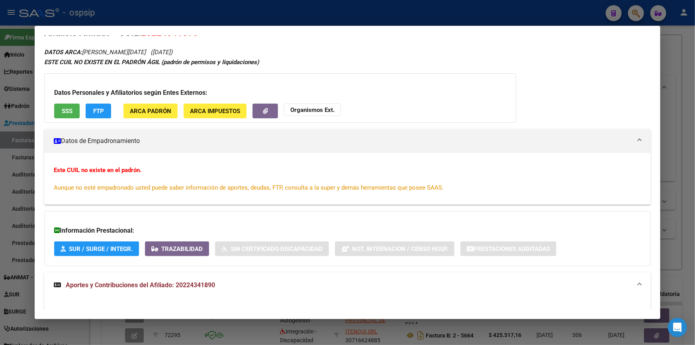
scroll to position [0, 0]
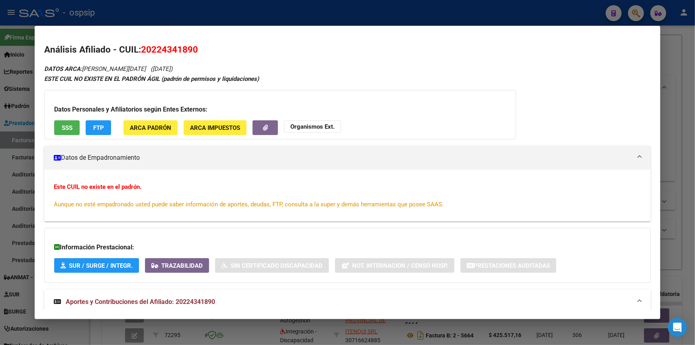
click at [57, 128] on button "SSS" at bounding box center [66, 127] width 25 height 15
click at [312, 125] on strong "Organismos Ext." at bounding box center [312, 126] width 44 height 7
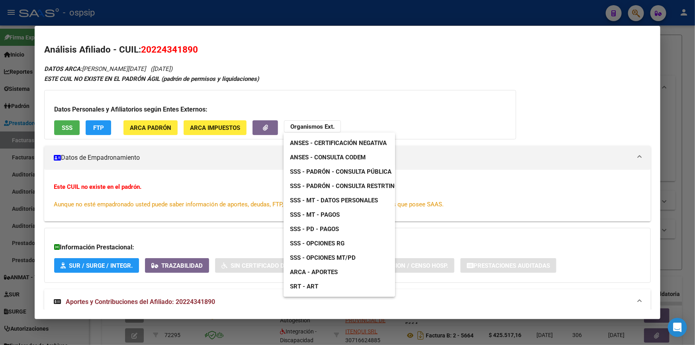
click at [360, 170] on span "SSS - Padrón - Consulta Pública" at bounding box center [340, 171] width 101 height 7
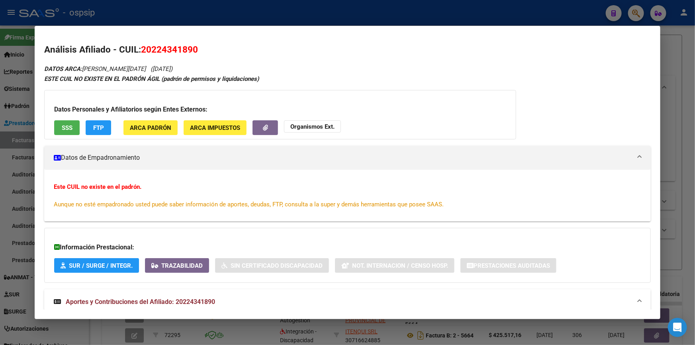
click at [295, 117] on div "Datos Personales y Afiliatorios según Entes Externos: SSS FTP ARCA Padrón ARCA …" at bounding box center [280, 114] width 472 height 49
click at [316, 129] on strong "Organismos Ext." at bounding box center [312, 126] width 44 height 7
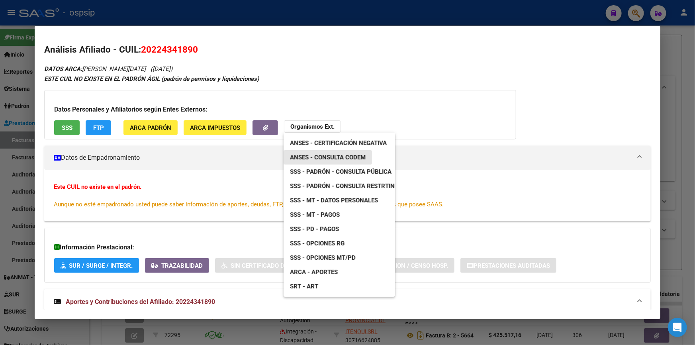
click at [332, 154] on span "ANSES - Consulta CODEM" at bounding box center [328, 157] width 76 height 7
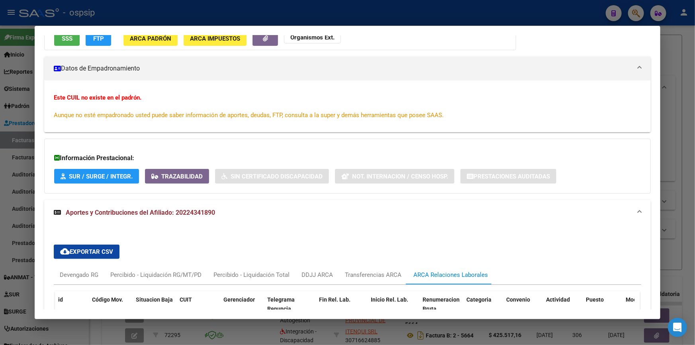
scroll to position [200, 0]
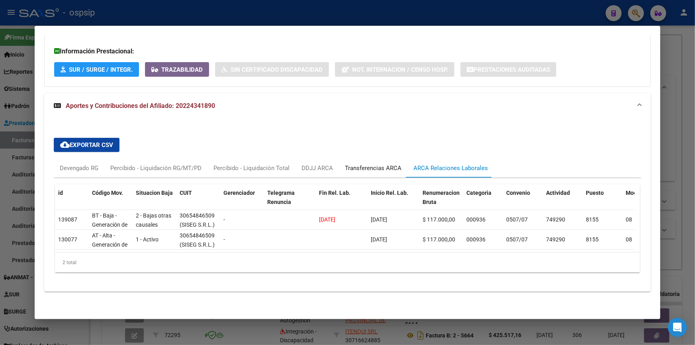
click at [371, 164] on div "Transferencias ARCA" at bounding box center [373, 168] width 57 height 9
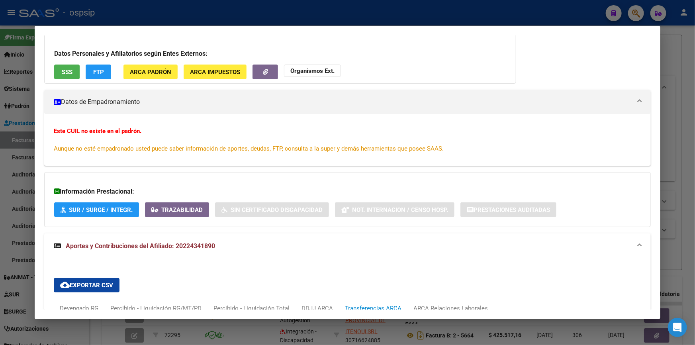
scroll to position [0, 0]
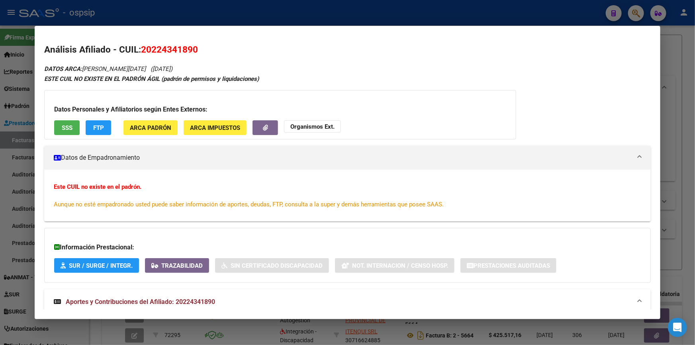
click at [320, 121] on button "Organismos Ext." at bounding box center [312, 126] width 57 height 12
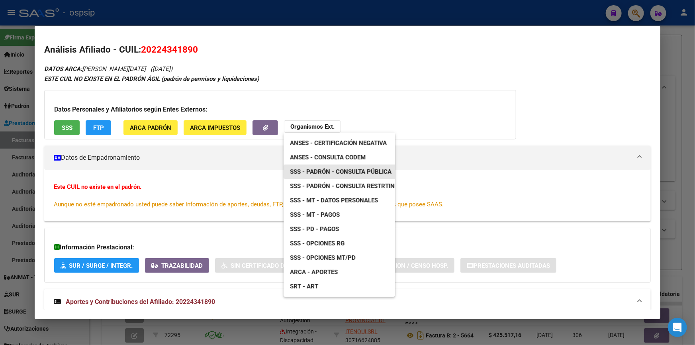
click at [379, 174] on span "SSS - Padrón - Consulta Pública" at bounding box center [340, 171] width 101 height 7
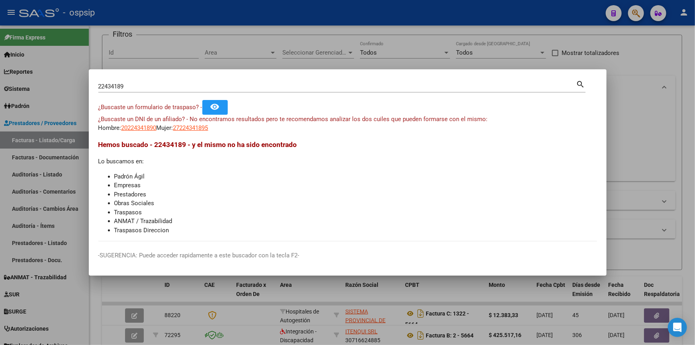
click at [144, 86] on input "22434189" at bounding box center [337, 86] width 478 height 7
type input "30894735"
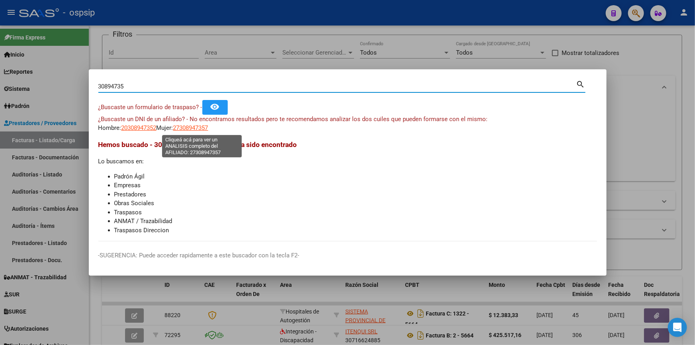
click at [195, 125] on span "27308947357" at bounding box center [190, 127] width 35 height 7
type textarea "27308947357"
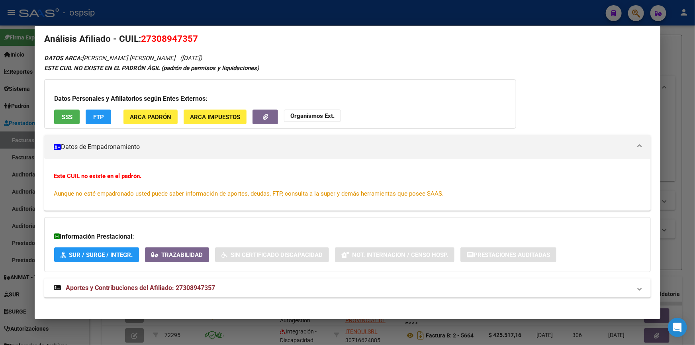
scroll to position [16, 0]
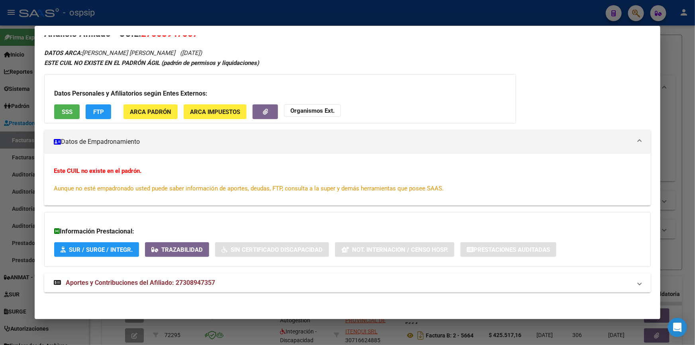
click at [144, 279] on span "Aportes y Contribuciones del Afiliado: 27308947357" at bounding box center [140, 283] width 149 height 8
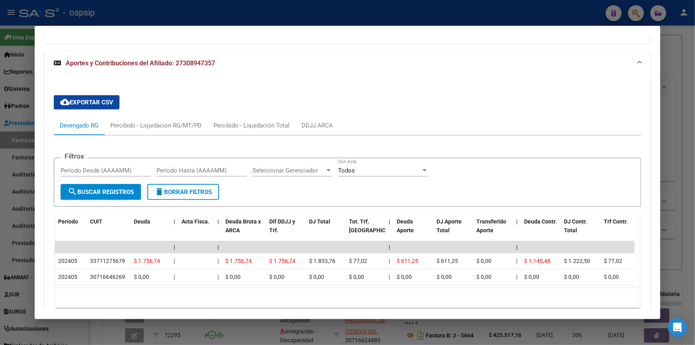
scroll to position [277, 0]
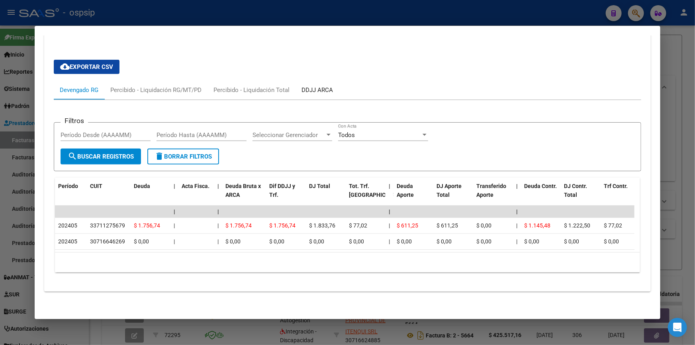
click at [299, 80] on div "DDJJ ARCA" at bounding box center [316, 89] width 43 height 19
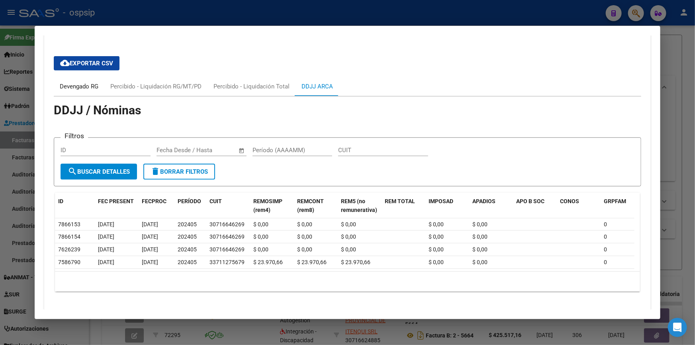
click at [101, 91] on div "Devengado RG" at bounding box center [79, 86] width 51 height 19
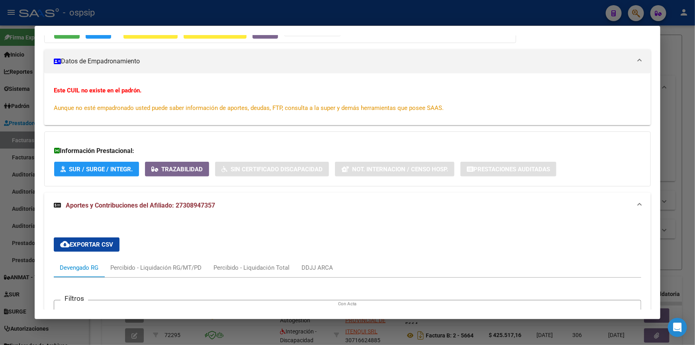
scroll to position [0, 0]
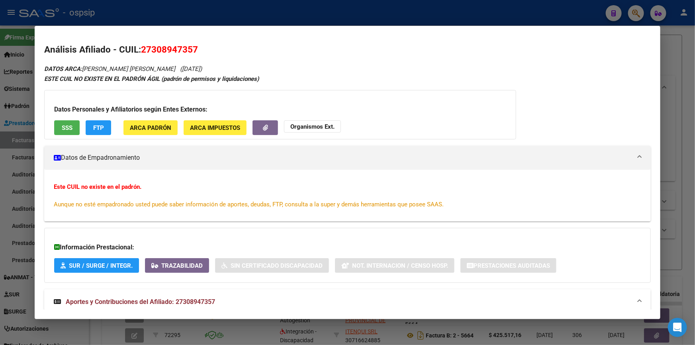
click at [295, 127] on strong "Organismos Ext." at bounding box center [312, 126] width 44 height 7
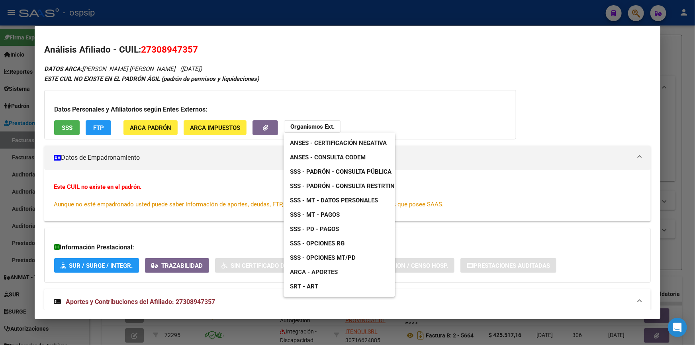
click at [327, 158] on span "ANSES - Consulta CODEM" at bounding box center [328, 157] width 76 height 7
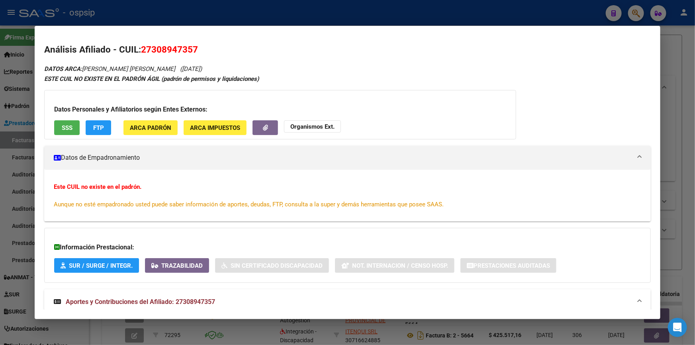
click at [311, 128] on strong "Organismos Ext." at bounding box center [312, 126] width 44 height 7
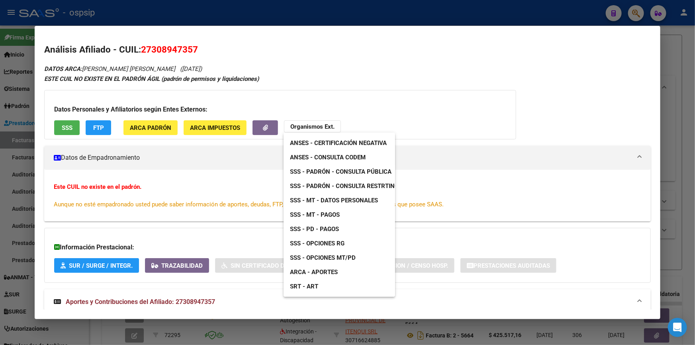
click at [357, 173] on span "SSS - Padrón - Consulta Pública" at bounding box center [340, 171] width 101 height 7
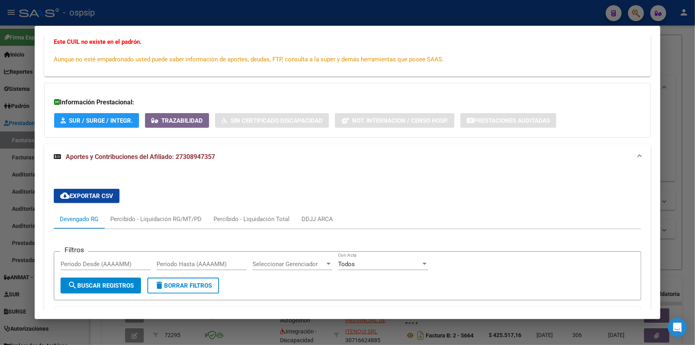
scroll to position [144, 0]
click at [299, 218] on div "DDJJ ARCA" at bounding box center [316, 219] width 43 height 19
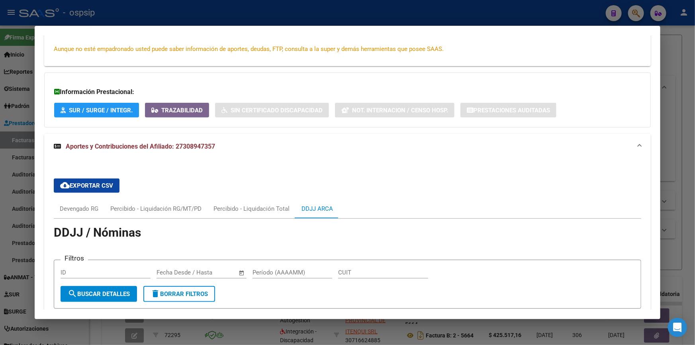
scroll to position [0, 0]
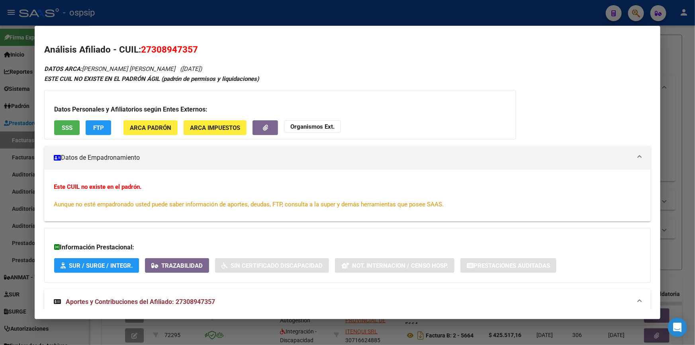
click at [64, 128] on span "SSS" at bounding box center [67, 127] width 11 height 7
click at [310, 120] on button "Organismos Ext." at bounding box center [312, 126] width 57 height 12
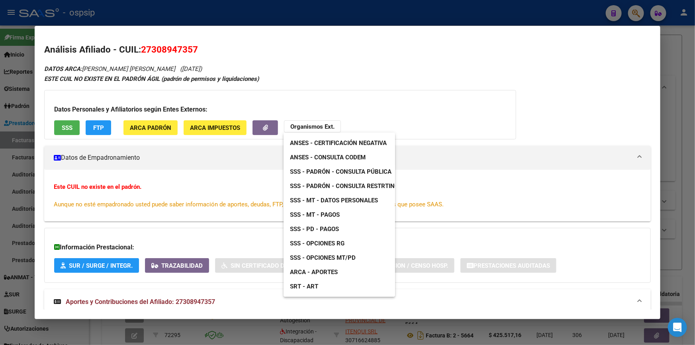
click at [352, 158] on span "ANSES - Consulta CODEM" at bounding box center [328, 157] width 76 height 7
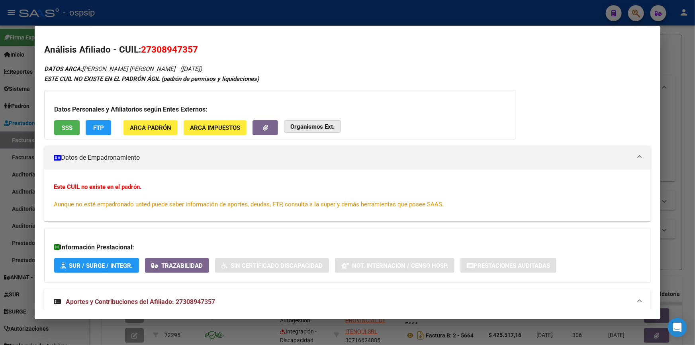
click at [316, 123] on strong "Organismos Ext." at bounding box center [312, 126] width 44 height 7
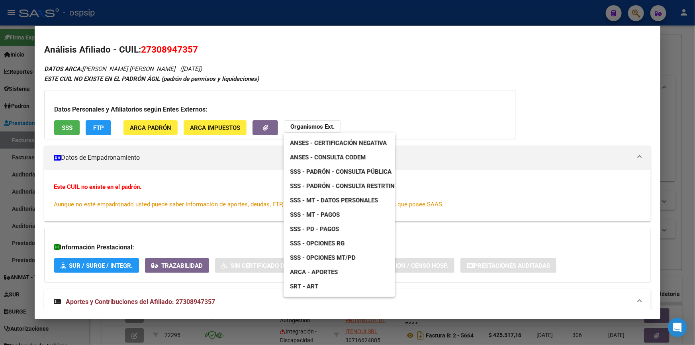
click at [357, 170] on span "SSS - Padrón - Consulta Pública" at bounding box center [340, 171] width 101 height 7
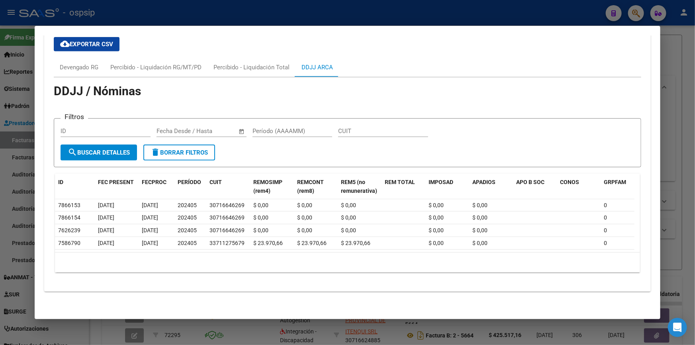
scroll to position [228, 0]
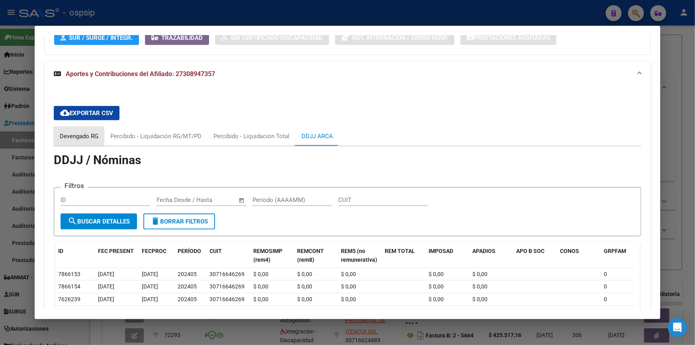
click at [85, 138] on div "Devengado RG" at bounding box center [79, 136] width 39 height 9
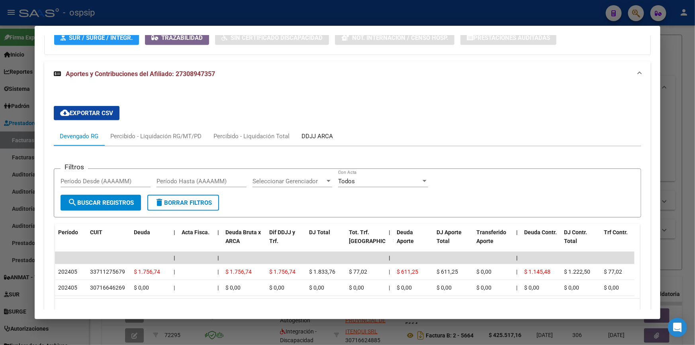
click at [308, 135] on div "DDJJ ARCA" at bounding box center [316, 136] width 31 height 9
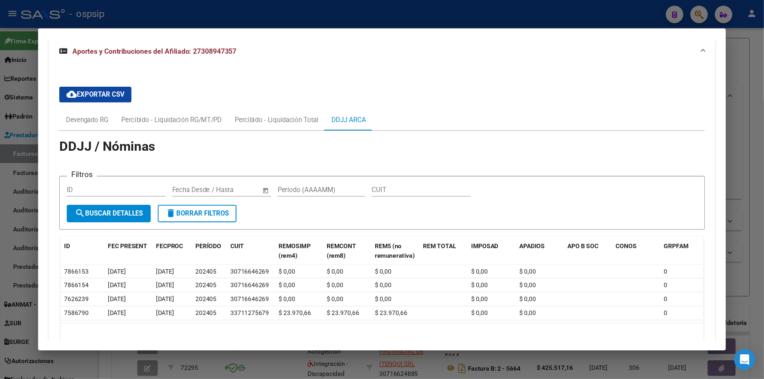
scroll to position [255, 0]
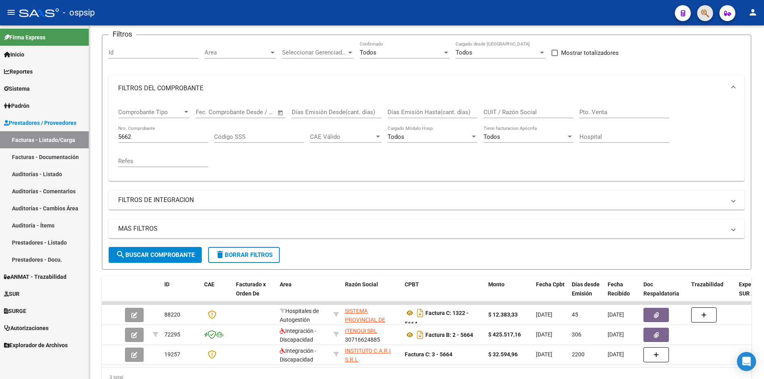
click at [694, 14] on button "button" at bounding box center [705, 13] width 16 height 16
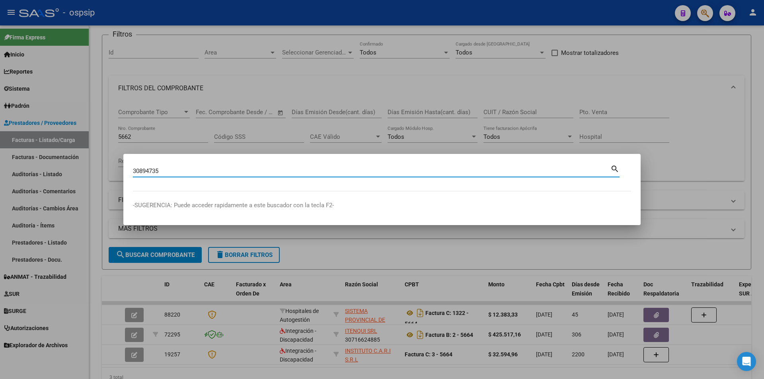
type input "30894735"
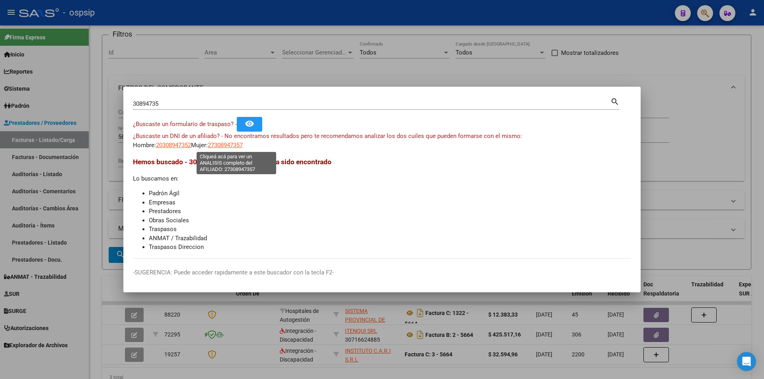
click at [237, 146] on span "27308947357" at bounding box center [225, 145] width 35 height 7
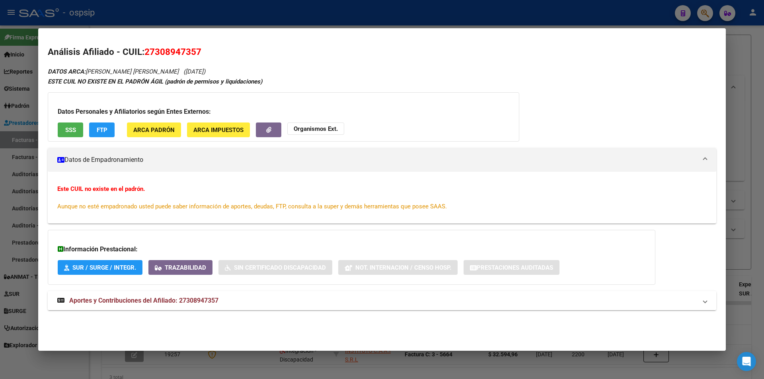
click at [163, 295] on mat-expansion-panel-header "Aportes y Contribuciones del Afiliado: 27308947357" at bounding box center [382, 300] width 669 height 19
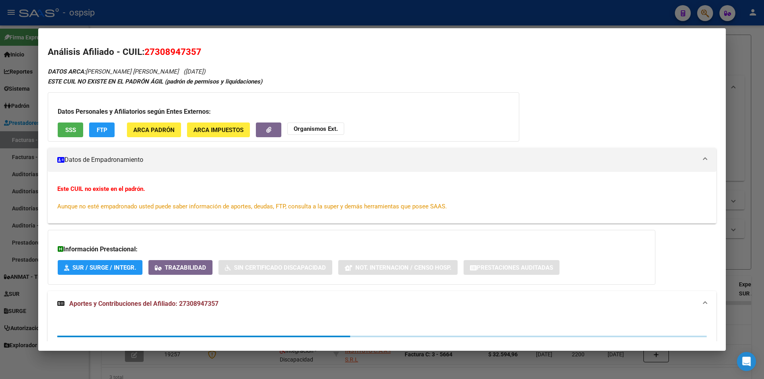
scroll to position [33, 0]
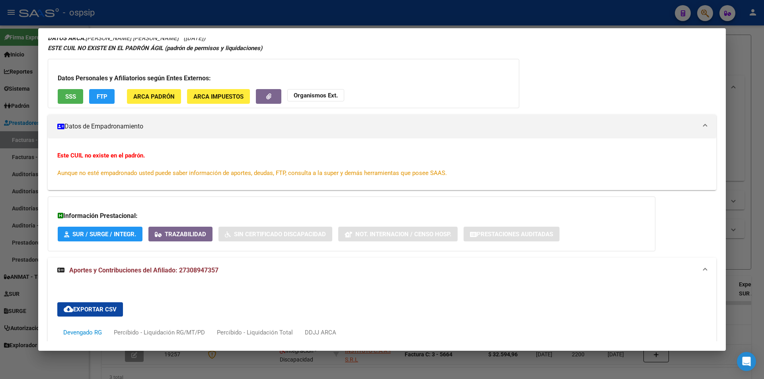
click at [285, 97] on div "Datos Personales y Afiliatorios según Entes Externos: SSS FTP ARCA Padrón ARCA …" at bounding box center [284, 83] width 472 height 49
click at [295, 94] on strong "Organismos Ext." at bounding box center [316, 95] width 44 height 7
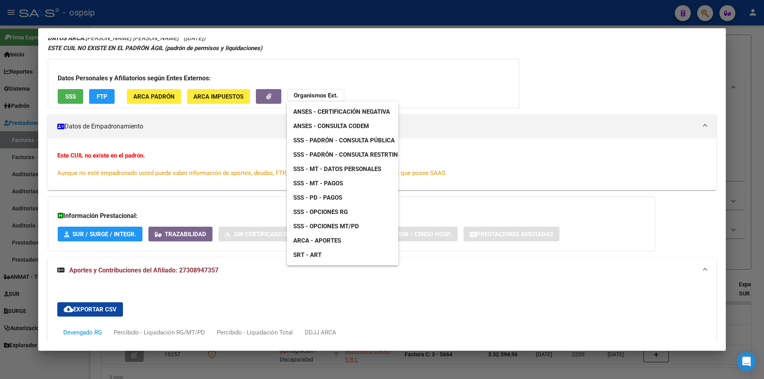
click at [338, 129] on span "ANSES - Consulta CODEM" at bounding box center [331, 126] width 76 height 7
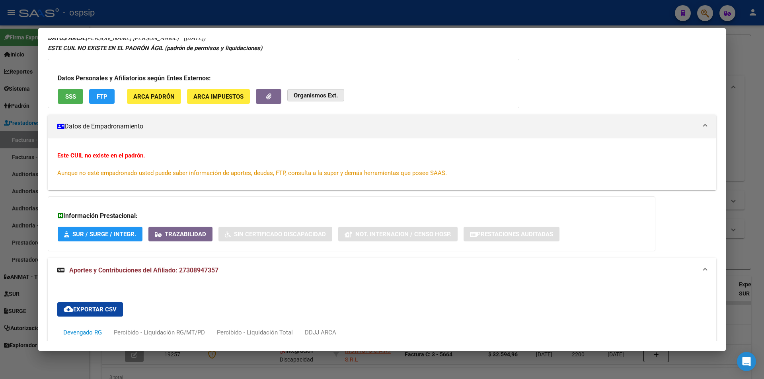
click at [324, 101] on button "Organismos Ext." at bounding box center [315, 95] width 57 height 12
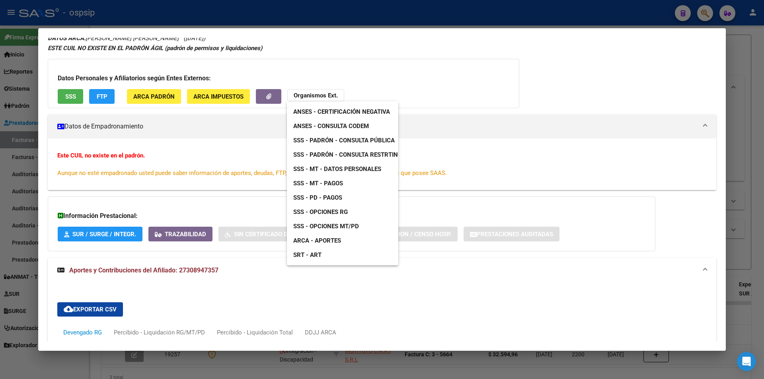
click at [355, 137] on span "SSS - Padrón - Consulta Pública" at bounding box center [343, 140] width 101 height 7
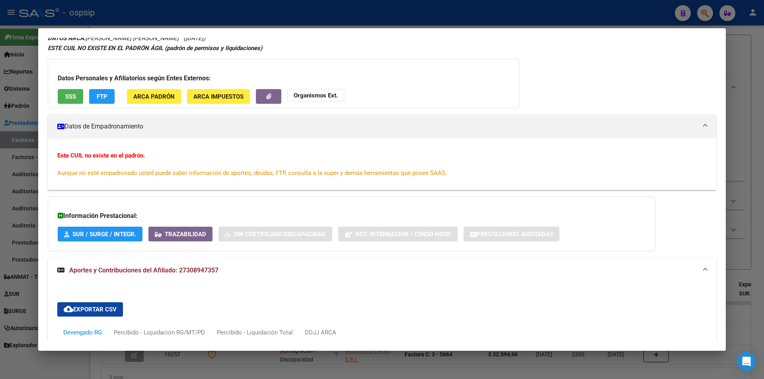
scroll to position [0, 0]
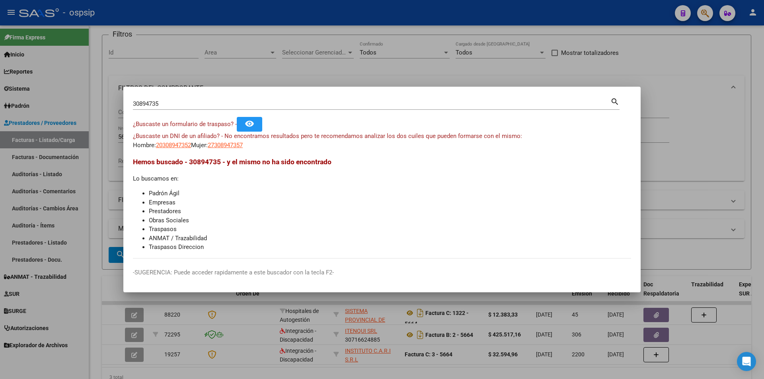
click at [168, 103] on input "30894735" at bounding box center [372, 103] width 478 height 7
type input "26000676"
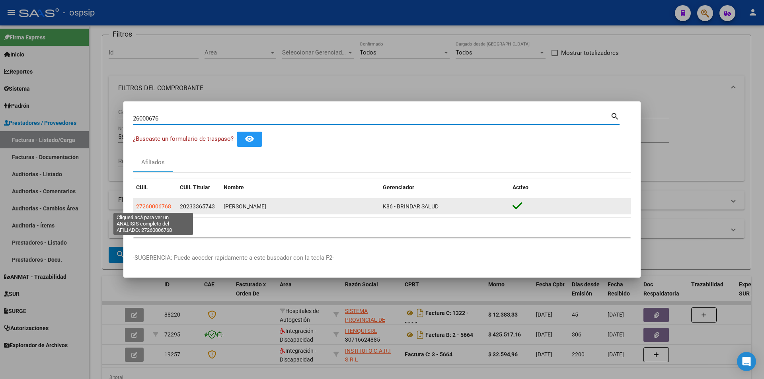
click at [155, 208] on span "27260006768" at bounding box center [153, 206] width 35 height 6
type textarea "27260006768"
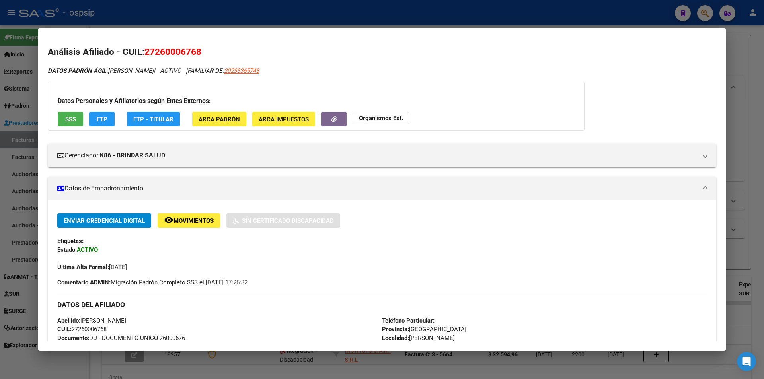
click at [78, 120] on button "SSS" at bounding box center [70, 119] width 25 height 15
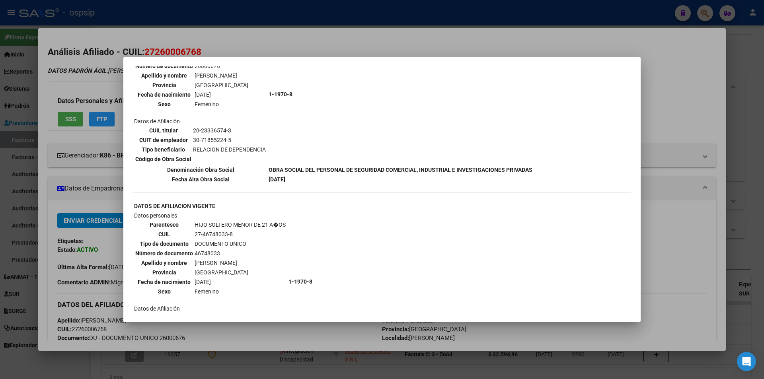
scroll to position [402, 0]
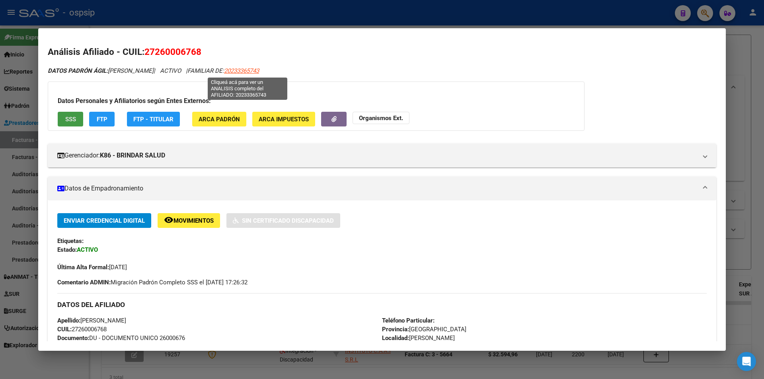
click at [237, 72] on span "20233365743" at bounding box center [241, 70] width 35 height 7
type textarea "20233365743"
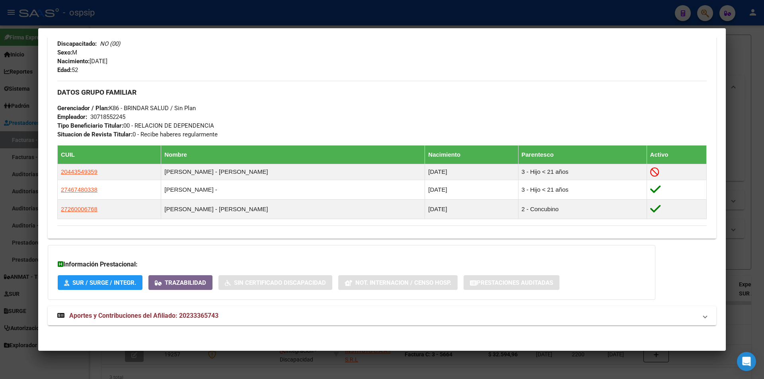
scroll to position [332, 0]
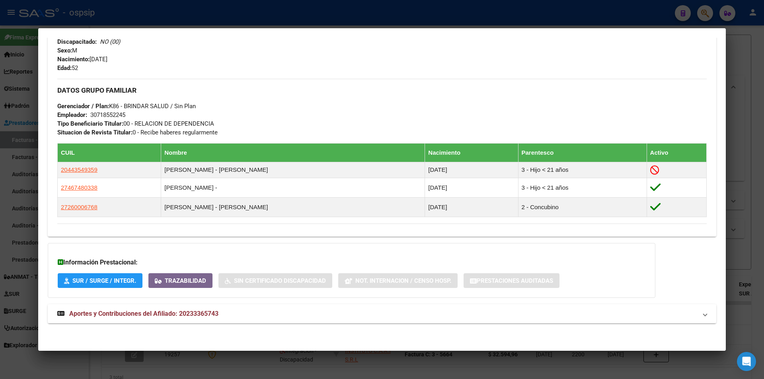
click at [148, 308] on mat-expansion-panel-header "Aportes y Contribuciones del Afiliado: 20233365743" at bounding box center [382, 313] width 669 height 19
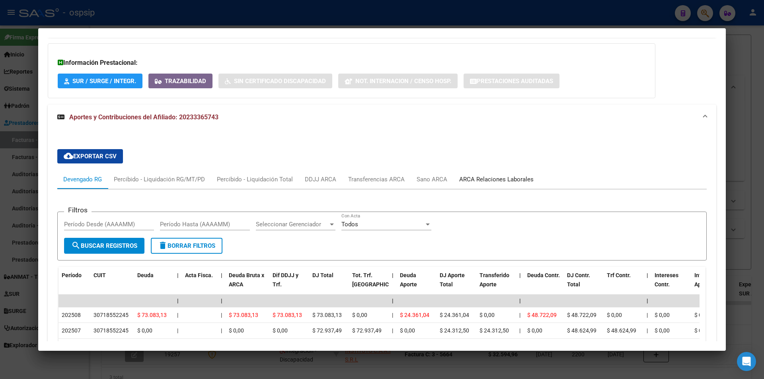
click at [488, 172] on div "ARCA Relaciones Laborales" at bounding box center [496, 179] width 86 height 19
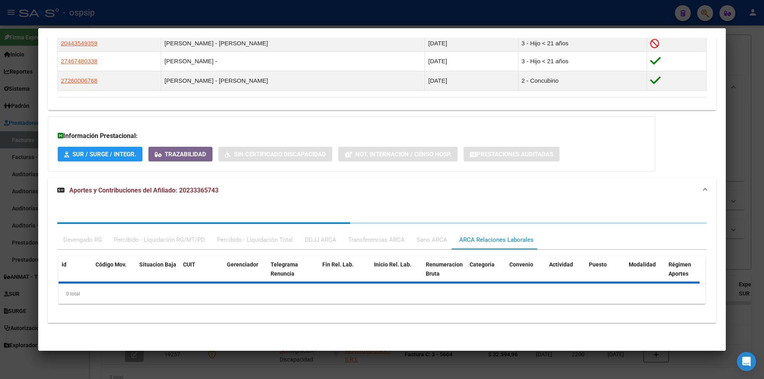
scroll to position [517, 0]
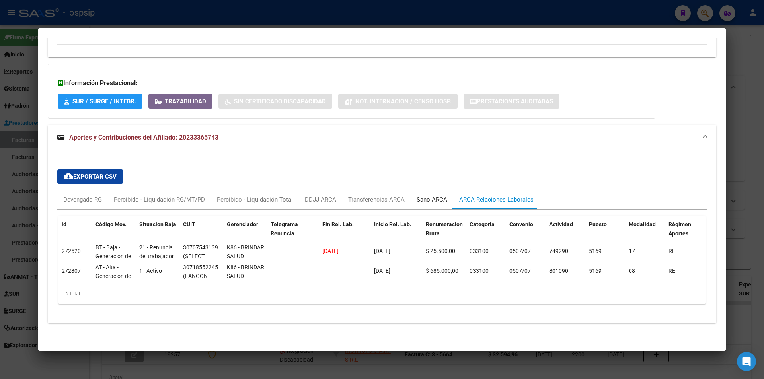
click at [438, 195] on div "Sano ARCA" at bounding box center [432, 199] width 31 height 9
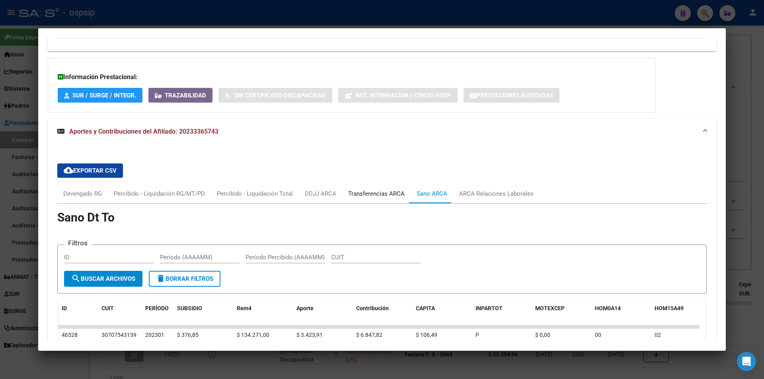
click at [372, 195] on div "Transferencias ARCA" at bounding box center [376, 193] width 57 height 9
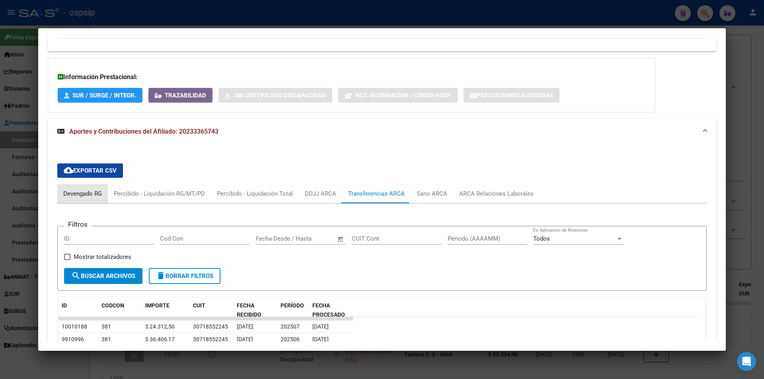
click at [72, 192] on div "Devengado RG" at bounding box center [82, 193] width 39 height 9
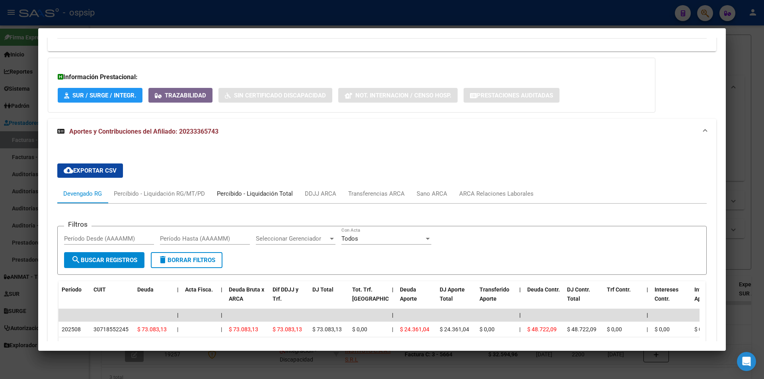
click at [273, 190] on div "Percibido - Liquidación Total" at bounding box center [255, 193] width 76 height 9
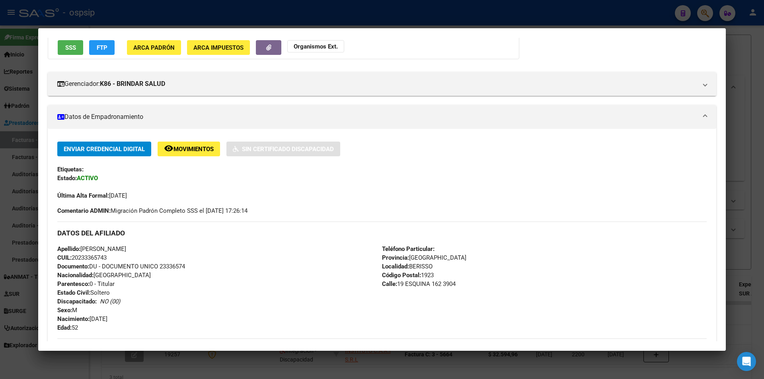
scroll to position [0, 0]
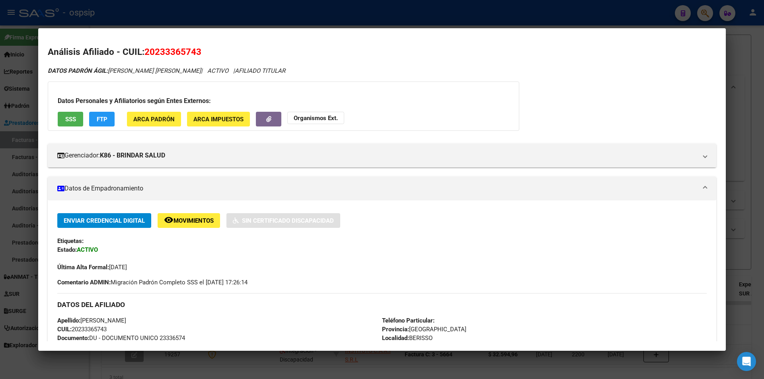
click at [310, 116] on strong "Organismos Ext." at bounding box center [316, 118] width 44 height 7
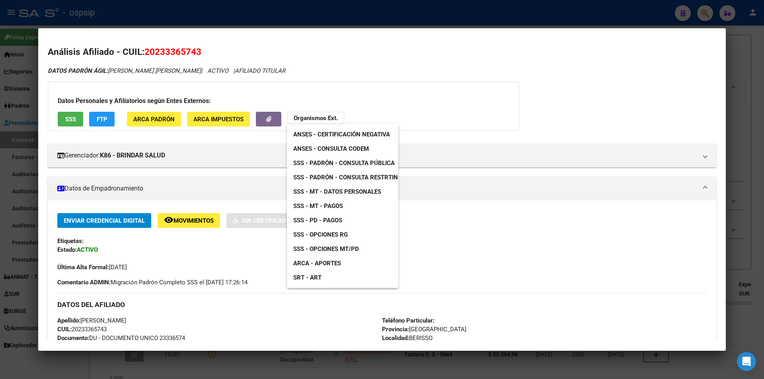
click at [362, 148] on span "ANSES - Consulta CODEM" at bounding box center [331, 148] width 76 height 7
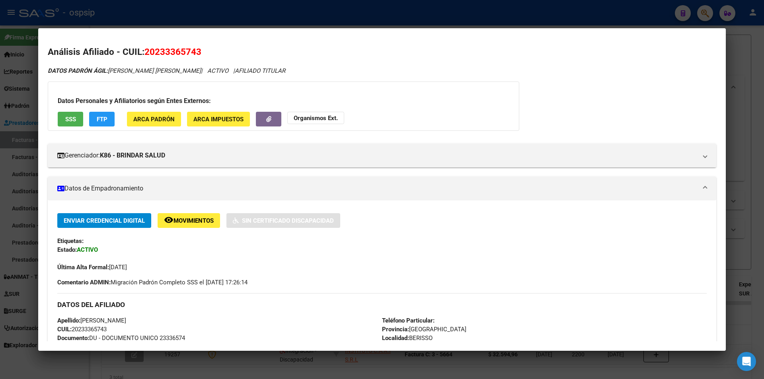
click at [319, 119] on strong "Organismos Ext." at bounding box center [316, 118] width 44 height 7
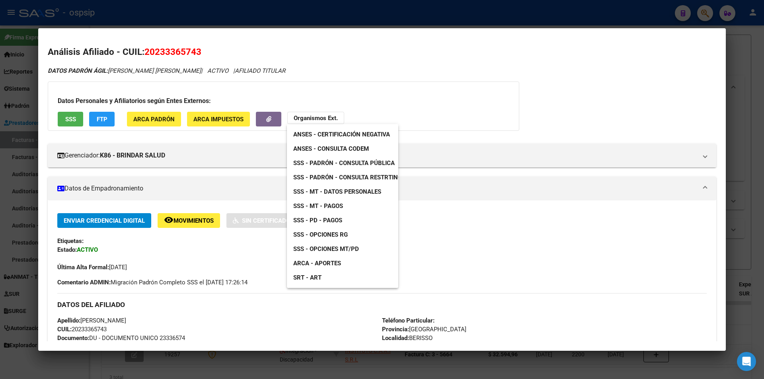
click at [362, 161] on span "SSS - Padrón - Consulta Pública" at bounding box center [343, 163] width 101 height 7
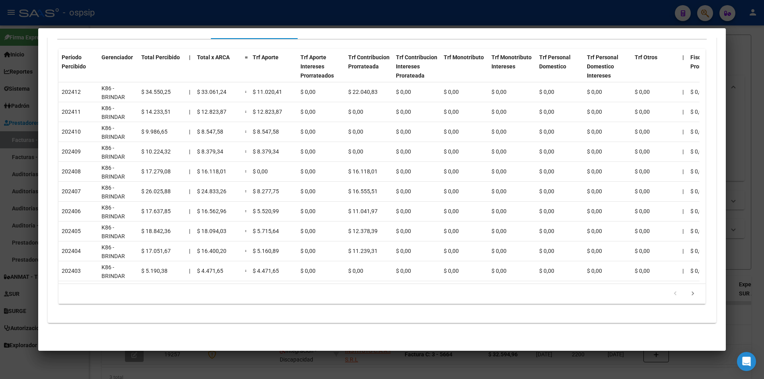
scroll to position [488, 0]
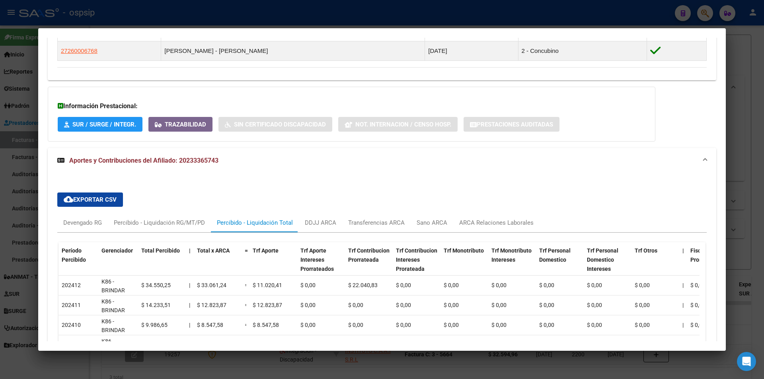
click at [146, 162] on span "Aportes y Contribuciones del Afiliado: 20233365743" at bounding box center [143, 161] width 149 height 8
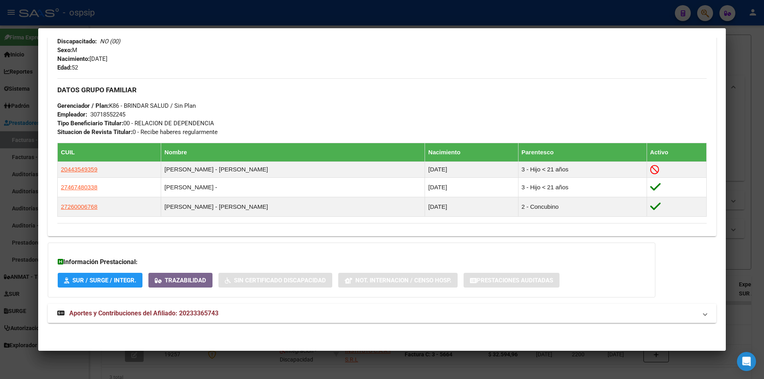
scroll to position [332, 0]
click at [132, 309] on strong "Aportes y Contribuciones del Afiliado: 20233365743" at bounding box center [137, 314] width 161 height 10
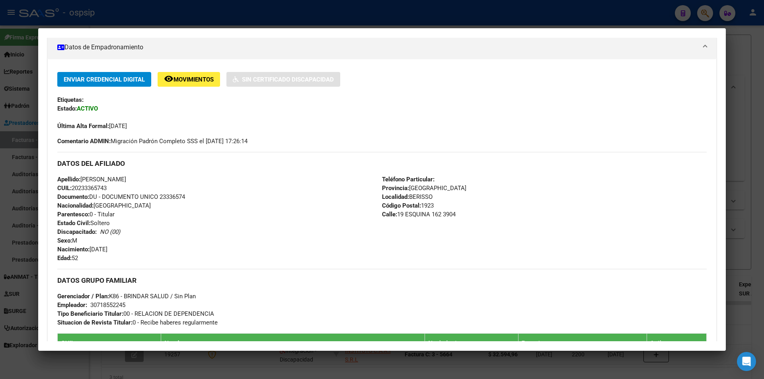
scroll to position [0, 0]
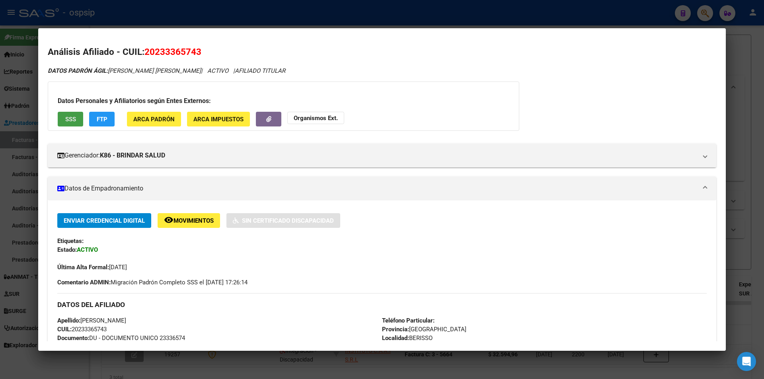
click at [78, 121] on button "SSS" at bounding box center [70, 119] width 25 height 15
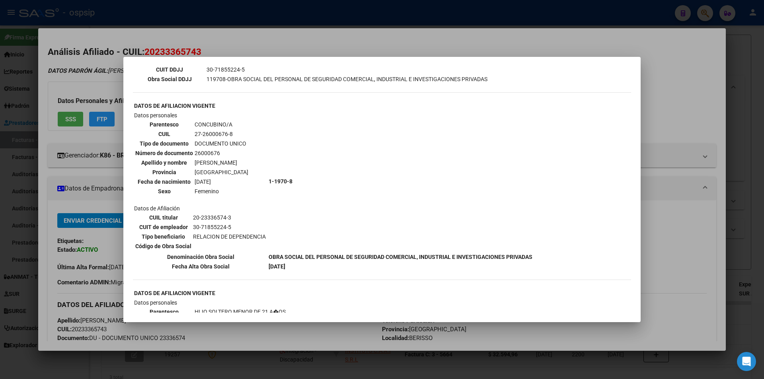
scroll to position [447, 0]
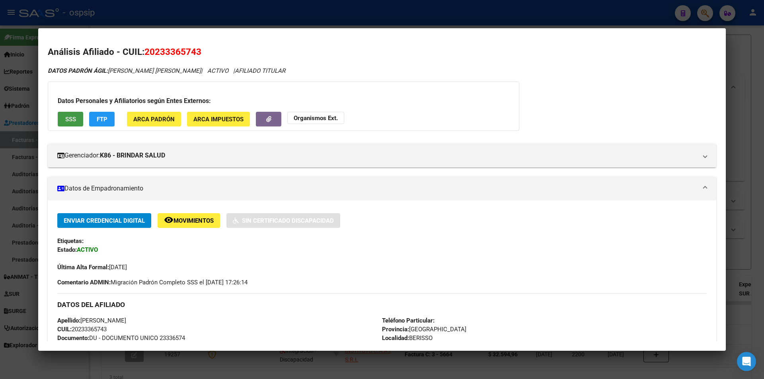
click at [316, 122] on button "Organismos Ext." at bounding box center [315, 118] width 57 height 12
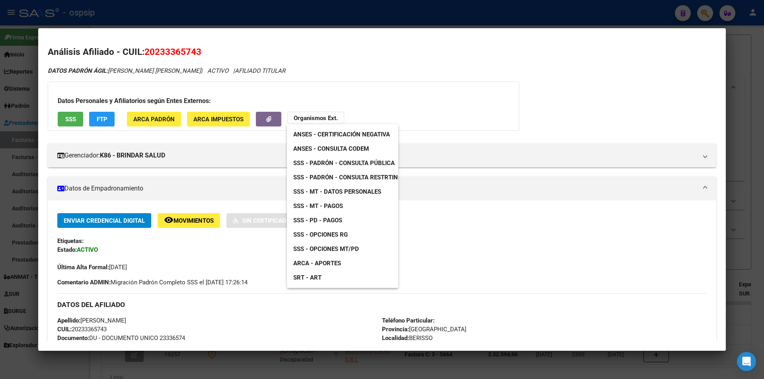
click at [209, 196] on div at bounding box center [382, 189] width 764 height 379
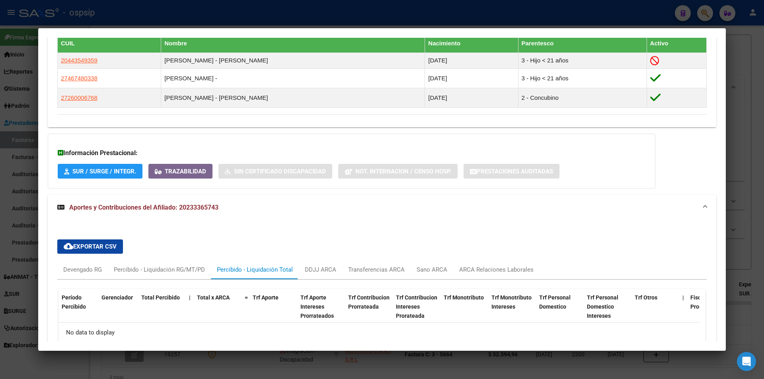
scroll to position [500, 0]
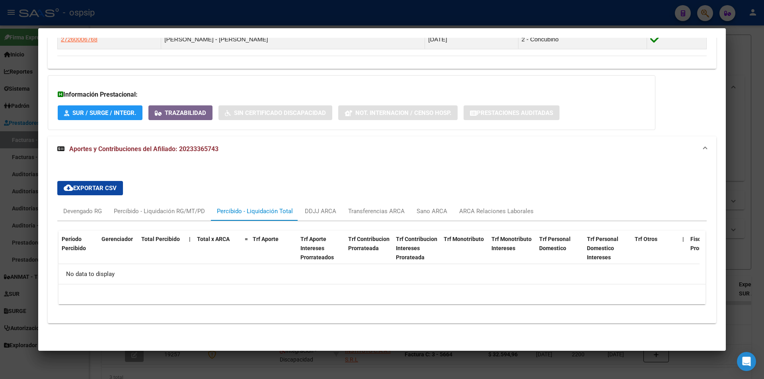
click at [214, 147] on span "Aportes y Contribuciones del Afiliado: 20233365743" at bounding box center [143, 149] width 149 height 8
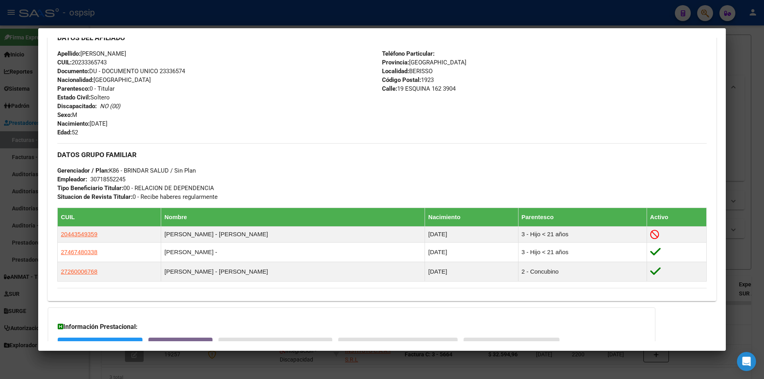
scroll to position [279, 0]
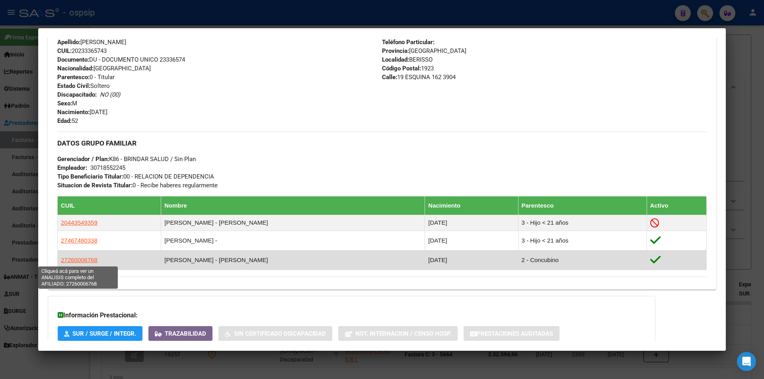
click at [86, 258] on span "27260006768" at bounding box center [79, 260] width 37 height 7
type textarea "27260006768"
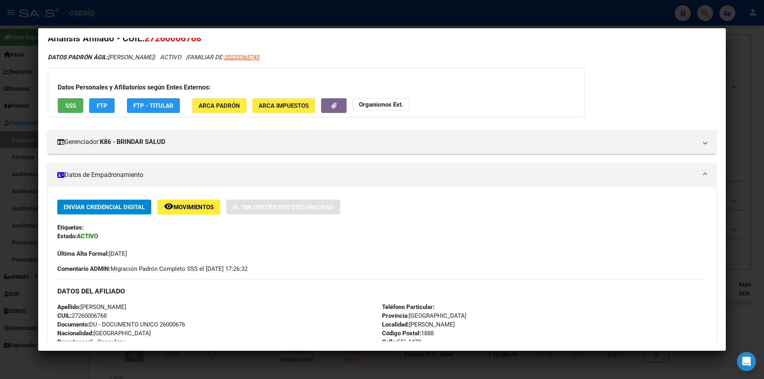
scroll to position [0, 0]
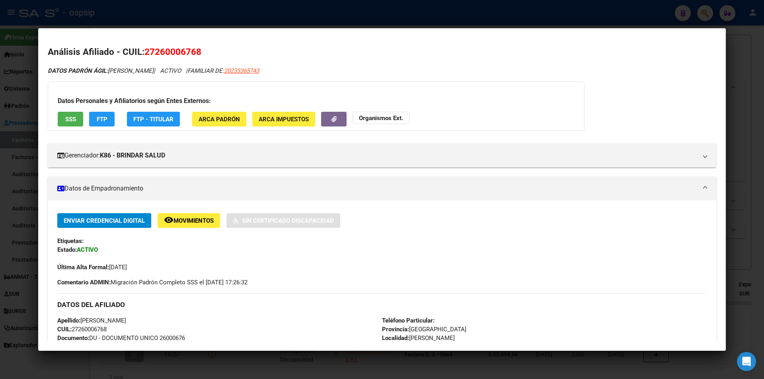
click at [373, 116] on strong "Organismos Ext." at bounding box center [381, 118] width 44 height 7
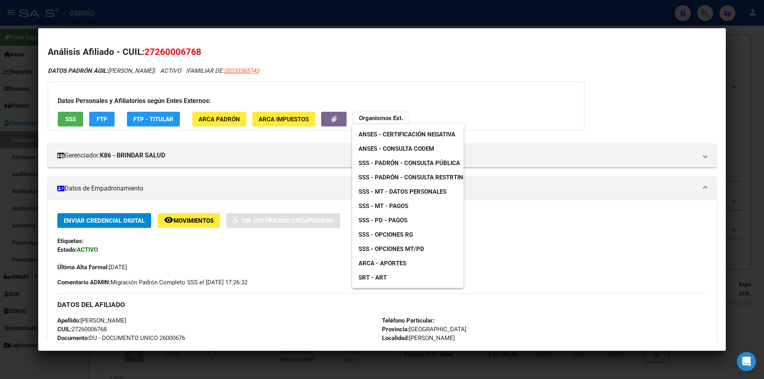
click at [280, 170] on div at bounding box center [382, 189] width 764 height 379
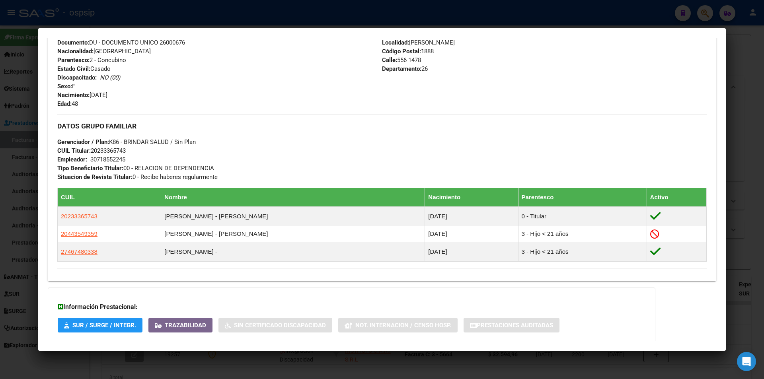
scroll to position [359, 0]
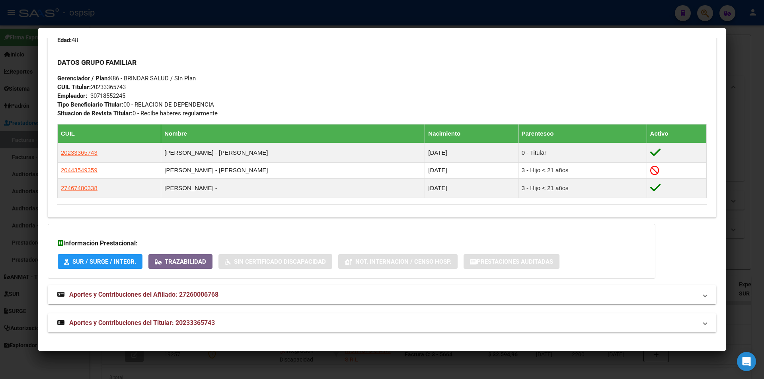
click at [169, 322] on span "Aportes y Contribuciones del Titular: 20233365743" at bounding box center [142, 323] width 146 height 8
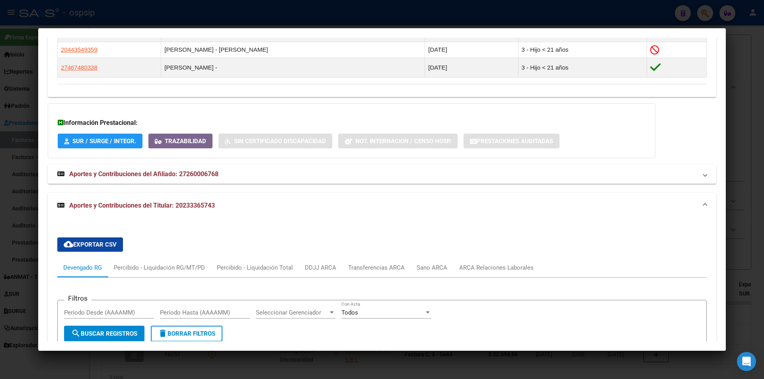
scroll to position [565, 0]
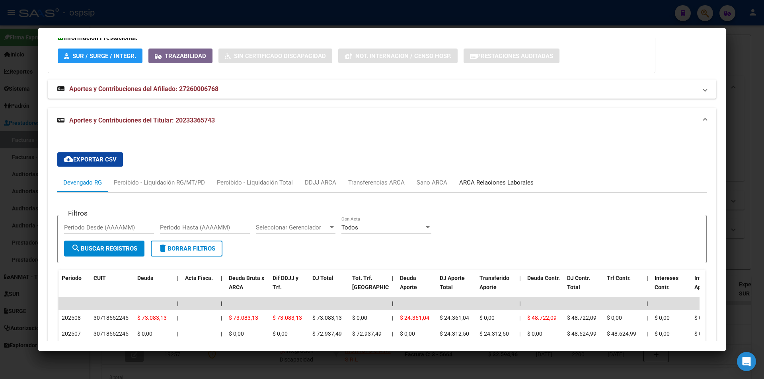
click at [477, 176] on div "ARCA Relaciones Laborales" at bounding box center [496, 182] width 86 height 19
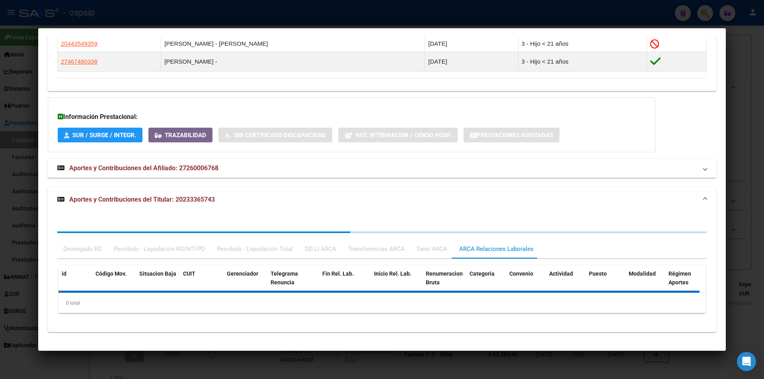
scroll to position [545, 0]
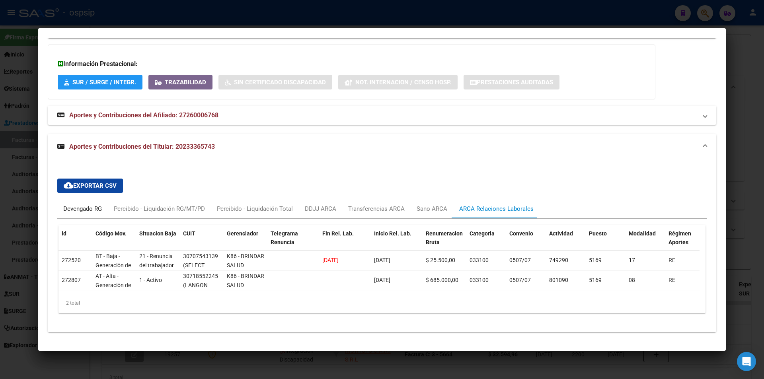
click at [76, 199] on div "Devengado RG" at bounding box center [82, 208] width 51 height 19
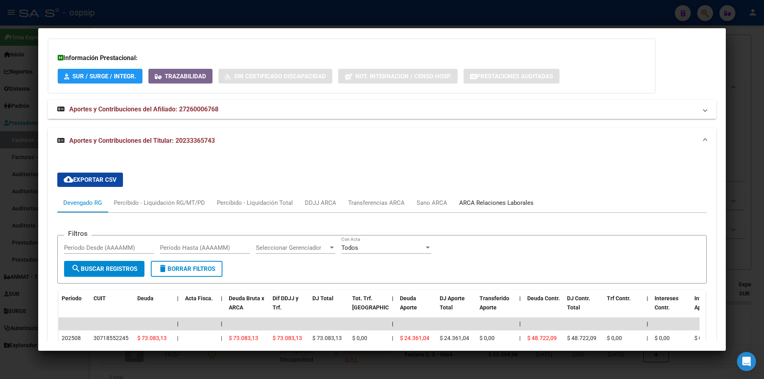
click at [516, 207] on div "ARCA Relaciones Laborales" at bounding box center [496, 203] width 74 height 9
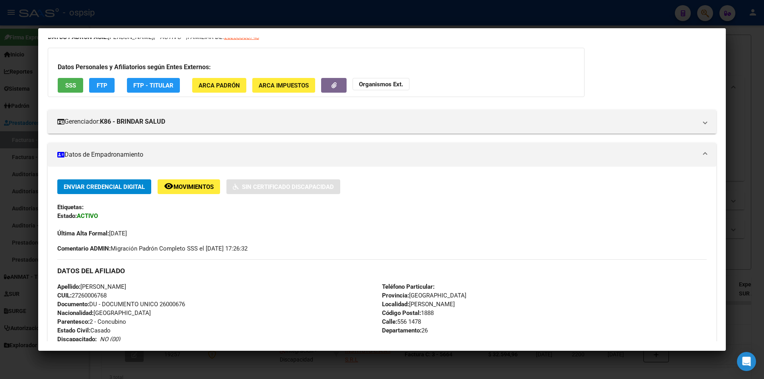
scroll to position [0, 0]
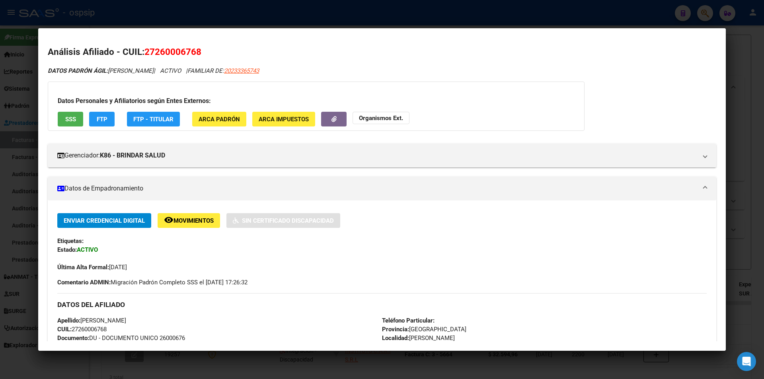
click at [70, 116] on span "SSS" at bounding box center [70, 119] width 11 height 7
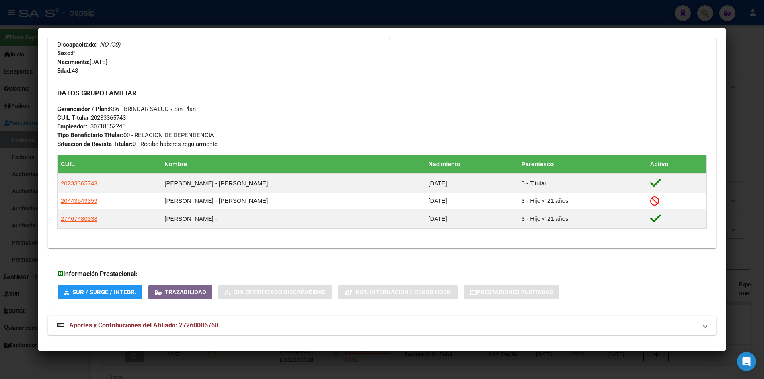
scroll to position [398, 0]
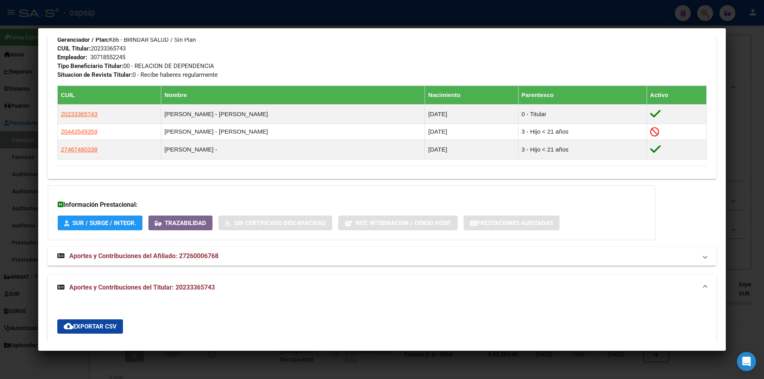
click at [148, 293] on mat-expansion-panel-header "Aportes y Contribuciones del Titular: 20233365743" at bounding box center [382, 287] width 669 height 25
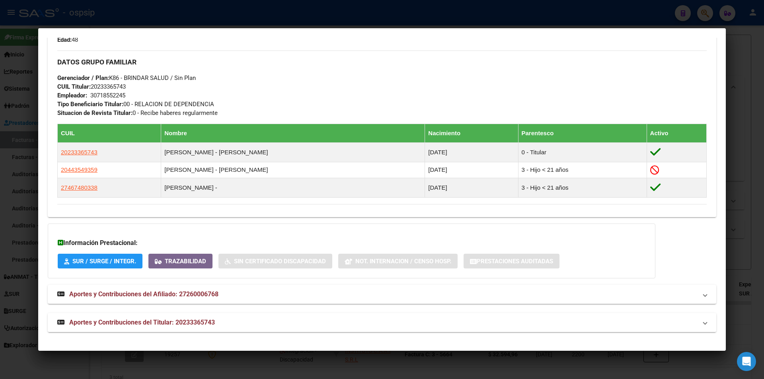
click at [142, 316] on mat-expansion-panel-header "Aportes y Contribuciones del Titular: 20233365743" at bounding box center [382, 322] width 669 height 19
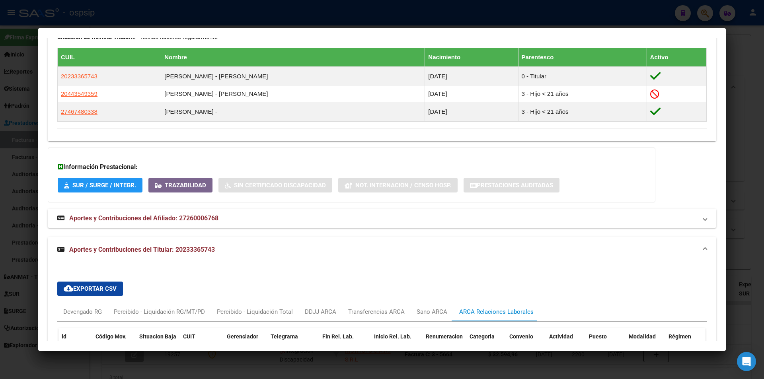
scroll to position [486, 0]
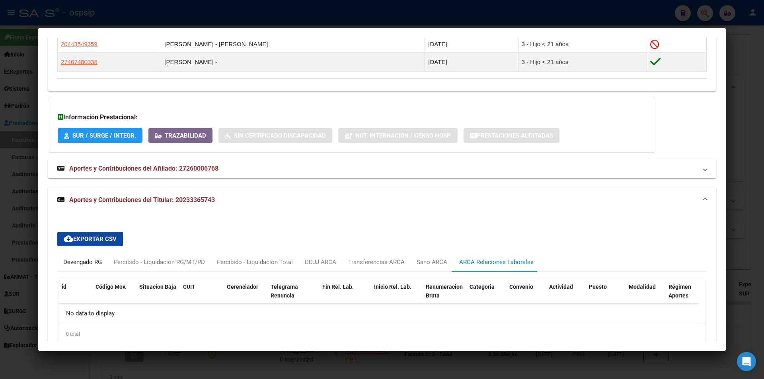
click at [95, 261] on div "Devengado RG" at bounding box center [82, 262] width 39 height 9
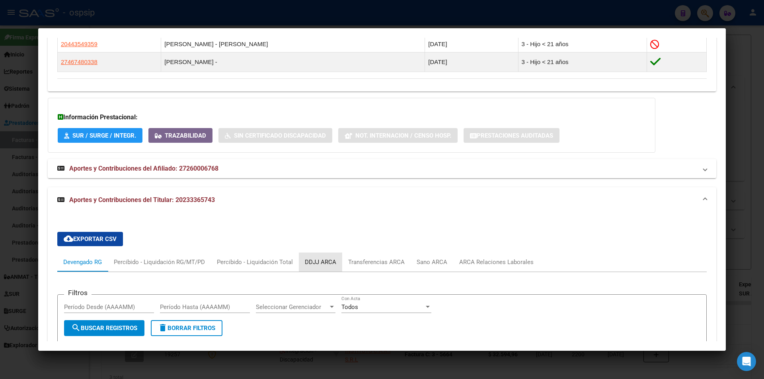
click at [315, 258] on div "DDJJ ARCA" at bounding box center [320, 262] width 31 height 9
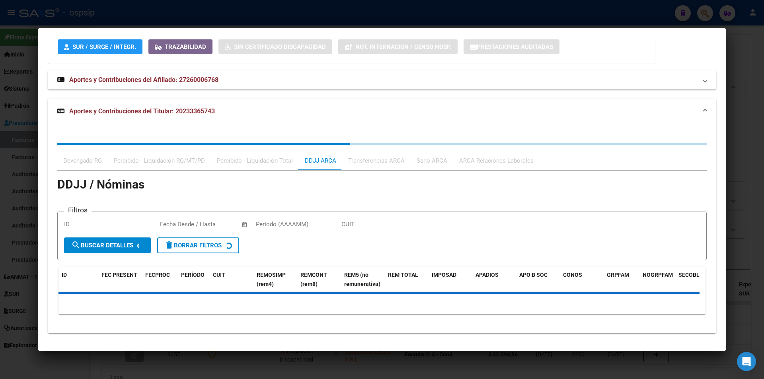
scroll to position [576, 0]
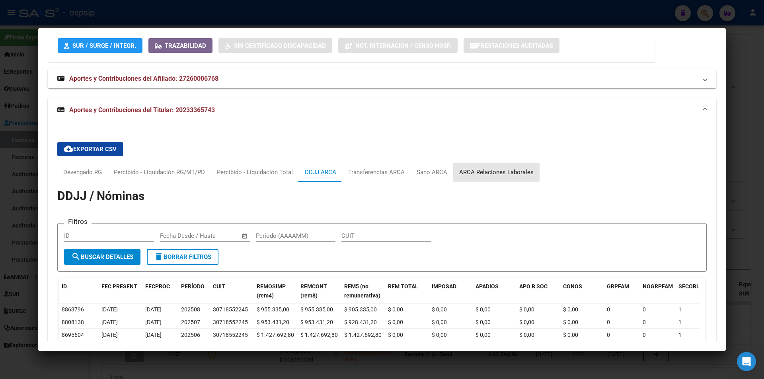
click at [513, 164] on div "ARCA Relaciones Laborales" at bounding box center [496, 172] width 86 height 19
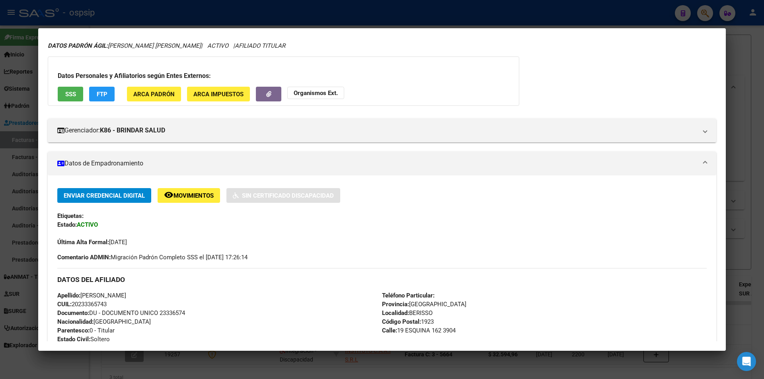
scroll to position [0, 0]
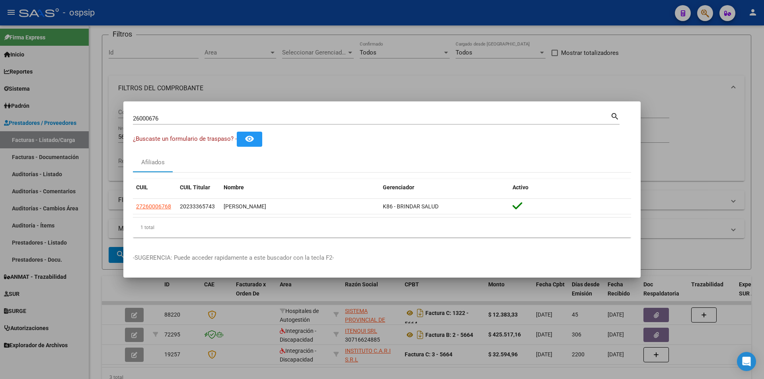
click at [170, 117] on input "26000676" at bounding box center [372, 118] width 478 height 7
type input "50846903"
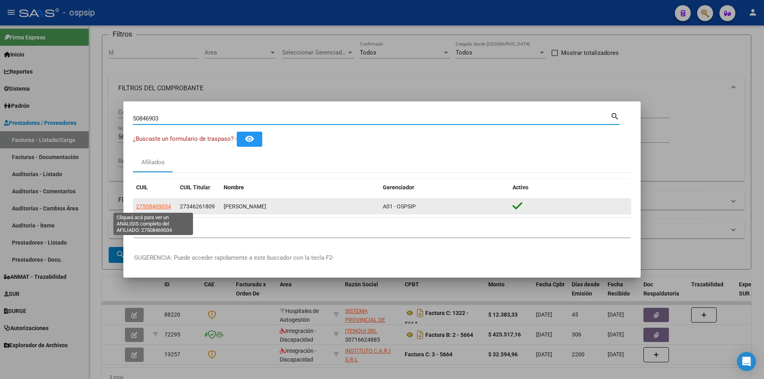
click at [166, 203] on span "27508469034" at bounding box center [153, 206] width 35 height 6
type textarea "27508469034"
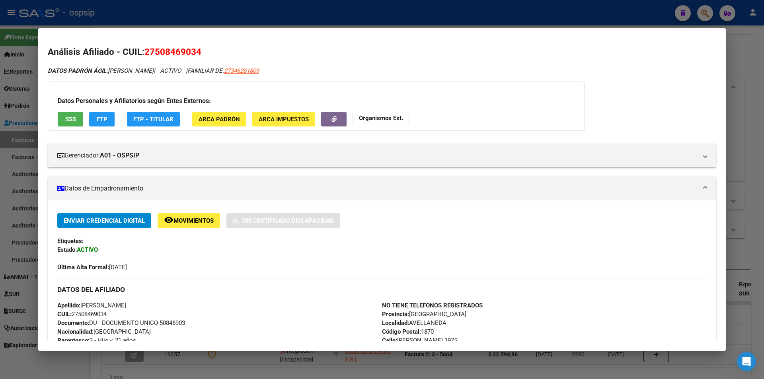
click at [69, 120] on span "SSS" at bounding box center [70, 119] width 11 height 7
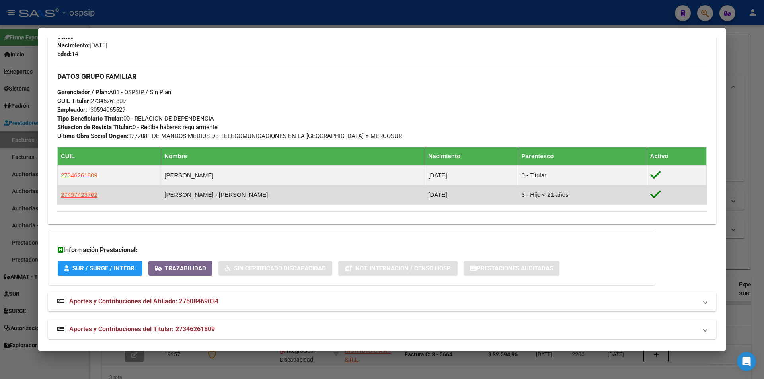
scroll to position [337, 0]
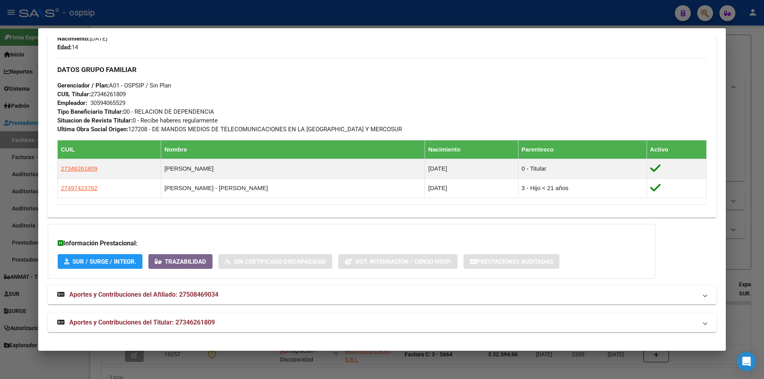
click at [209, 319] on span "Aportes y Contribuciones del Titular: 27346261809" at bounding box center [142, 323] width 146 height 8
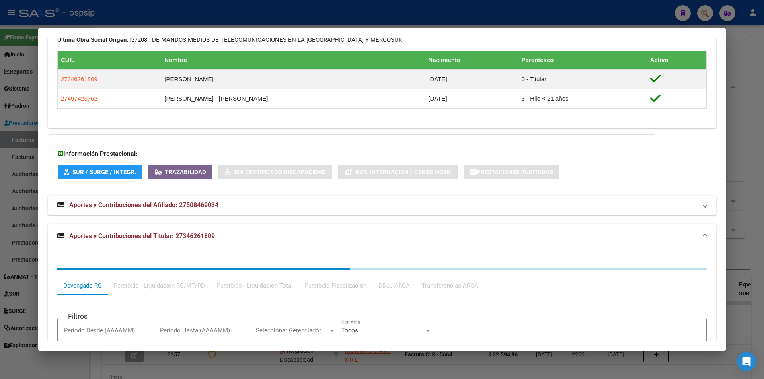
scroll to position [537, 0]
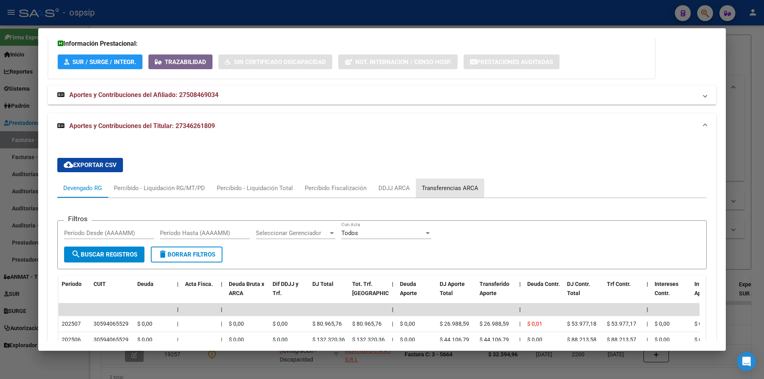
click at [445, 185] on div "Transferencias ARCA" at bounding box center [450, 188] width 57 height 9
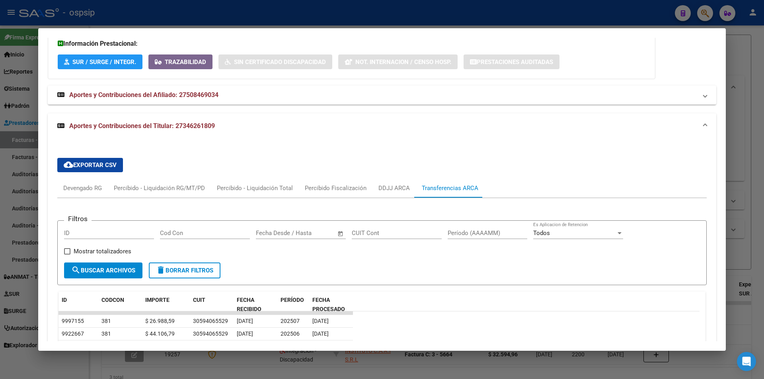
scroll to position [617, 0]
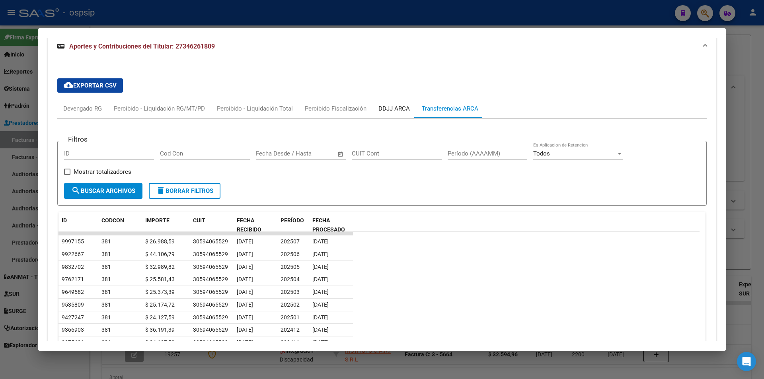
click at [391, 107] on div "DDJJ ARCA" at bounding box center [394, 108] width 31 height 9
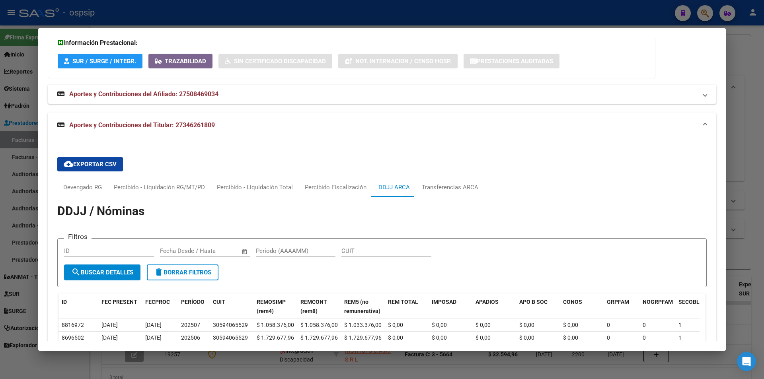
scroll to position [537, 0]
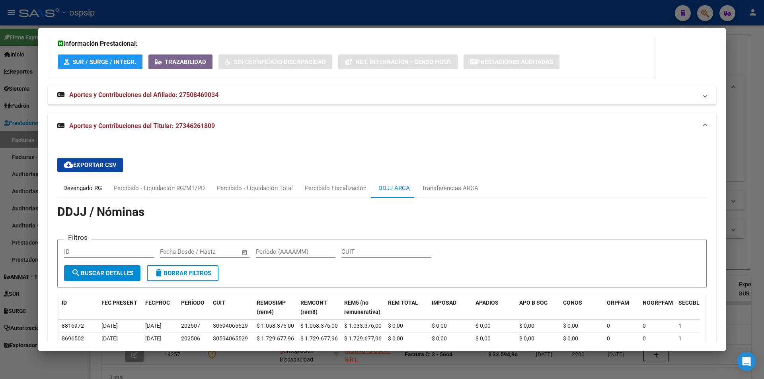
click at [90, 187] on div "Devengado RG" at bounding box center [82, 188] width 39 height 9
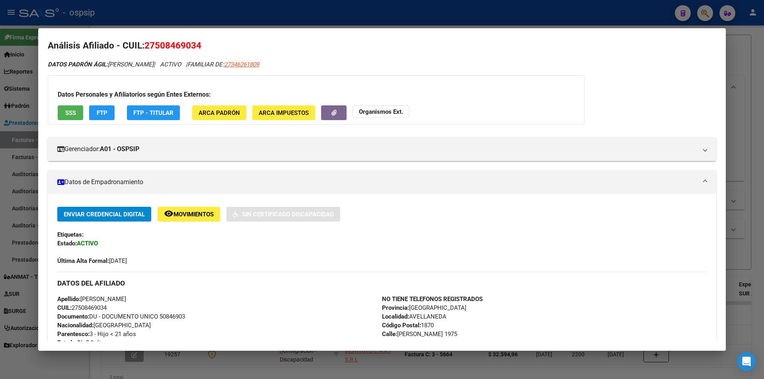
scroll to position [0, 0]
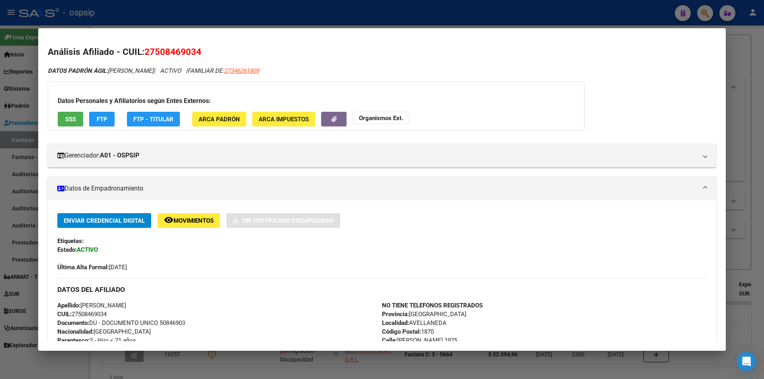
click at [403, 115] on button "Organismos Ext." at bounding box center [381, 118] width 57 height 12
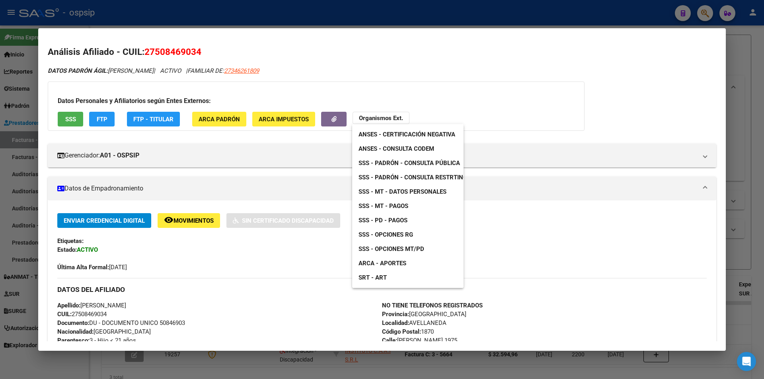
click at [417, 145] on span "ANSES - Consulta CODEM" at bounding box center [397, 148] width 76 height 7
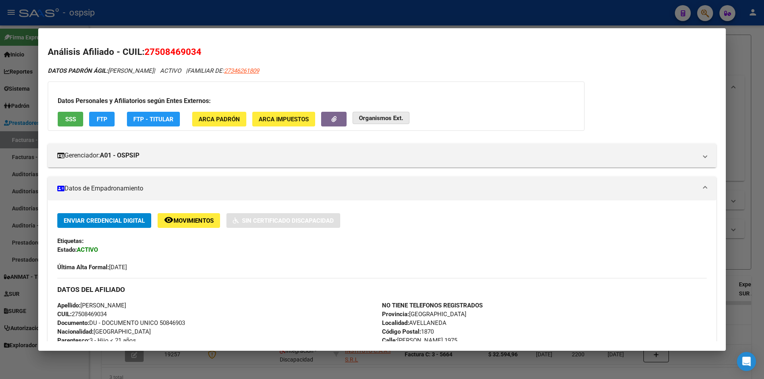
click at [381, 118] on strong "Organismos Ext." at bounding box center [381, 118] width 44 height 7
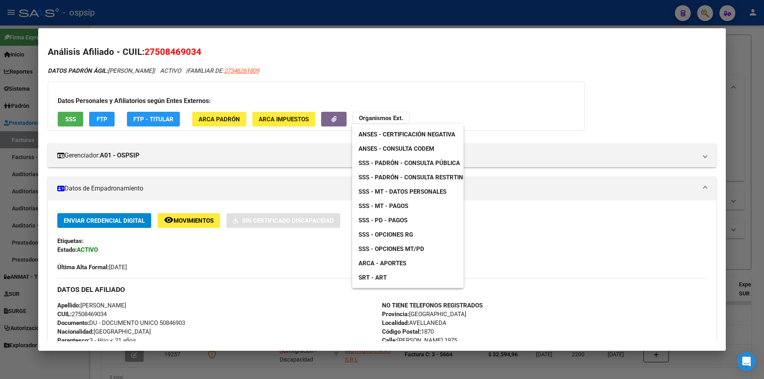
click at [424, 160] on span "SSS - Padrón - Consulta Pública" at bounding box center [409, 163] width 101 height 7
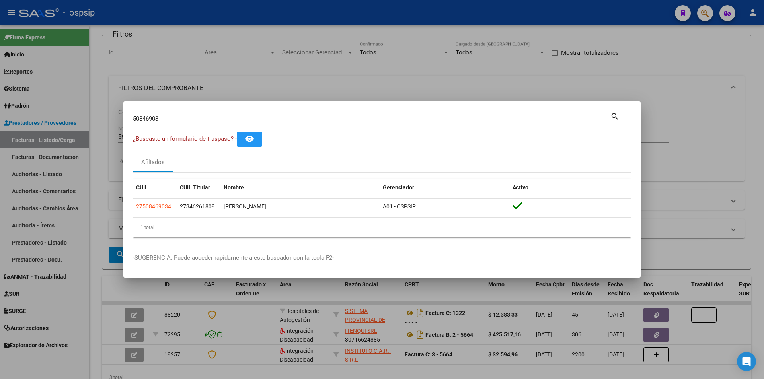
click at [185, 121] on input "50846903" at bounding box center [372, 118] width 478 height 7
type input "17682956"
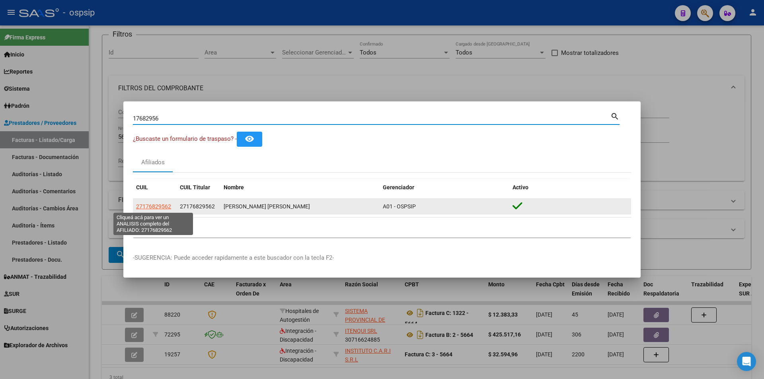
click at [159, 205] on span "27176829562" at bounding box center [153, 206] width 35 height 6
type textarea "27176829562"
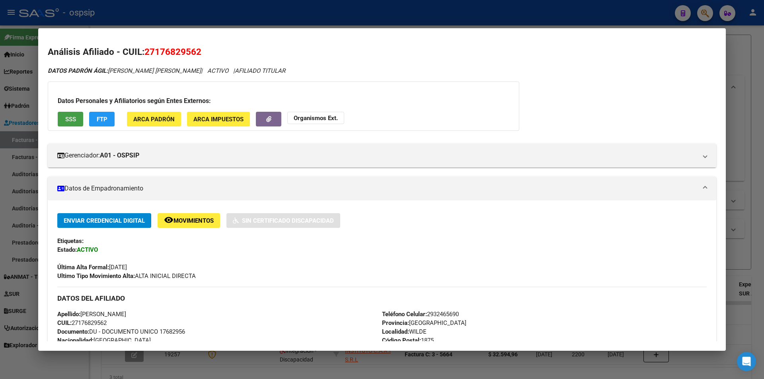
click at [58, 119] on button "SSS" at bounding box center [70, 119] width 25 height 15
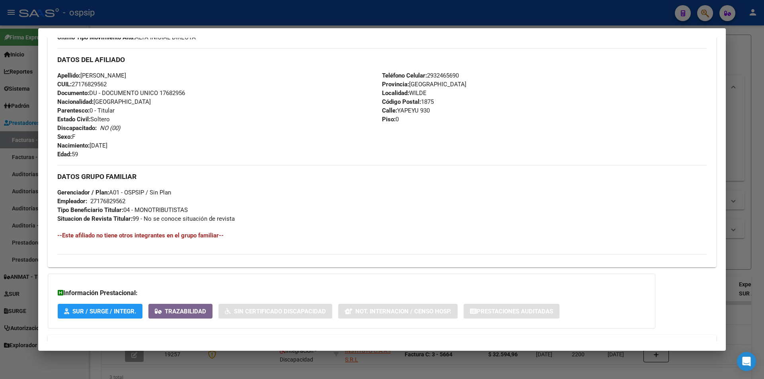
scroll to position [269, 0]
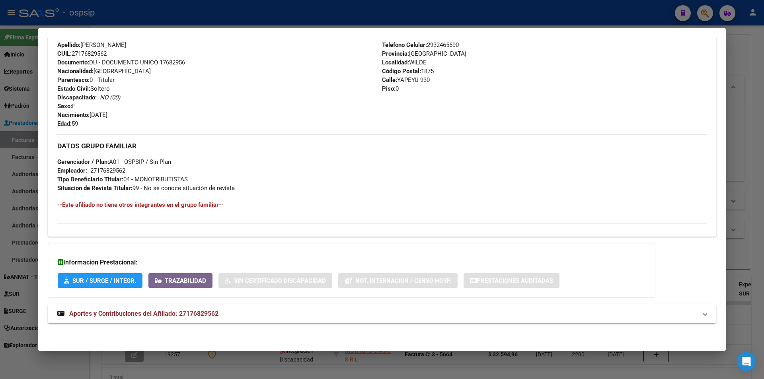
click at [179, 312] on span "Aportes y Contribuciones del Afiliado: 27176829562" at bounding box center [143, 314] width 149 height 8
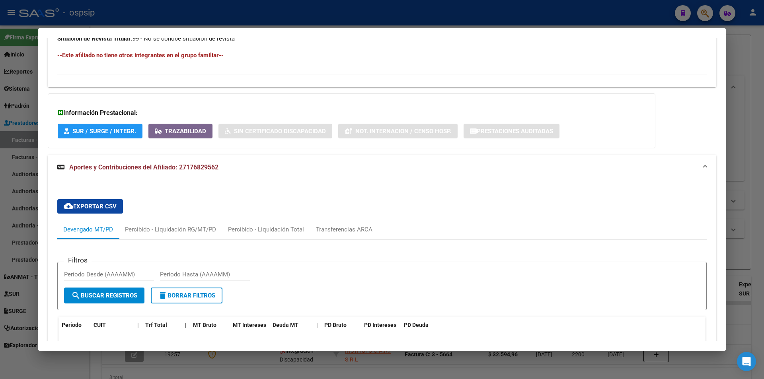
scroll to position [468, 0]
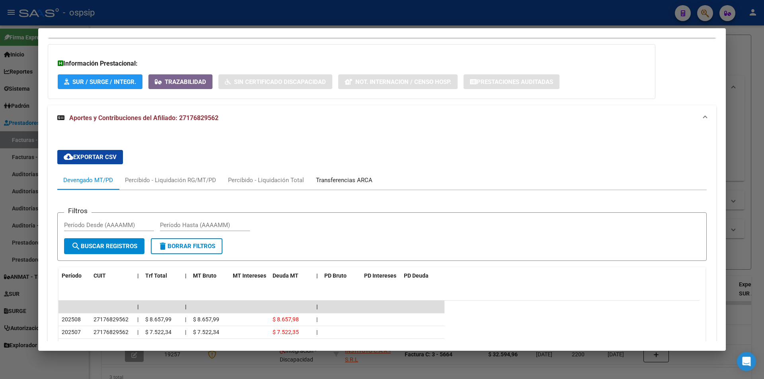
click at [334, 176] on div "Transferencias ARCA" at bounding box center [344, 180] width 57 height 9
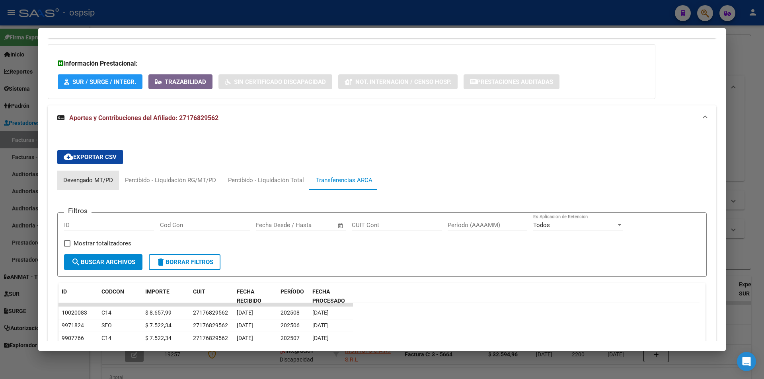
click at [85, 183] on div "Devengado MT/PD" at bounding box center [88, 180] width 50 height 9
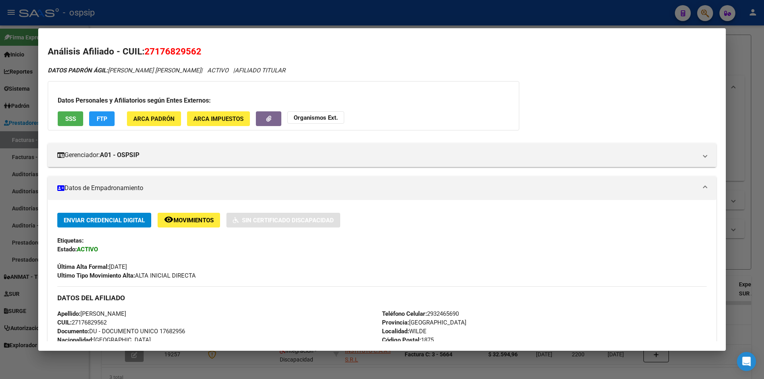
scroll to position [0, 0]
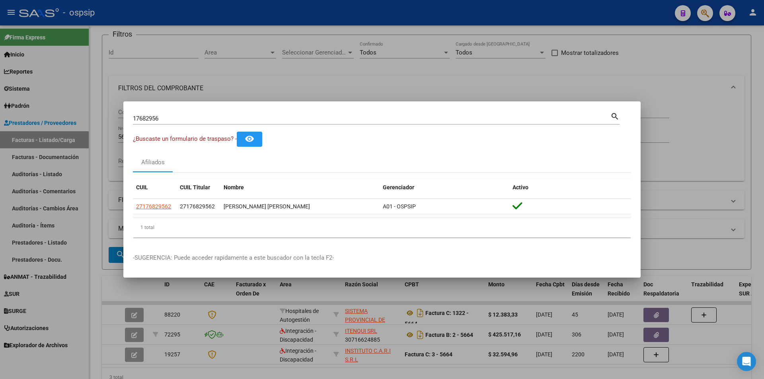
click at [189, 110] on mat-dialog-container "17682956 Buscar (apellido, dni, cuil, nro traspaso, cuit, obra social) search ¿…" at bounding box center [381, 189] width 517 height 177
click at [189, 119] on input "17682956" at bounding box center [372, 118] width 478 height 7
type input "25552236"
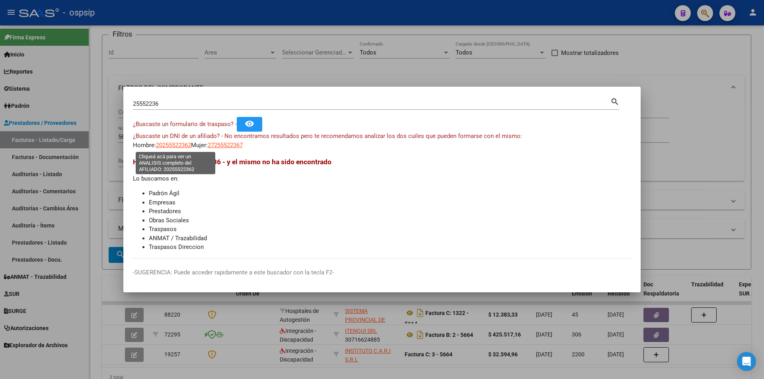
click at [169, 145] on span "20255522362" at bounding box center [173, 145] width 35 height 7
type textarea "20255522362"
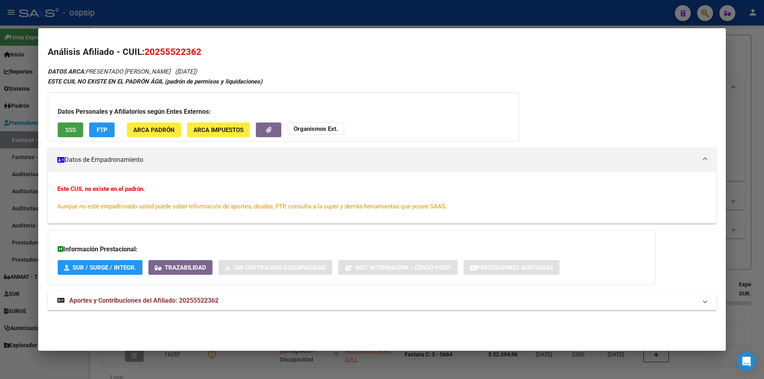
click at [74, 125] on button "SSS" at bounding box center [70, 130] width 25 height 15
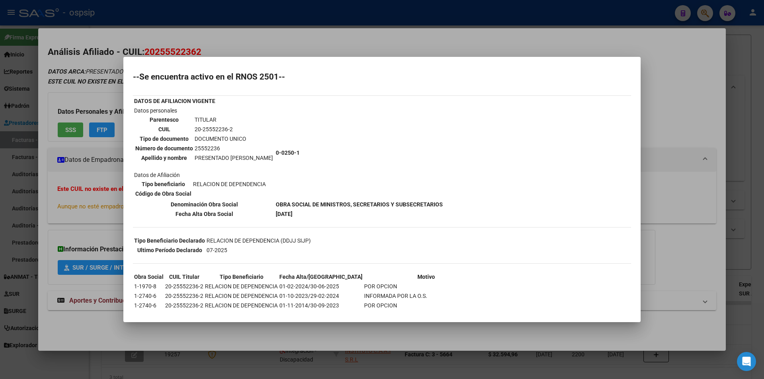
scroll to position [135, 0]
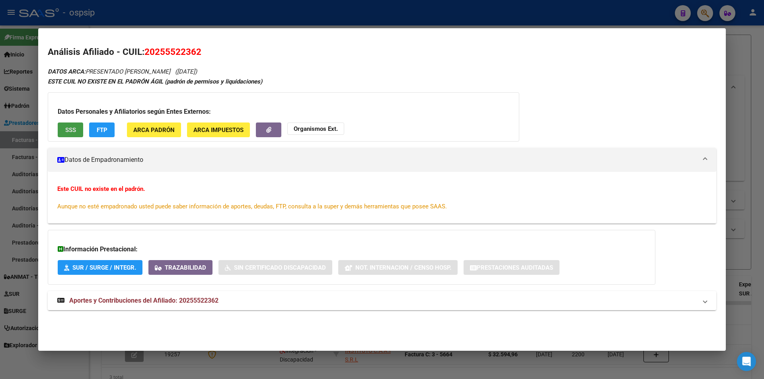
click at [205, 300] on span "Aportes y Contribuciones del Afiliado: 20255522362" at bounding box center [143, 301] width 149 height 8
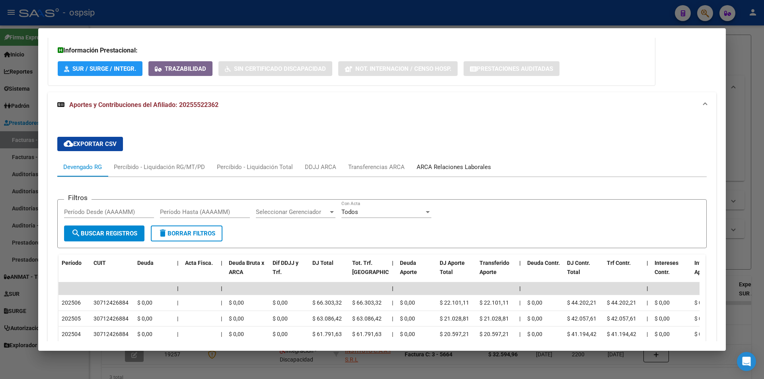
click at [448, 170] on div "ARCA Relaciones Laborales" at bounding box center [454, 167] width 74 height 9
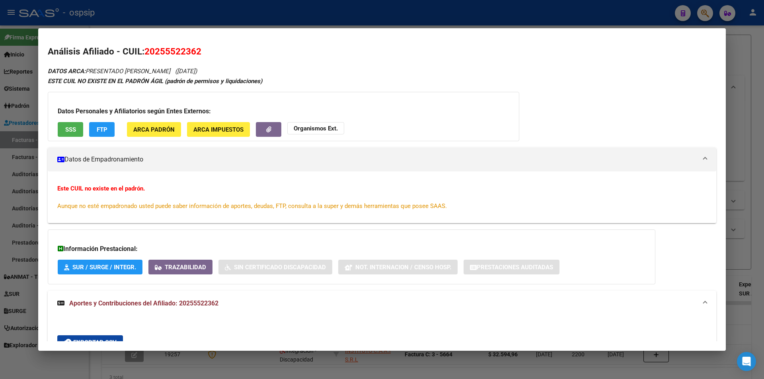
scroll to position [0, 0]
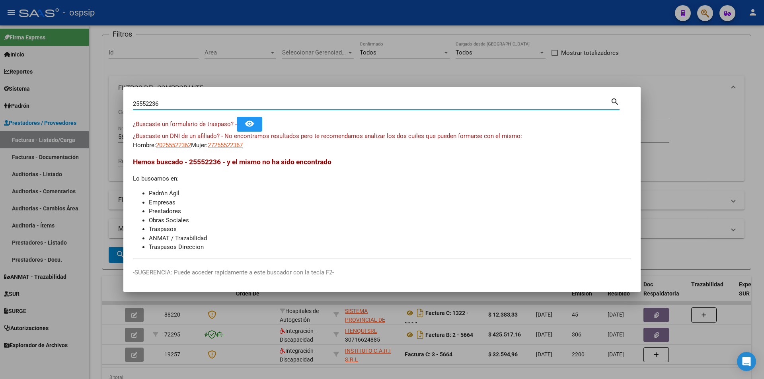
click at [174, 105] on input "25552236" at bounding box center [372, 103] width 478 height 7
type input "22623199"
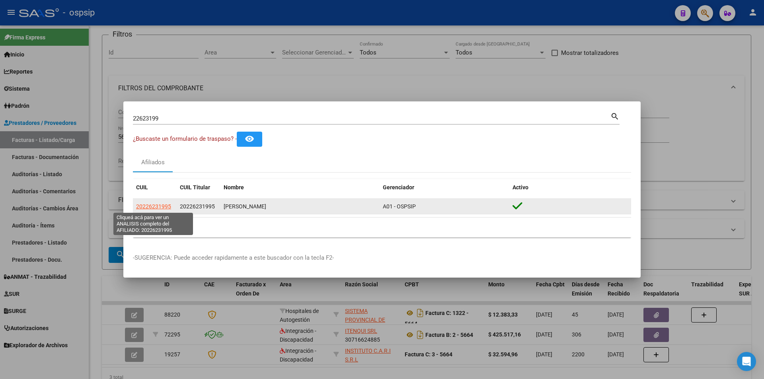
click at [158, 208] on span "20226231995" at bounding box center [153, 206] width 35 height 6
type textarea "20226231995"
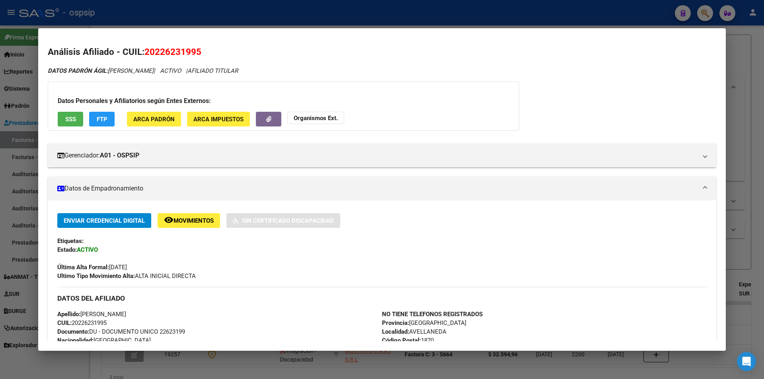
click at [62, 111] on div "Datos Personales y Afiliatorios según Entes Externos: SSS FTP ARCA Padrón ARCA …" at bounding box center [284, 106] width 472 height 49
click at [68, 114] on button "SSS" at bounding box center [70, 119] width 25 height 15
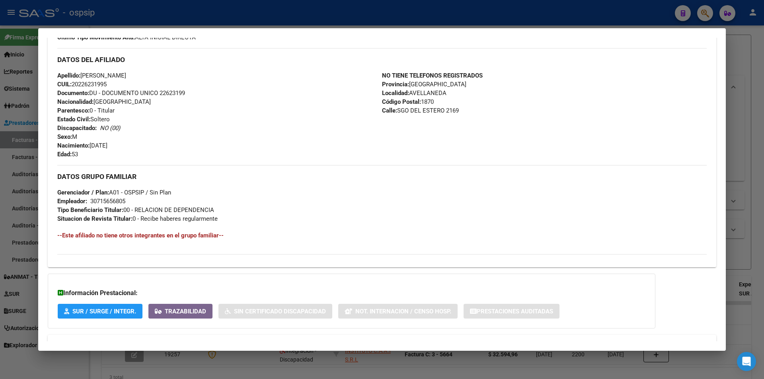
scroll to position [269, 0]
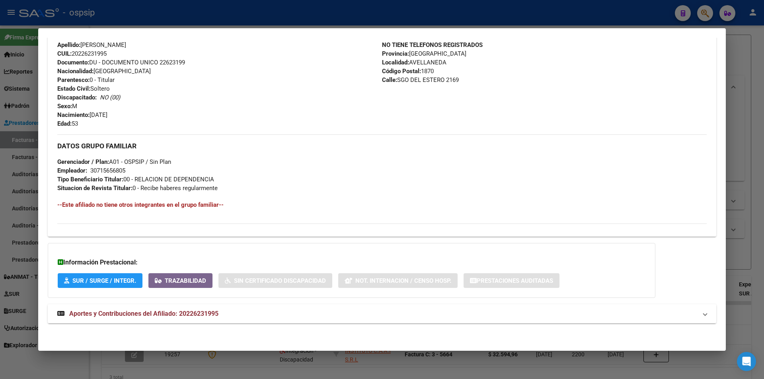
click at [217, 314] on span "Aportes y Contribuciones del Afiliado: 20226231995" at bounding box center [143, 314] width 149 height 8
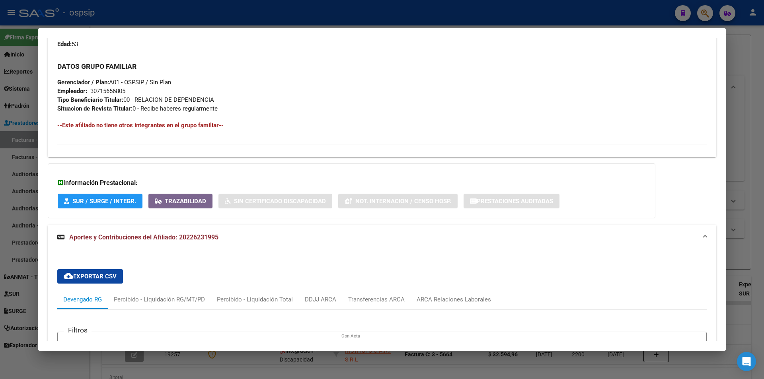
scroll to position [468, 0]
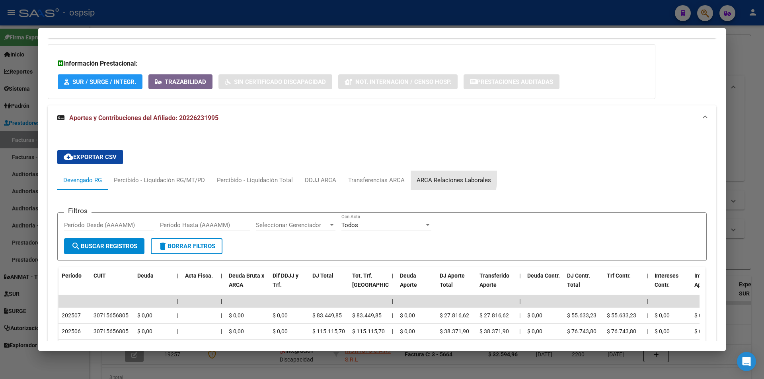
click at [439, 178] on div "ARCA Relaciones Laborales" at bounding box center [454, 180] width 74 height 9
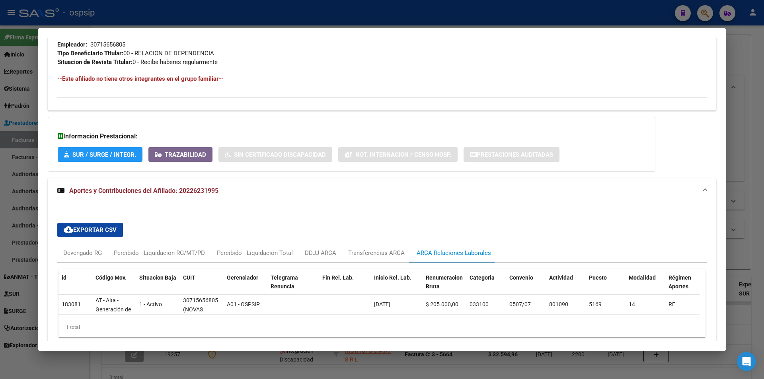
scroll to position [435, 0]
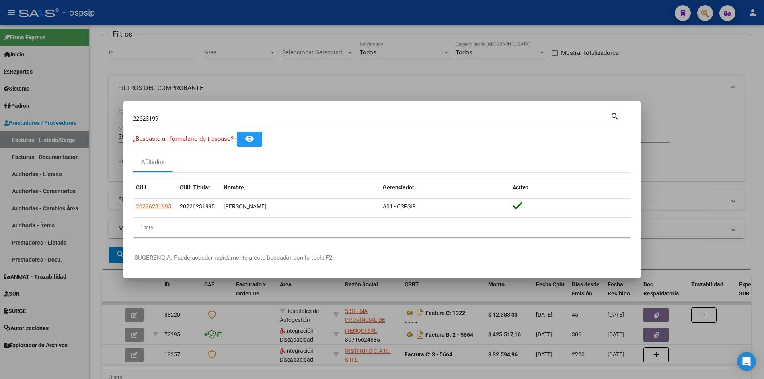
click at [181, 122] on div "22623199 Buscar (apellido, dni, [PERSON_NAME], [PERSON_NAME], cuit, obra social)" at bounding box center [372, 119] width 478 height 12
click at [181, 119] on input "22623199" at bounding box center [372, 118] width 478 height 7
type input "53447728"
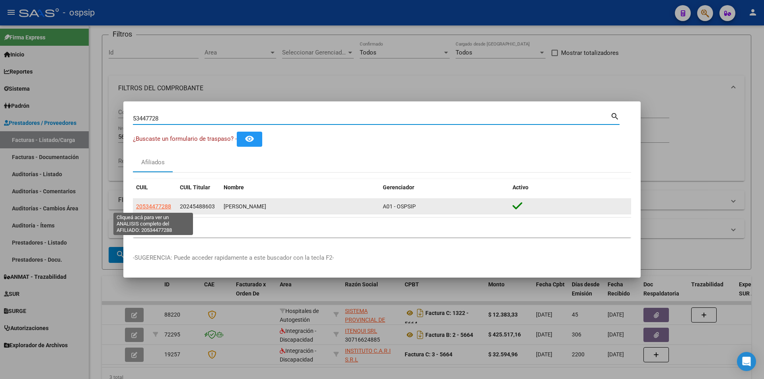
click at [160, 205] on span "20534477288" at bounding box center [153, 206] width 35 height 6
type textarea "20534477288"
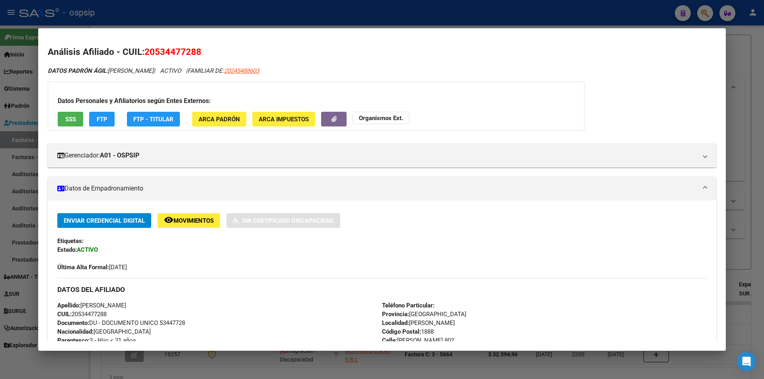
click at [71, 120] on span "SSS" at bounding box center [70, 119] width 11 height 7
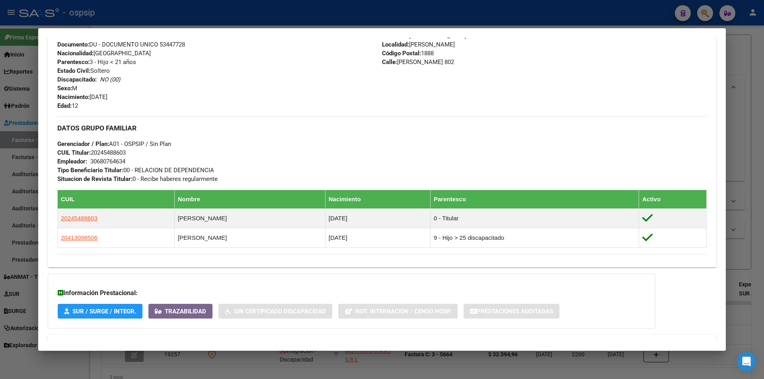
scroll to position [328, 0]
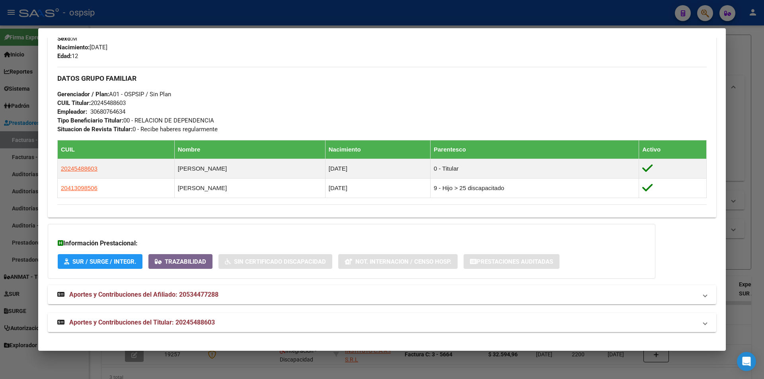
click at [139, 318] on mat-expansion-panel-header "Aportes y Contribuciones del Titular: 20245488603" at bounding box center [382, 322] width 669 height 19
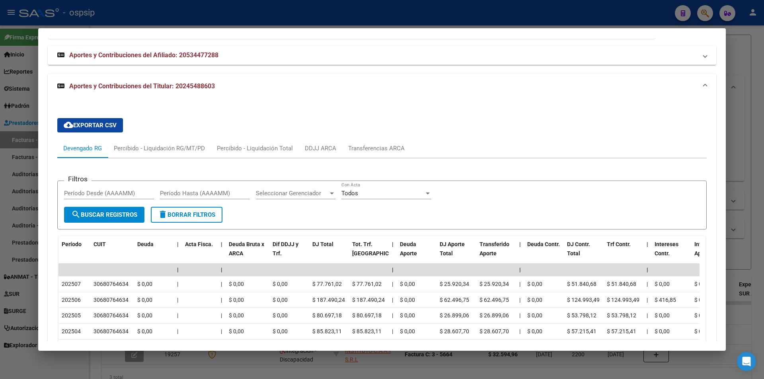
scroll to position [534, 0]
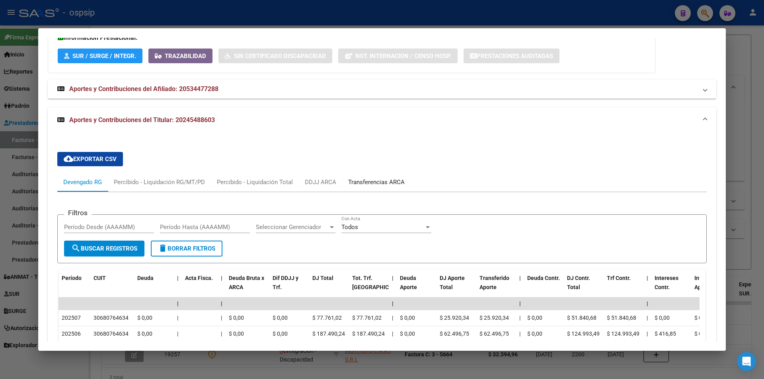
click at [367, 178] on div "Transferencias ARCA" at bounding box center [376, 182] width 57 height 9
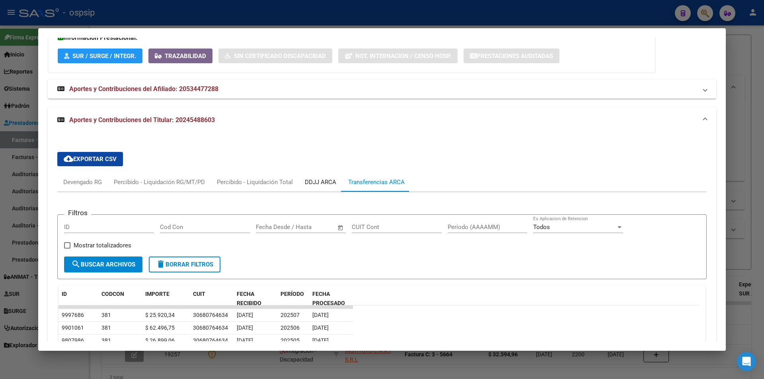
click at [334, 177] on div "DDJJ ARCA" at bounding box center [320, 182] width 43 height 19
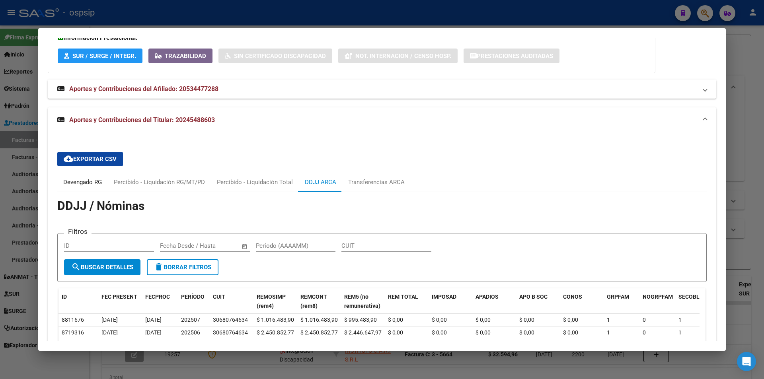
click at [89, 182] on div "Devengado RG" at bounding box center [82, 182] width 39 height 9
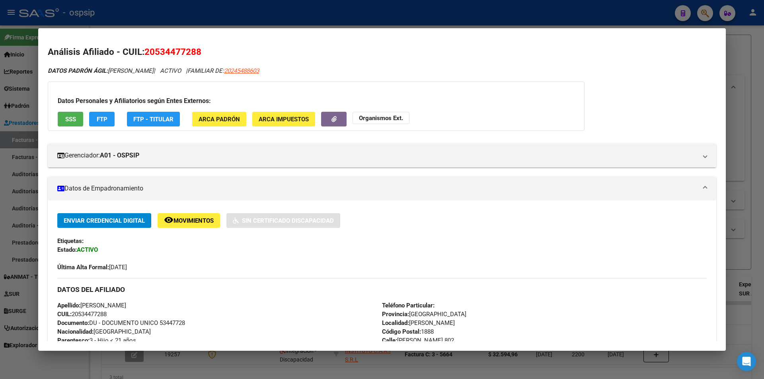
scroll to position [534, 0]
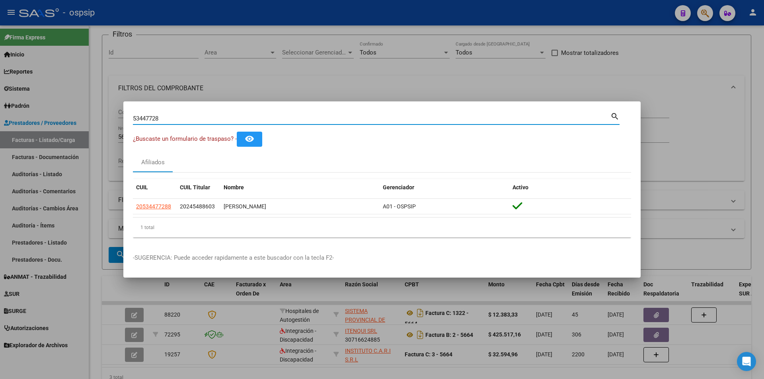
click at [171, 122] on input "53447728" at bounding box center [372, 118] width 478 height 7
type input "18556336"
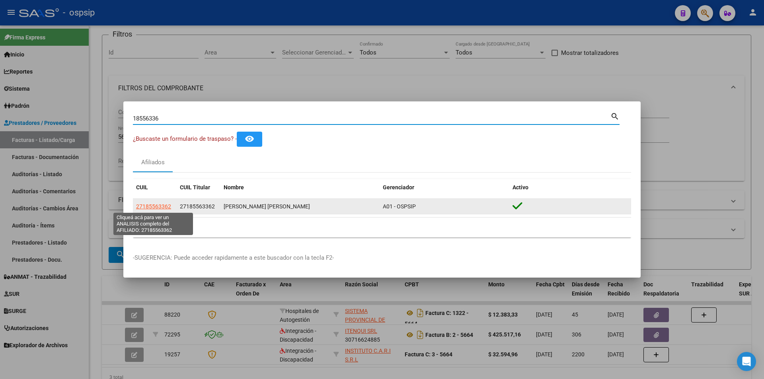
click at [156, 208] on span "27185563362" at bounding box center [153, 206] width 35 height 6
type textarea "27185563362"
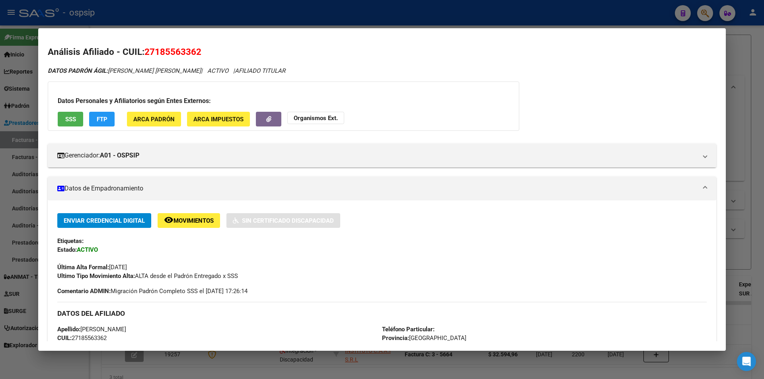
click at [70, 117] on span "SSS" at bounding box center [70, 119] width 11 height 7
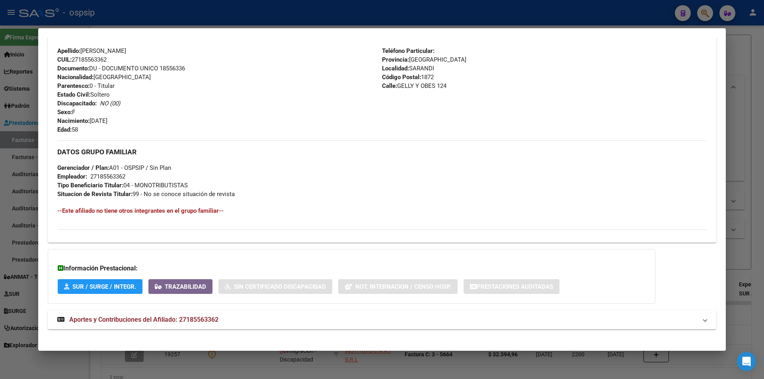
scroll to position [285, 0]
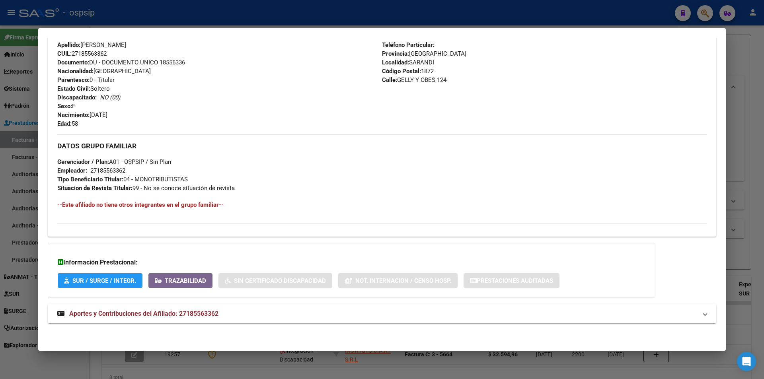
click at [193, 308] on mat-expansion-panel-header "Aportes y Contribuciones del Afiliado: 27185563362" at bounding box center [382, 313] width 669 height 19
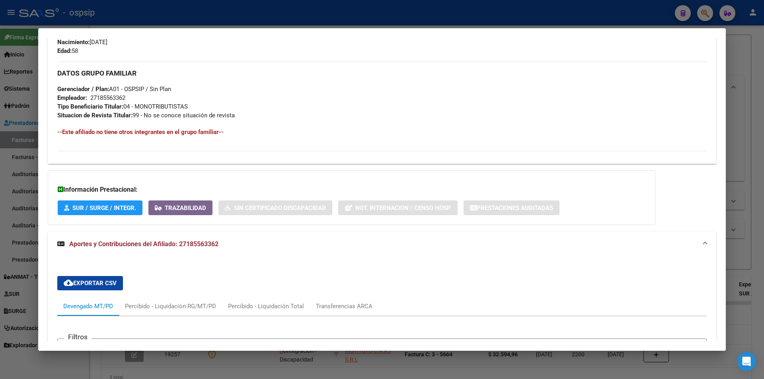
scroll to position [484, 0]
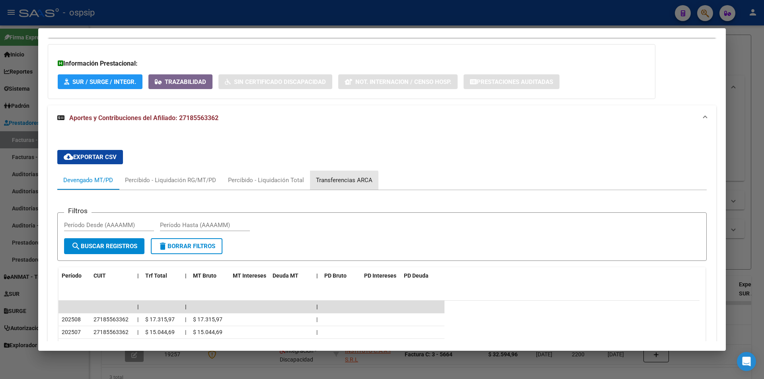
click at [338, 185] on div "Transferencias ARCA" at bounding box center [344, 180] width 68 height 19
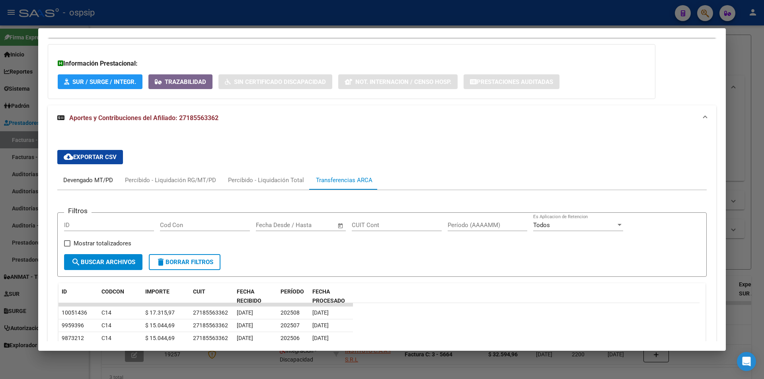
click at [90, 184] on div "Devengado MT/PD" at bounding box center [88, 180] width 50 height 9
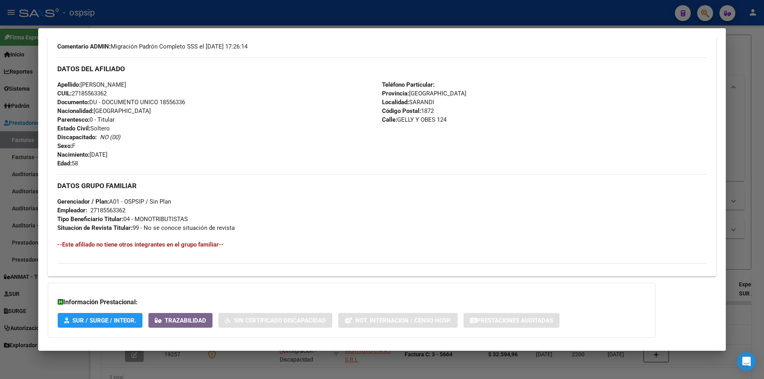
scroll to position [0, 0]
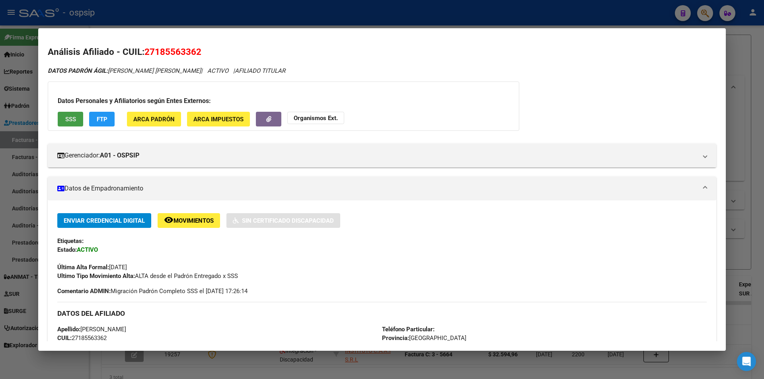
click at [61, 112] on button "SSS" at bounding box center [70, 119] width 25 height 15
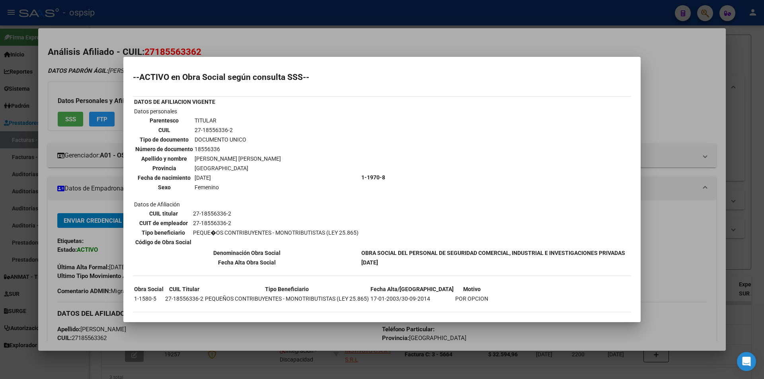
scroll to position [31, 0]
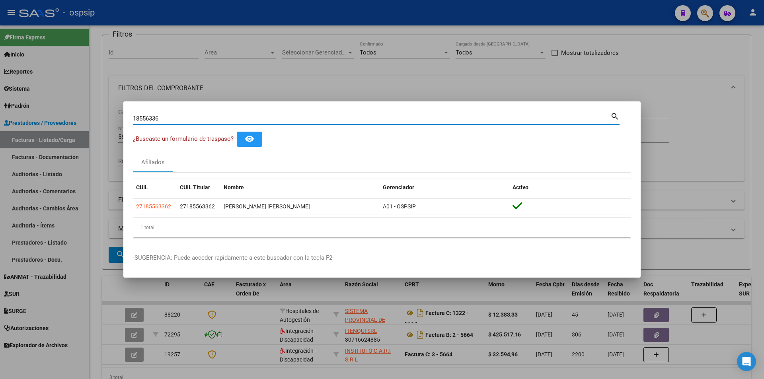
click at [203, 119] on input "18556336" at bounding box center [372, 118] width 478 height 7
type input "45417177"
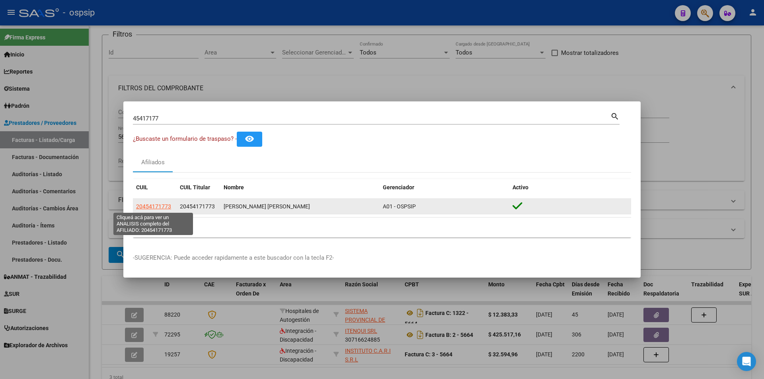
click at [168, 203] on span "20454171773" at bounding box center [153, 206] width 35 height 6
type textarea "20454171773"
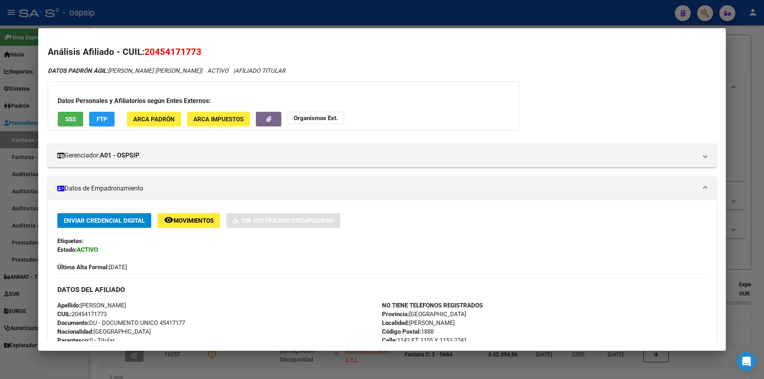
click at [74, 115] on button "SSS" at bounding box center [70, 119] width 25 height 15
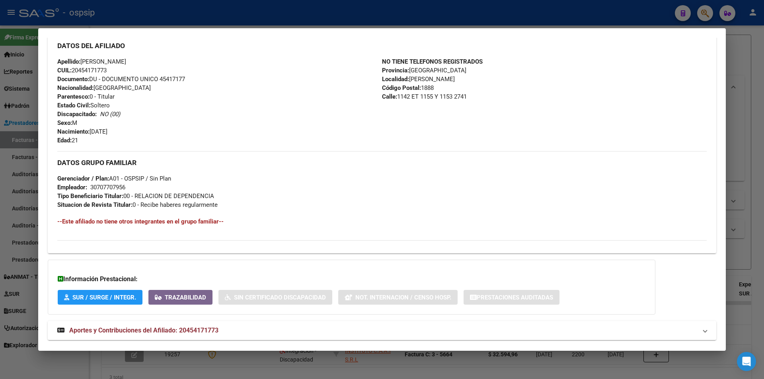
scroll to position [261, 0]
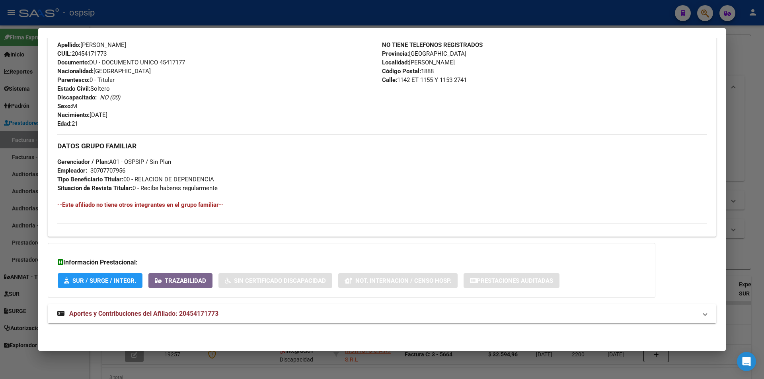
click at [177, 311] on span "Aportes y Contribuciones del Afiliado: 20454171773" at bounding box center [143, 314] width 149 height 8
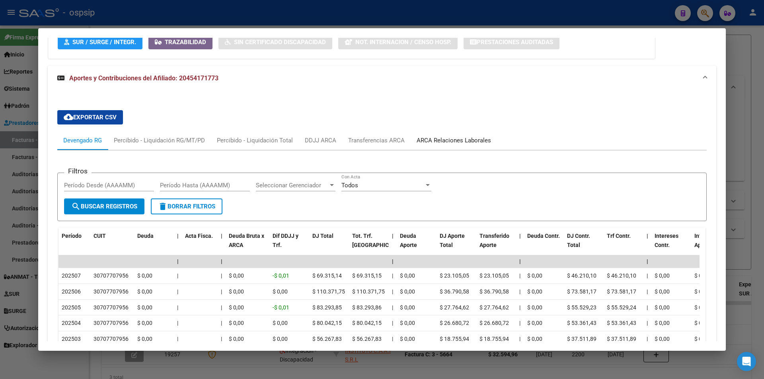
click at [439, 133] on div "ARCA Relaciones Laborales" at bounding box center [454, 140] width 86 height 19
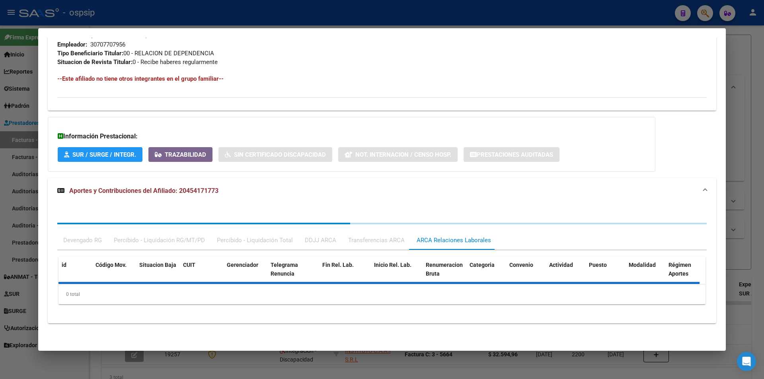
scroll to position [426, 0]
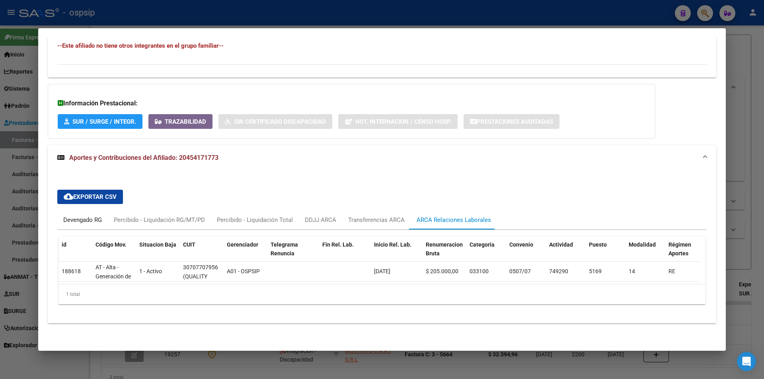
click at [94, 216] on div "Devengado RG" at bounding box center [82, 220] width 39 height 9
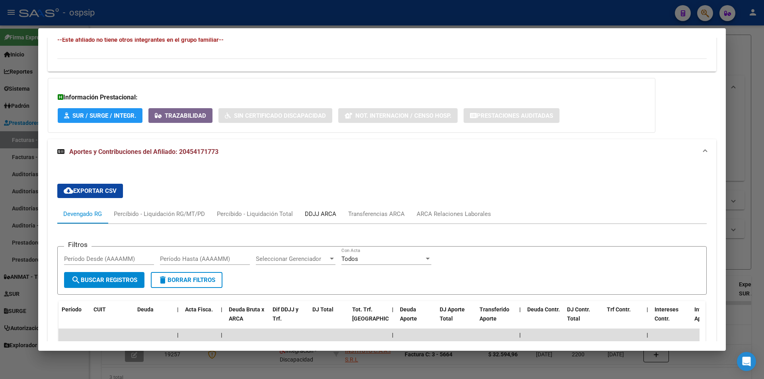
click at [317, 214] on div "DDJJ ARCA" at bounding box center [320, 214] width 31 height 9
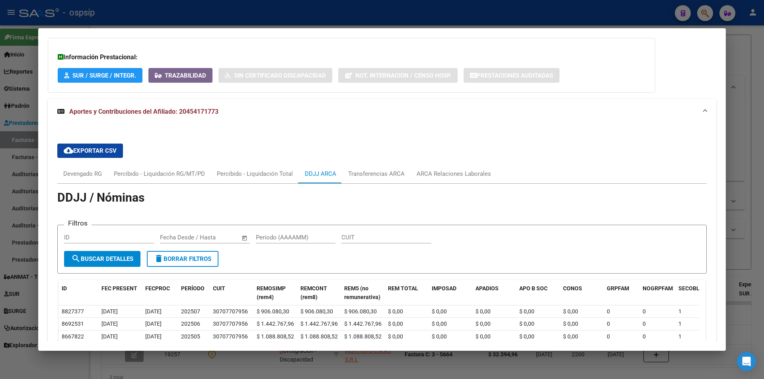
scroll to position [466, 0]
click at [87, 167] on div "Devengado RG" at bounding box center [82, 174] width 51 height 19
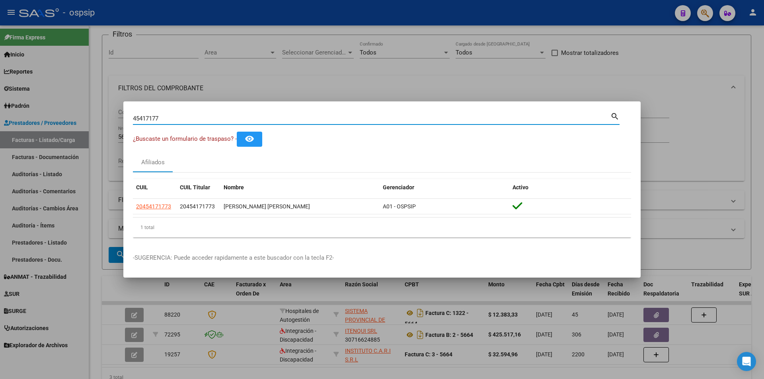
click at [190, 121] on input "45417177" at bounding box center [372, 118] width 478 height 7
type input "28805172"
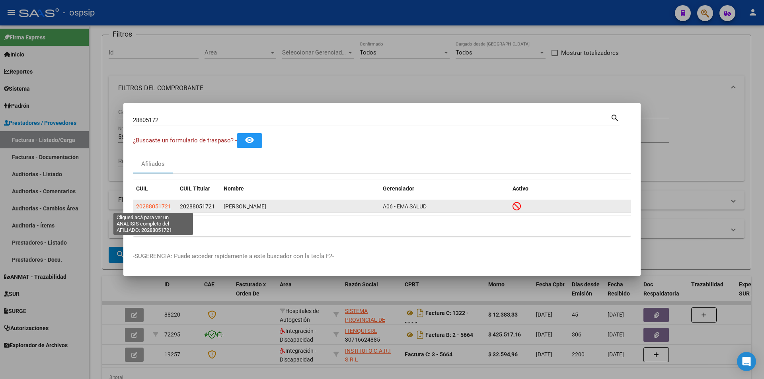
click at [162, 204] on span "20288051721" at bounding box center [153, 206] width 35 height 6
type textarea "20288051721"
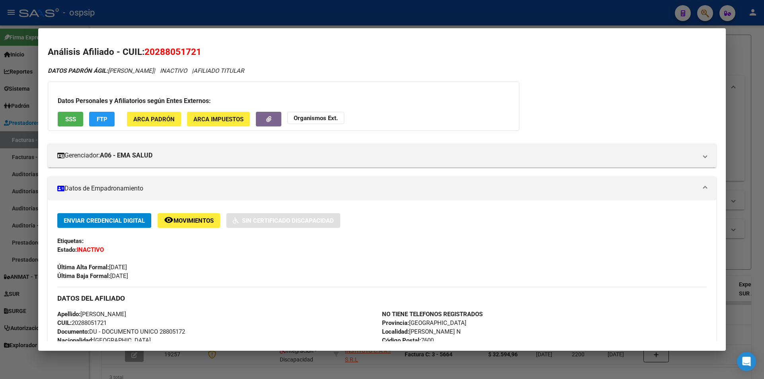
click at [66, 117] on span "SSS" at bounding box center [70, 119] width 11 height 7
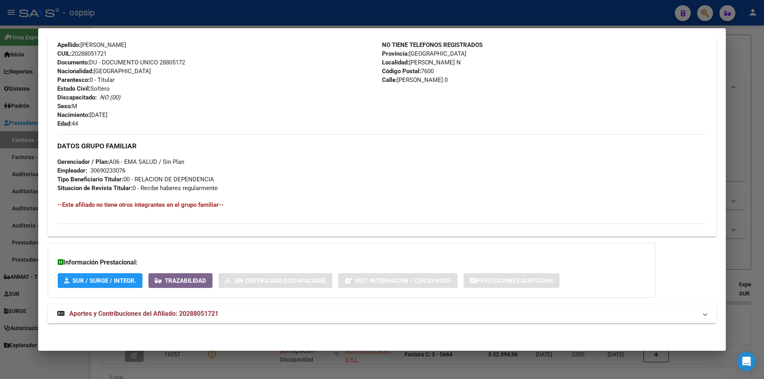
click at [164, 319] on mat-expansion-panel-header "Aportes y Contribuciones del Afiliado: 20288051721" at bounding box center [382, 313] width 669 height 19
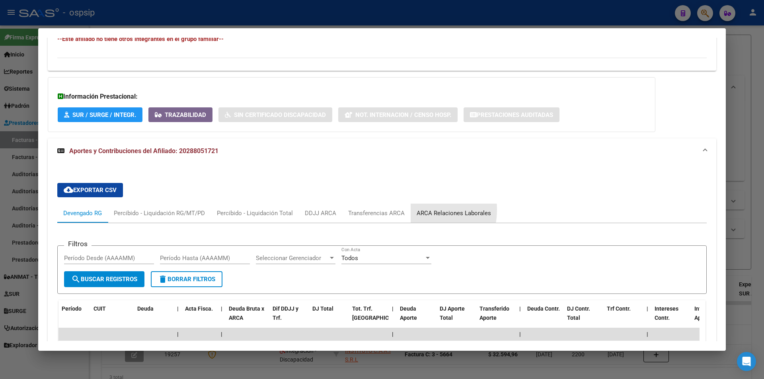
click at [418, 210] on div "ARCA Relaciones Laborales" at bounding box center [454, 213] width 74 height 9
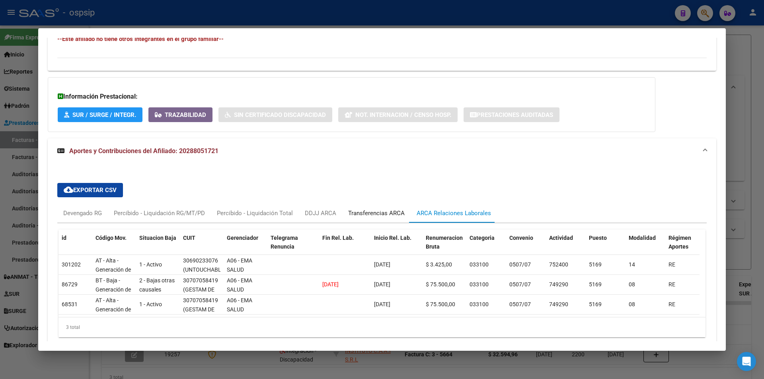
click at [375, 208] on div "Transferencias ARCA" at bounding box center [376, 213] width 68 height 19
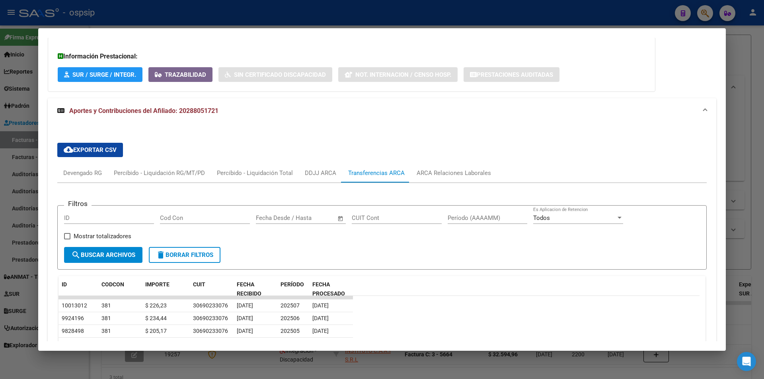
scroll to position [475, 0]
click at [315, 178] on div "DDJJ ARCA" at bounding box center [320, 173] width 43 height 19
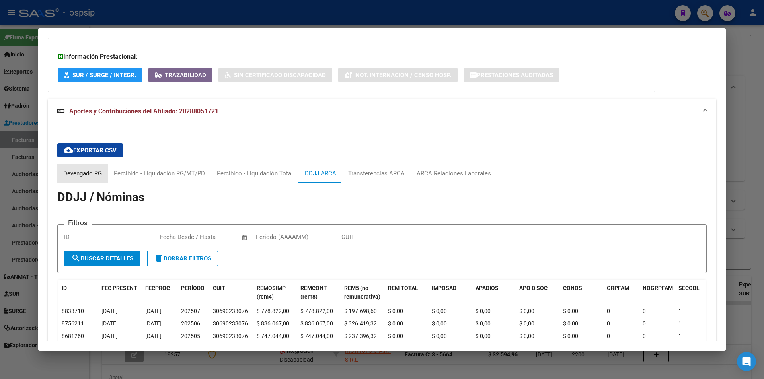
click at [88, 177] on div "Devengado RG" at bounding box center [82, 173] width 39 height 9
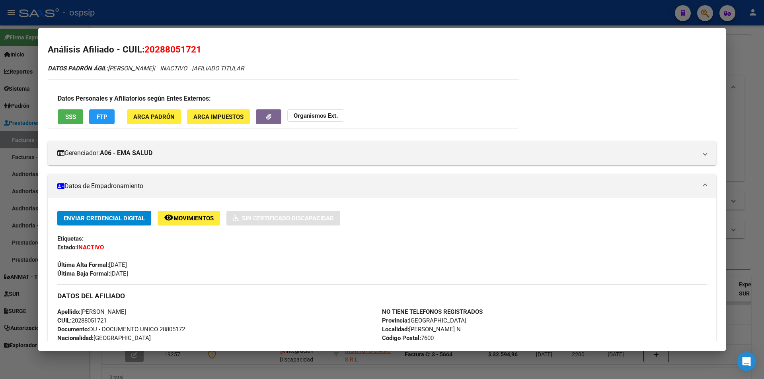
scroll to position [0, 0]
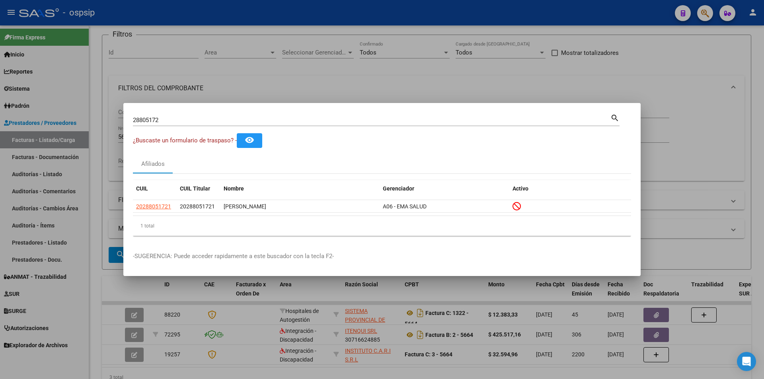
click at [167, 117] on input "28805172" at bounding box center [372, 120] width 478 height 7
type input "43483455"
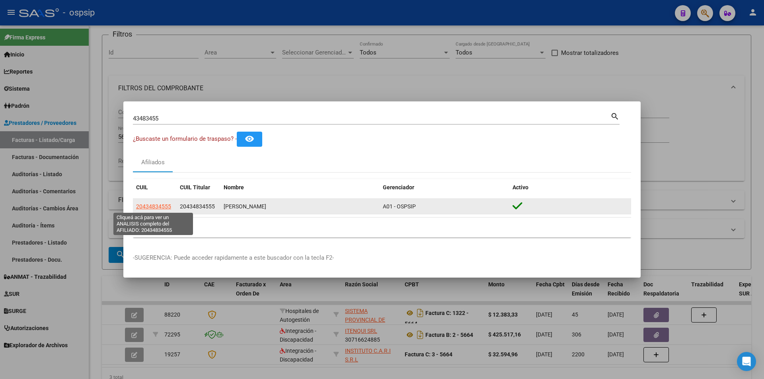
click at [153, 206] on span "20434834555" at bounding box center [153, 206] width 35 height 6
type textarea "20434834555"
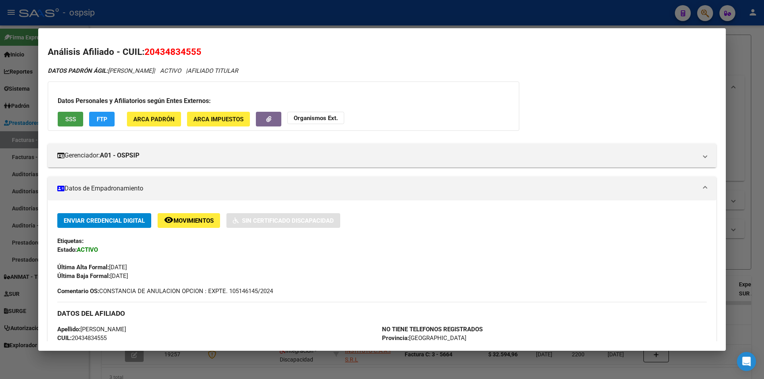
click at [61, 120] on button "SSS" at bounding box center [70, 119] width 25 height 15
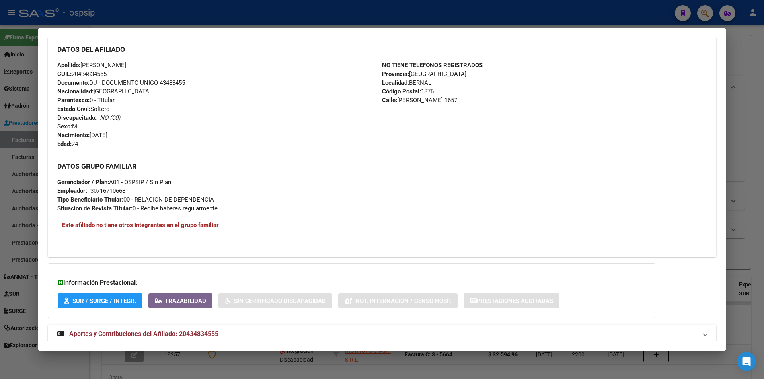
scroll to position [285, 0]
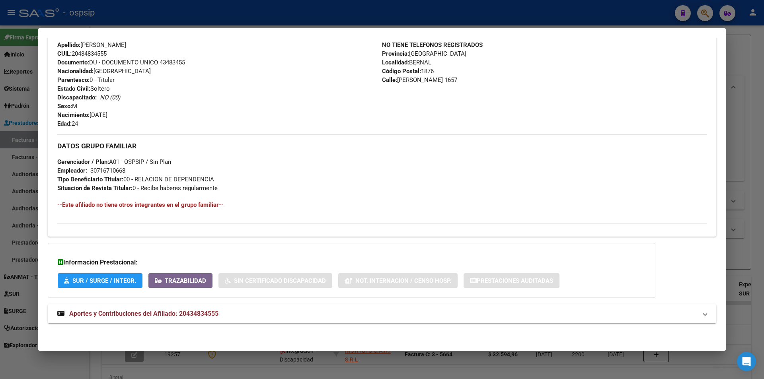
click at [123, 320] on mat-expansion-panel-header "Aportes y Contribuciones del Afiliado: 20434834555" at bounding box center [382, 313] width 669 height 19
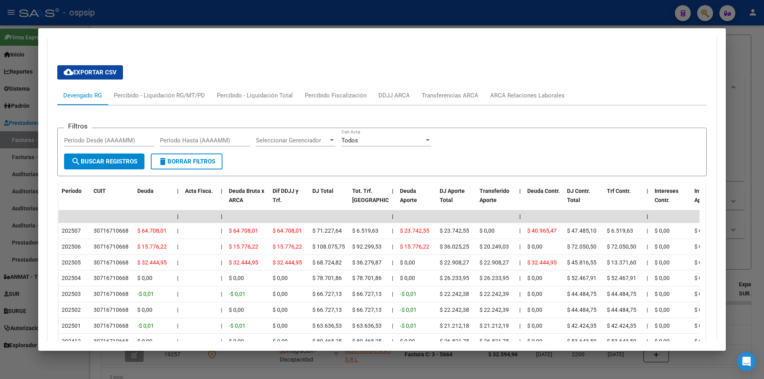
scroll to position [570, 0]
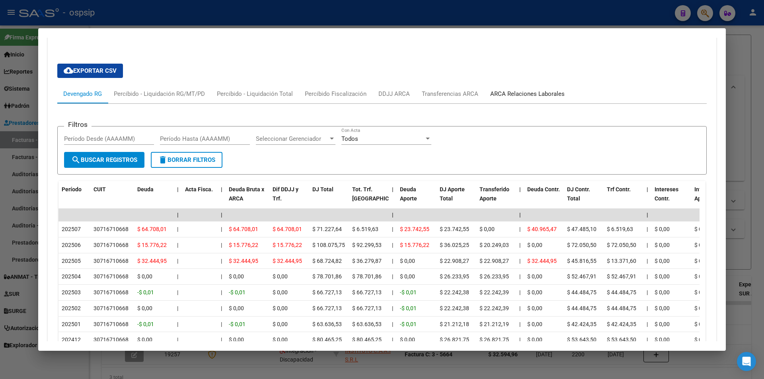
click at [507, 90] on div "ARCA Relaciones Laborales" at bounding box center [527, 94] width 74 height 9
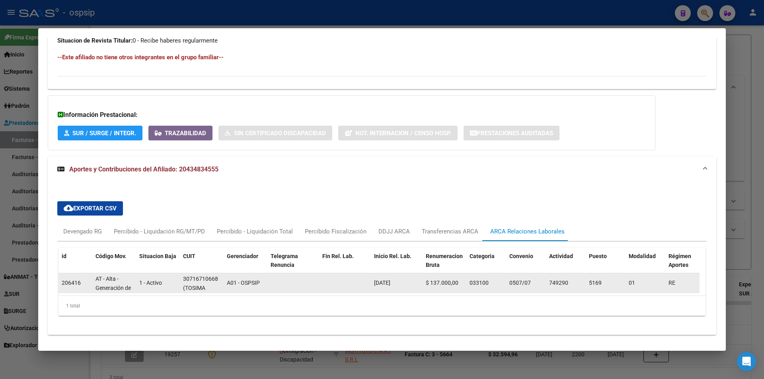
scroll to position [450, 0]
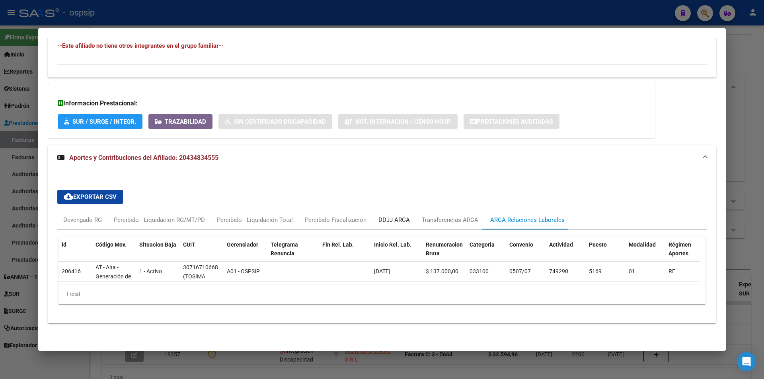
click at [382, 216] on div "DDJJ ARCA" at bounding box center [394, 220] width 31 height 9
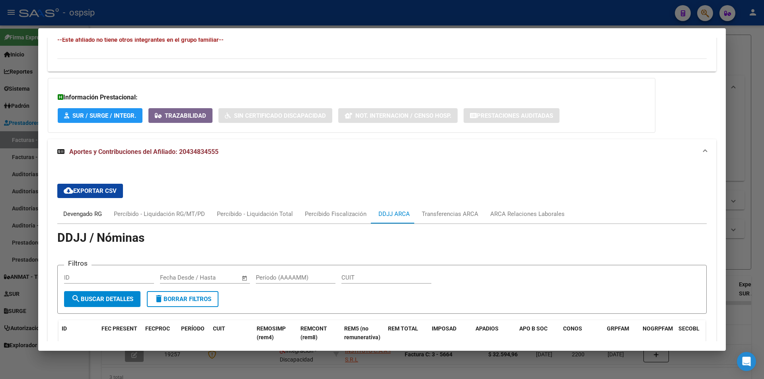
click at [82, 219] on div "Devengado RG" at bounding box center [82, 214] width 51 height 19
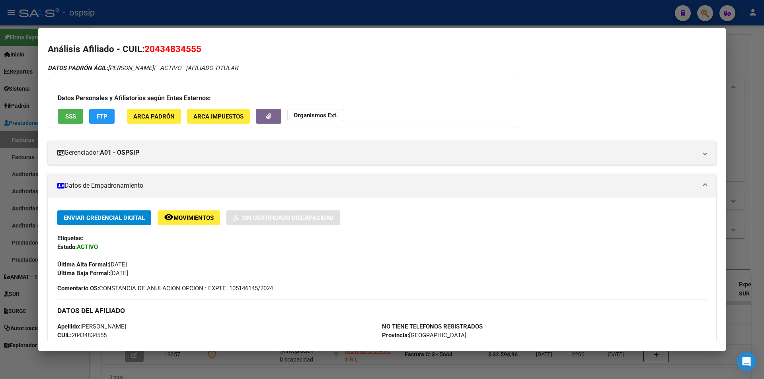
scroll to position [0, 0]
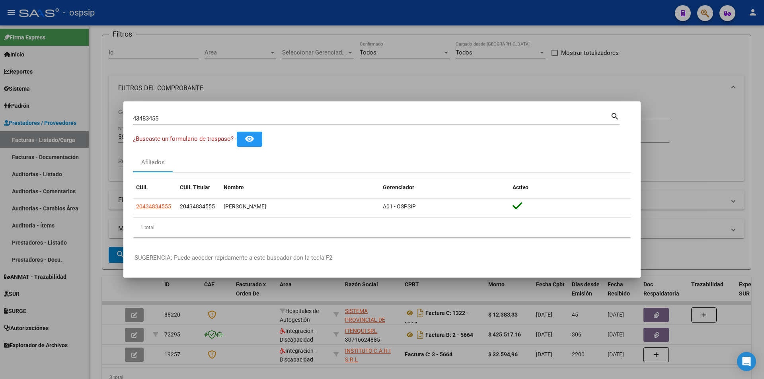
drag, startPoint x: 211, startPoint y: 124, endPoint x: 205, endPoint y: 117, distance: 9.0
click at [206, 119] on div "43483455 Buscar (apellido, dni, cuil, nro traspaso, cuit, obra social)" at bounding box center [372, 119] width 478 height 12
click at [205, 117] on input "43483455" at bounding box center [372, 118] width 478 height 7
type input "32641640"
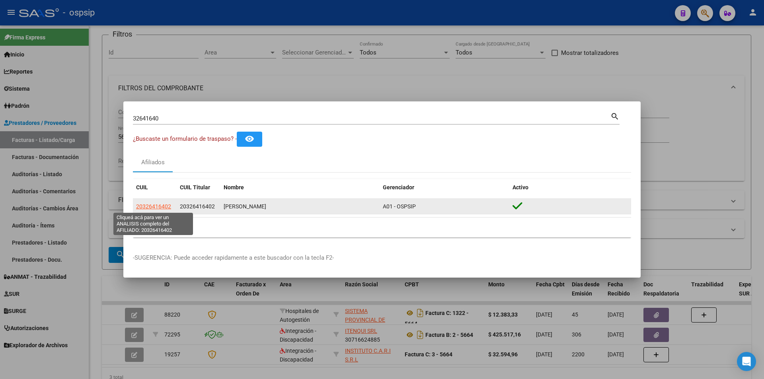
click at [165, 206] on span "20326416402" at bounding box center [153, 206] width 35 height 6
type textarea "20326416402"
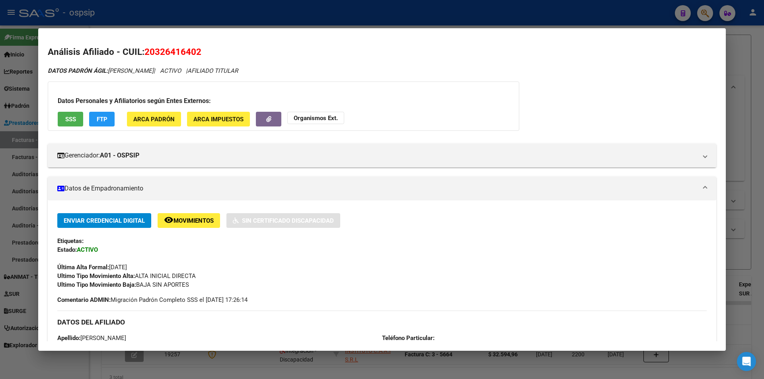
click at [69, 123] on span "SSS" at bounding box center [70, 119] width 11 height 7
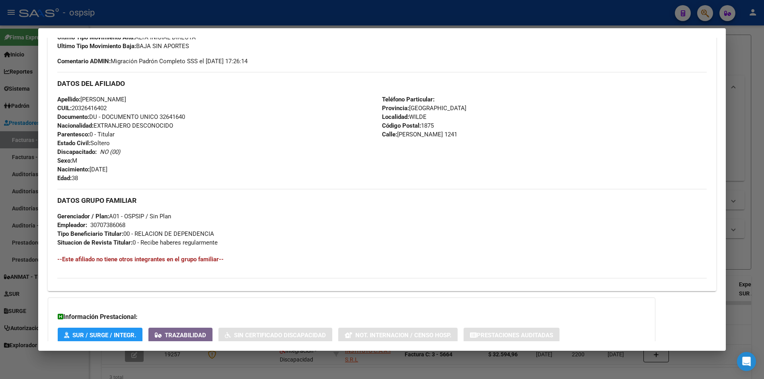
scroll to position [293, 0]
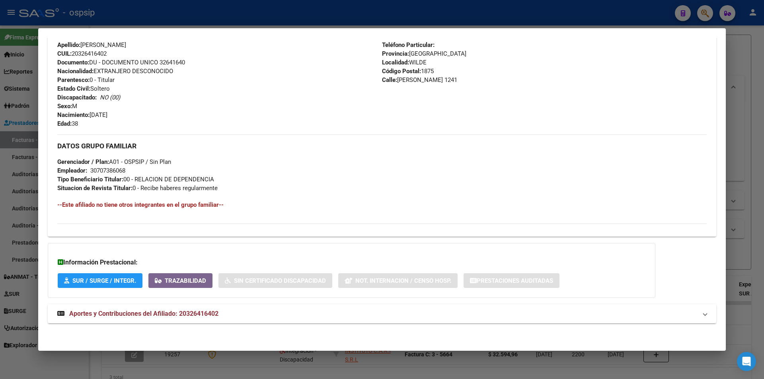
click at [114, 316] on span "Aportes y Contribuciones del Afiliado: 20326416402" at bounding box center [143, 314] width 149 height 8
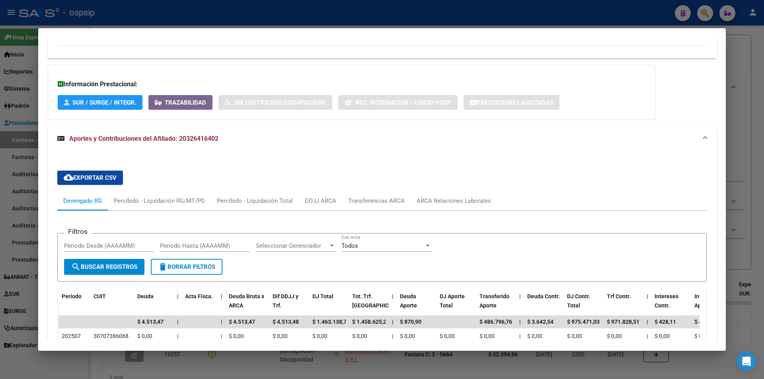
scroll to position [579, 0]
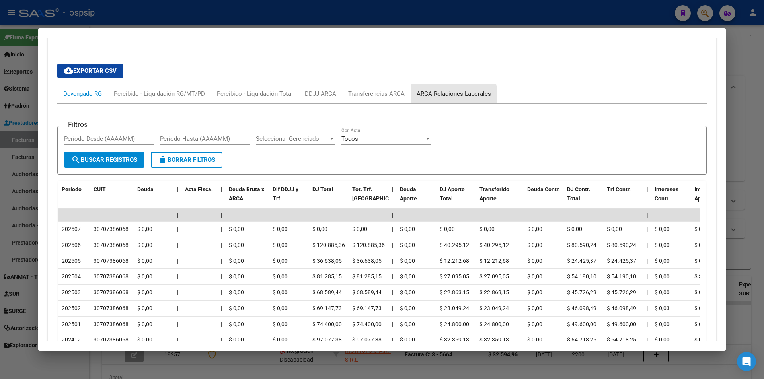
click at [445, 95] on div "ARCA Relaciones Laborales" at bounding box center [454, 94] width 74 height 9
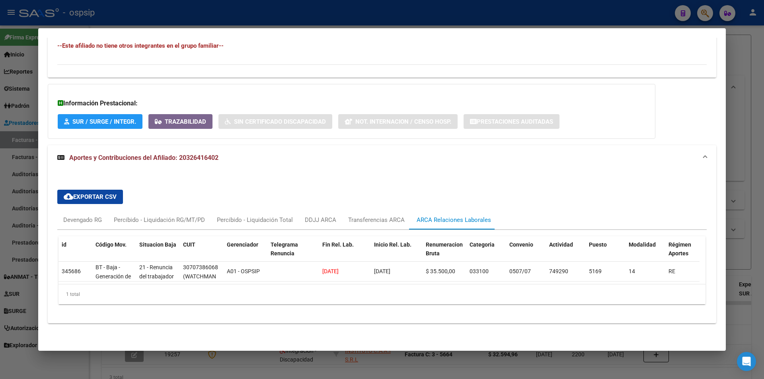
scroll to position [379, 0]
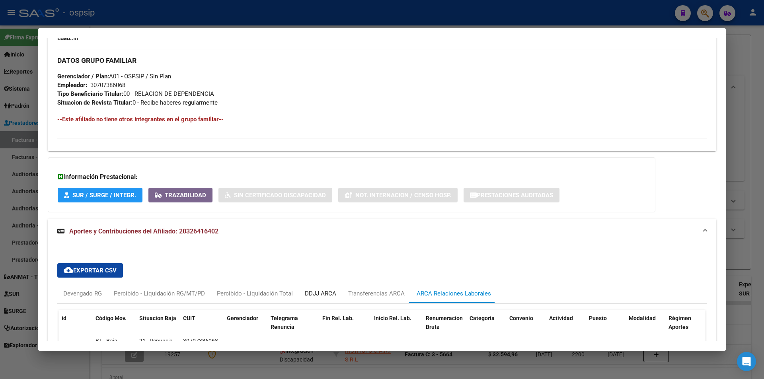
click at [330, 290] on div "DDJJ ARCA" at bounding box center [320, 293] width 31 height 9
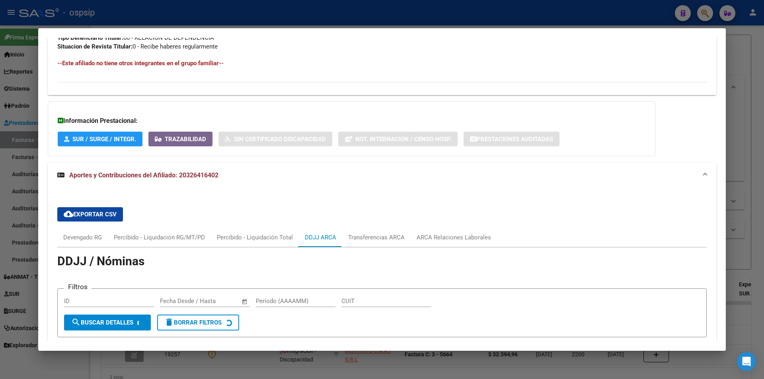
scroll to position [509, 0]
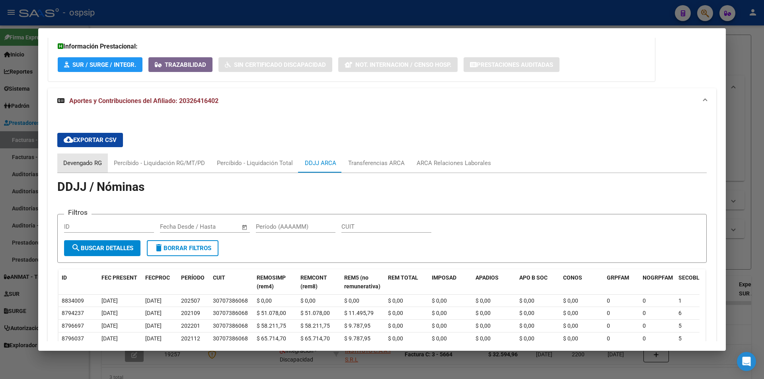
click at [74, 163] on div "Devengado RG" at bounding box center [82, 163] width 51 height 19
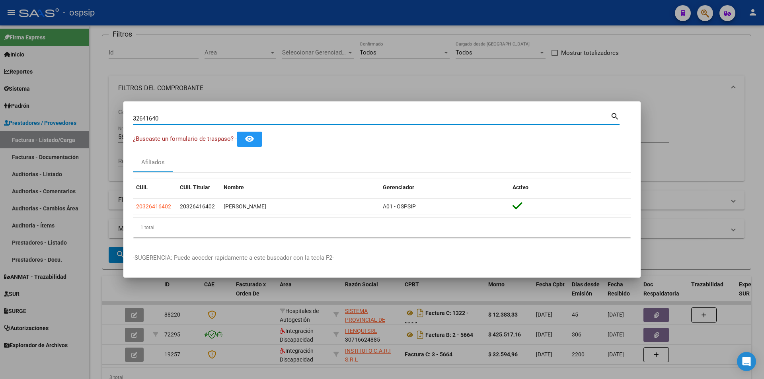
click at [191, 119] on input "32641640" at bounding box center [372, 118] width 478 height 7
type input "54059663"
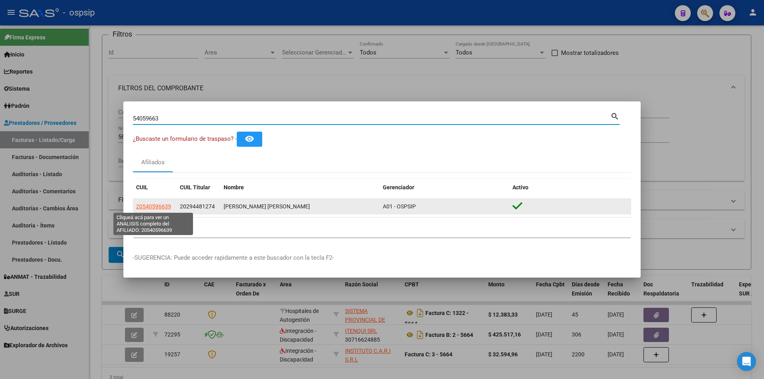
click at [166, 203] on span "20540596639" at bounding box center [153, 206] width 35 height 6
type textarea "20540596639"
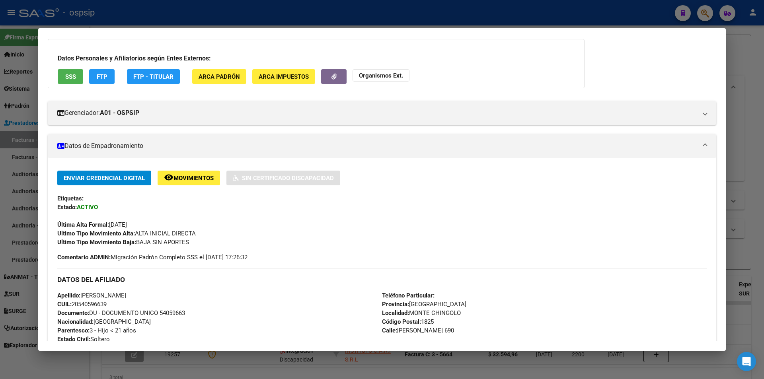
scroll to position [0, 0]
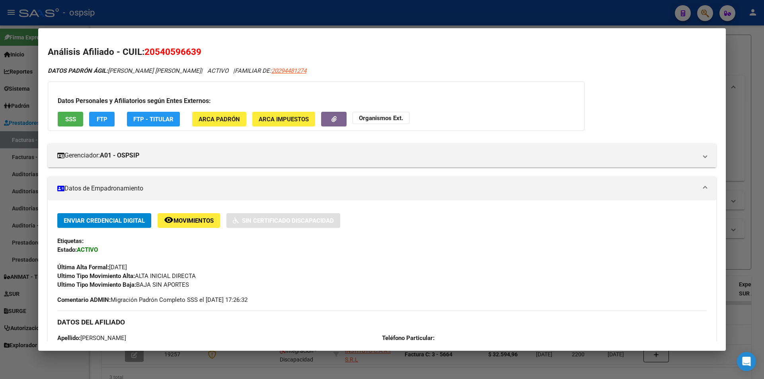
click at [66, 113] on button "SSS" at bounding box center [70, 119] width 25 height 15
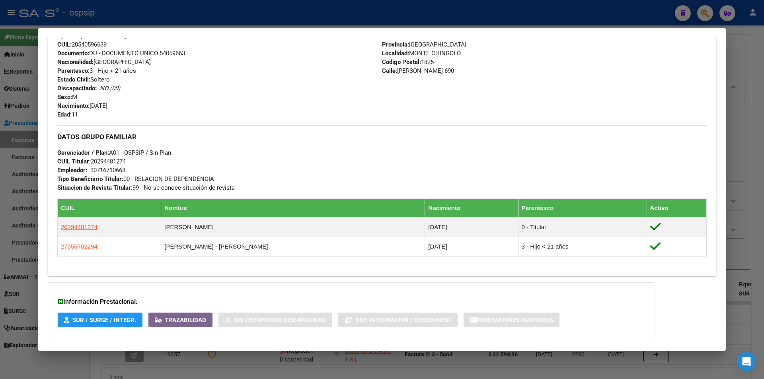
scroll to position [361, 0]
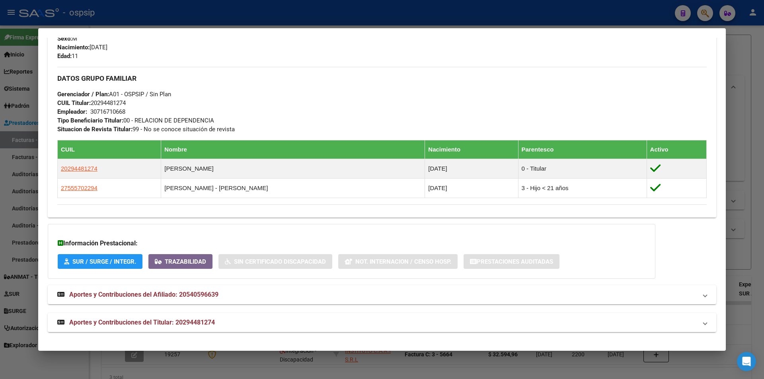
click at [184, 329] on mat-expansion-panel-header "Aportes y Contribuciones del Titular: 20294481274" at bounding box center [382, 322] width 669 height 19
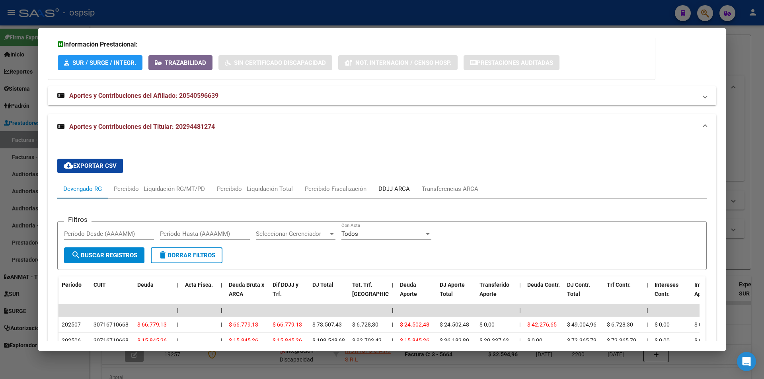
click at [393, 187] on div "DDJJ ARCA" at bounding box center [394, 189] width 31 height 9
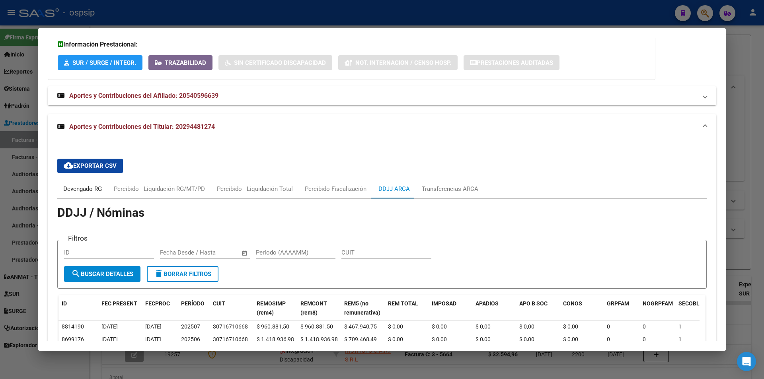
click at [79, 189] on div "Devengado RG" at bounding box center [82, 189] width 39 height 9
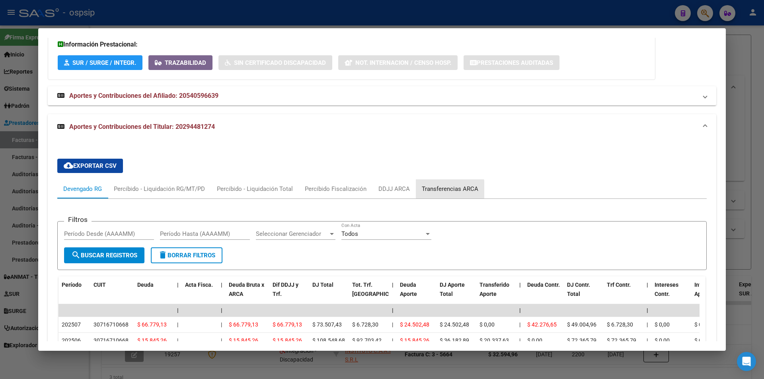
click at [429, 190] on div "Transferencias ARCA" at bounding box center [450, 189] width 57 height 9
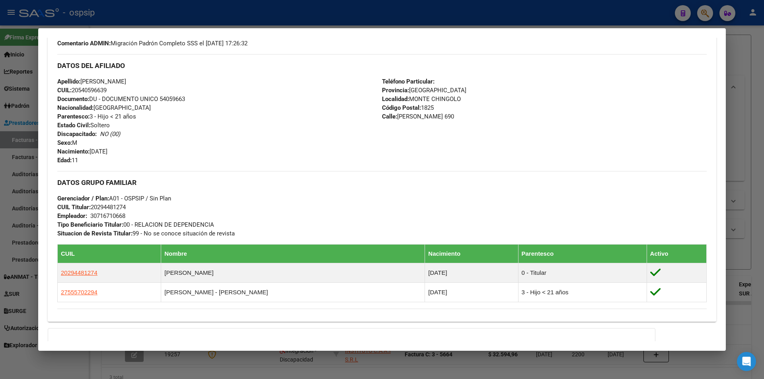
scroll to position [242, 0]
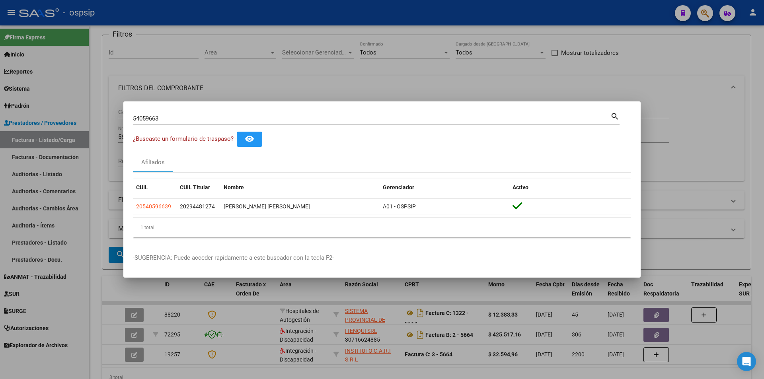
click at [181, 119] on input "54059663" at bounding box center [372, 118] width 478 height 7
type input "18004301"
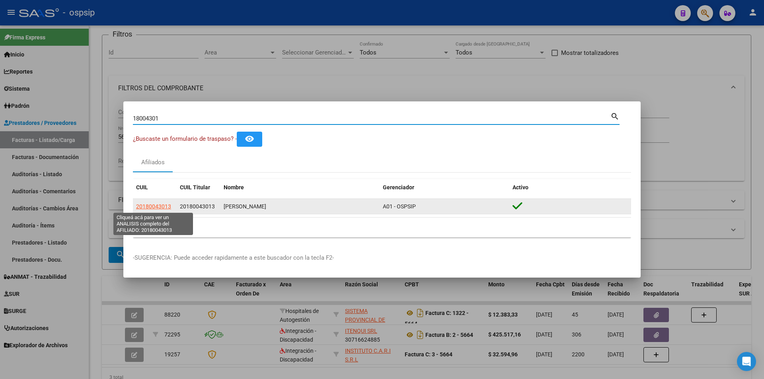
click at [168, 206] on span "20180043013" at bounding box center [153, 206] width 35 height 6
type textarea "20180043013"
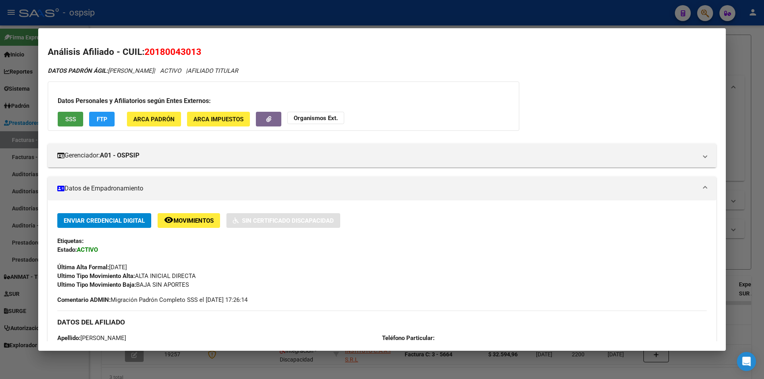
click at [75, 113] on button "SSS" at bounding box center [70, 119] width 25 height 15
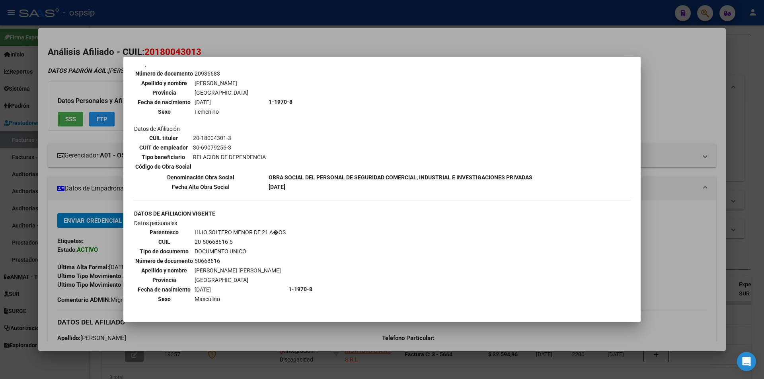
scroll to position [486, 0]
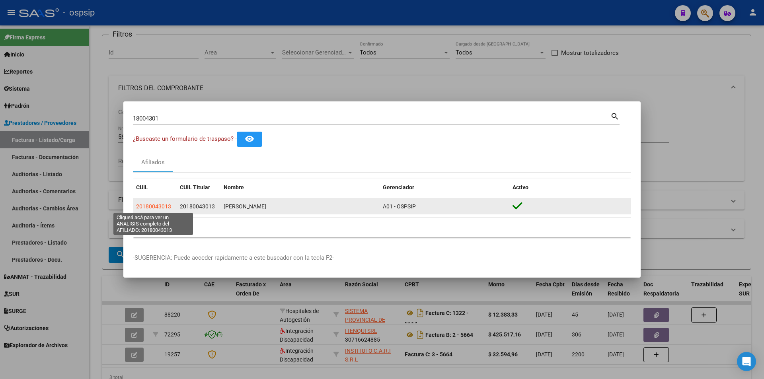
click at [162, 208] on span "20180043013" at bounding box center [153, 206] width 35 height 6
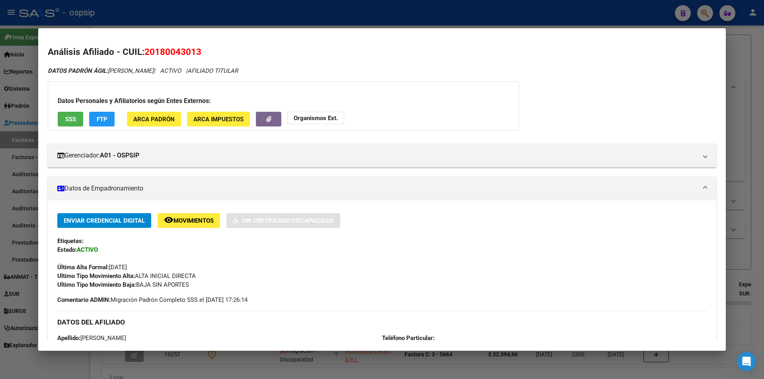
scroll to position [333, 0]
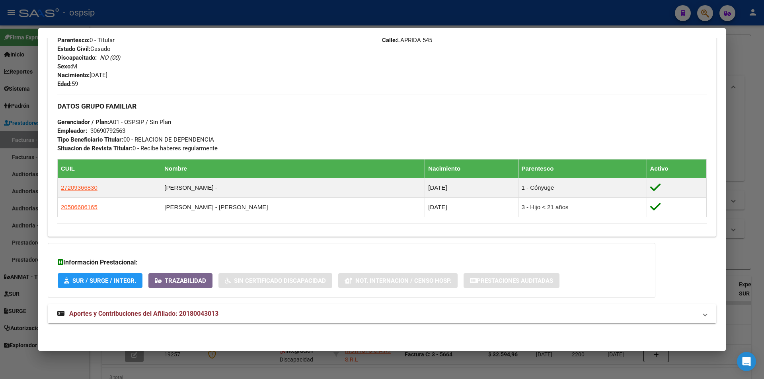
click at [150, 312] on span "Aportes y Contribuciones del Afiliado: 20180043013" at bounding box center [143, 314] width 149 height 8
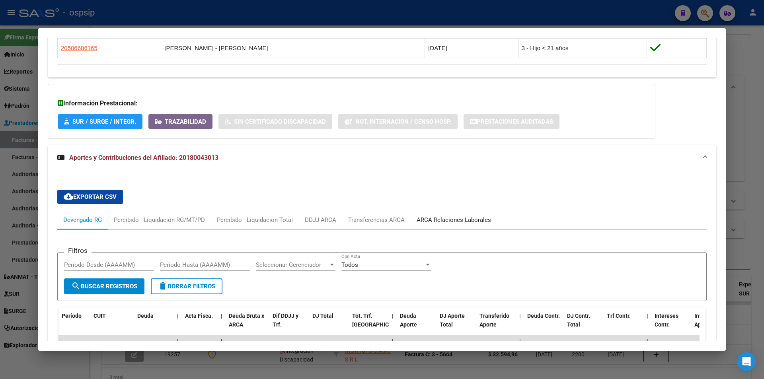
click at [451, 219] on div "ARCA Relaciones Laborales" at bounding box center [454, 220] width 74 height 9
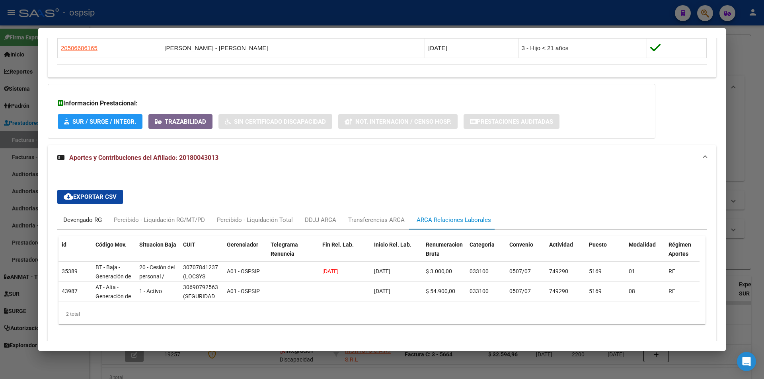
click at [69, 217] on div "Devengado RG" at bounding box center [82, 220] width 39 height 9
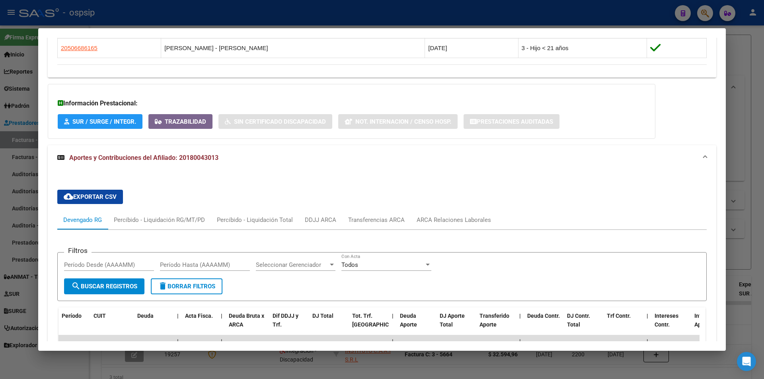
scroll to position [612, 0]
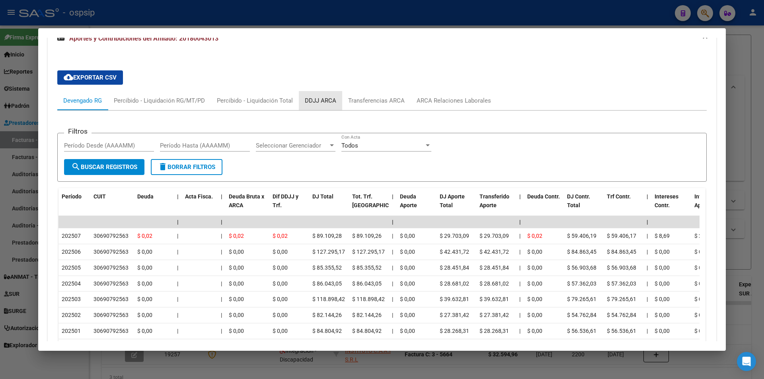
click at [338, 94] on div "DDJJ ARCA" at bounding box center [320, 100] width 43 height 19
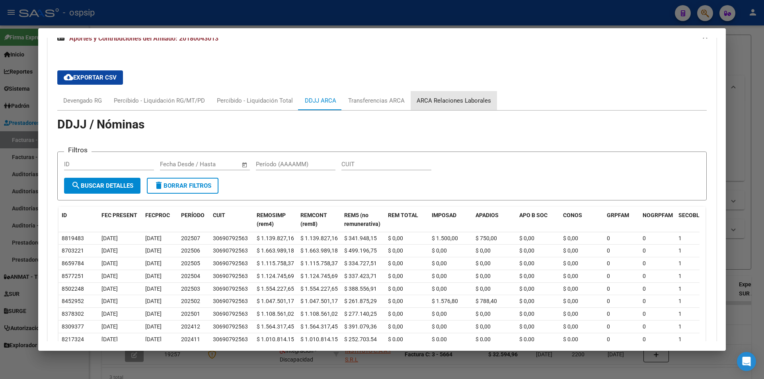
click at [453, 99] on div "ARCA Relaciones Laborales" at bounding box center [454, 100] width 74 height 9
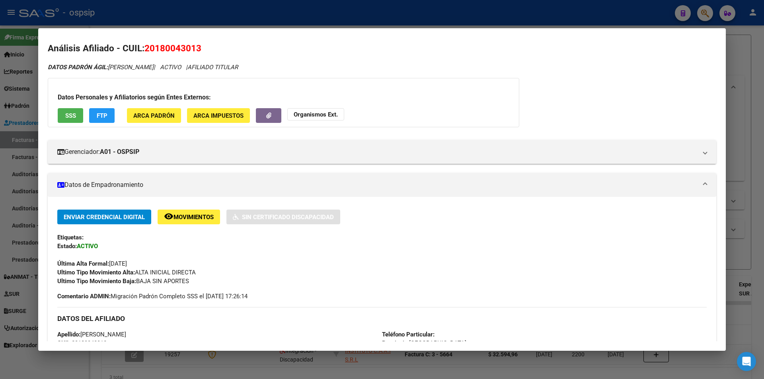
scroll to position [0, 0]
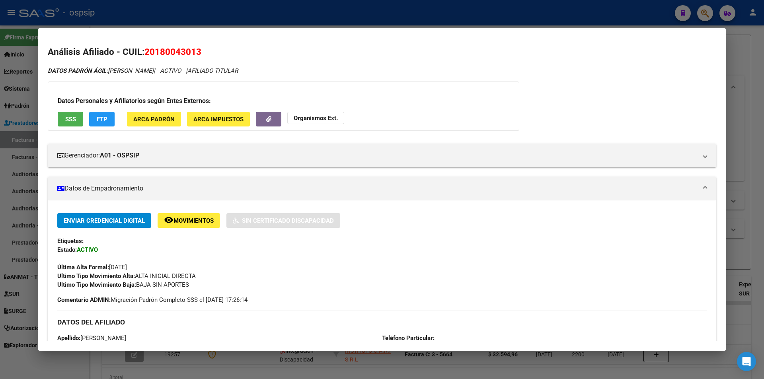
click at [74, 118] on span "SSS" at bounding box center [70, 119] width 11 height 7
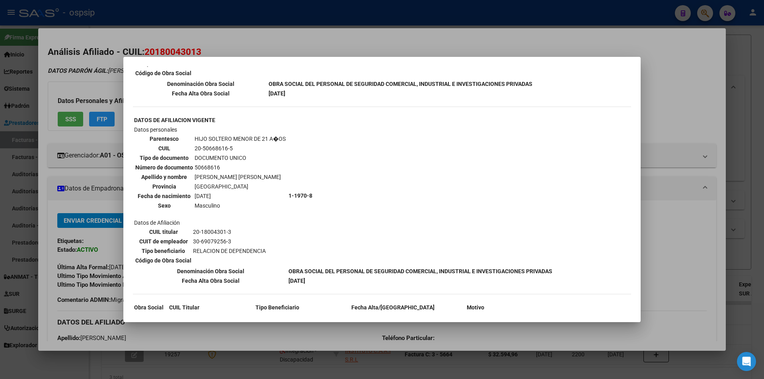
scroll to position [486, 0]
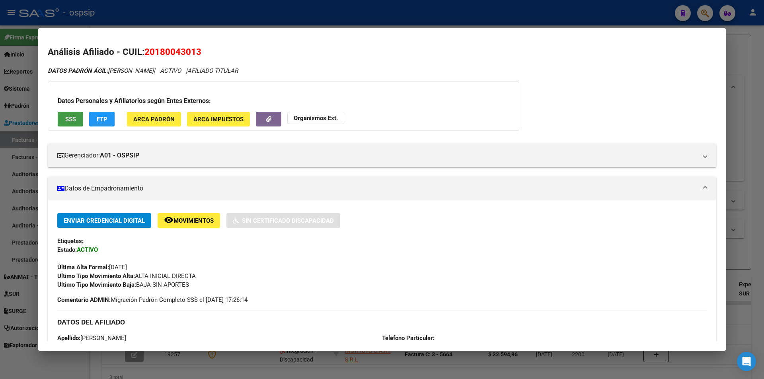
click at [320, 118] on strong "Organismos Ext." at bounding box center [316, 118] width 44 height 7
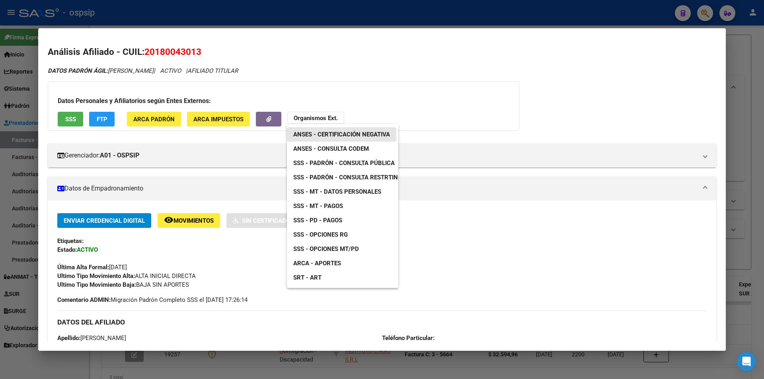
click at [356, 141] on link "ANSES - Certificación Negativa" at bounding box center [341, 134] width 109 height 14
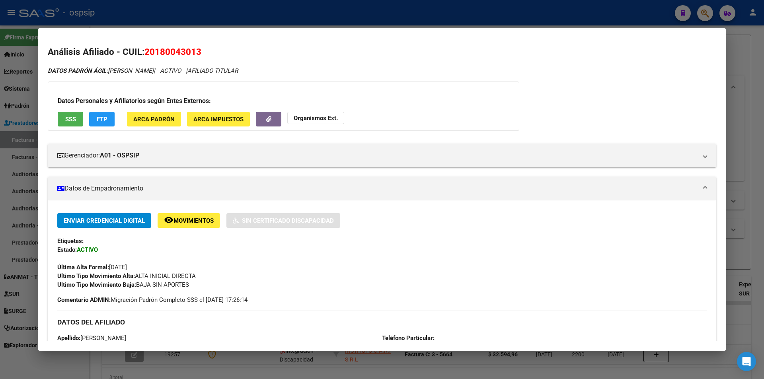
click at [313, 122] on strong "Organismos Ext." at bounding box center [316, 118] width 44 height 7
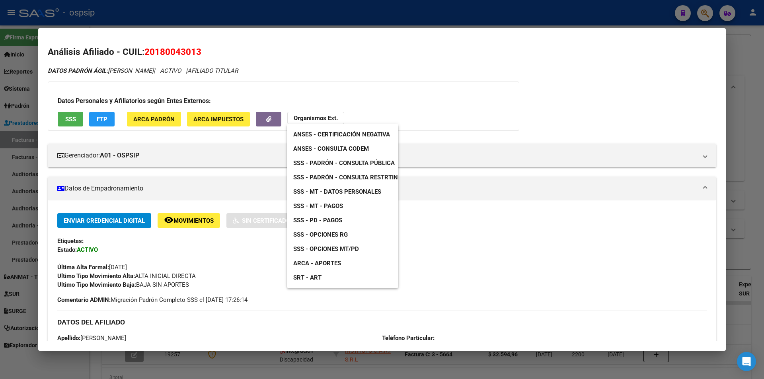
click at [352, 143] on link "ANSES - Consulta CODEM" at bounding box center [331, 149] width 88 height 14
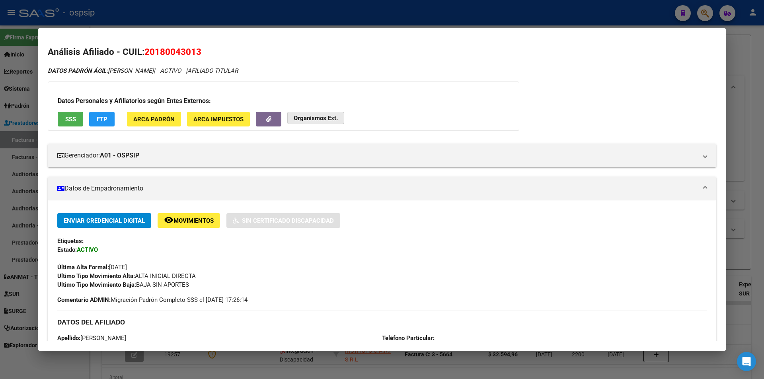
click at [302, 116] on strong "Organismos Ext." at bounding box center [316, 118] width 44 height 7
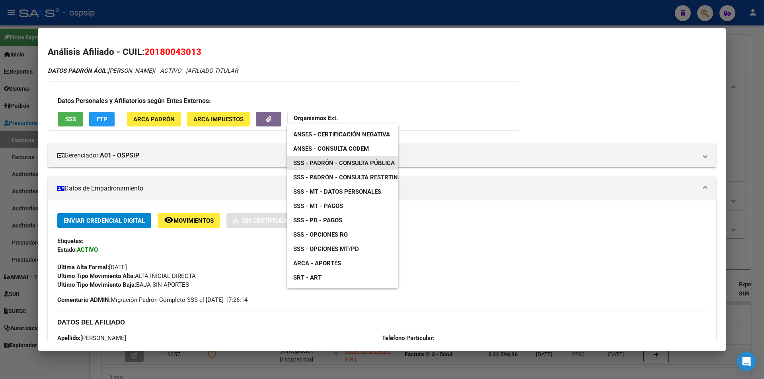
click at [366, 162] on span "SSS - Padrón - Consulta Pública" at bounding box center [343, 163] width 101 height 7
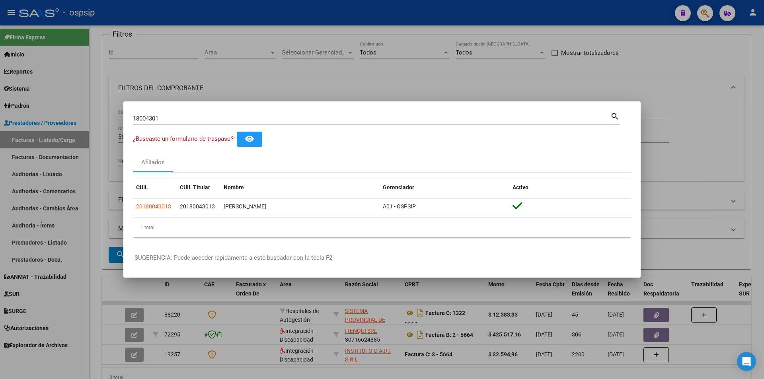
click at [169, 122] on input "18004301" at bounding box center [372, 118] width 478 height 7
type input "22750479"
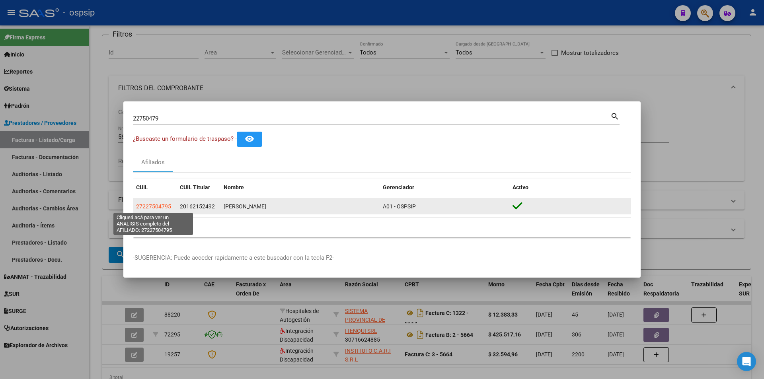
click at [159, 209] on span "27227504795" at bounding box center [153, 206] width 35 height 6
type textarea "27227504795"
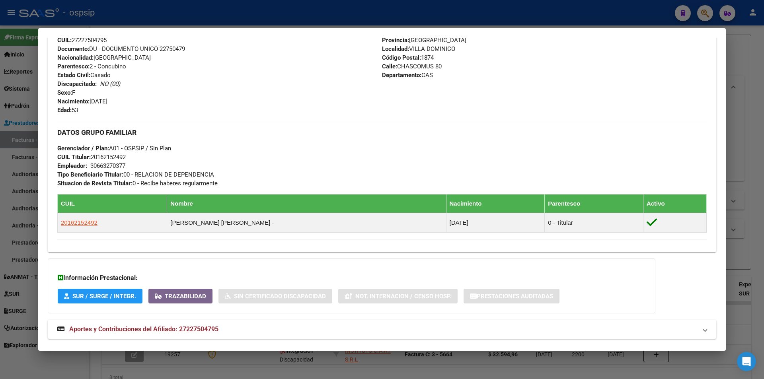
scroll to position [341, 0]
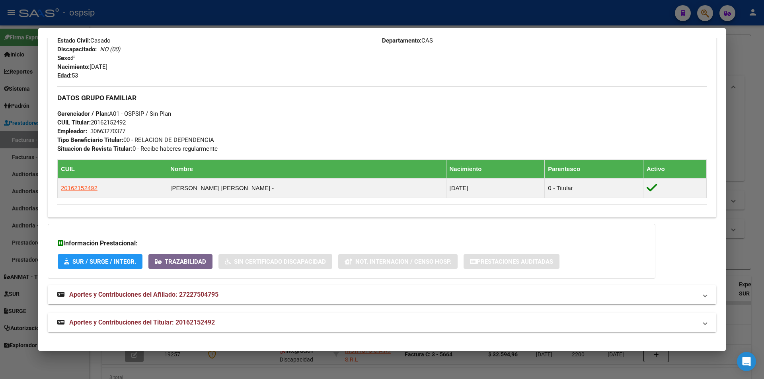
click at [168, 321] on span "Aportes y Contribuciones del Titular: 20162152492" at bounding box center [142, 323] width 146 height 8
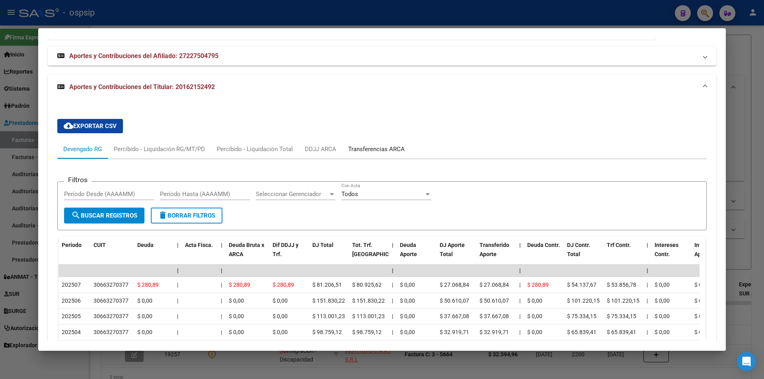
click at [372, 144] on div "Transferencias ARCA" at bounding box center [376, 149] width 68 height 19
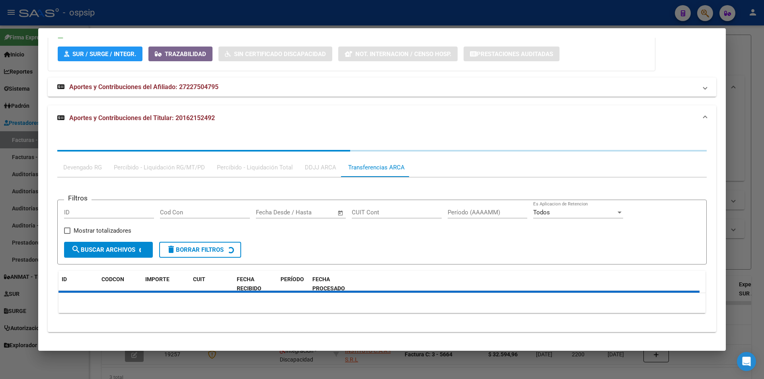
scroll to position [580, 0]
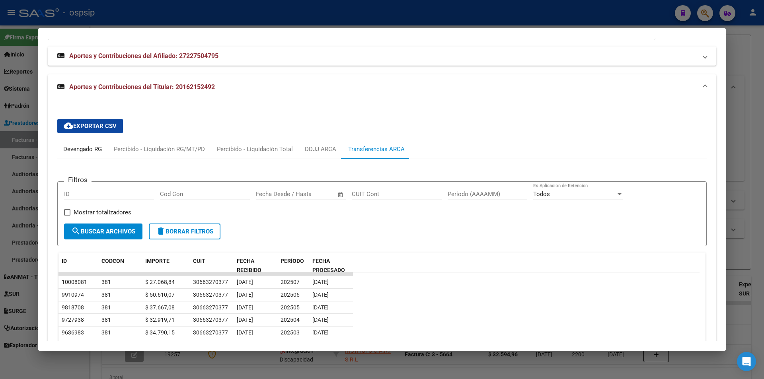
click at [90, 145] on div "Devengado RG" at bounding box center [82, 149] width 39 height 9
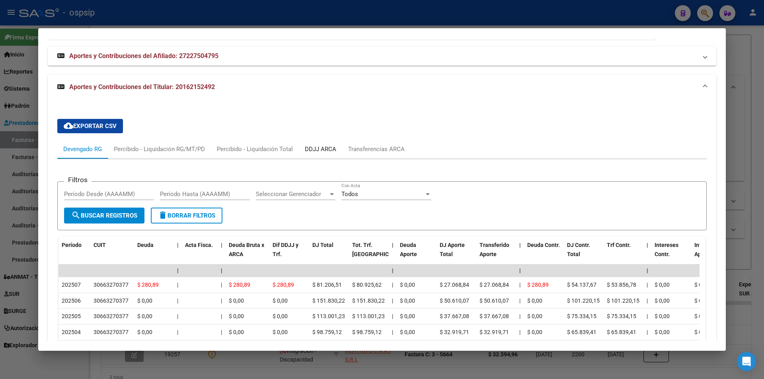
click at [303, 144] on div "DDJJ ARCA" at bounding box center [320, 149] width 43 height 19
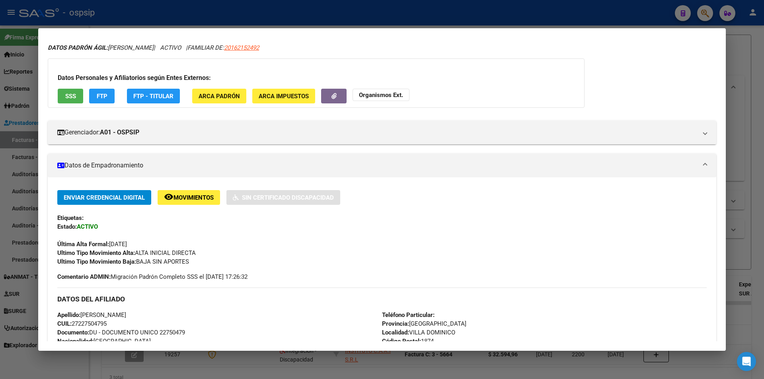
scroll to position [0, 0]
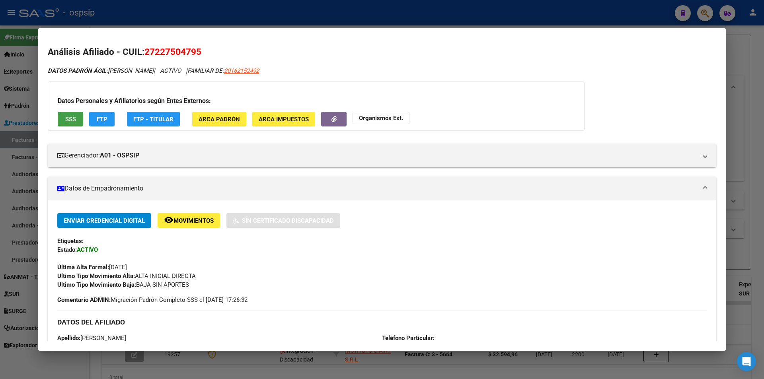
click at [74, 123] on button "SSS" at bounding box center [70, 119] width 25 height 15
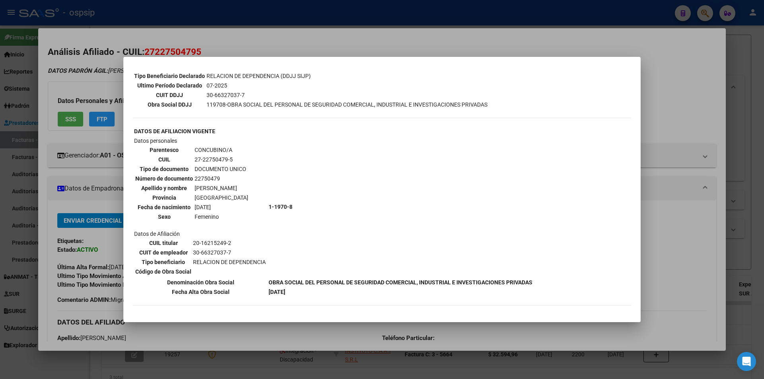
scroll to position [214, 0]
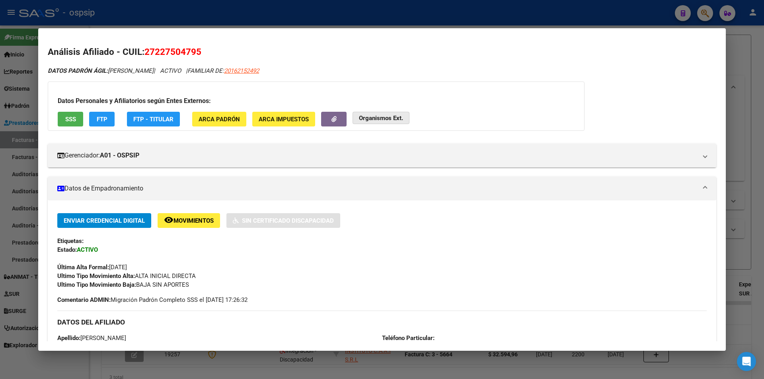
click at [383, 115] on strong "Organismos Ext." at bounding box center [381, 118] width 44 height 7
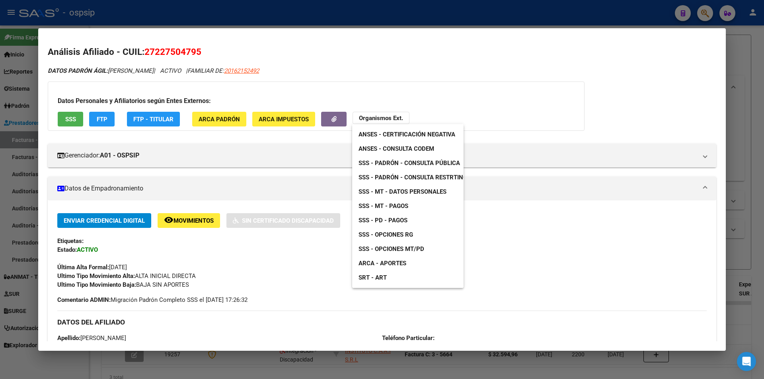
click at [425, 149] on span "ANSES - Consulta CODEM" at bounding box center [397, 148] width 76 height 7
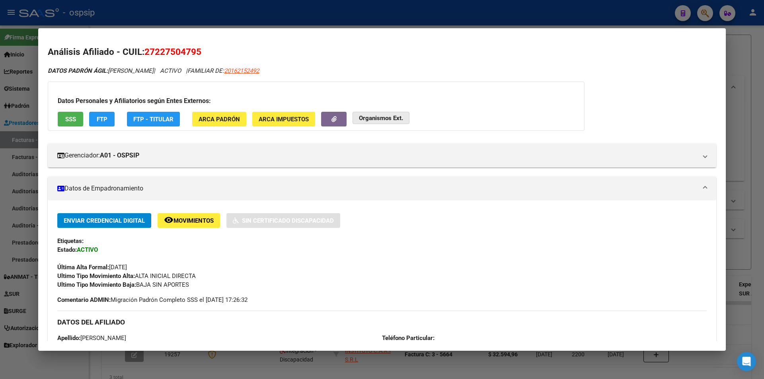
click at [377, 115] on strong "Organismos Ext." at bounding box center [381, 118] width 44 height 7
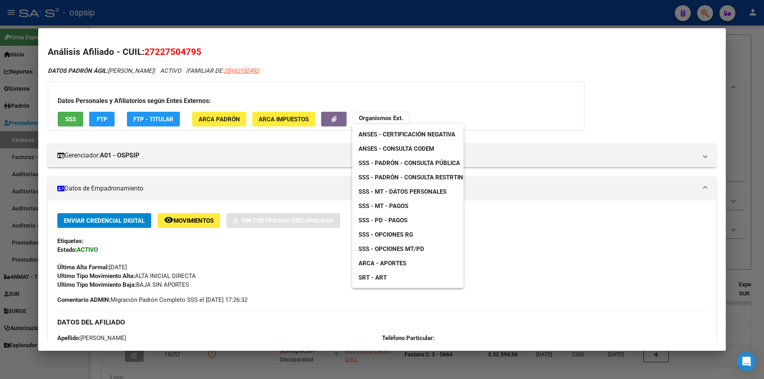
click at [429, 162] on span "SSS - Padrón - Consulta Pública" at bounding box center [409, 163] width 101 height 7
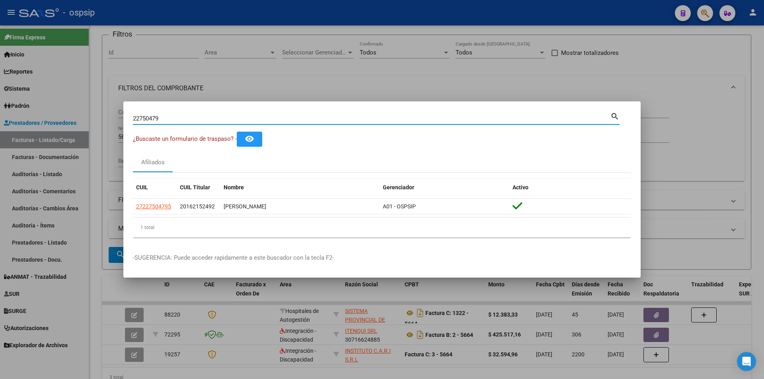
click at [201, 118] on input "22750479" at bounding box center [372, 118] width 478 height 7
type input "93880072"
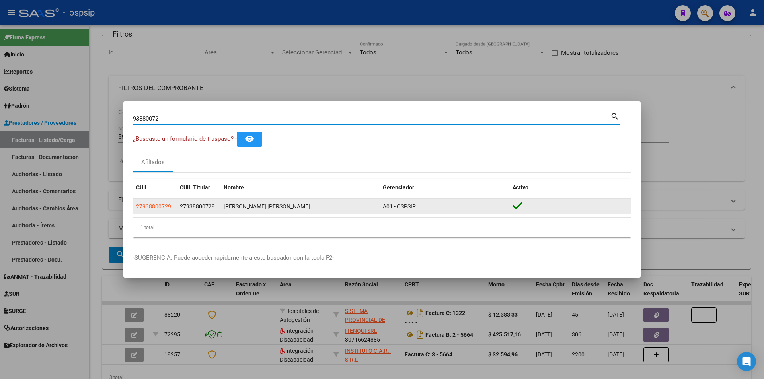
click at [156, 210] on app-link-go-to "27938800729" at bounding box center [153, 206] width 35 height 9
click at [147, 202] on app-link-go-to "27938800729" at bounding box center [153, 206] width 35 height 9
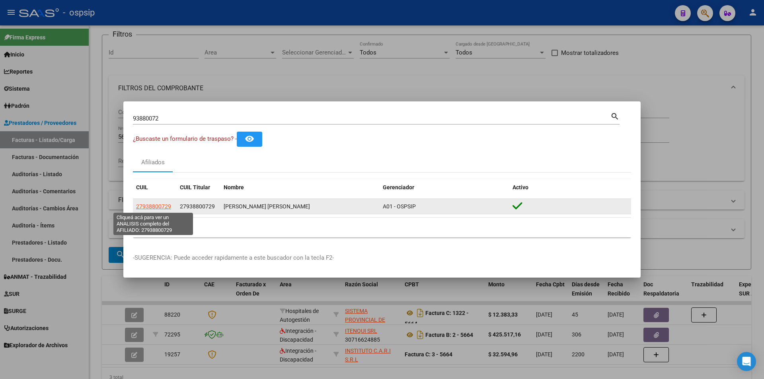
click at [152, 204] on span "27938800729" at bounding box center [153, 206] width 35 height 6
type textarea "27938800729"
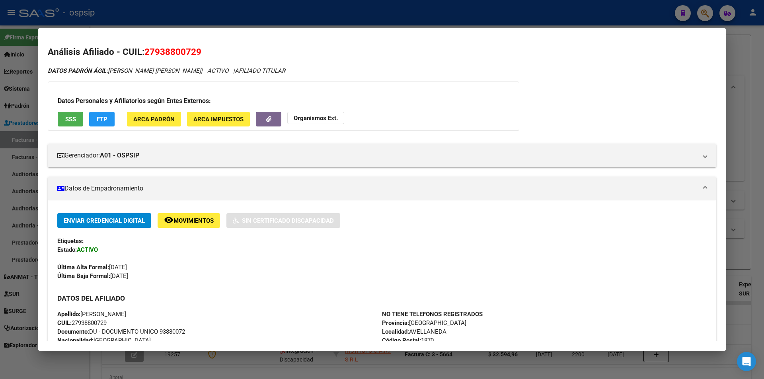
click at [70, 117] on span "SSS" at bounding box center [70, 119] width 11 height 7
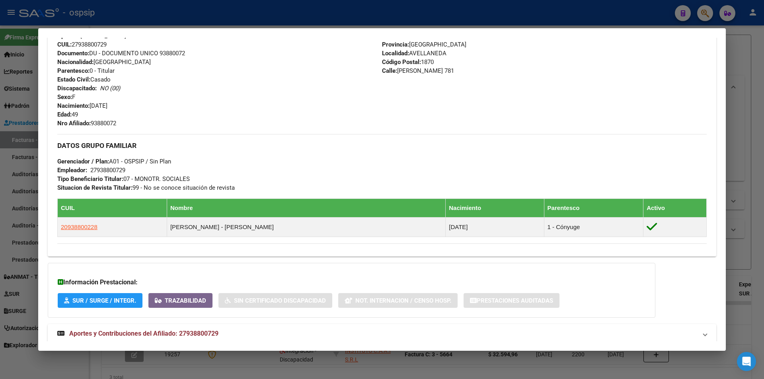
scroll to position [299, 0]
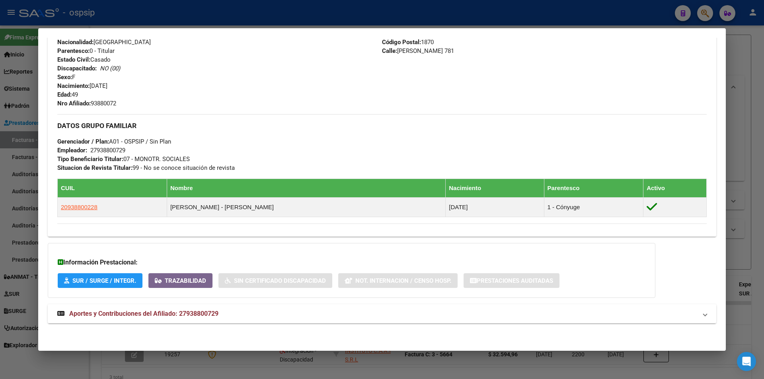
click at [166, 318] on strong "Aportes y Contribuciones del Afiliado: 27938800729" at bounding box center [137, 314] width 161 height 10
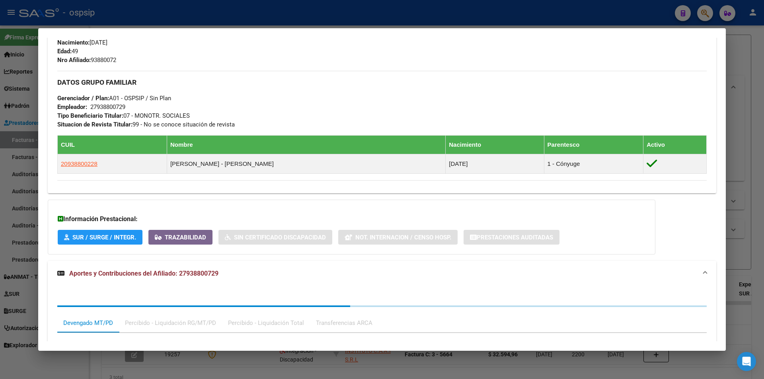
scroll to position [385, 0]
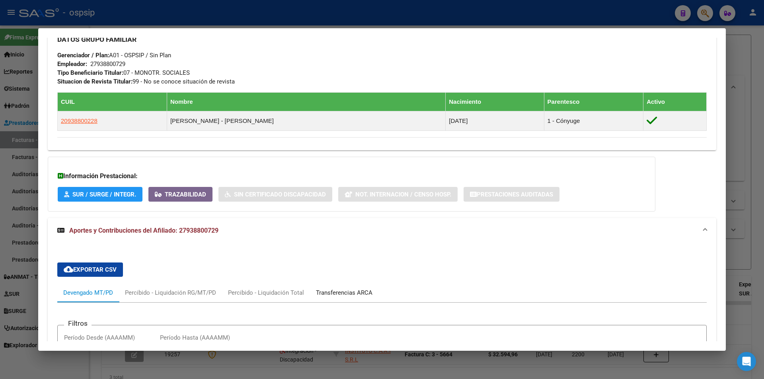
click at [316, 291] on div "Transferencias ARCA" at bounding box center [344, 293] width 57 height 9
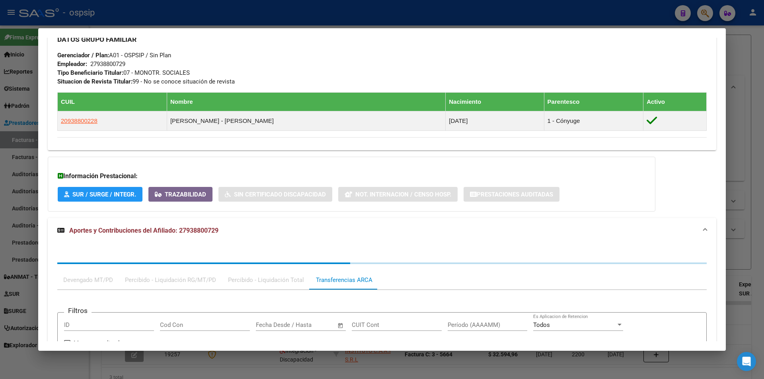
scroll to position [506, 0]
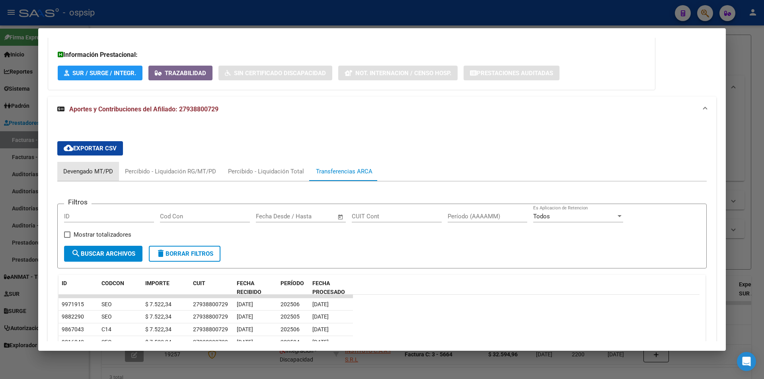
click at [97, 174] on div "Devengado MT/PD" at bounding box center [88, 171] width 50 height 9
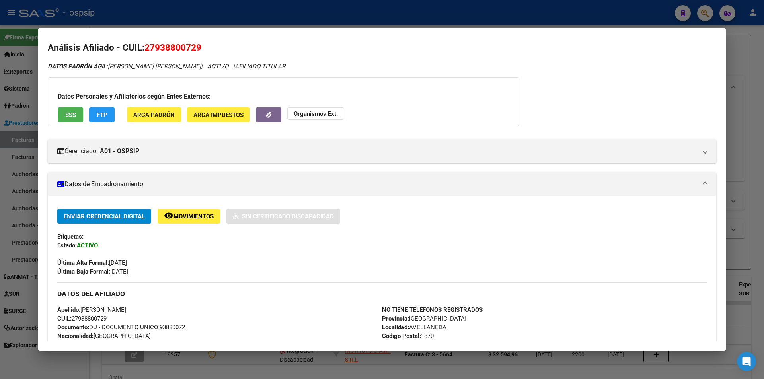
scroll to position [0, 0]
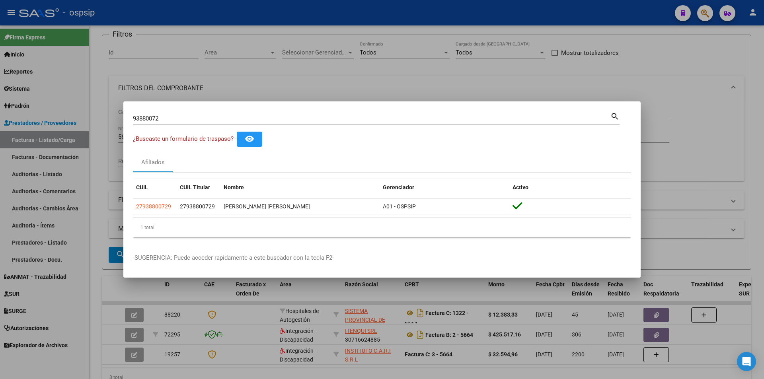
click at [178, 115] on input "93880072" at bounding box center [372, 118] width 478 height 7
type input "24871713"
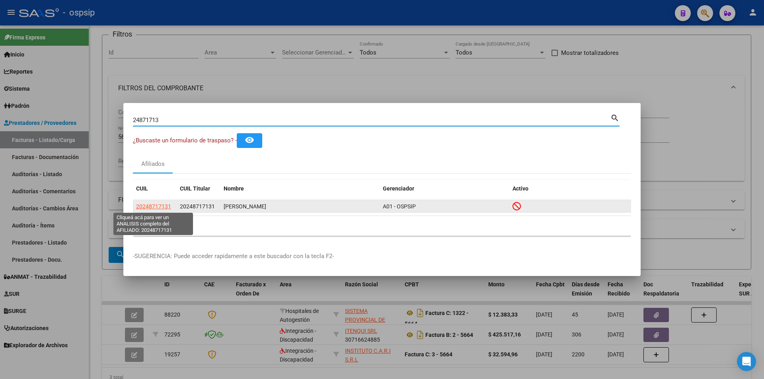
click at [157, 208] on span "20248717131" at bounding box center [153, 206] width 35 height 6
type textarea "20248717131"
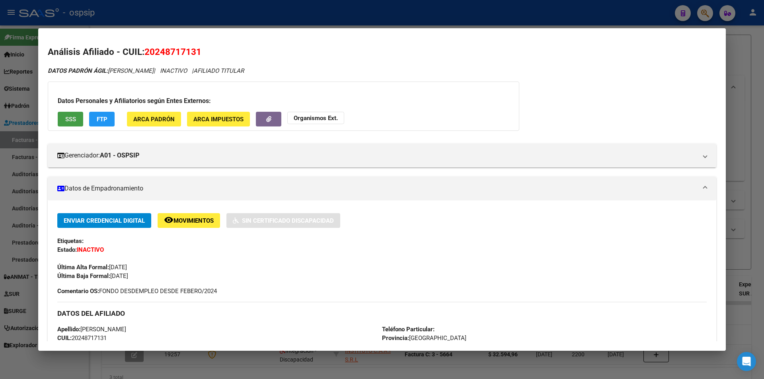
click at [68, 117] on span "SSS" at bounding box center [70, 119] width 11 height 7
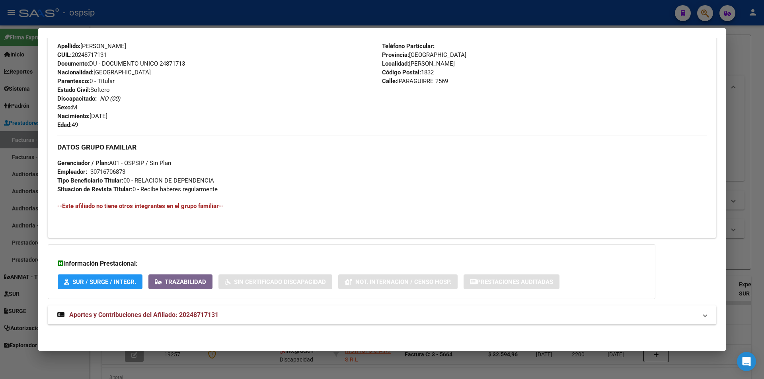
scroll to position [285, 0]
click at [192, 303] on div "DATOS PADRÓN ÁGIL: VALLEJOS MARIO EDUARDO | INACTIVO | AFILIADO TITULAR Datos P…" at bounding box center [382, 57] width 669 height 551
click at [177, 310] on span "Aportes y Contribuciones del Afiliado: 20248717131" at bounding box center [143, 314] width 149 height 8
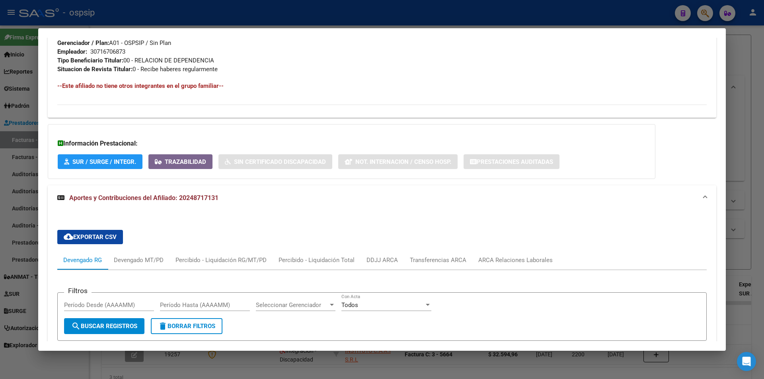
scroll to position [484, 0]
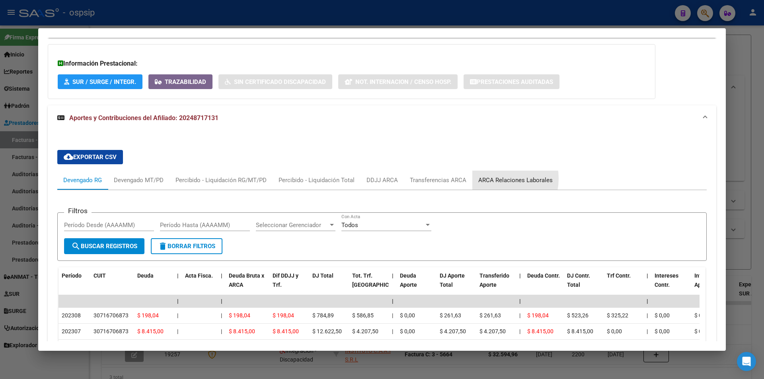
click at [492, 179] on div "ARCA Relaciones Laborales" at bounding box center [515, 180] width 74 height 9
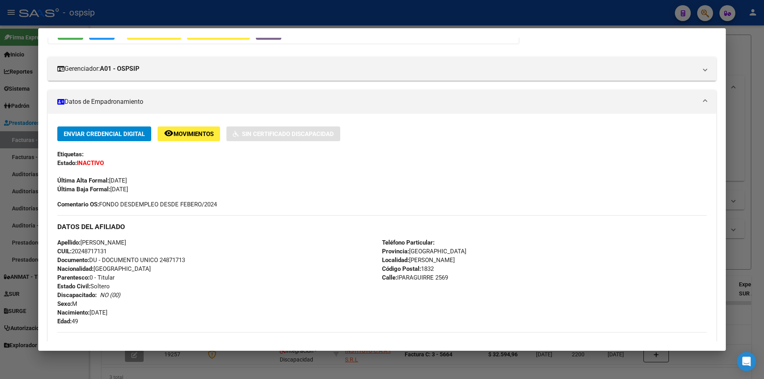
scroll to position [0, 0]
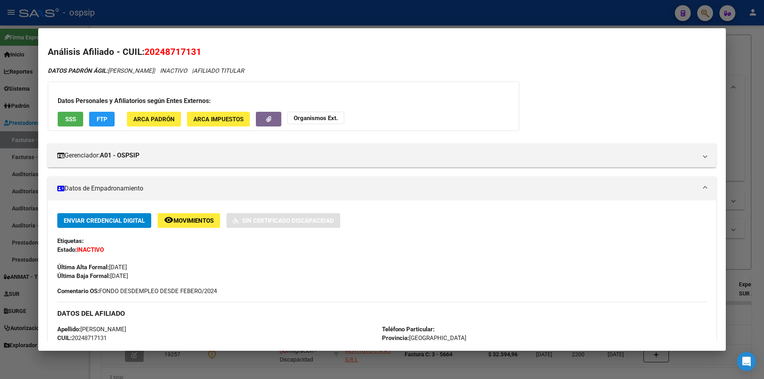
click at [312, 113] on button "Organismos Ext." at bounding box center [315, 118] width 57 height 12
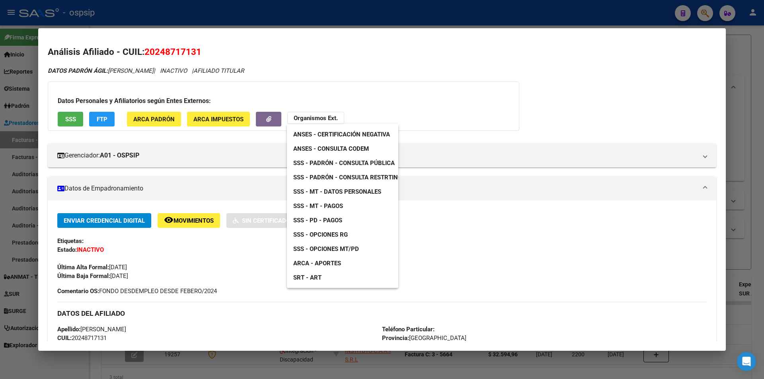
click at [361, 145] on span "ANSES - Consulta CODEM" at bounding box center [331, 148] width 76 height 7
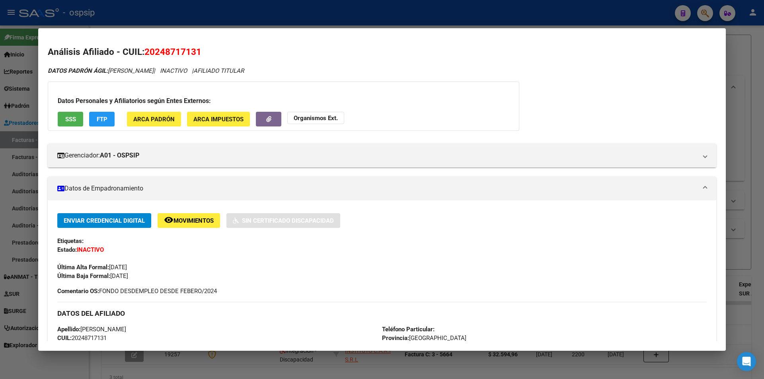
click at [322, 123] on button "Organismos Ext." at bounding box center [315, 118] width 57 height 12
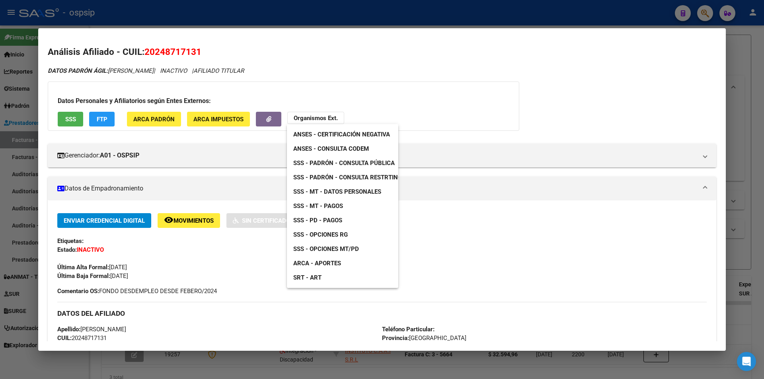
click at [368, 165] on span "SSS - Padrón - Consulta Pública" at bounding box center [343, 163] width 101 height 7
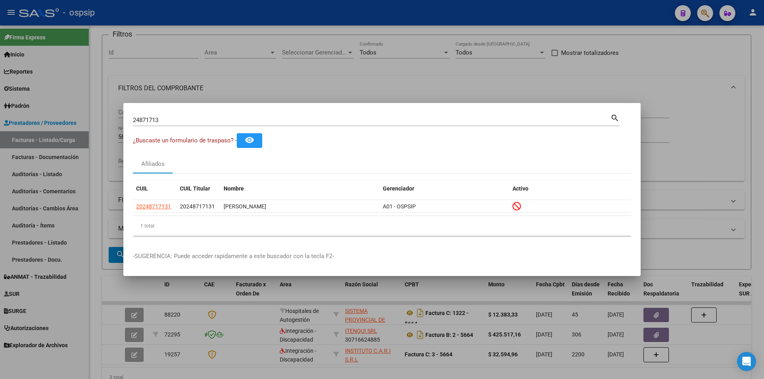
click at [170, 124] on div "24871713 Buscar (apellido, dni, cuil, nro traspaso, cuit, obra social)" at bounding box center [372, 120] width 478 height 12
click at [168, 120] on input "24871713" at bounding box center [372, 120] width 478 height 7
type input "41163737"
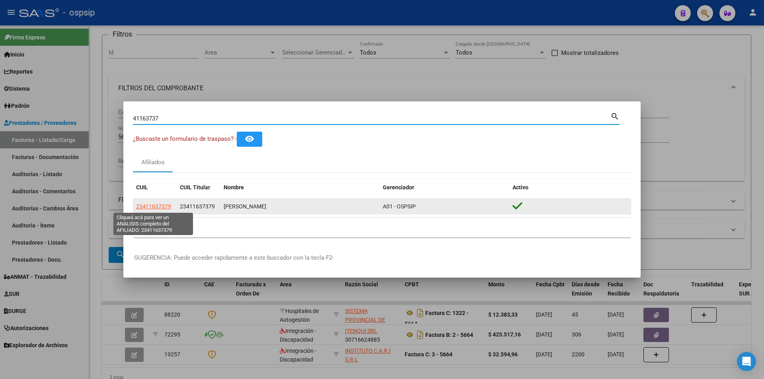
click at [154, 207] on span "23411637379" at bounding box center [153, 206] width 35 height 6
type textarea "23411637379"
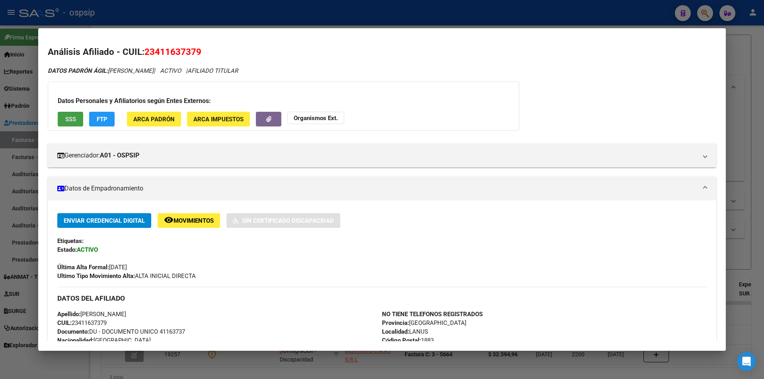
click at [70, 117] on span "SSS" at bounding box center [70, 119] width 11 height 7
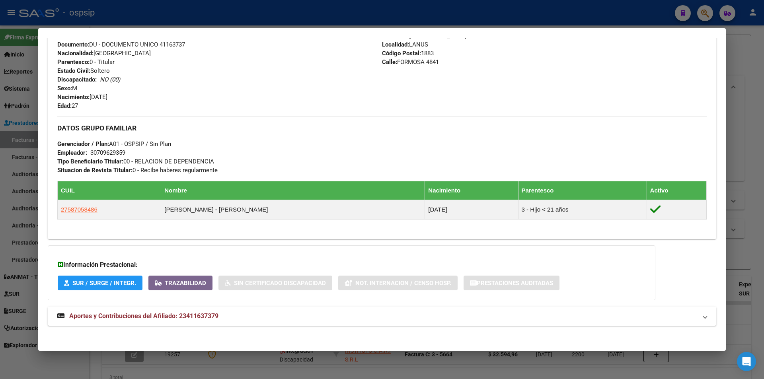
scroll to position [290, 0]
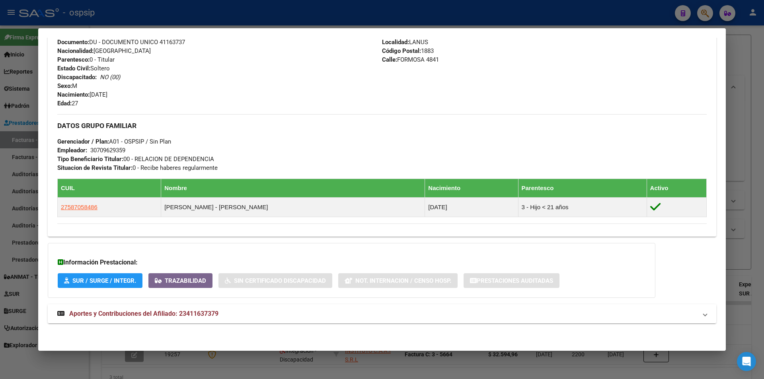
click at [157, 305] on mat-expansion-panel-header "Aportes y Contribuciones del Afiliado: 23411637379" at bounding box center [382, 313] width 669 height 19
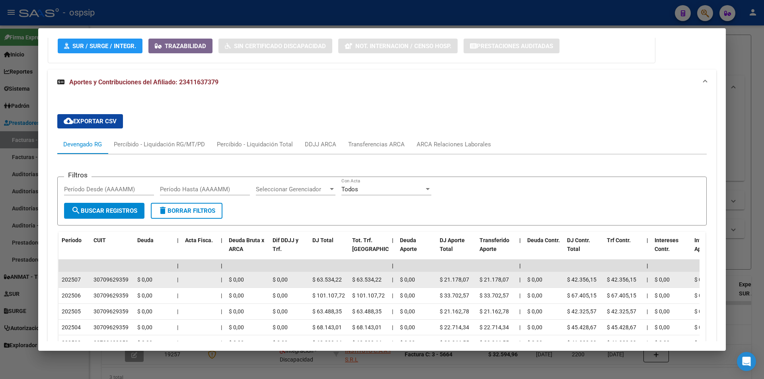
scroll to position [529, 0]
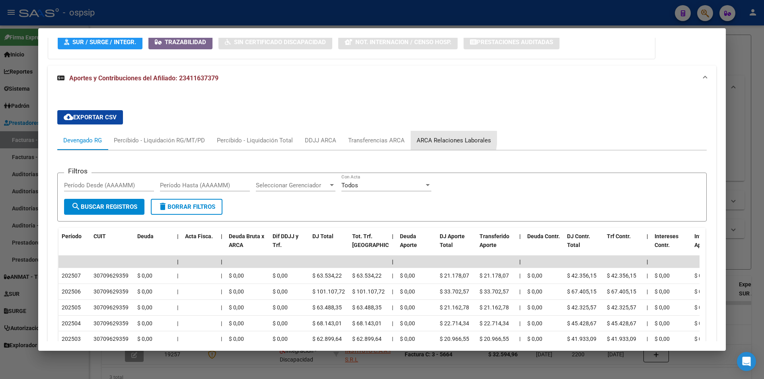
click at [441, 138] on div "ARCA Relaciones Laborales" at bounding box center [454, 140] width 74 height 9
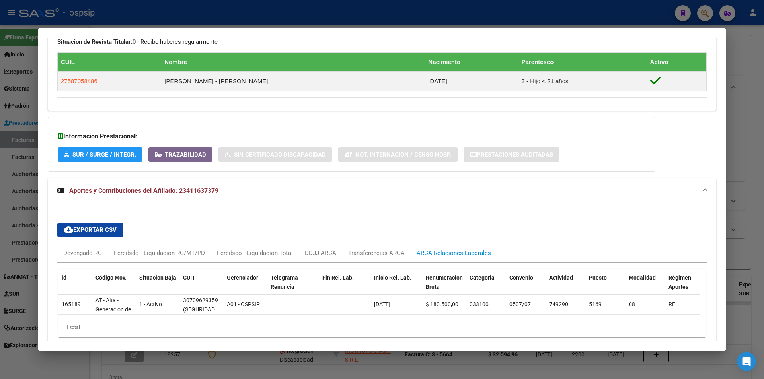
scroll to position [455, 0]
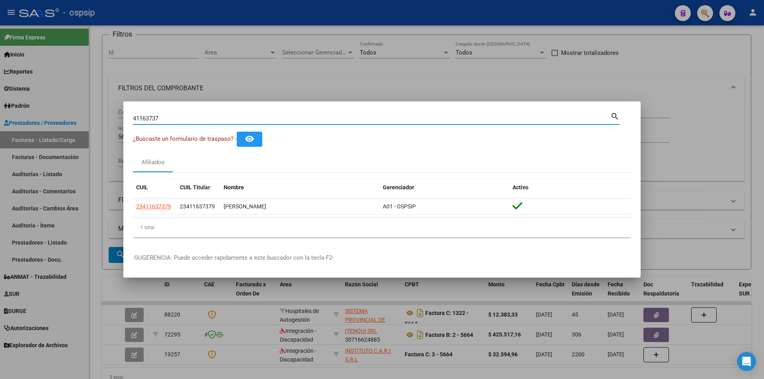
click at [221, 116] on input "41163737" at bounding box center [372, 118] width 478 height 7
type input "58705848"
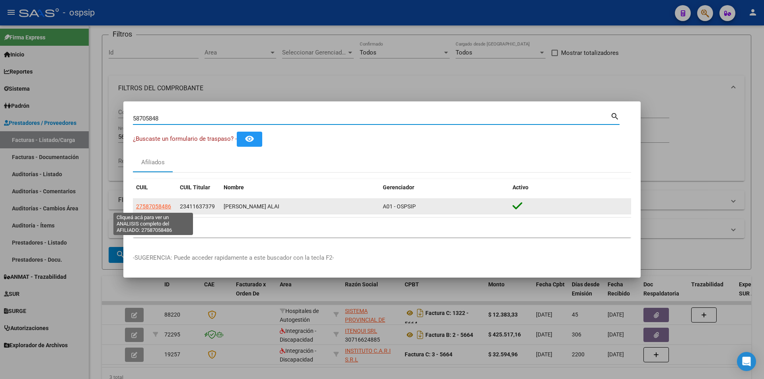
click at [157, 203] on span "27587058486" at bounding box center [153, 206] width 35 height 6
type textarea "27587058486"
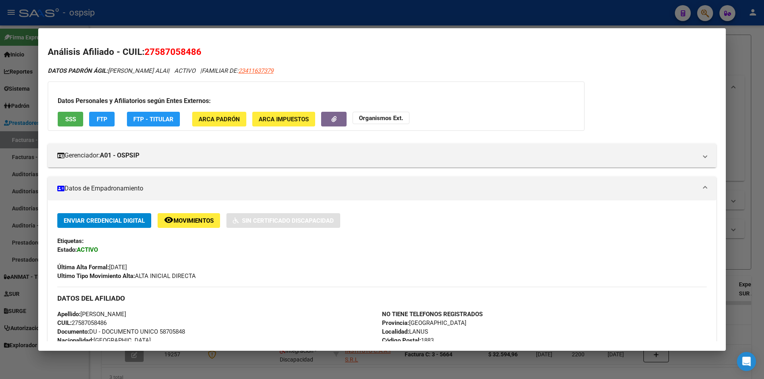
click at [68, 119] on span "SSS" at bounding box center [70, 119] width 11 height 7
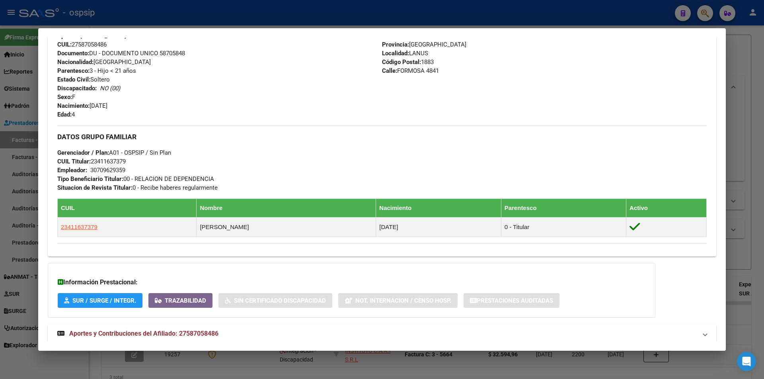
scroll to position [318, 0]
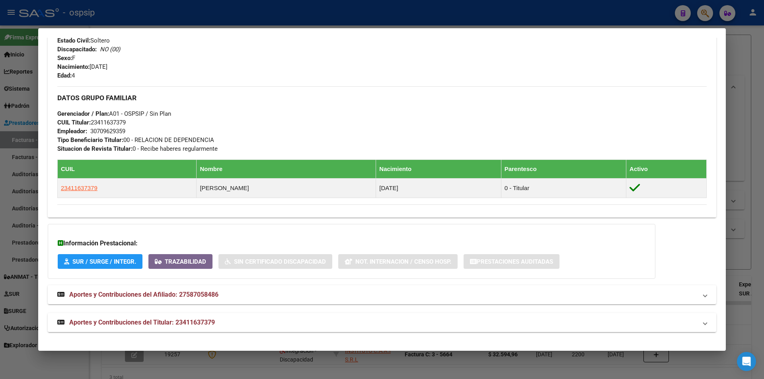
click at [181, 325] on span "Aportes y Contribuciones del Titular: 23411637379" at bounding box center [142, 323] width 146 height 8
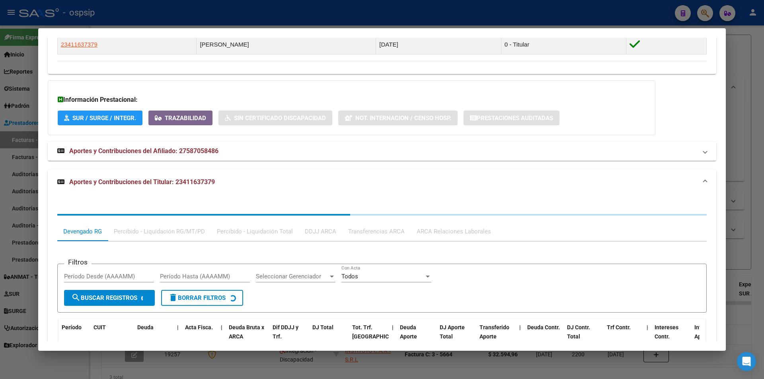
scroll to position [517, 0]
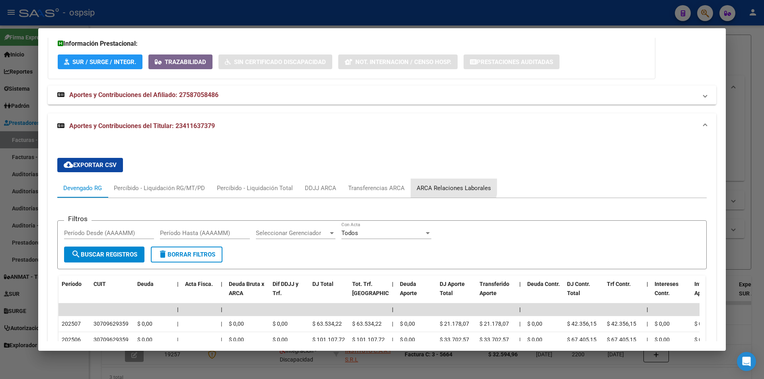
click at [441, 181] on div "ARCA Relaciones Laborales" at bounding box center [454, 188] width 86 height 19
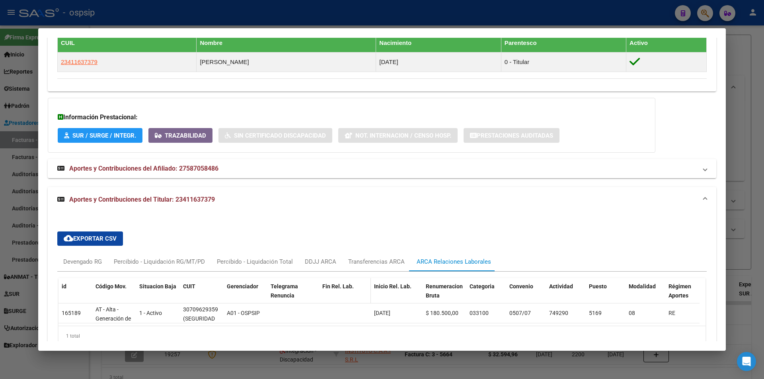
scroll to position [483, 0]
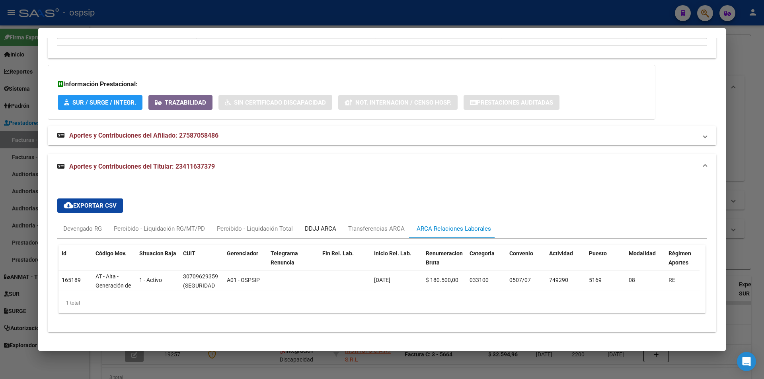
click at [316, 232] on div "DDJJ ARCA" at bounding box center [320, 228] width 43 height 19
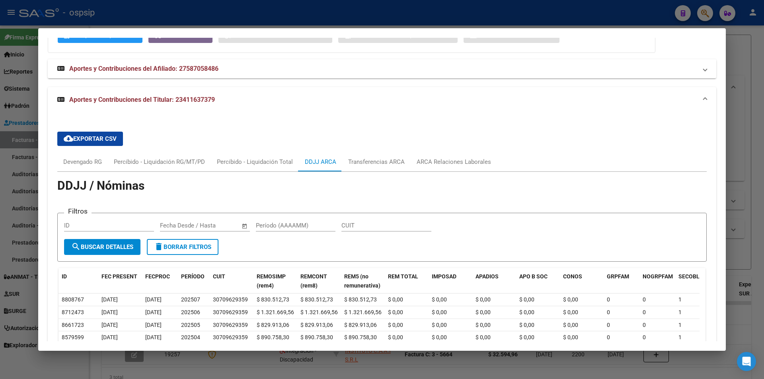
scroll to position [443, 0]
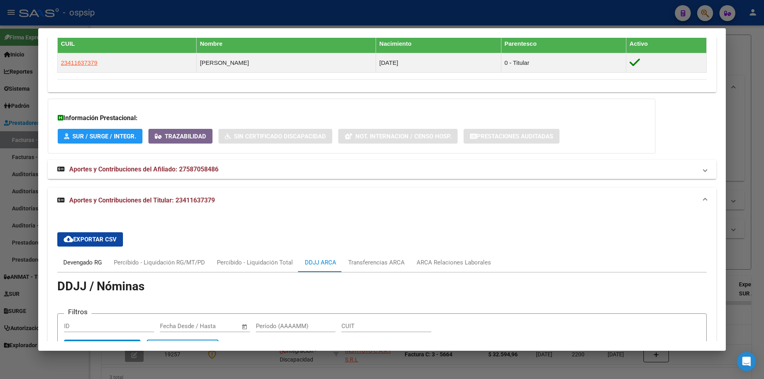
click at [74, 259] on div "Devengado RG" at bounding box center [82, 262] width 39 height 9
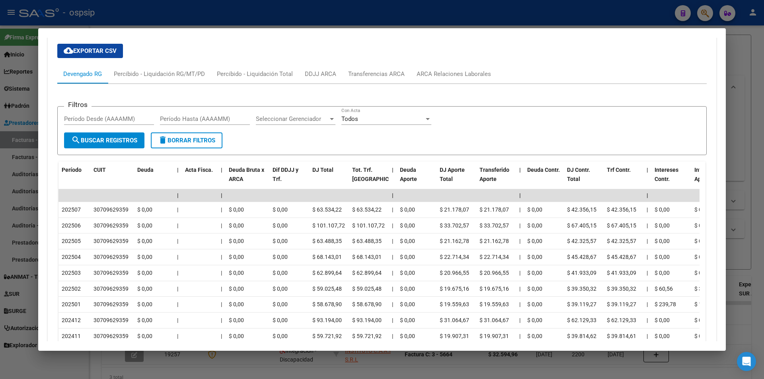
scroll to position [642, 0]
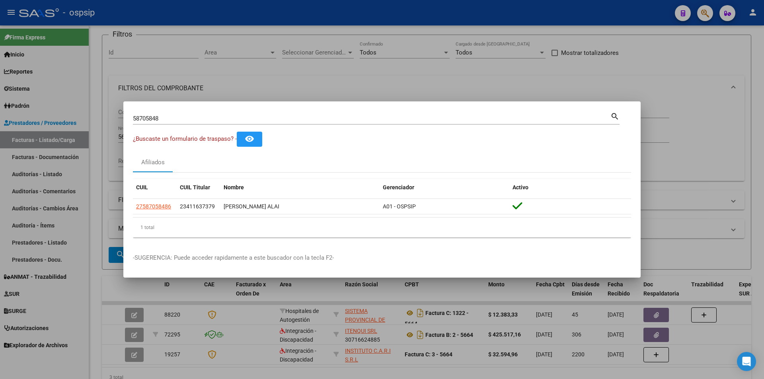
click at [392, 87] on div at bounding box center [382, 189] width 764 height 379
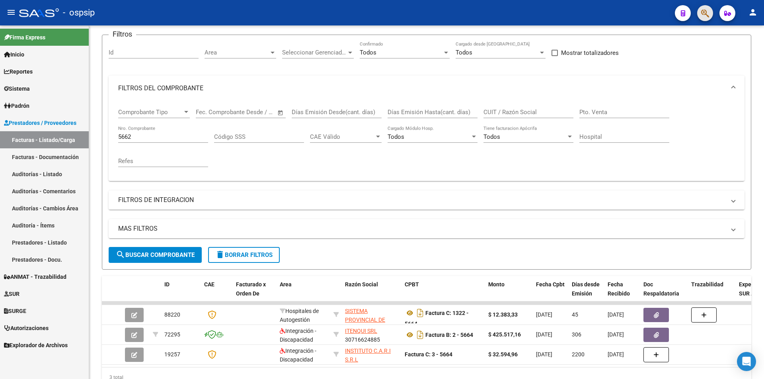
click at [698, 10] on button "button" at bounding box center [705, 13] width 16 height 16
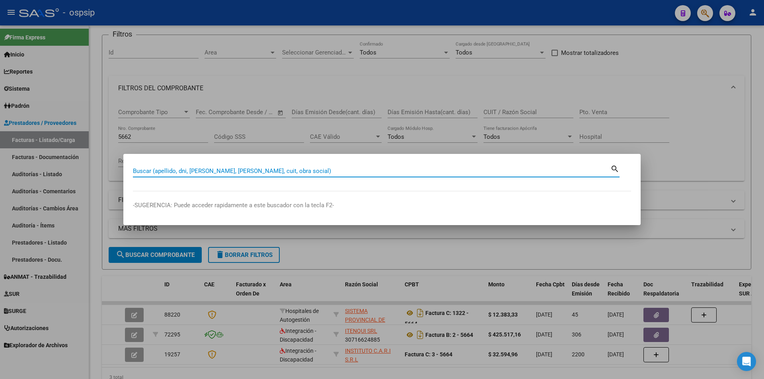
type input "3"
type input "20760024"
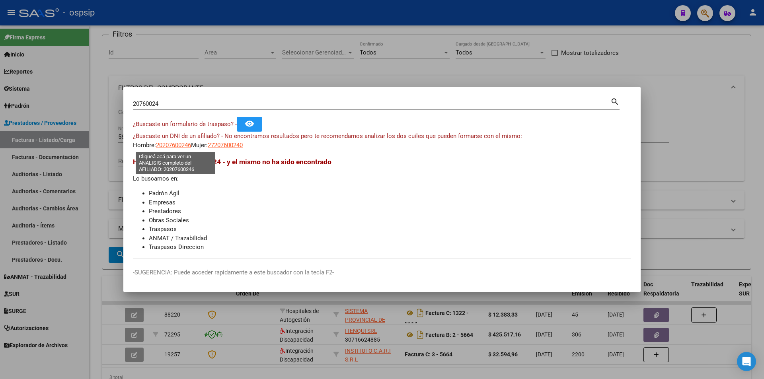
click at [183, 145] on span "20207600246" at bounding box center [173, 145] width 35 height 7
type textarea "20207600246"
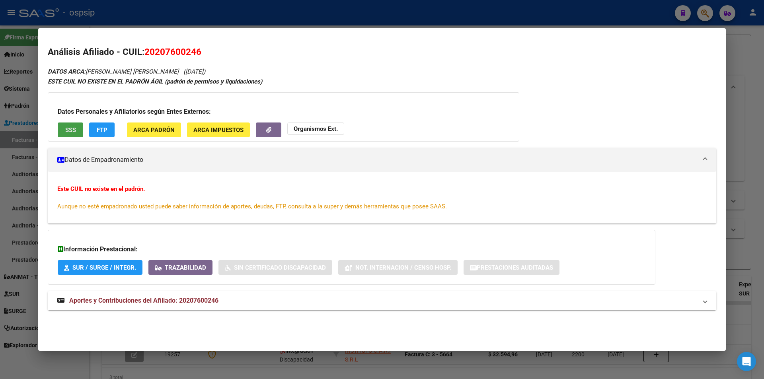
click at [79, 129] on button "SSS" at bounding box center [70, 130] width 25 height 15
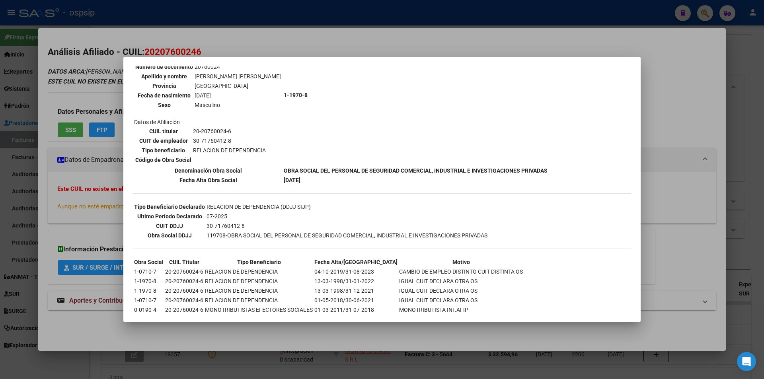
scroll to position [139, 0]
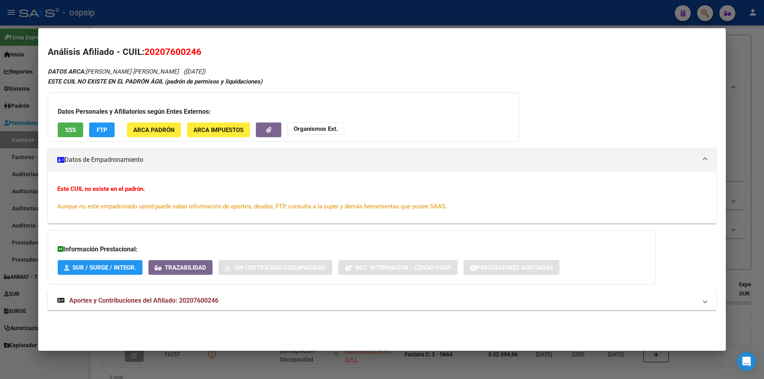
click at [179, 301] on span "Aportes y Contribuciones del Afiliado: 20207600246" at bounding box center [143, 301] width 149 height 8
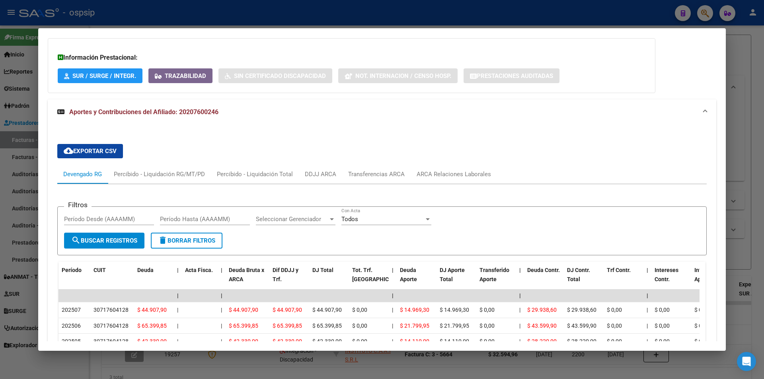
scroll to position [232, 0]
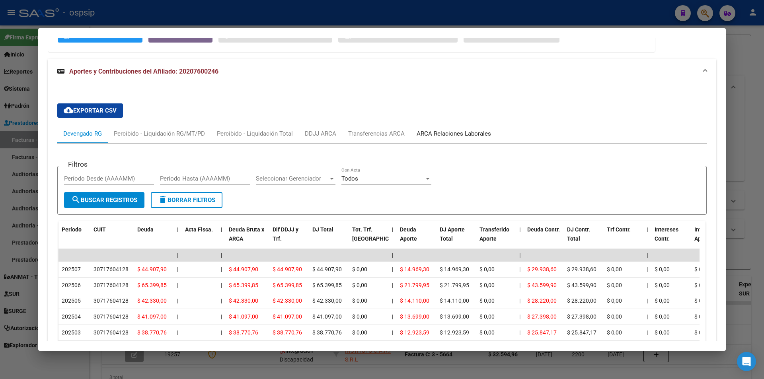
click at [465, 133] on div "ARCA Relaciones Laborales" at bounding box center [454, 133] width 74 height 9
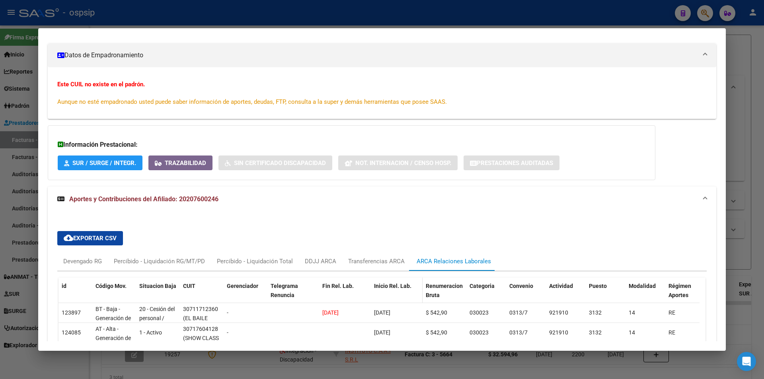
scroll to position [93, 0]
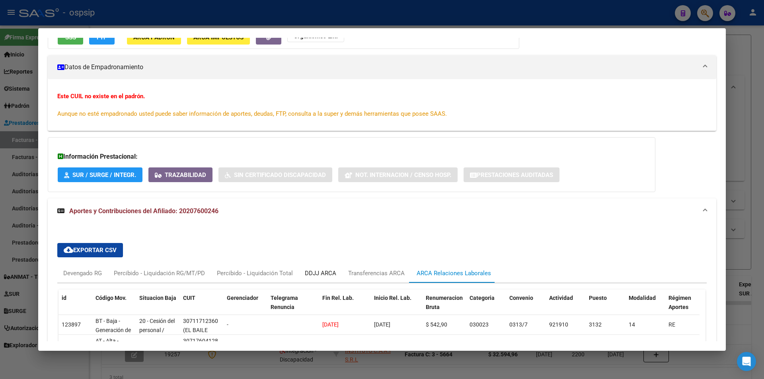
click at [314, 273] on div "DDJJ ARCA" at bounding box center [320, 273] width 31 height 9
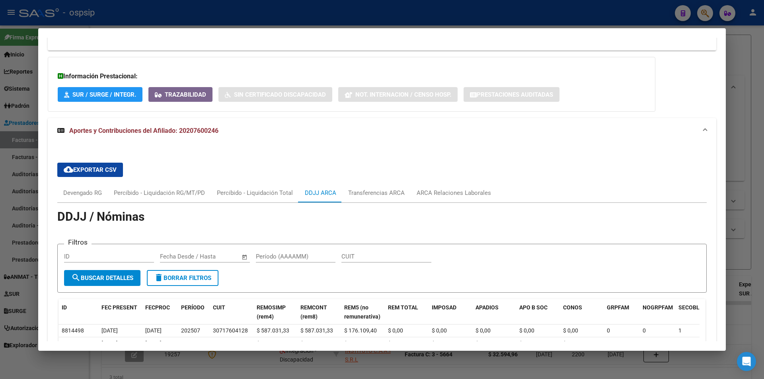
scroll to position [252, 0]
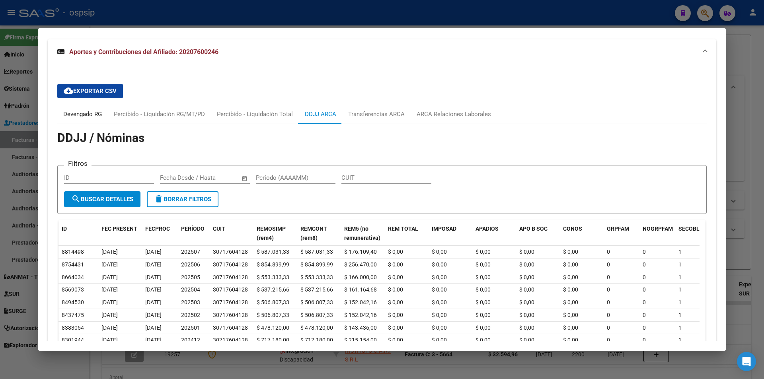
click at [92, 114] on div "Devengado RG" at bounding box center [82, 114] width 39 height 9
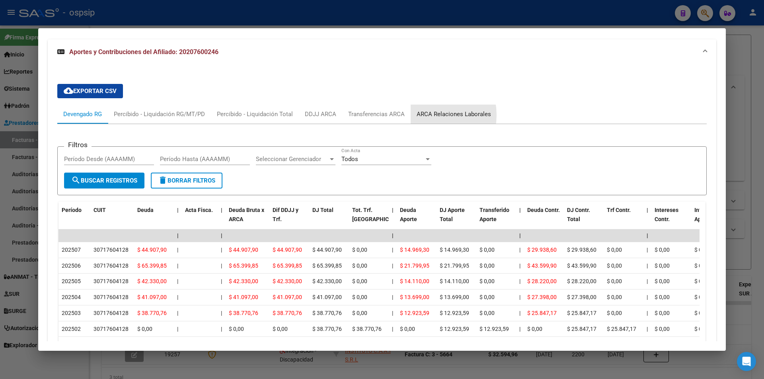
click at [425, 115] on div "ARCA Relaciones Laborales" at bounding box center [454, 114] width 74 height 9
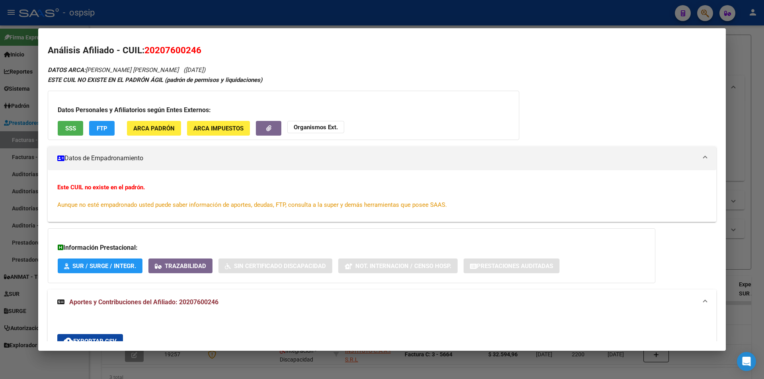
scroll to position [0, 0]
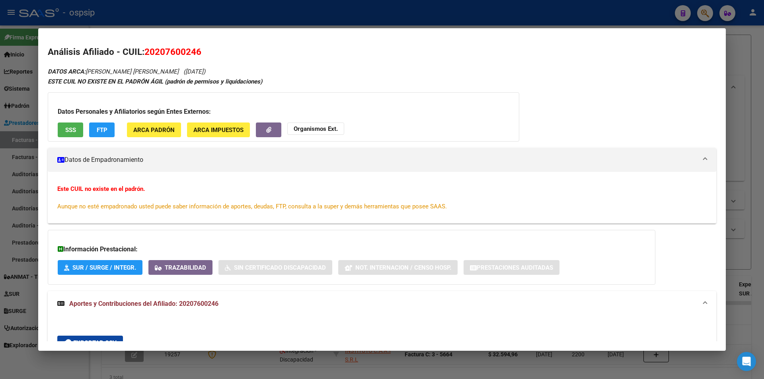
click at [322, 129] on strong "Organismos Ext." at bounding box center [316, 128] width 44 height 7
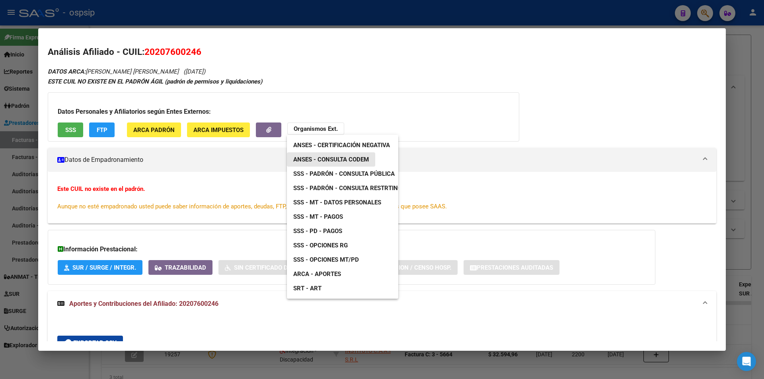
click at [353, 154] on link "ANSES - Consulta CODEM" at bounding box center [331, 159] width 88 height 14
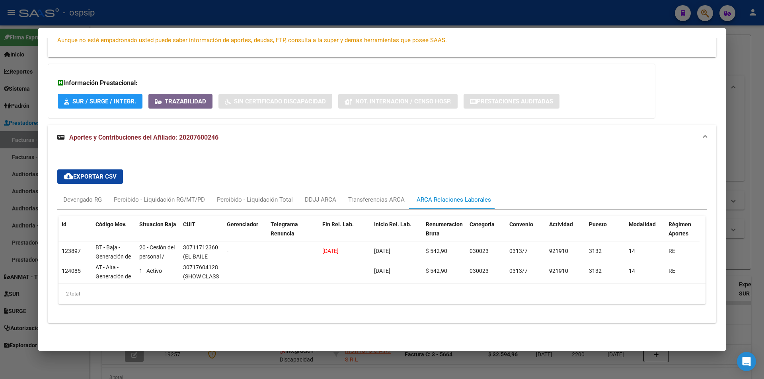
scroll to position [172, 0]
click at [92, 195] on div "Devengado RG" at bounding box center [82, 199] width 39 height 9
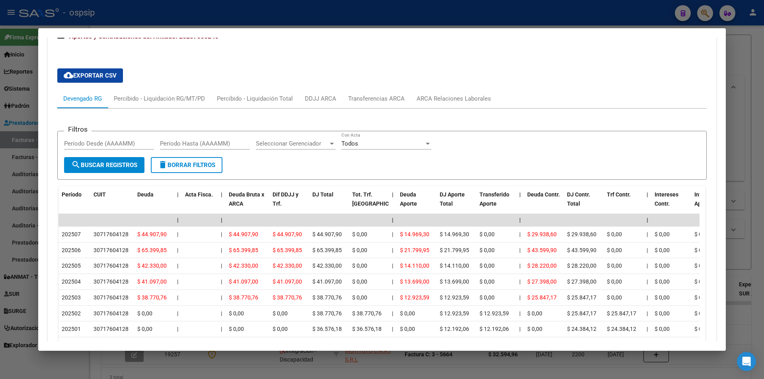
scroll to position [252, 0]
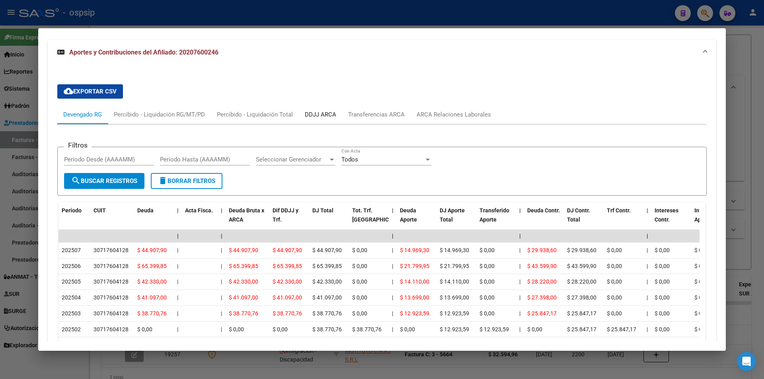
click at [321, 114] on div "DDJJ ARCA" at bounding box center [320, 114] width 31 height 9
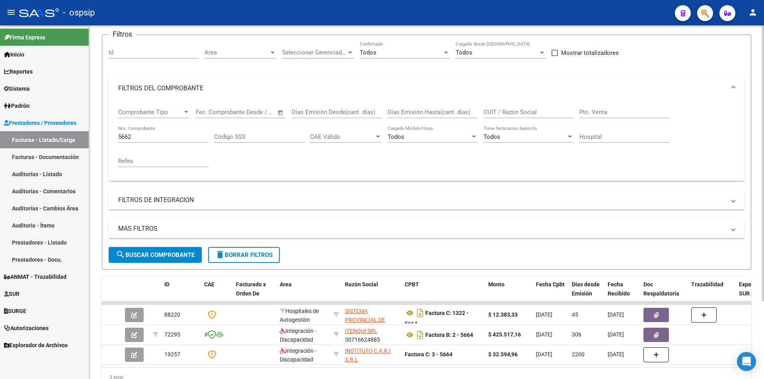
click at [168, 140] on input "5662" at bounding box center [163, 136] width 90 height 7
type input "5"
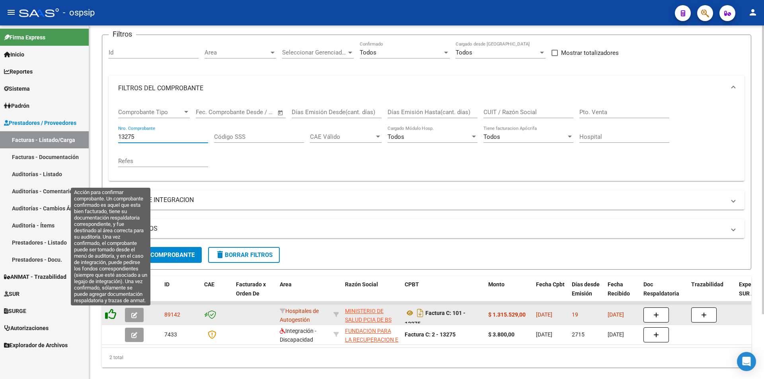
type input "13275"
click at [112, 311] on icon at bounding box center [110, 314] width 11 height 11
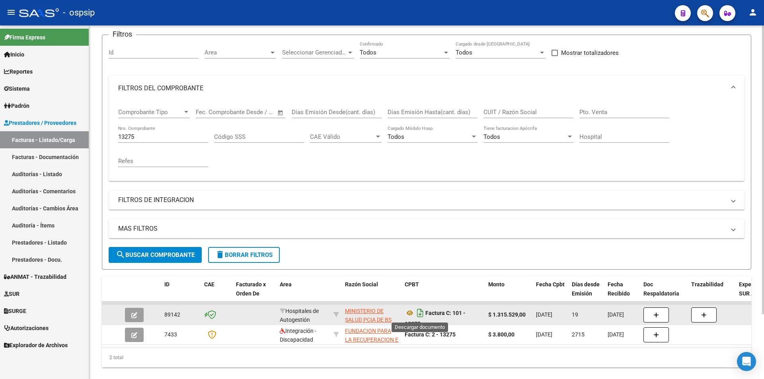
click at [423, 311] on icon "Descargar documento" at bounding box center [420, 313] width 10 height 13
